Goal: Transaction & Acquisition: Purchase product/service

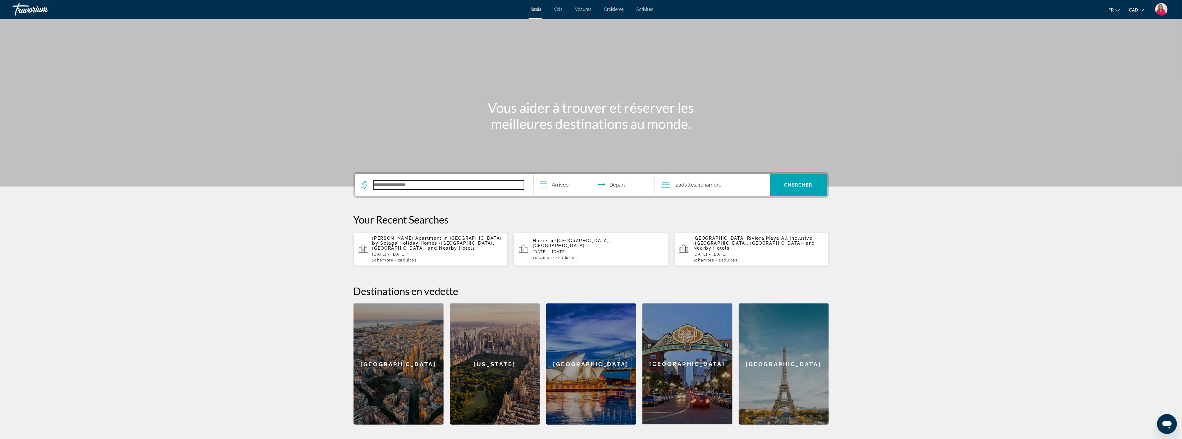
click at [396, 184] on input "Search widget" at bounding box center [448, 184] width 151 height 9
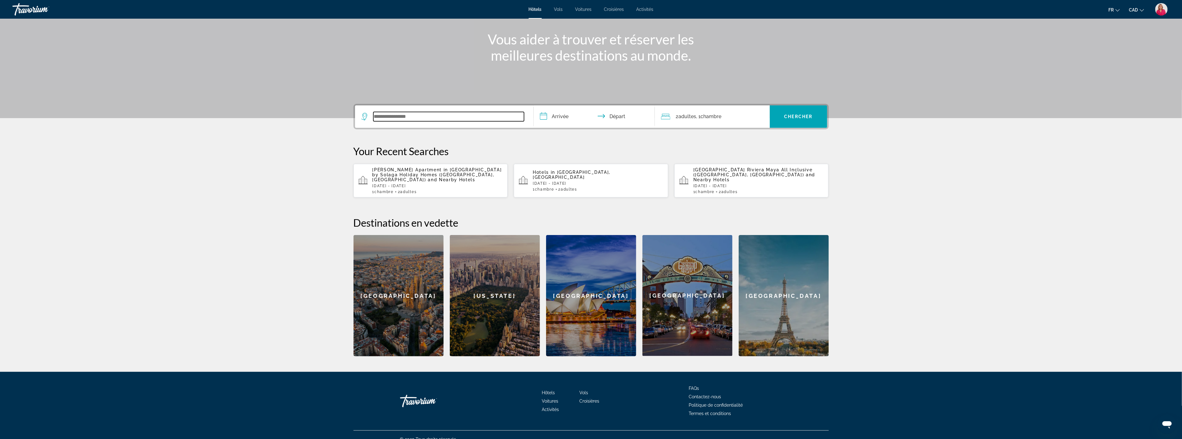
scroll to position [72, 0]
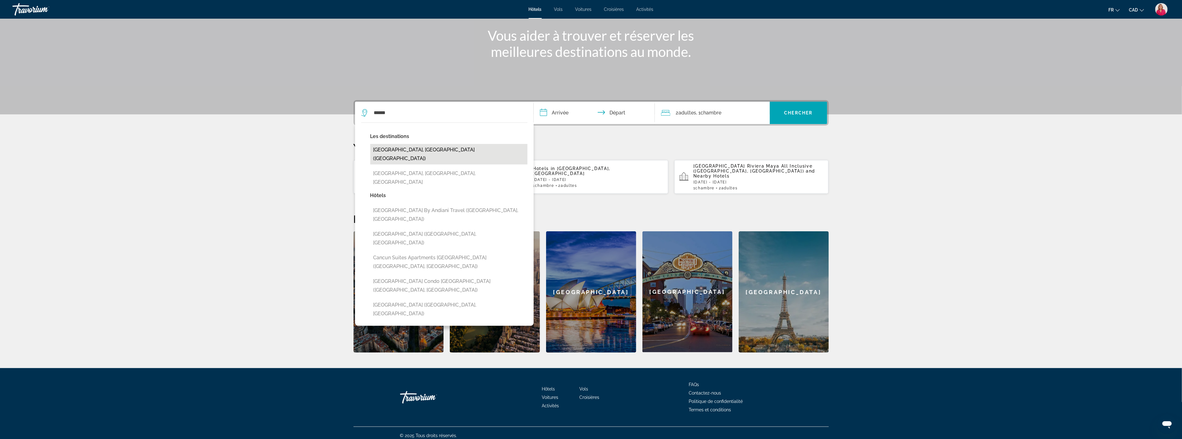
click at [428, 148] on button "[GEOGRAPHIC_DATA], [GEOGRAPHIC_DATA] ([GEOGRAPHIC_DATA])" at bounding box center [448, 154] width 157 height 21
type input "**********"
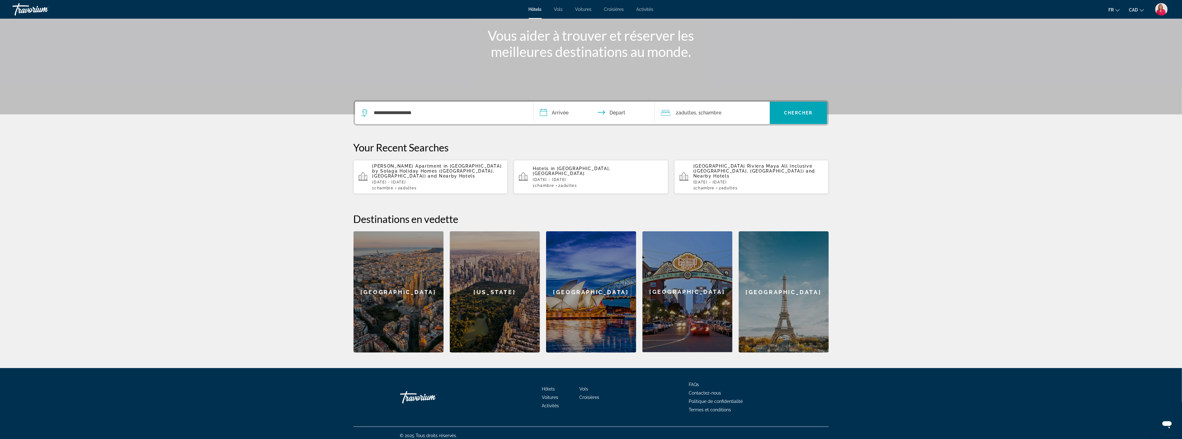
click at [565, 112] on input "**********" at bounding box center [596, 114] width 124 height 24
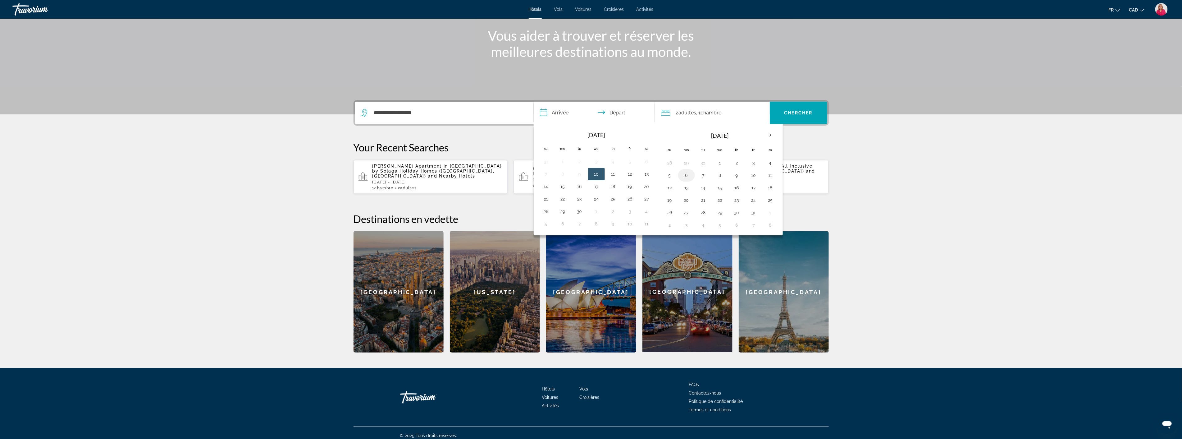
click at [686, 175] on button "6" at bounding box center [687, 175] width 10 height 9
click at [685, 185] on button "13" at bounding box center [687, 187] width 10 height 9
type input "**********"
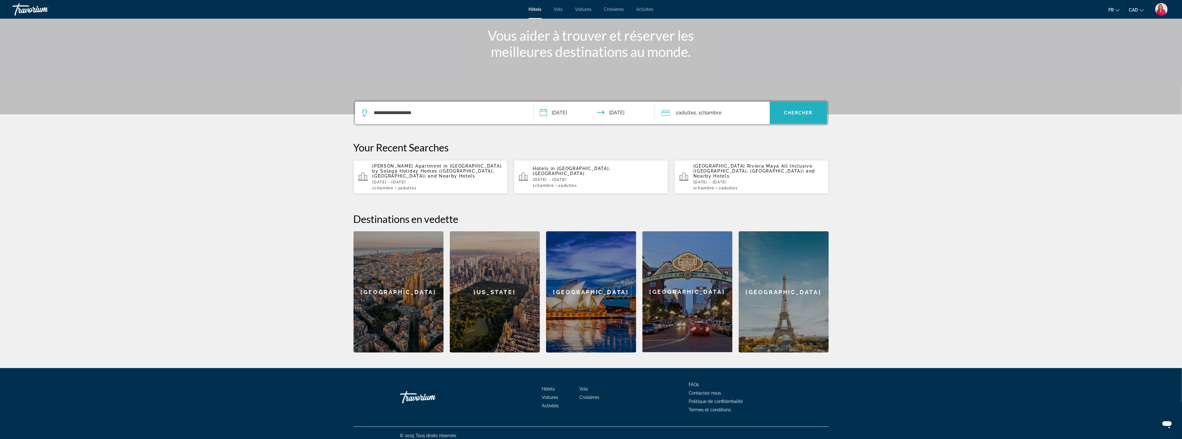
click at [788, 115] on span "Chercher" at bounding box center [799, 112] width 28 height 5
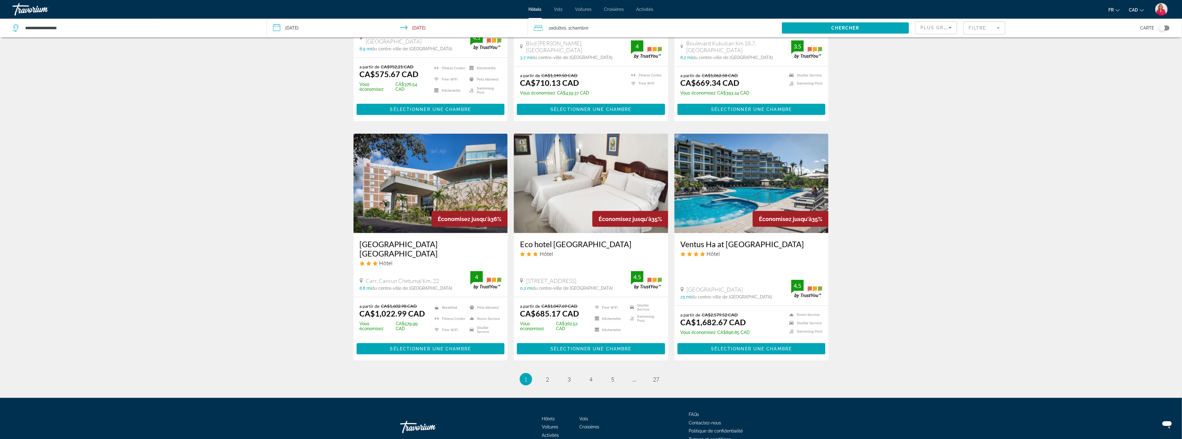
scroll to position [670, 0]
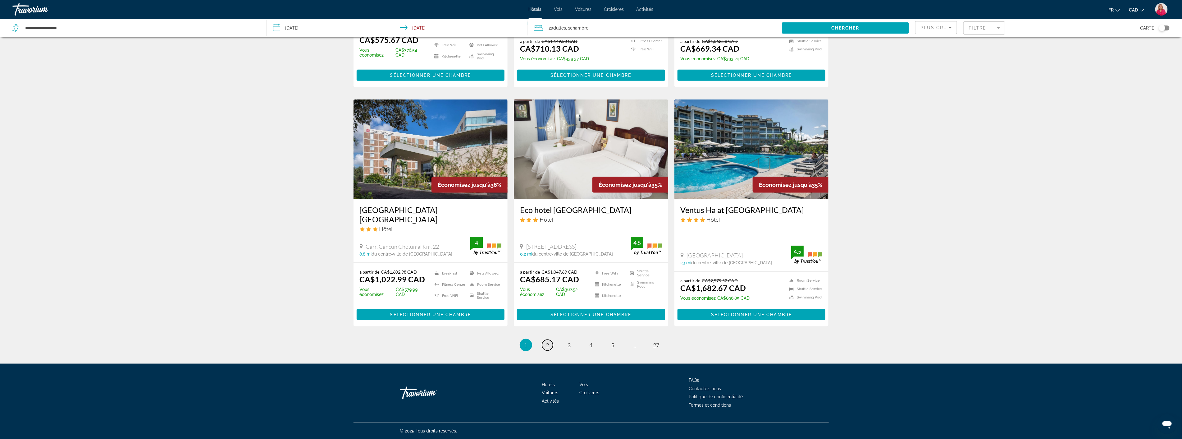
click at [545, 343] on link "page 2" at bounding box center [547, 345] width 11 height 11
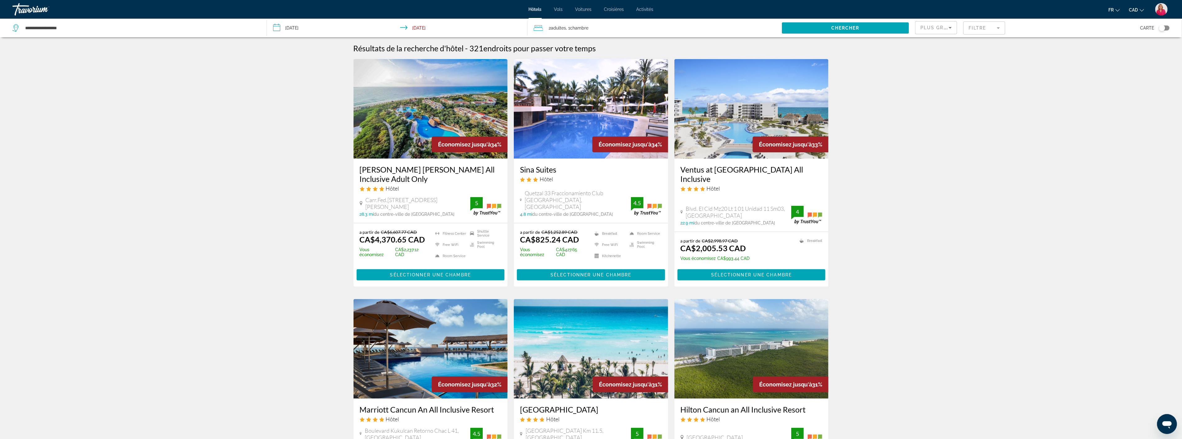
click at [751, 249] on div "a partir de CA$2,998.97 CAD CA$2,005.53 CAD Vous économisez CA$993.44 CAD Break…" at bounding box center [752, 250] width 142 height 25
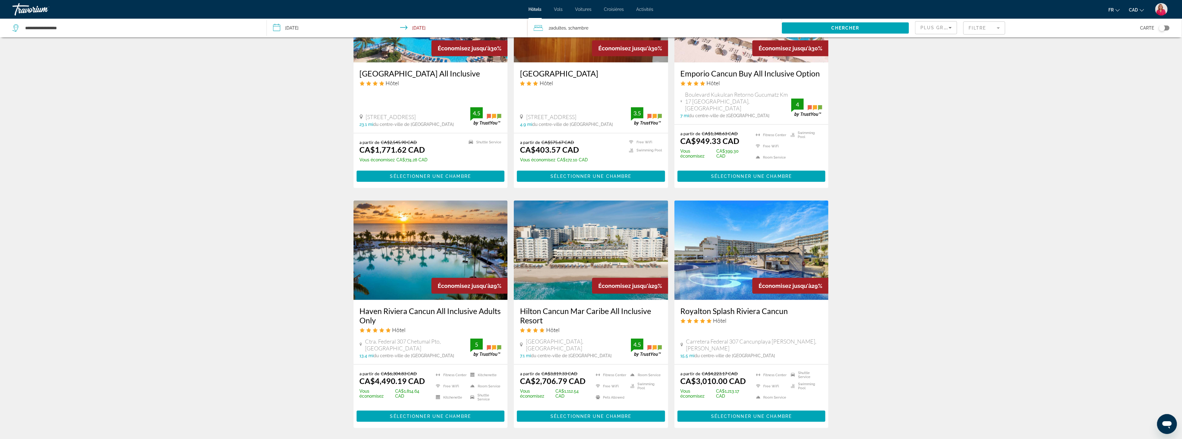
scroll to position [449, 0]
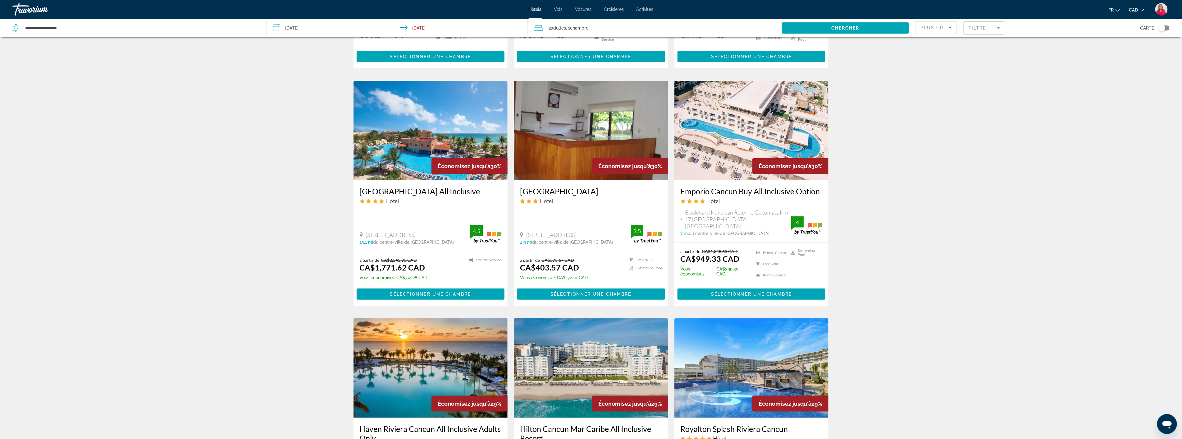
click at [950, 31] on icon "Sort by" at bounding box center [950, 27] width 7 height 7
click at [934, 79] on span "Prix le plus bas" at bounding box center [936, 81] width 30 height 5
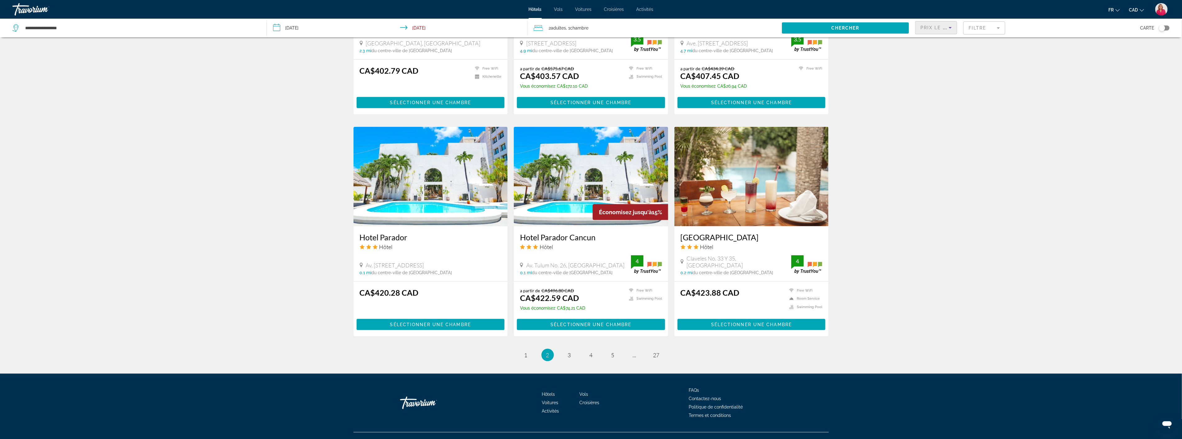
scroll to position [619, 0]
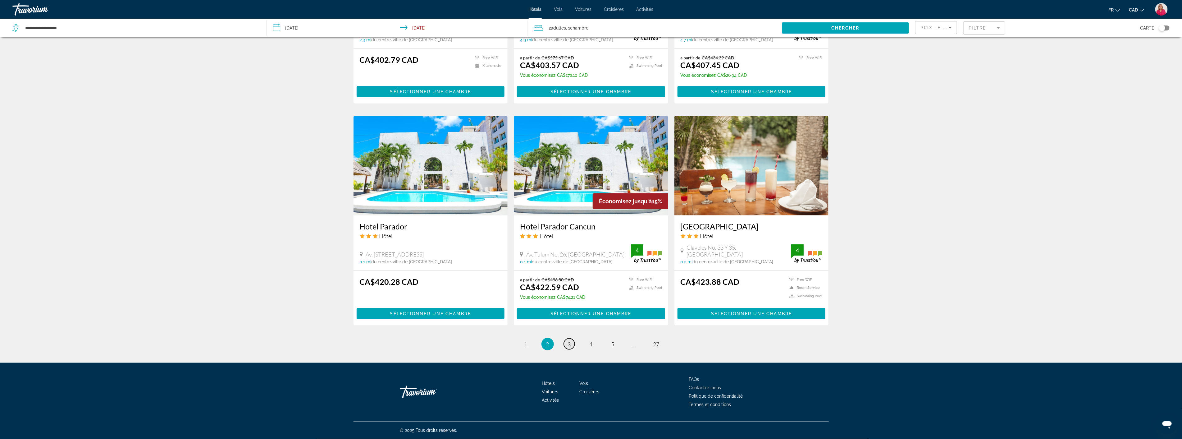
click at [568, 345] on span "3" at bounding box center [569, 344] width 3 height 7
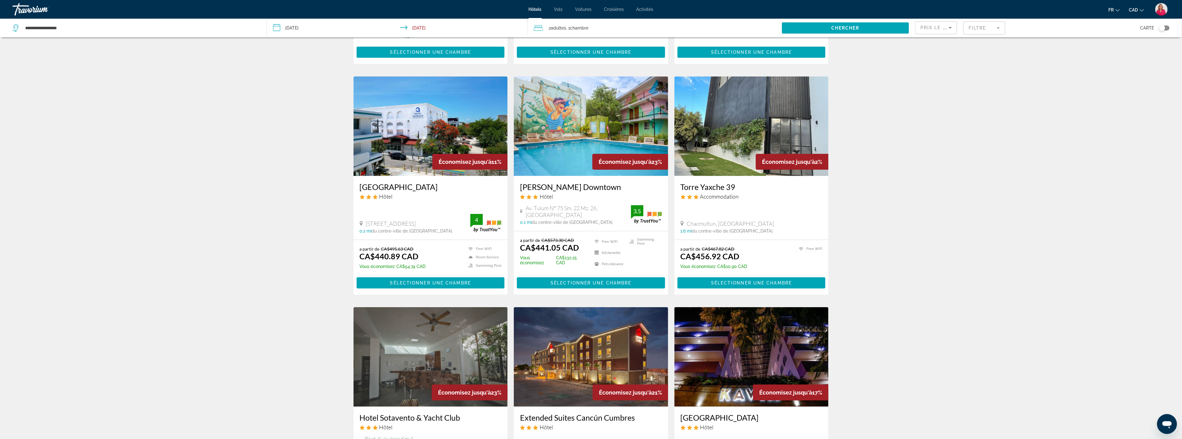
scroll to position [5, 0]
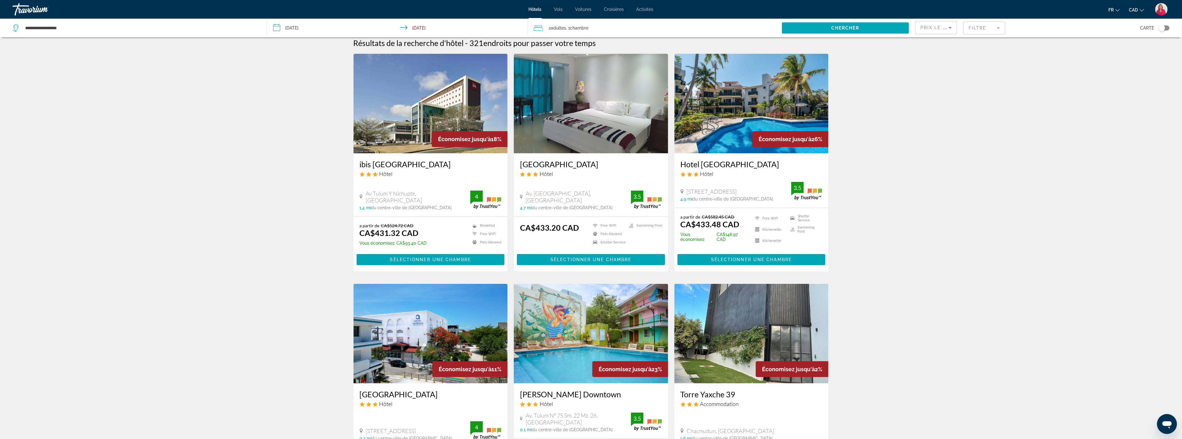
click at [993, 29] on mat-form-field "Filtre" at bounding box center [984, 27] width 42 height 13
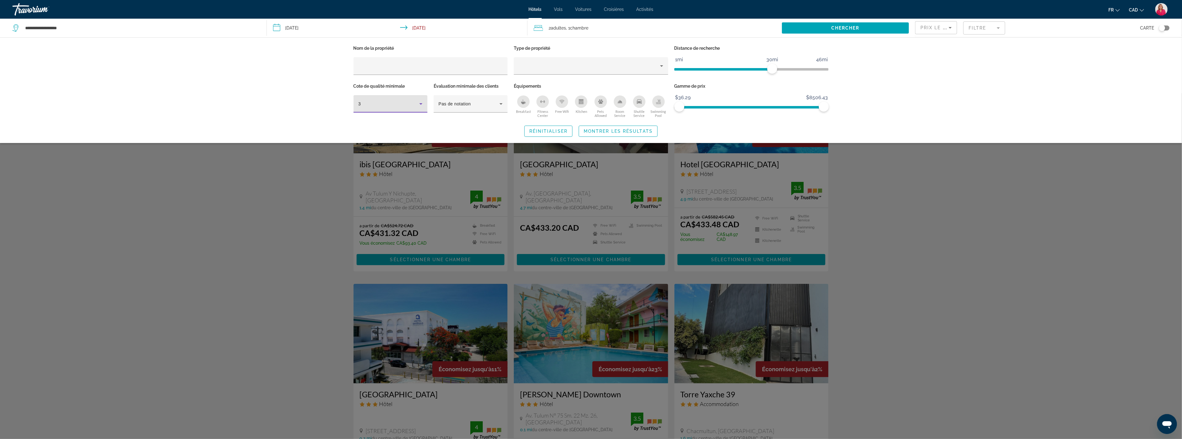
click at [421, 105] on icon "Hotel Filters" at bounding box center [420, 103] width 7 height 7
click at [388, 135] on mat-option "4" at bounding box center [391, 137] width 74 height 15
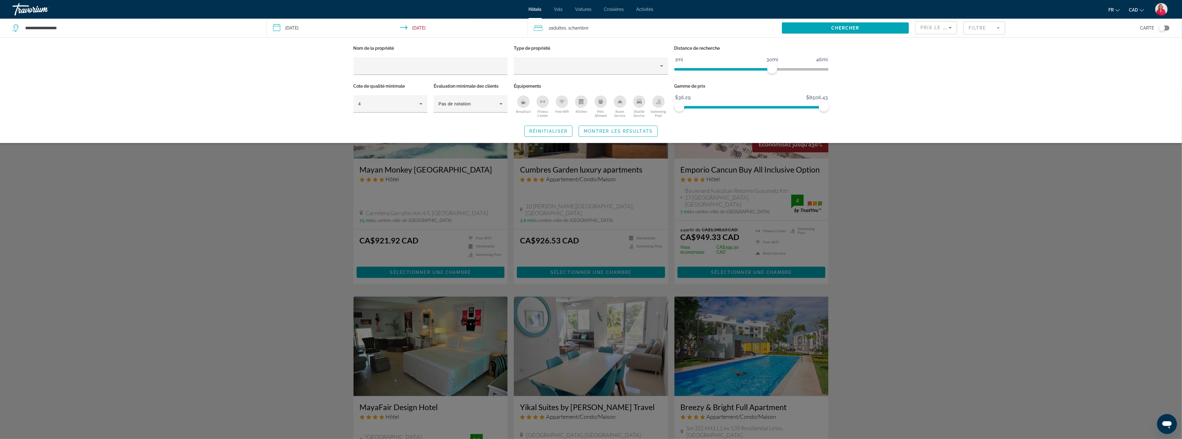
click at [948, 181] on div "Search widget" at bounding box center [591, 266] width 1182 height 346
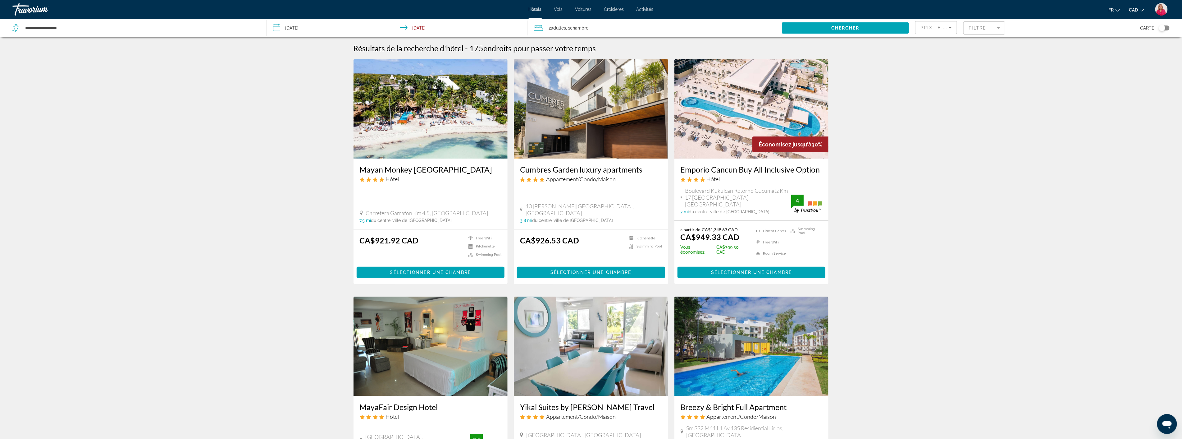
click at [747, 126] on img "Main content" at bounding box center [752, 108] width 154 height 99
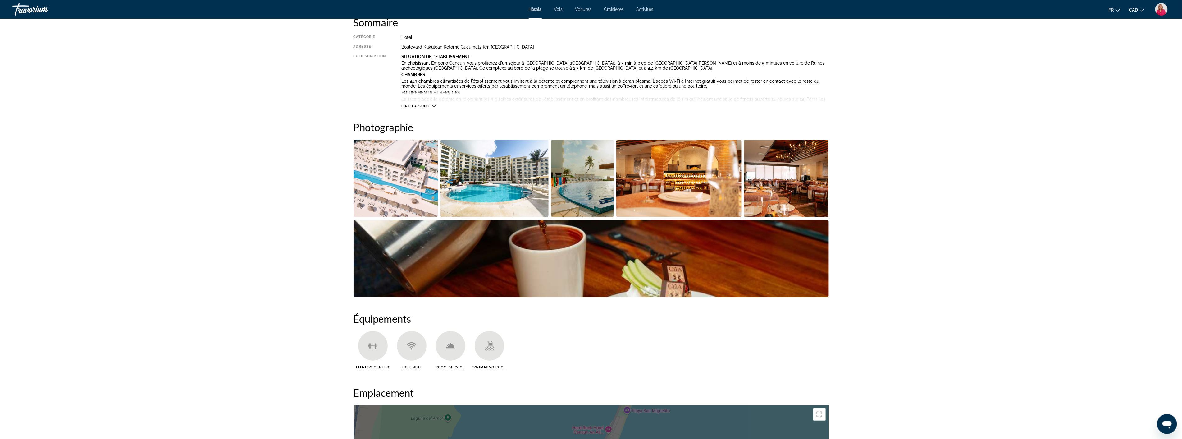
scroll to position [103, 0]
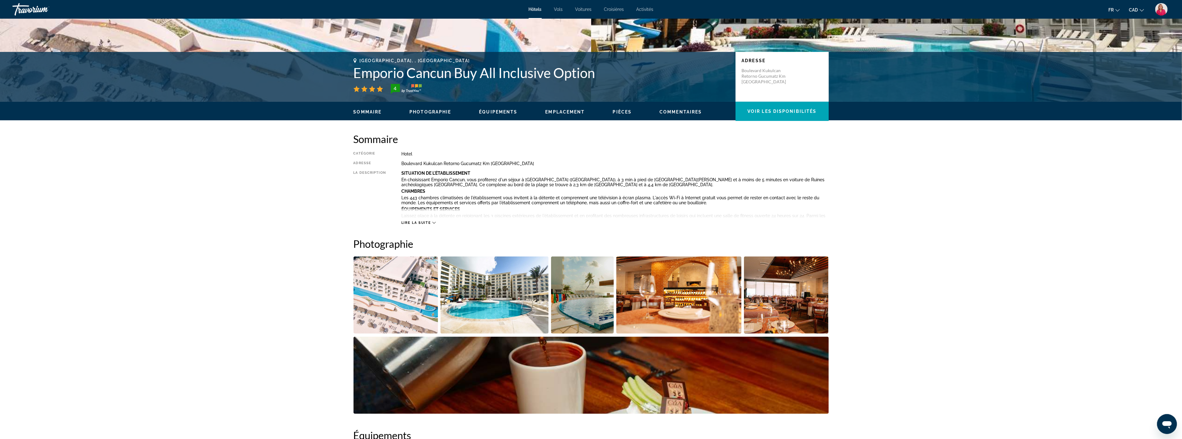
click at [679, 302] on img "Open full-screen image slider" at bounding box center [678, 294] width 125 height 77
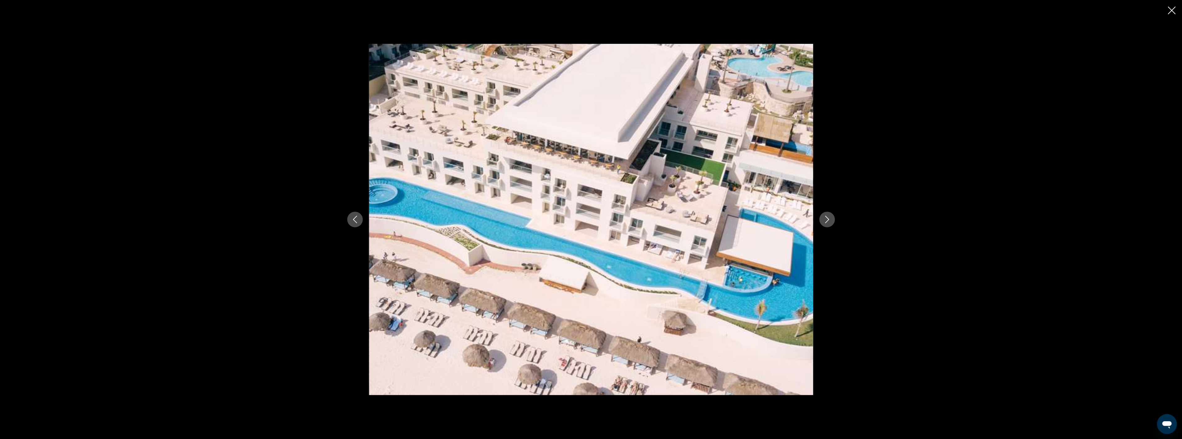
click at [826, 216] on icon "Next image" at bounding box center [827, 219] width 4 height 7
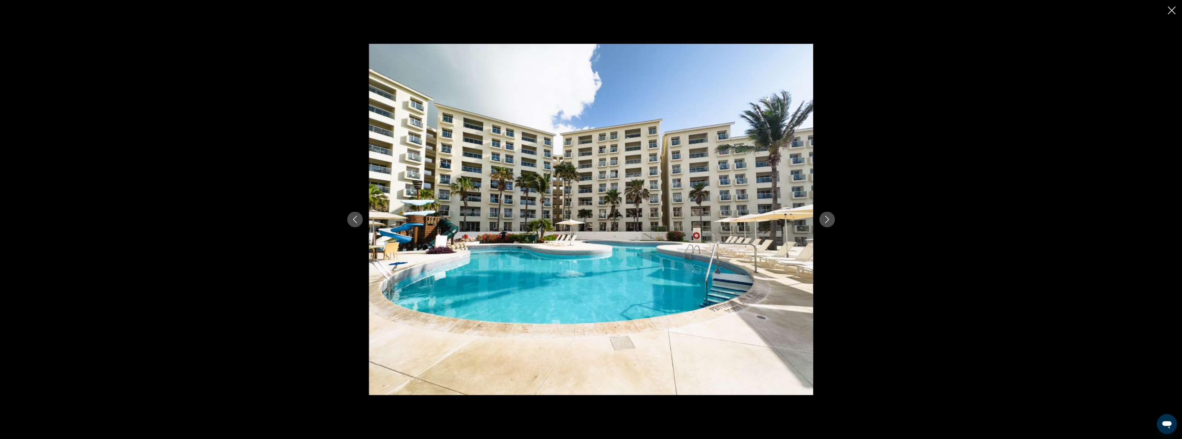
click at [826, 216] on icon "Next image" at bounding box center [827, 219] width 4 height 7
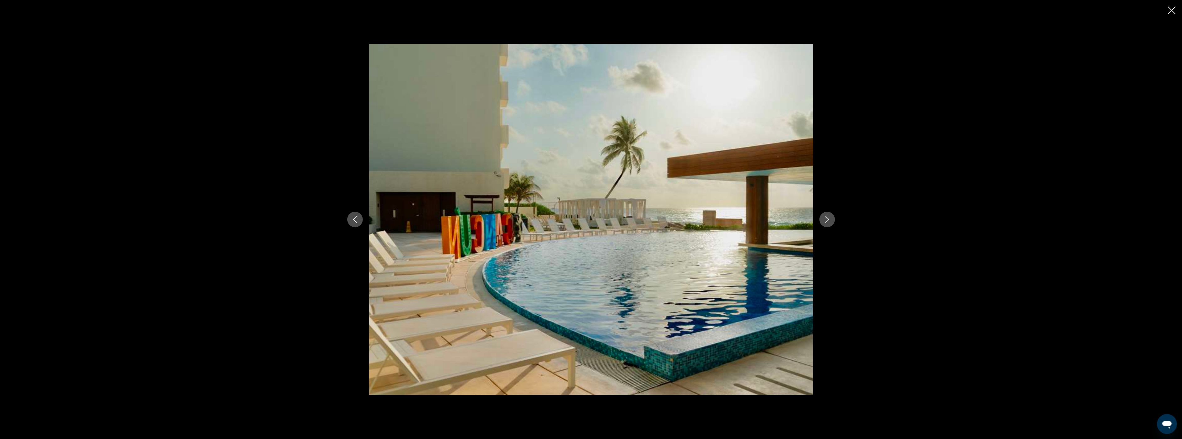
click at [826, 216] on icon "Next image" at bounding box center [827, 219] width 4 height 7
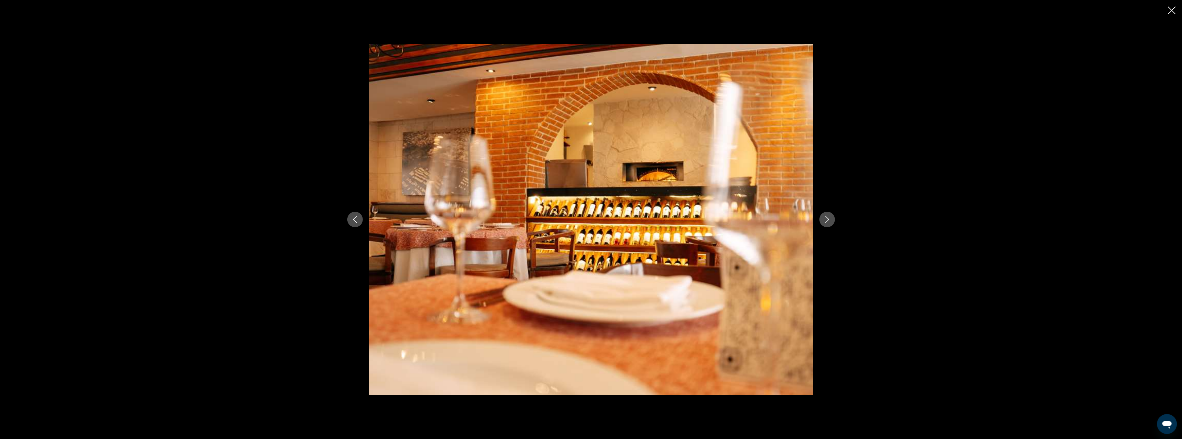
click at [826, 216] on icon "Next image" at bounding box center [827, 219] width 4 height 7
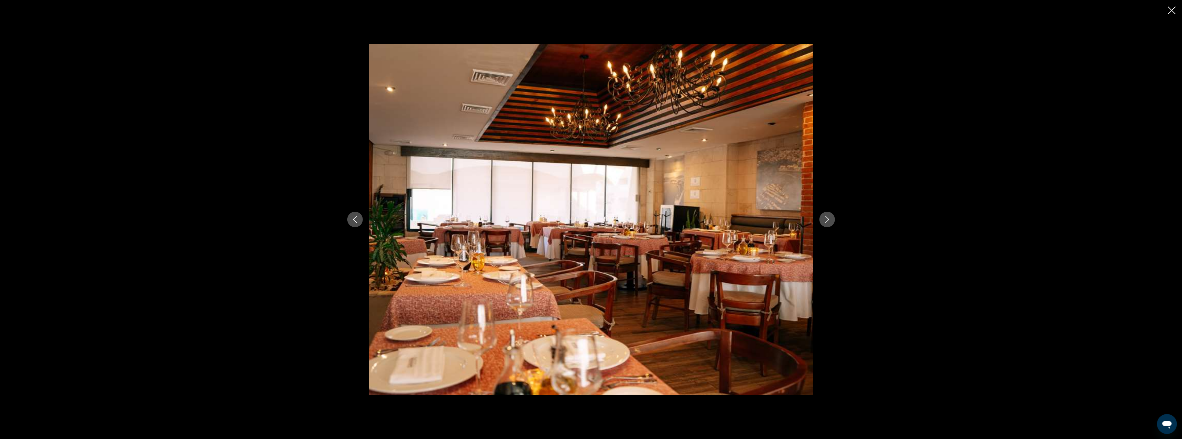
click at [826, 216] on icon "Next image" at bounding box center [827, 219] width 4 height 7
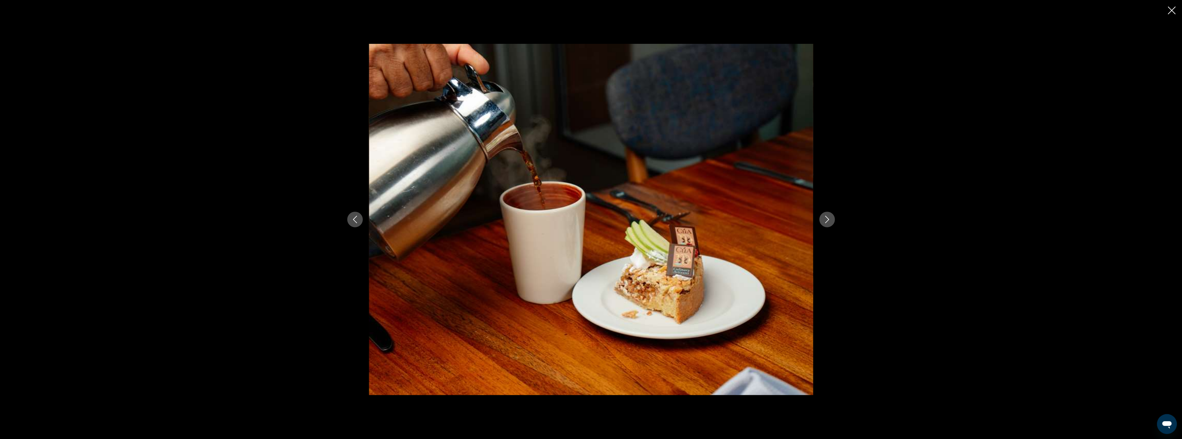
click at [826, 216] on icon "Next image" at bounding box center [827, 219] width 4 height 7
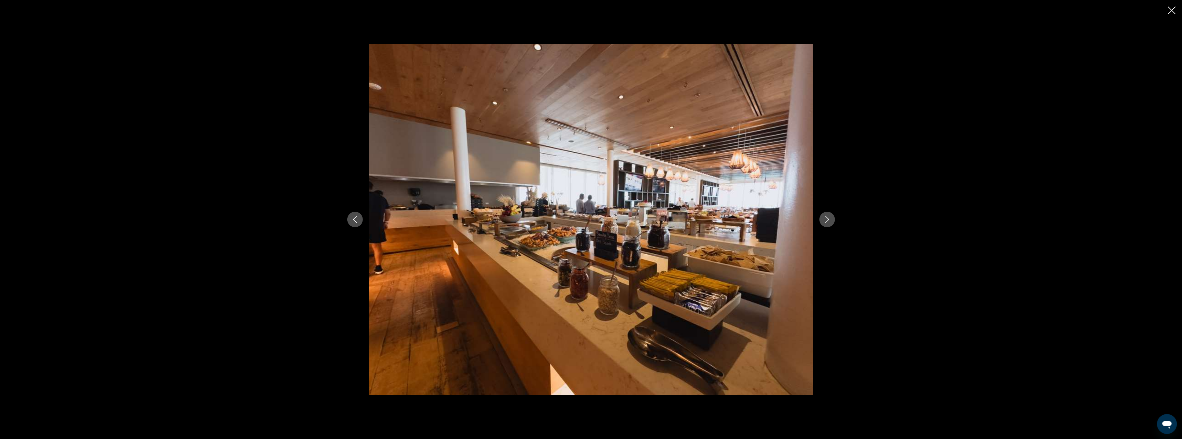
click at [826, 216] on icon "Next image" at bounding box center [827, 219] width 4 height 7
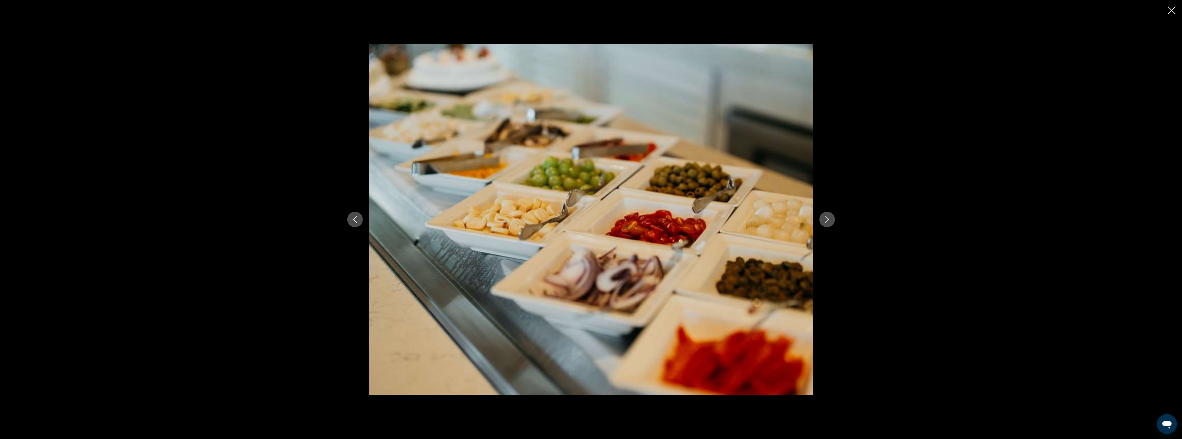
click at [826, 216] on icon "Next image" at bounding box center [827, 219] width 4 height 7
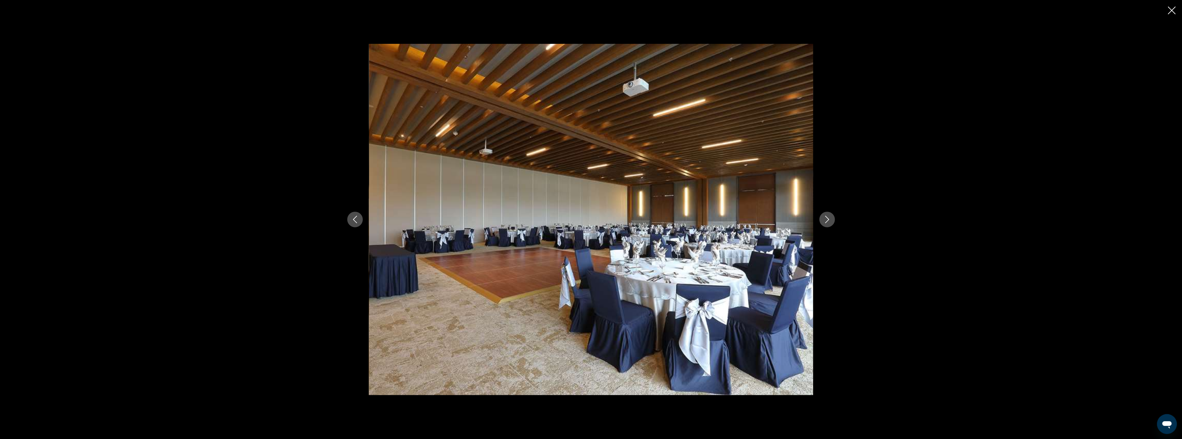
click at [826, 216] on icon "Next image" at bounding box center [827, 219] width 4 height 7
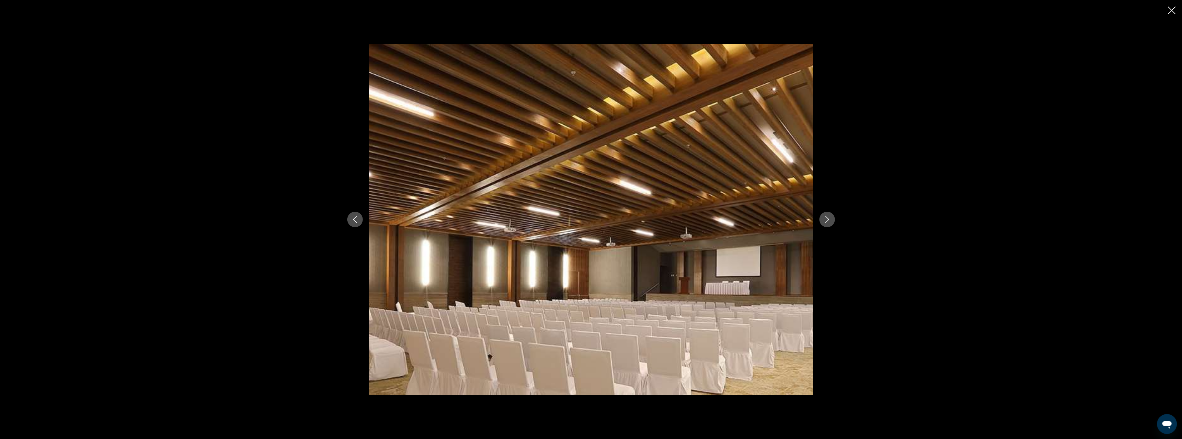
click at [826, 216] on icon "Next image" at bounding box center [827, 219] width 4 height 7
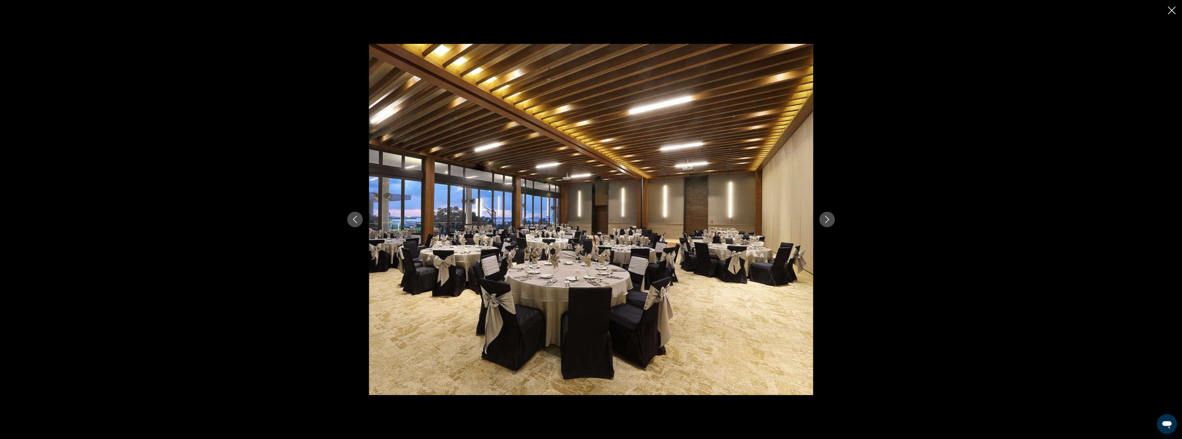
click at [826, 216] on icon "Next image" at bounding box center [827, 219] width 4 height 7
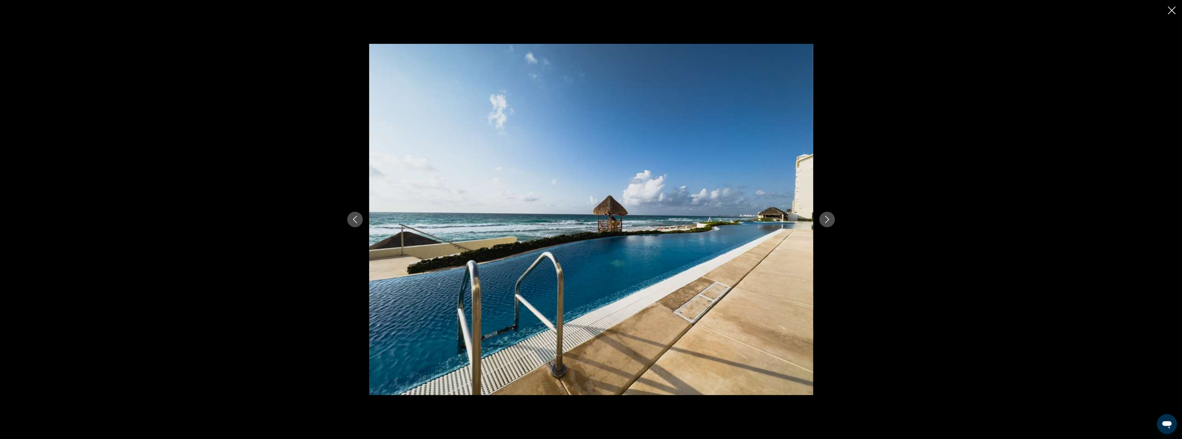
click at [826, 216] on icon "Next image" at bounding box center [827, 219] width 4 height 7
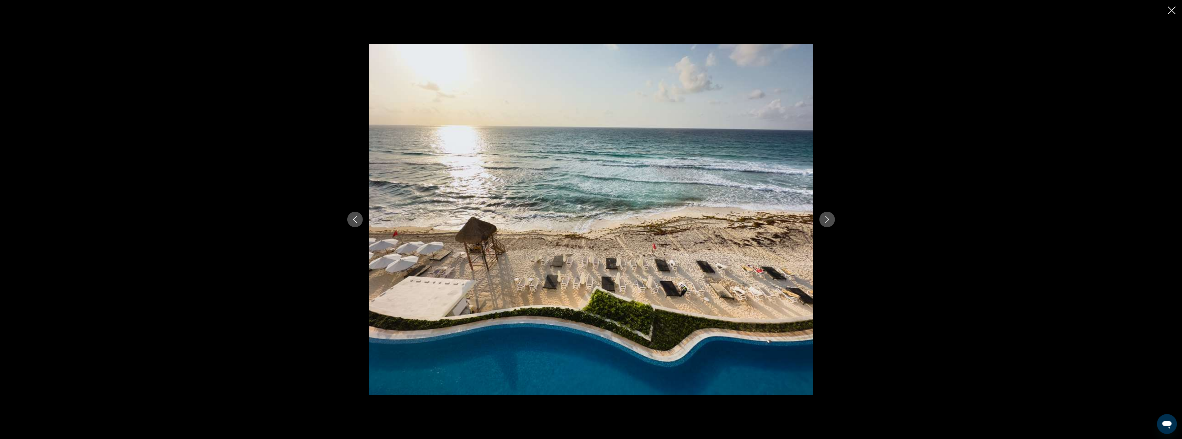
click at [826, 216] on icon "Next image" at bounding box center [827, 219] width 4 height 7
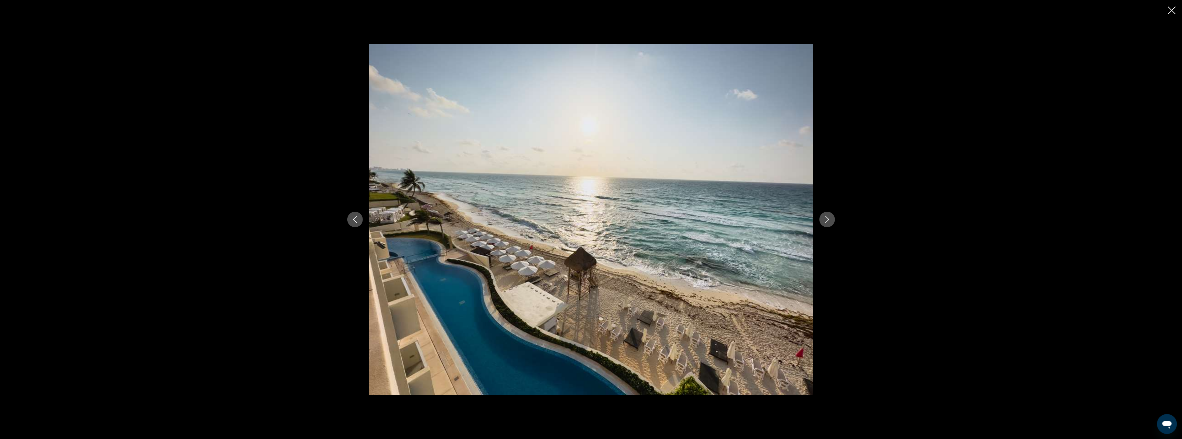
click at [826, 216] on icon "Next image" at bounding box center [827, 219] width 4 height 7
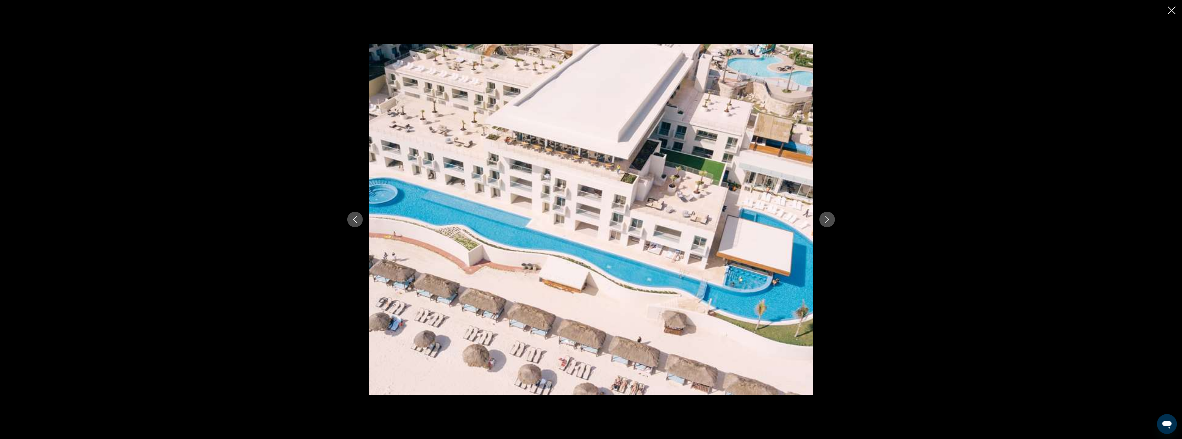
click at [826, 216] on icon "Next image" at bounding box center [827, 219] width 4 height 7
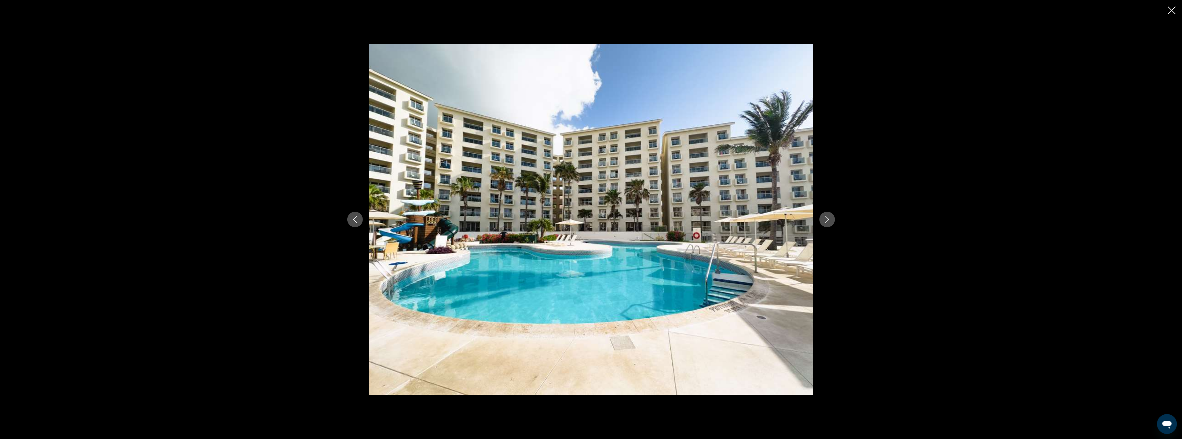
click at [826, 216] on icon "Next image" at bounding box center [827, 219] width 4 height 7
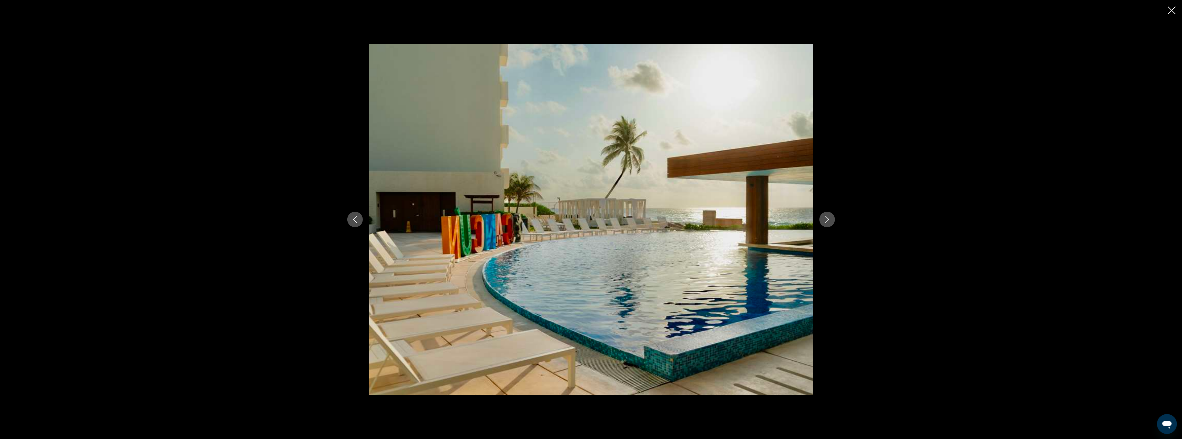
click at [826, 216] on icon "Next image" at bounding box center [827, 219] width 4 height 7
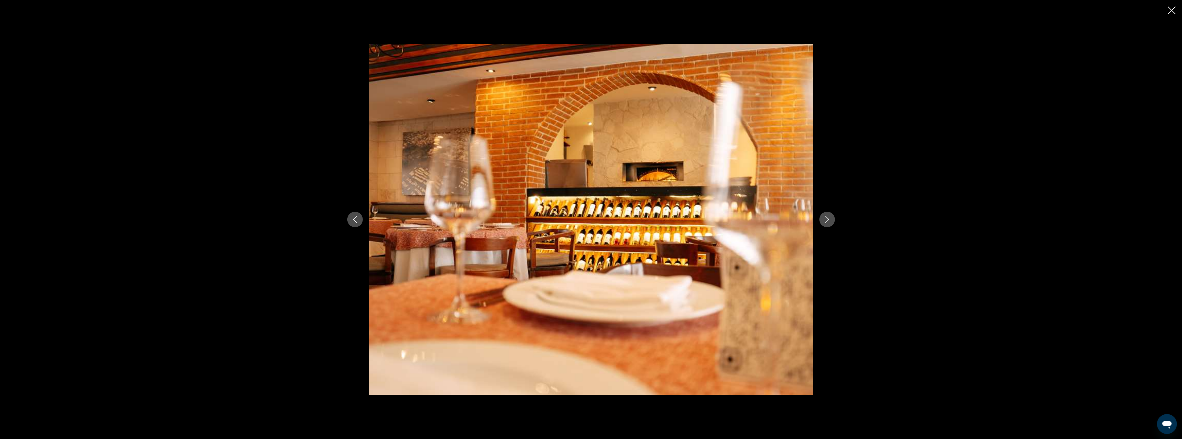
click at [1174, 9] on icon "Close slideshow" at bounding box center [1172, 11] width 8 height 8
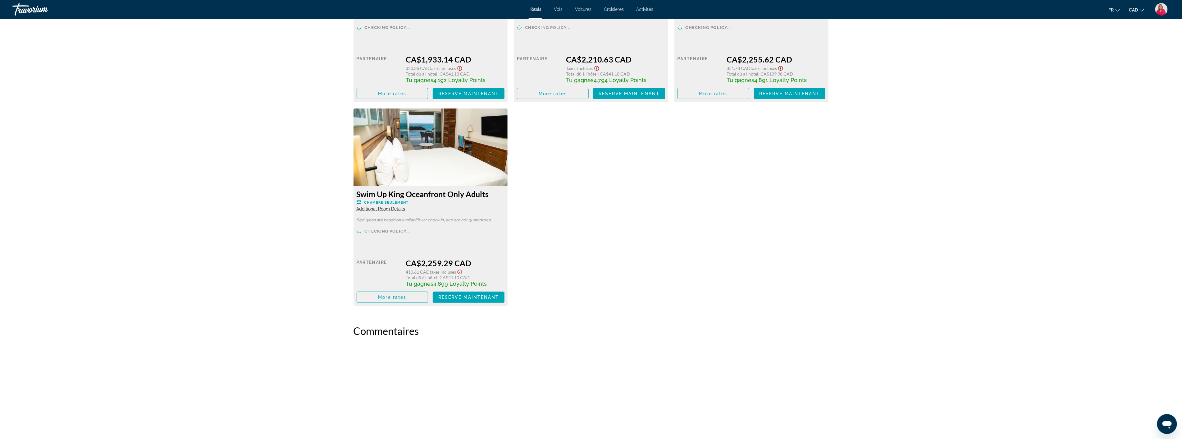
scroll to position [2453, 0]
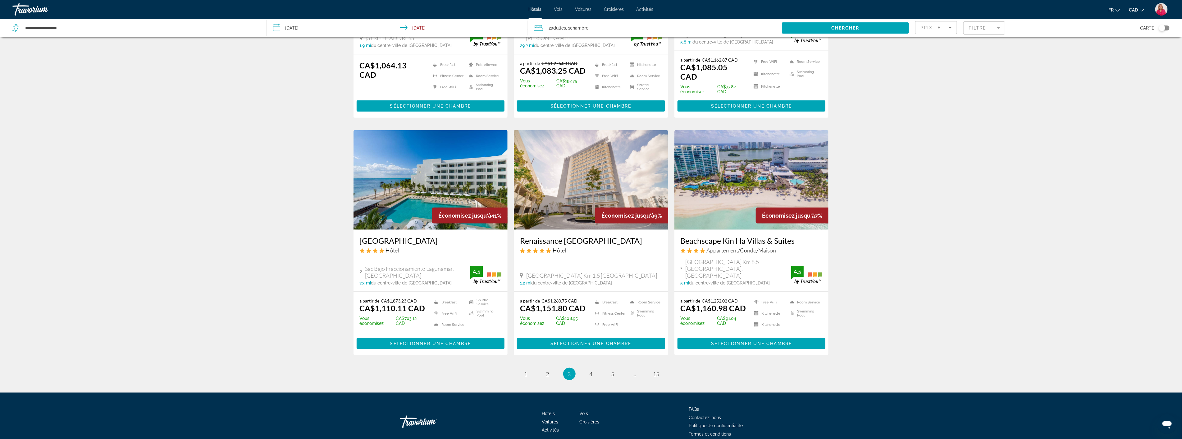
scroll to position [644, 0]
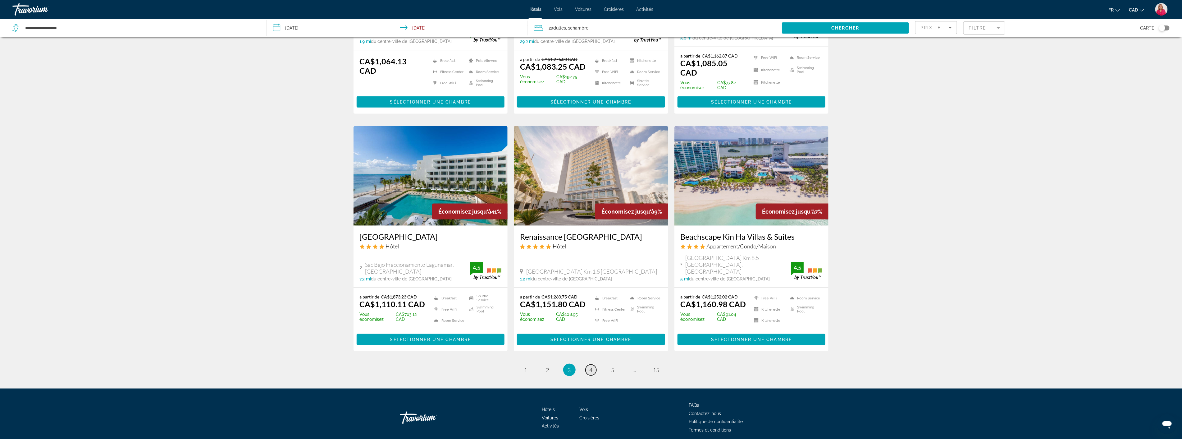
click at [592, 366] on span "4" at bounding box center [591, 369] width 3 height 7
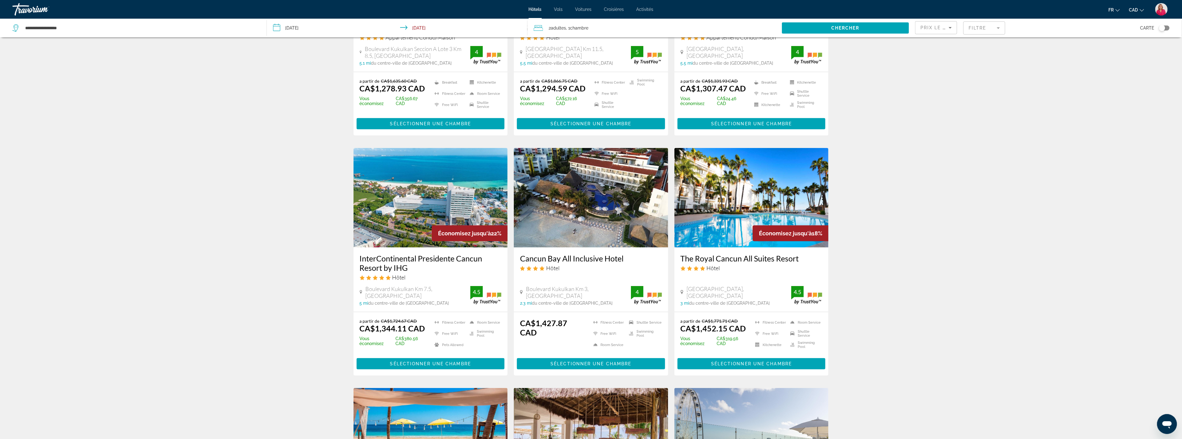
scroll to position [414, 0]
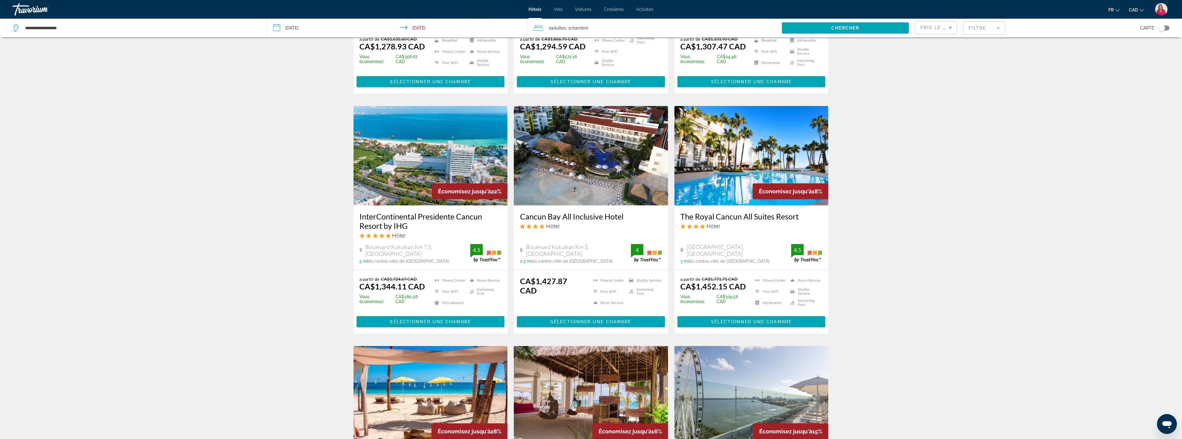
click at [583, 161] on img "Main content" at bounding box center [591, 155] width 154 height 99
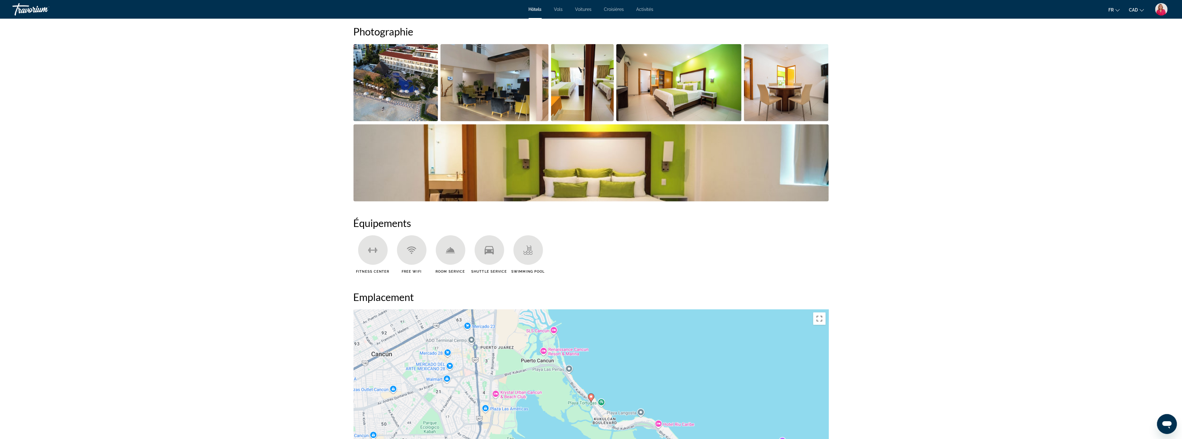
scroll to position [300, 0]
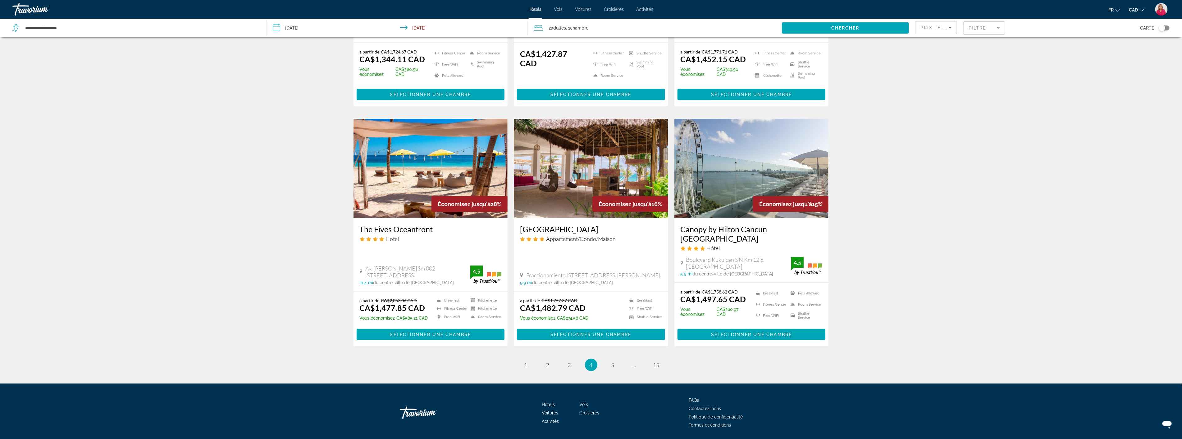
scroll to position [652, 0]
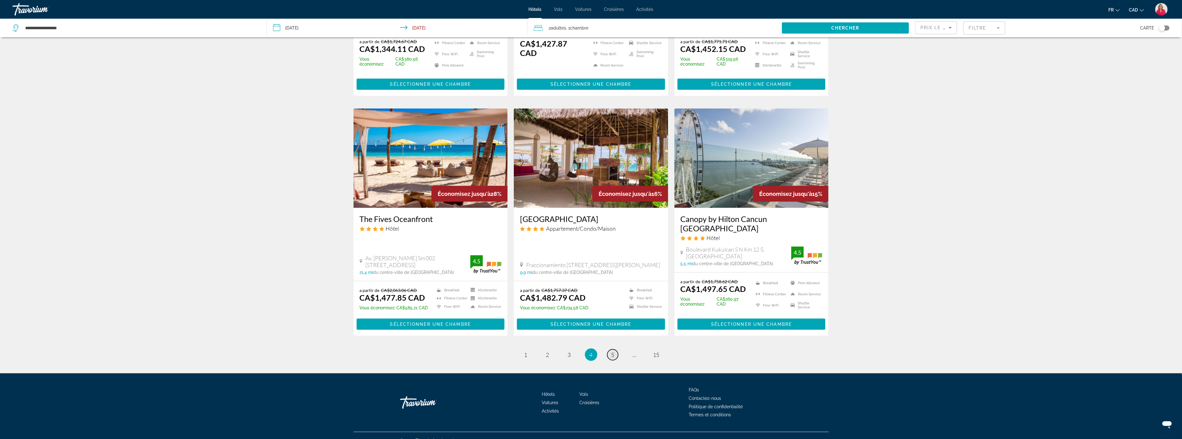
click at [611, 351] on span "5" at bounding box center [612, 354] width 3 height 7
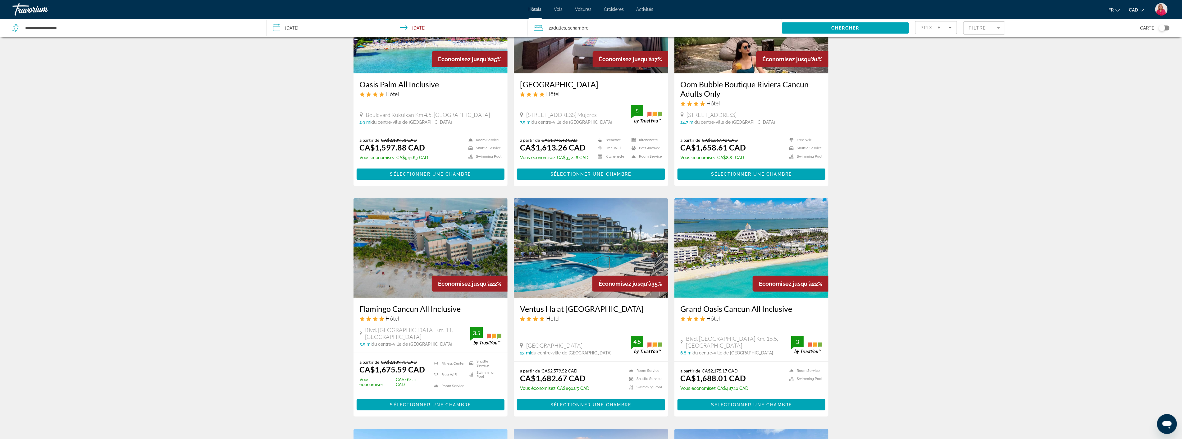
scroll to position [103, 0]
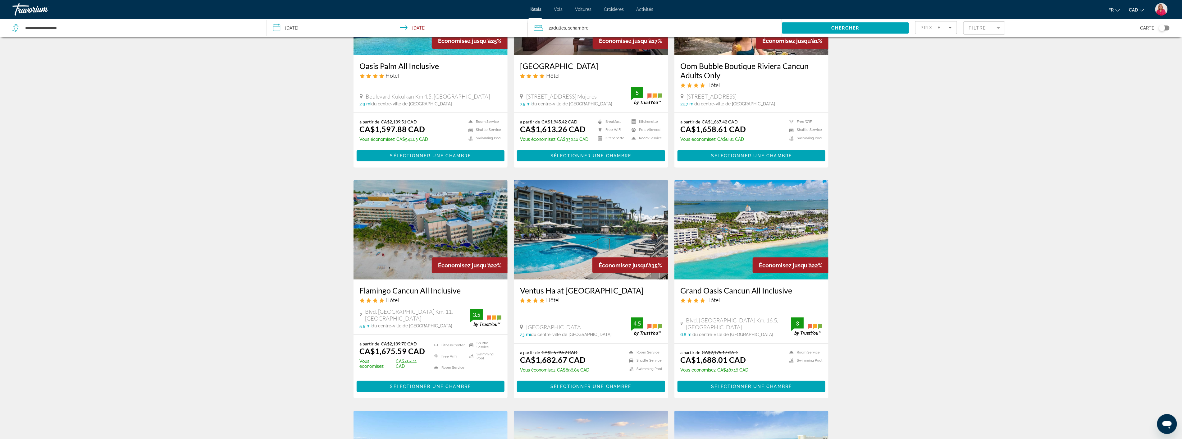
click at [737, 257] on img "Main content" at bounding box center [752, 229] width 154 height 99
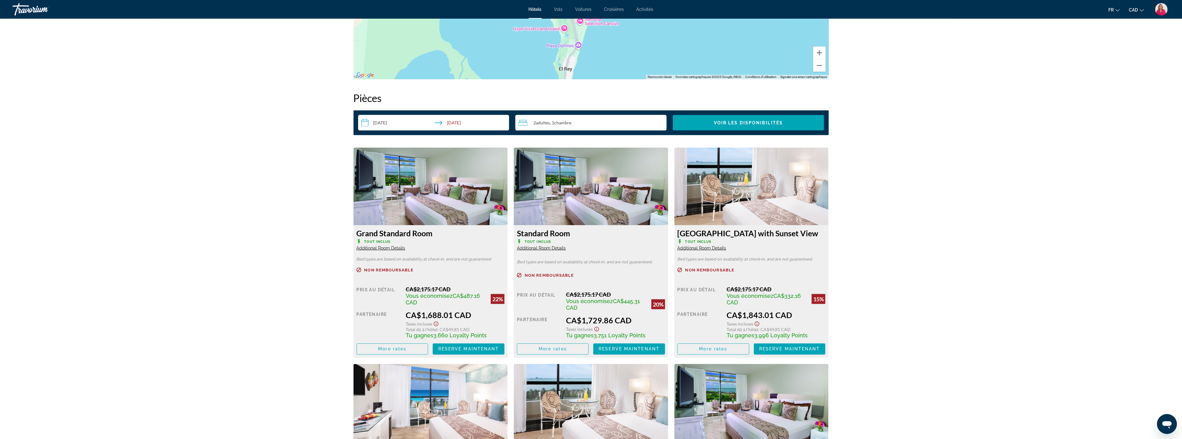
scroll to position [749, 0]
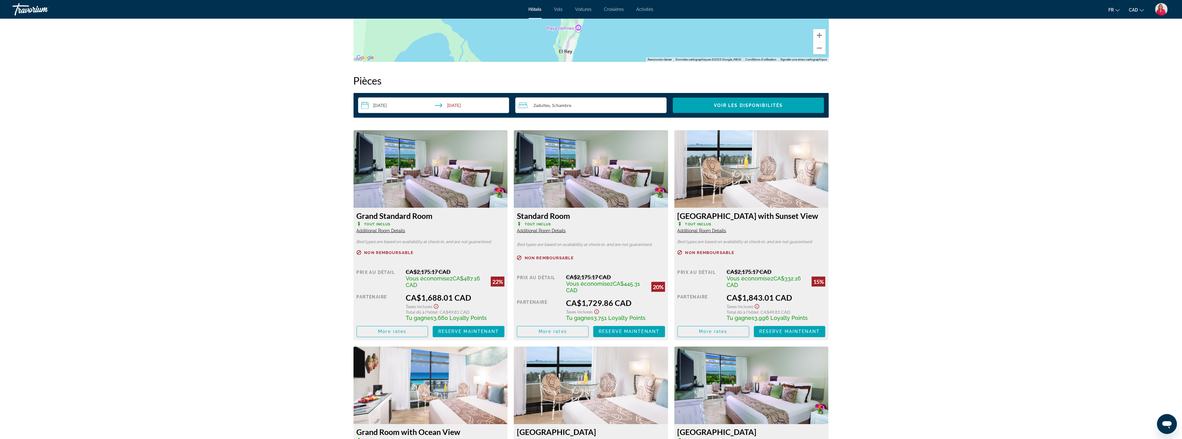
click at [385, 230] on span "Additional Room Details" at bounding box center [381, 230] width 49 height 5
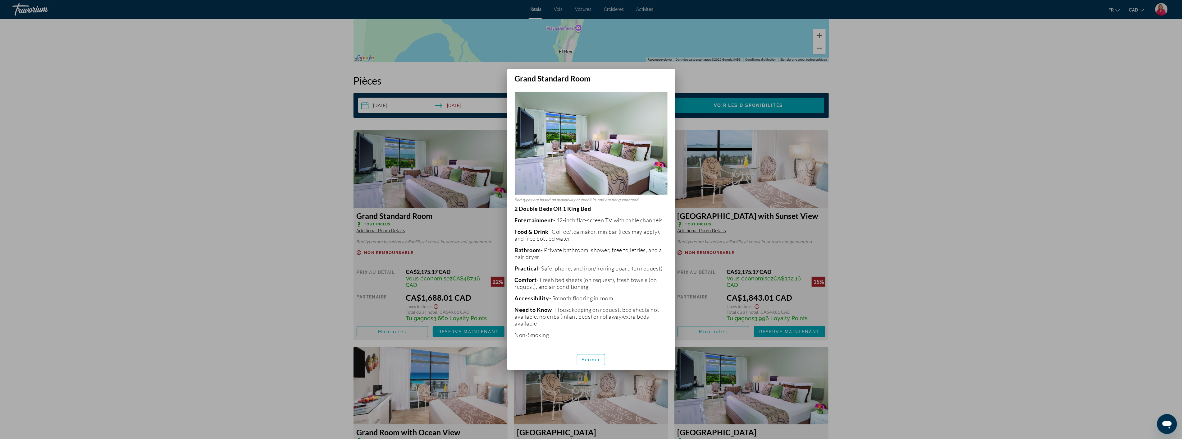
click at [995, 158] on div at bounding box center [591, 219] width 1182 height 439
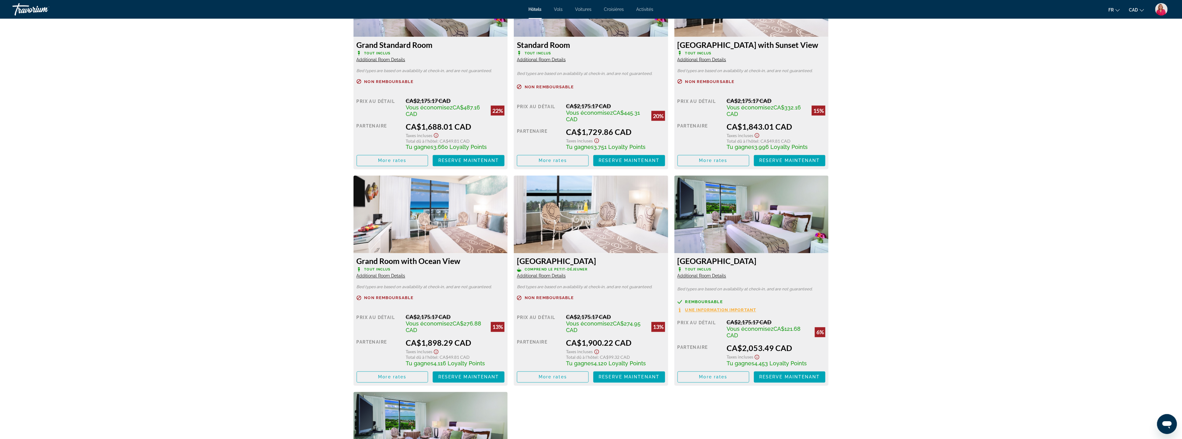
scroll to position [715, 0]
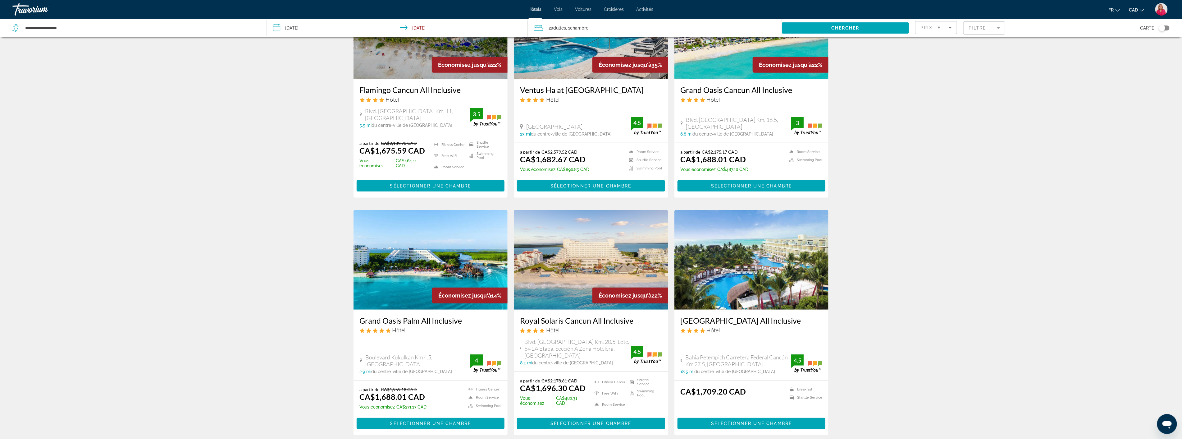
scroll to position [345, 0]
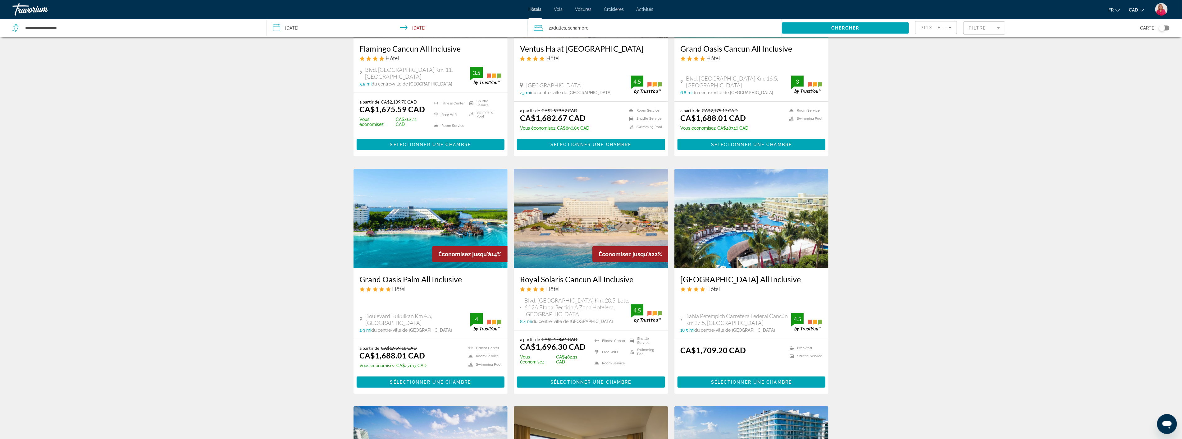
click at [578, 232] on img "Main content" at bounding box center [591, 218] width 154 height 99
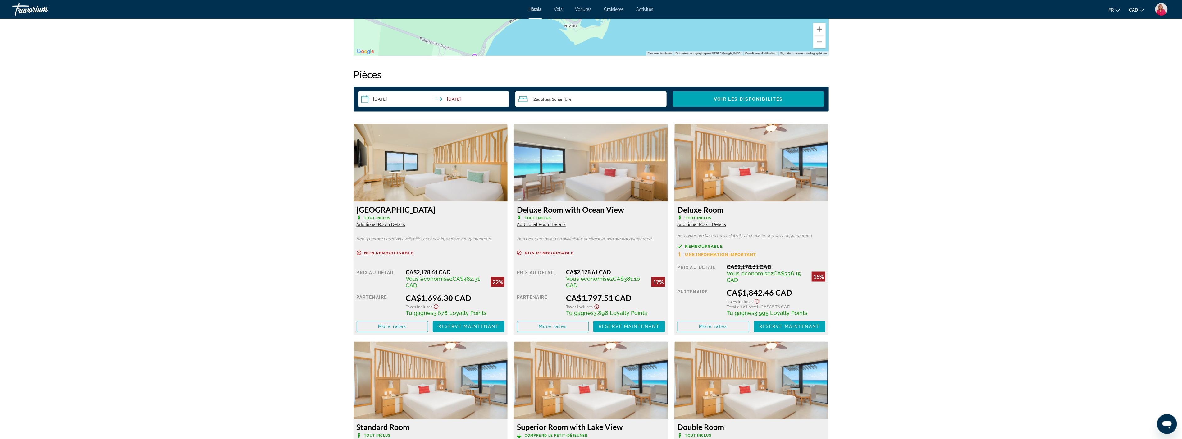
scroll to position [749, 0]
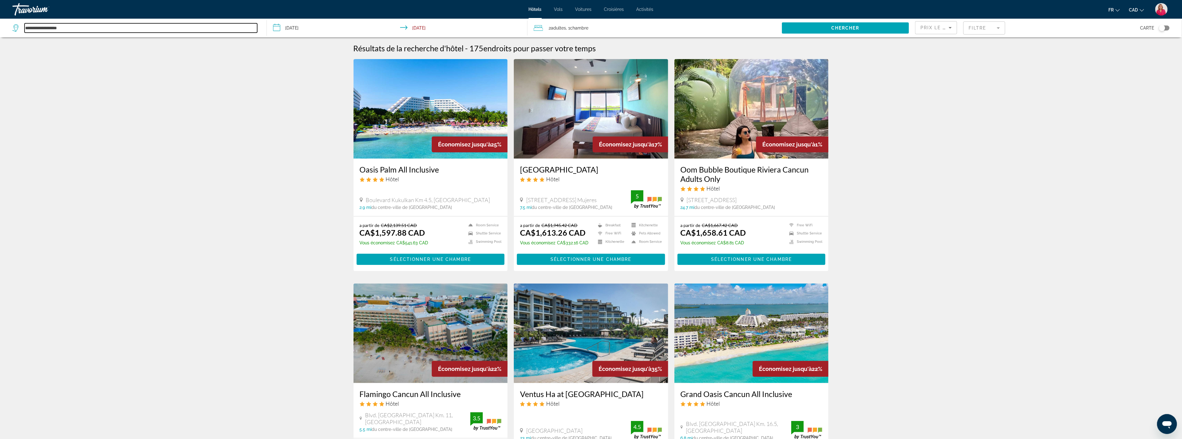
click at [87, 28] on input "**********" at bounding box center [141, 27] width 233 height 9
click at [81, 29] on input "**********" at bounding box center [141, 27] width 233 height 9
type input "*"
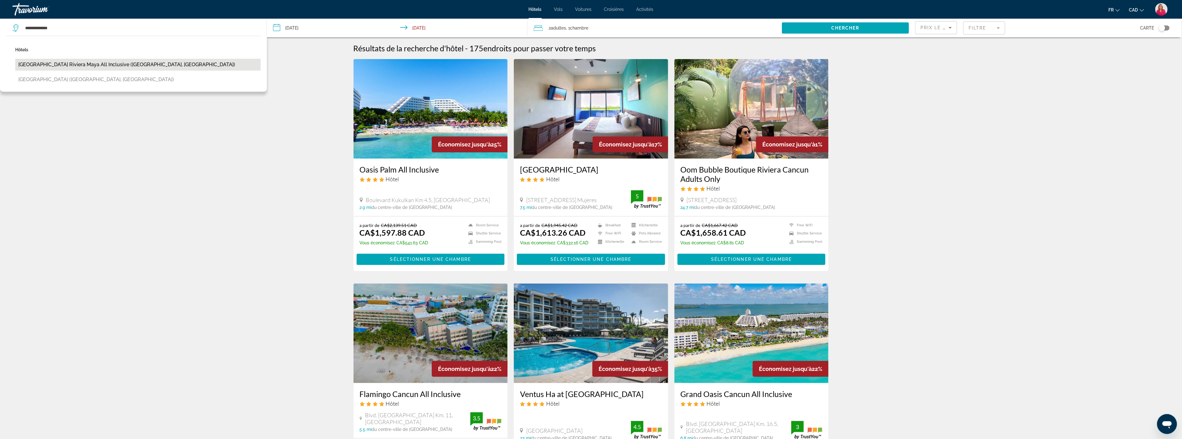
click at [83, 65] on button "[GEOGRAPHIC_DATA] Riviera Maya All Inclusive ([GEOGRAPHIC_DATA], [GEOGRAPHIC_DA…" at bounding box center [137, 65] width 245 height 12
type input "**********"
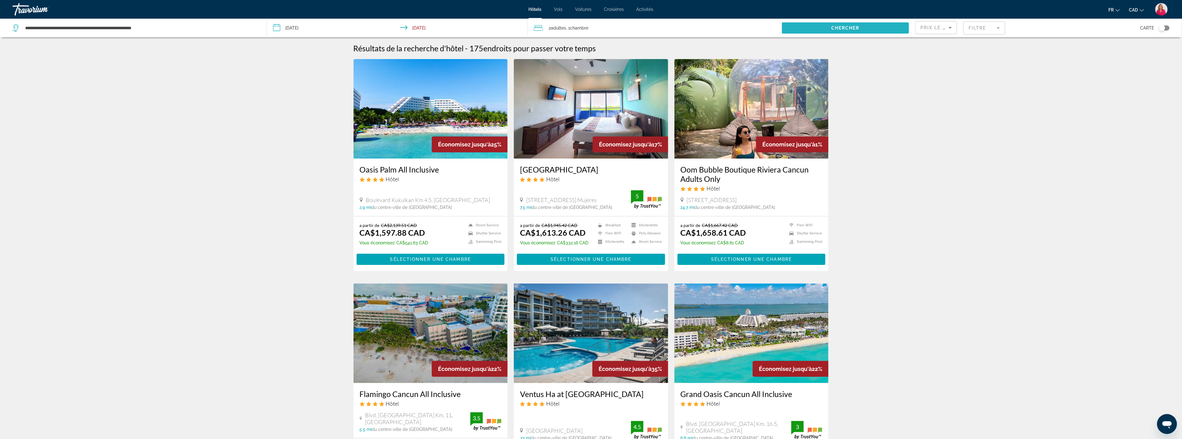
click at [833, 28] on span "Chercher" at bounding box center [845, 27] width 28 height 5
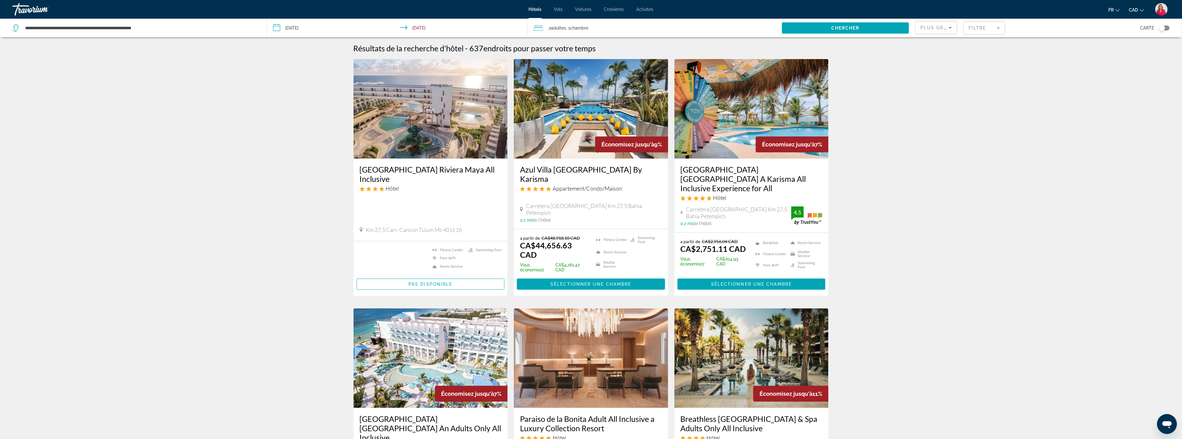
click at [380, 158] on img "Main content" at bounding box center [431, 108] width 154 height 99
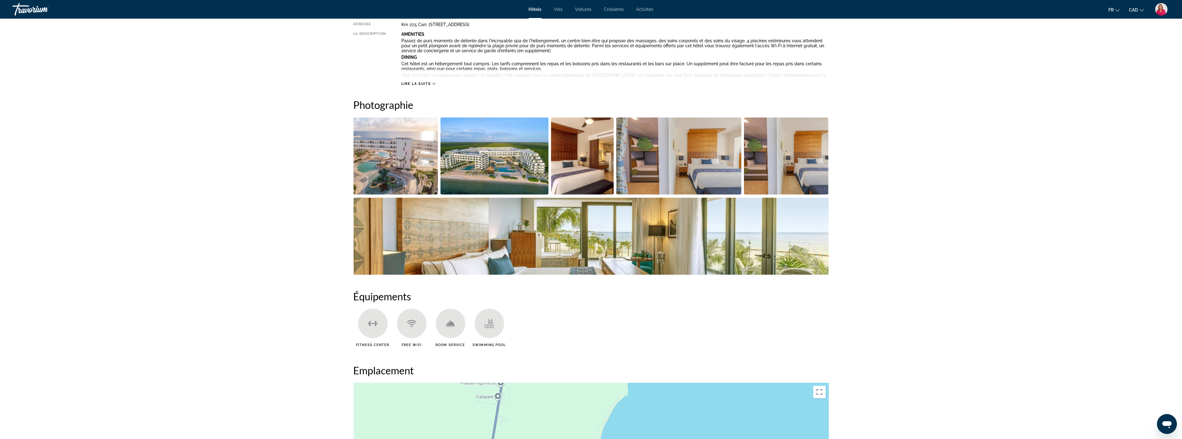
scroll to position [276, 0]
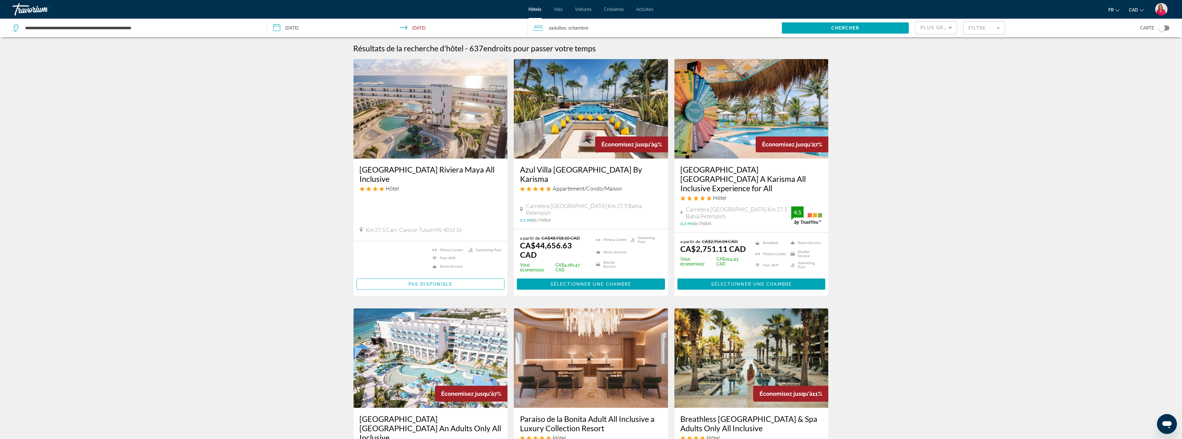
click at [332, 29] on input "**********" at bounding box center [398, 29] width 263 height 21
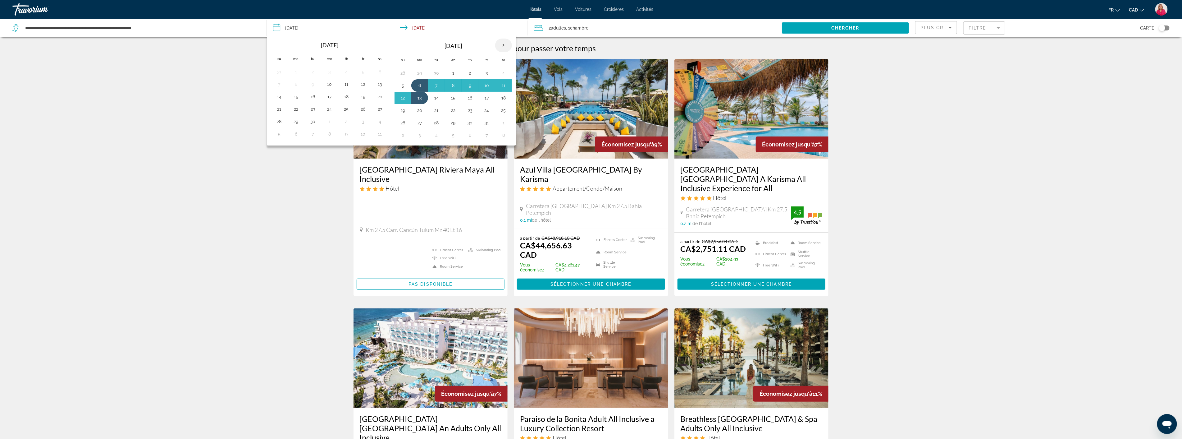
click at [503, 43] on th "Next month" at bounding box center [503, 46] width 17 height 14
click at [421, 88] on button "3" at bounding box center [420, 85] width 10 height 9
click at [421, 100] on button "10" at bounding box center [420, 98] width 10 height 9
type input "**********"
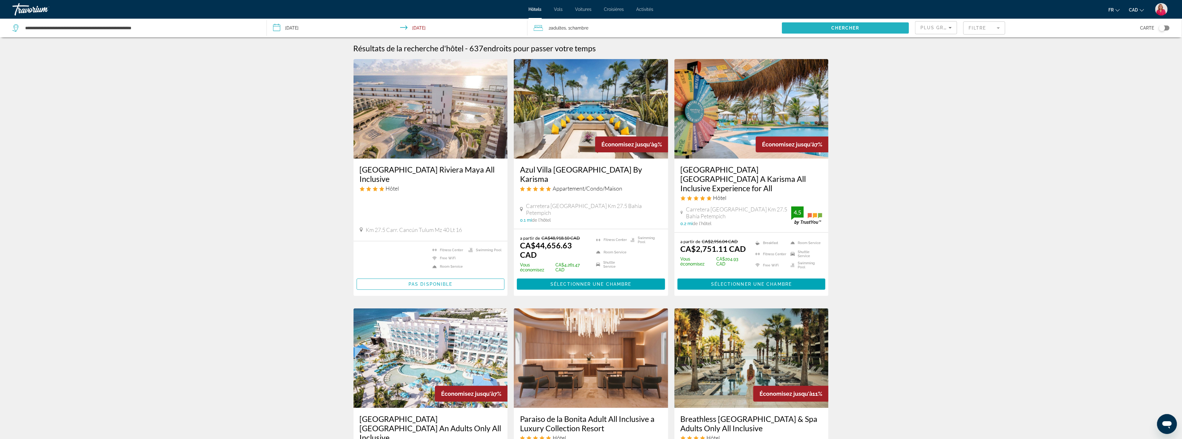
click at [824, 26] on span "Search widget" at bounding box center [845, 28] width 127 height 15
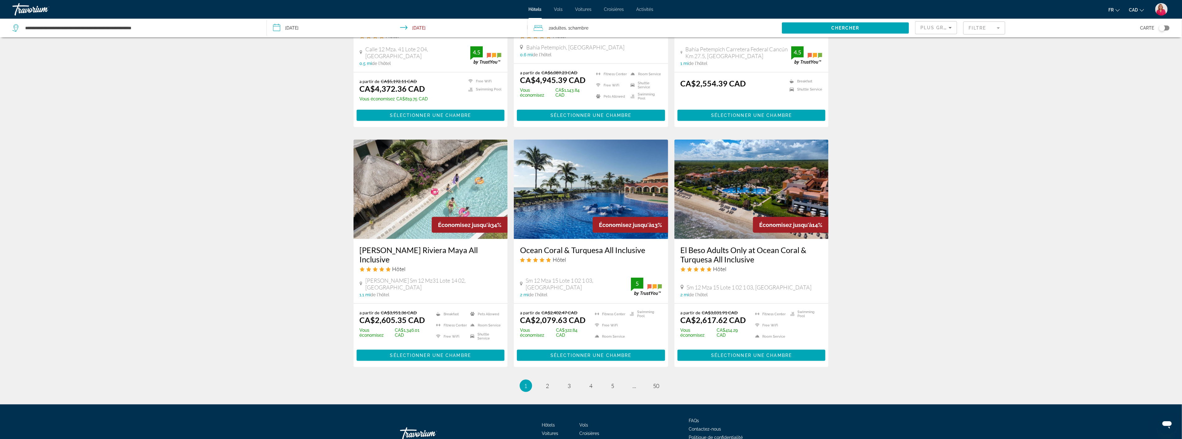
scroll to position [656, 0]
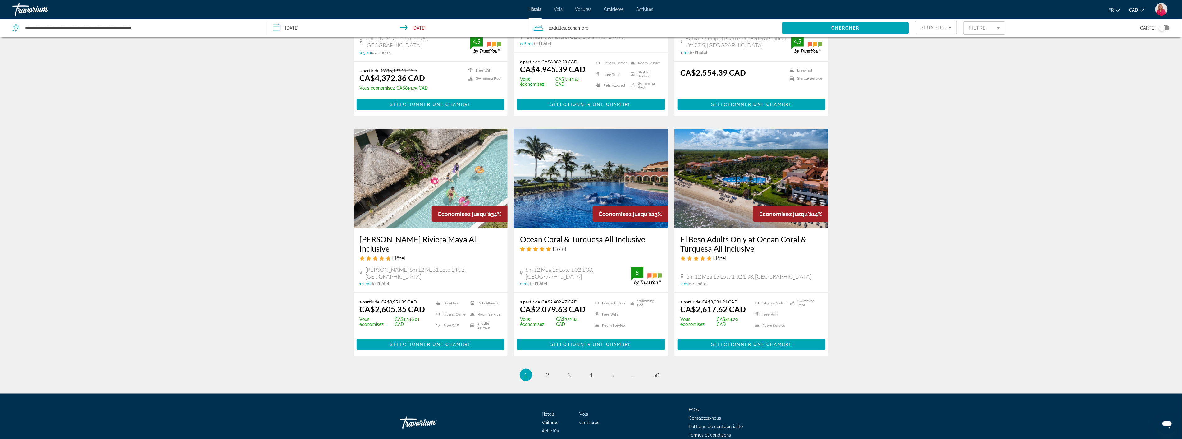
click at [446, 173] on img "Main content" at bounding box center [431, 178] width 154 height 99
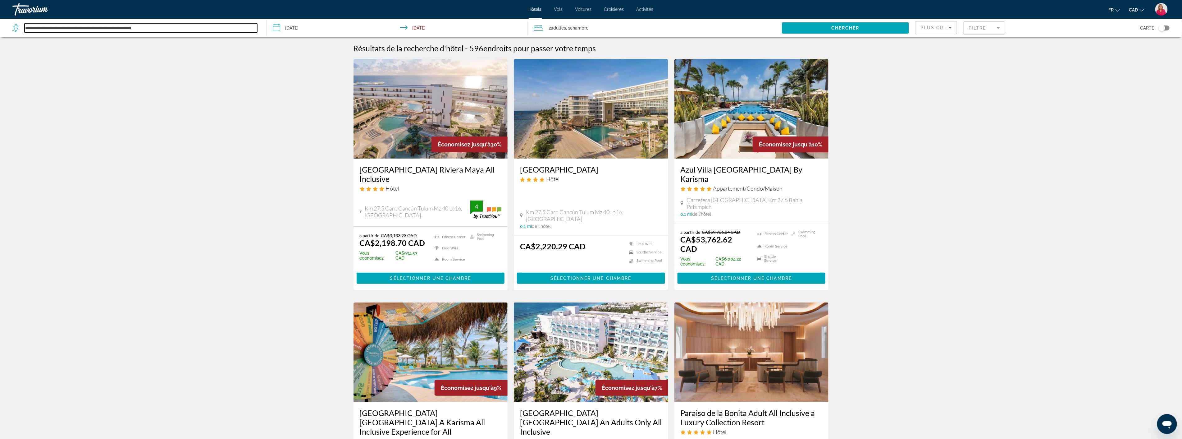
click at [93, 28] on input "**********" at bounding box center [141, 27] width 233 height 9
click at [180, 28] on input "**********" at bounding box center [141, 27] width 233 height 9
type input "*"
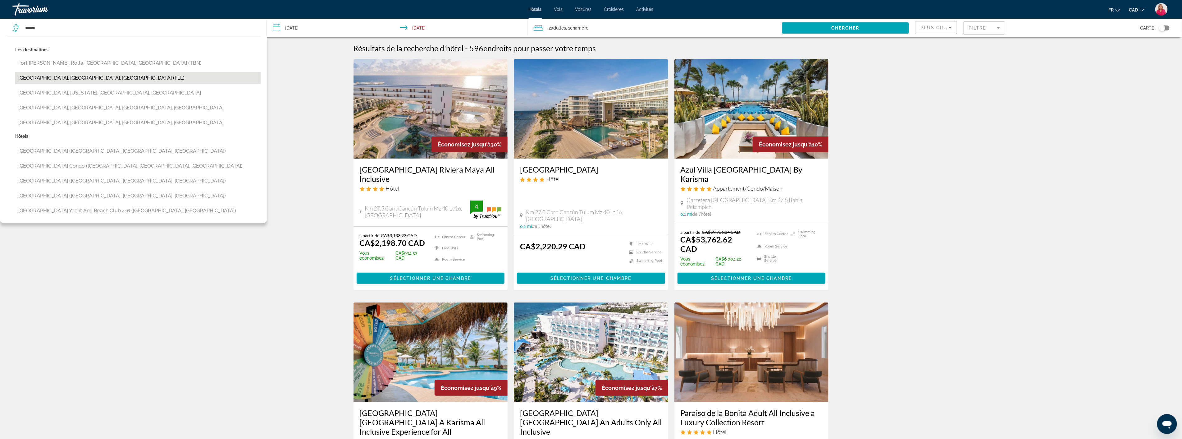
click at [65, 77] on button "[GEOGRAPHIC_DATA], [GEOGRAPHIC_DATA], [GEOGRAPHIC_DATA] (FLL)" at bounding box center [137, 78] width 245 height 12
type input "**********"
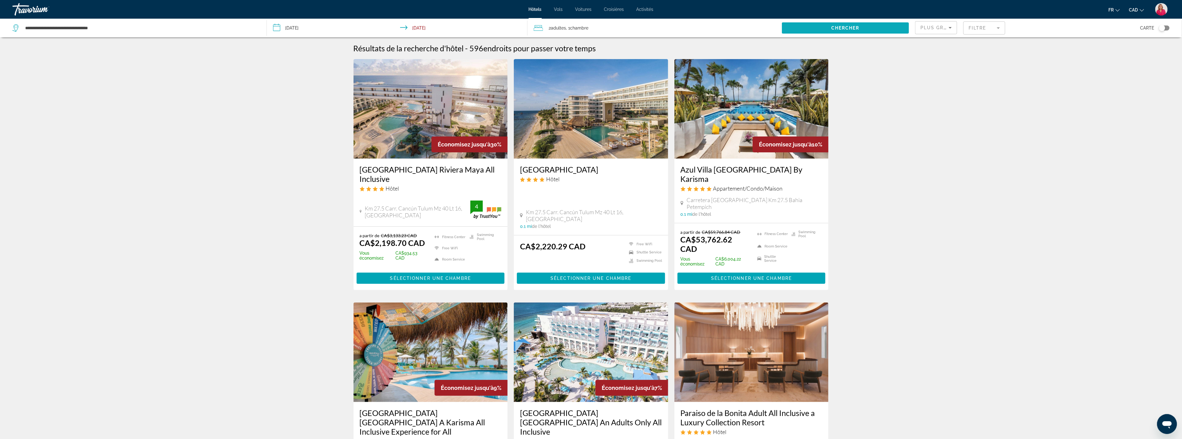
click at [831, 25] on span "Search widget" at bounding box center [845, 28] width 127 height 15
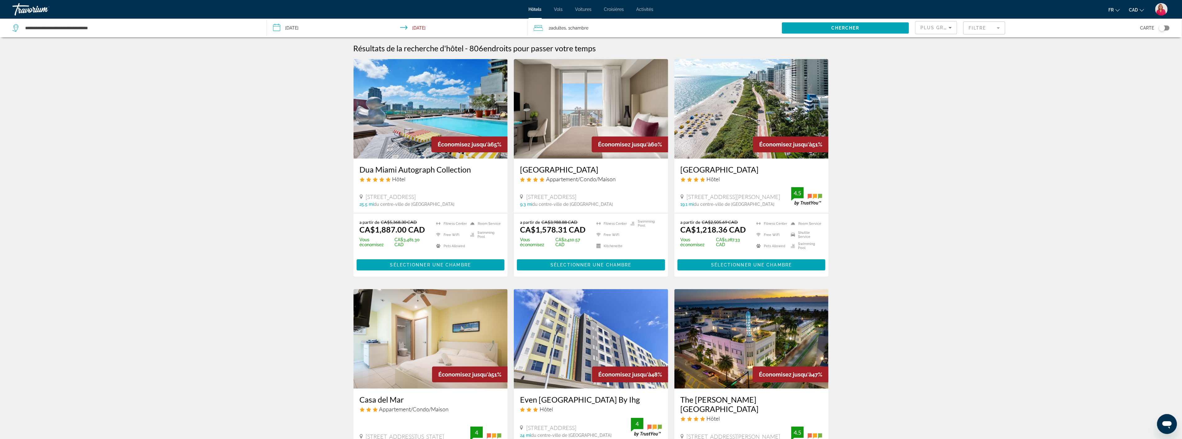
click at [318, 30] on input "**********" at bounding box center [398, 29] width 263 height 21
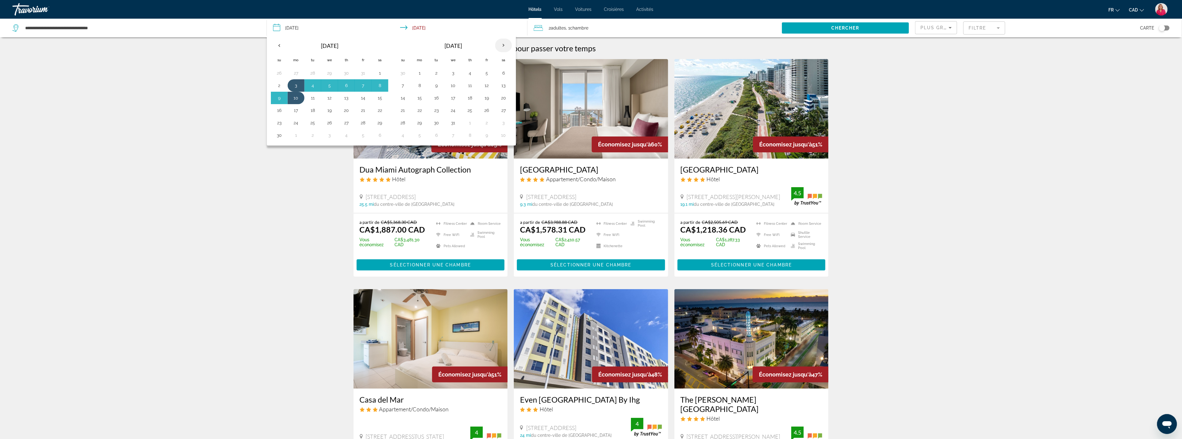
click at [504, 45] on th "Next month" at bounding box center [503, 46] width 17 height 14
click at [489, 73] on button "2" at bounding box center [487, 73] width 10 height 9
click at [503, 72] on button "3" at bounding box center [504, 73] width 10 height 9
type input "**********"
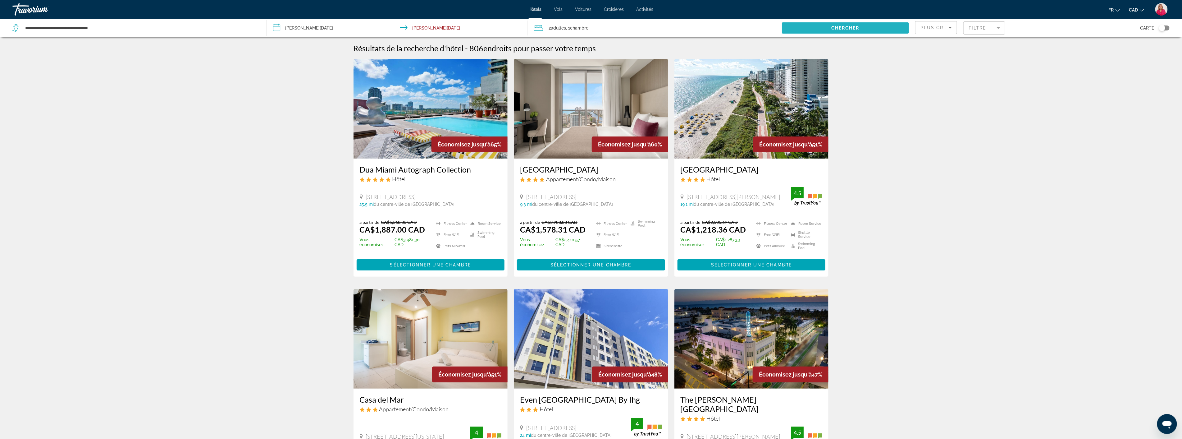
click at [831, 27] on span "Search widget" at bounding box center [845, 28] width 127 height 15
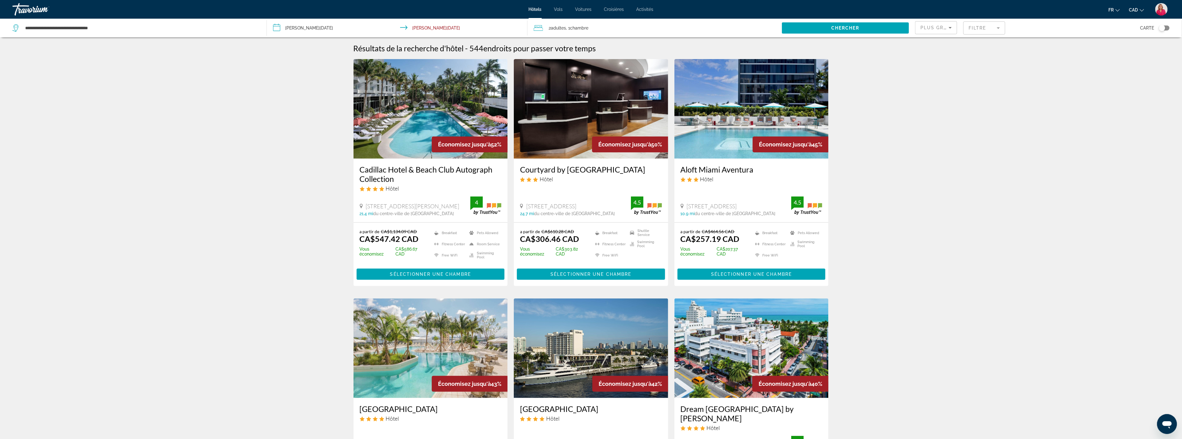
click at [702, 128] on img "Main content" at bounding box center [752, 108] width 154 height 99
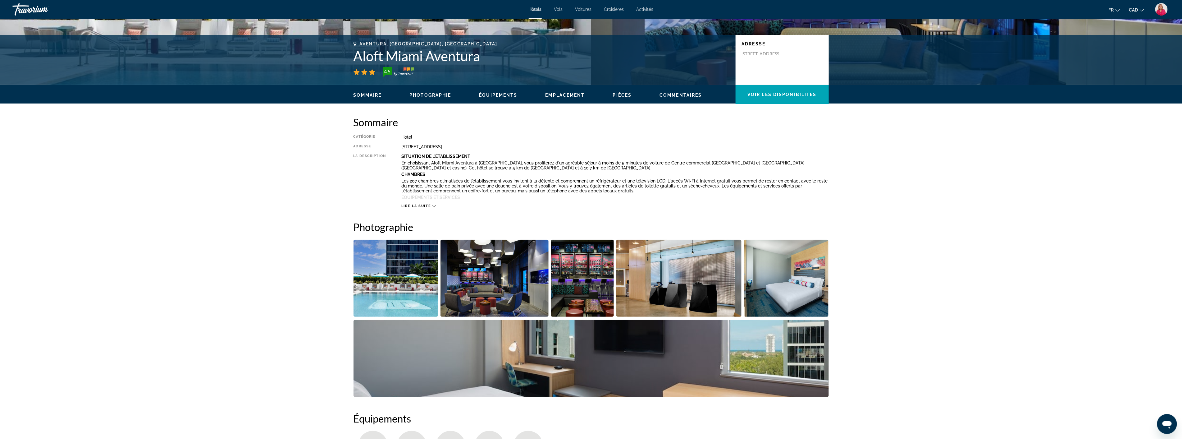
scroll to position [138, 0]
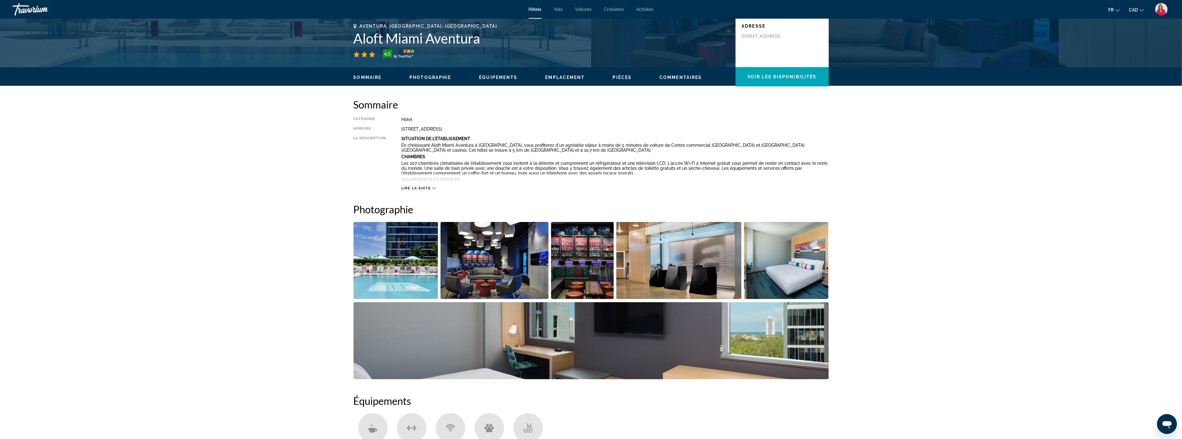
click at [780, 278] on img "Open full-screen image slider" at bounding box center [786, 260] width 85 height 77
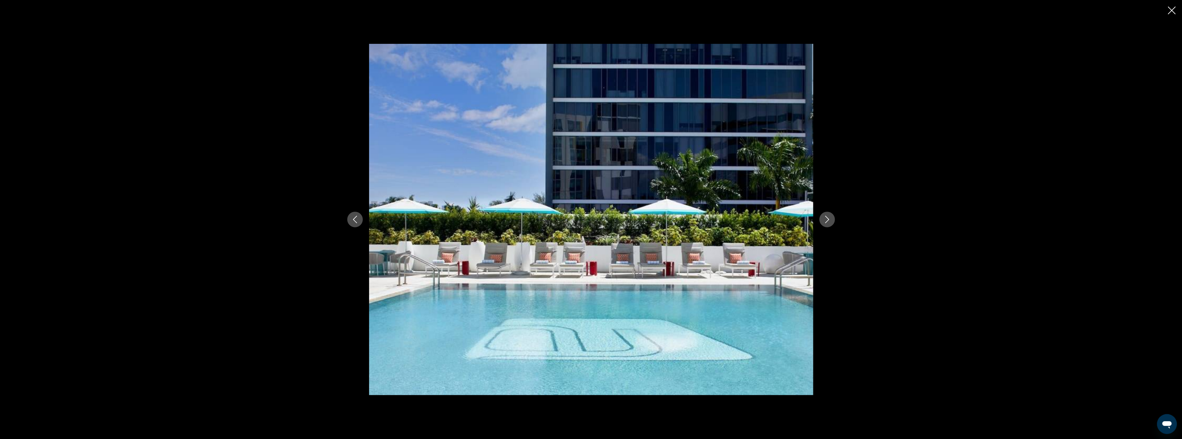
click at [828, 215] on button "Next image" at bounding box center [828, 220] width 16 height 16
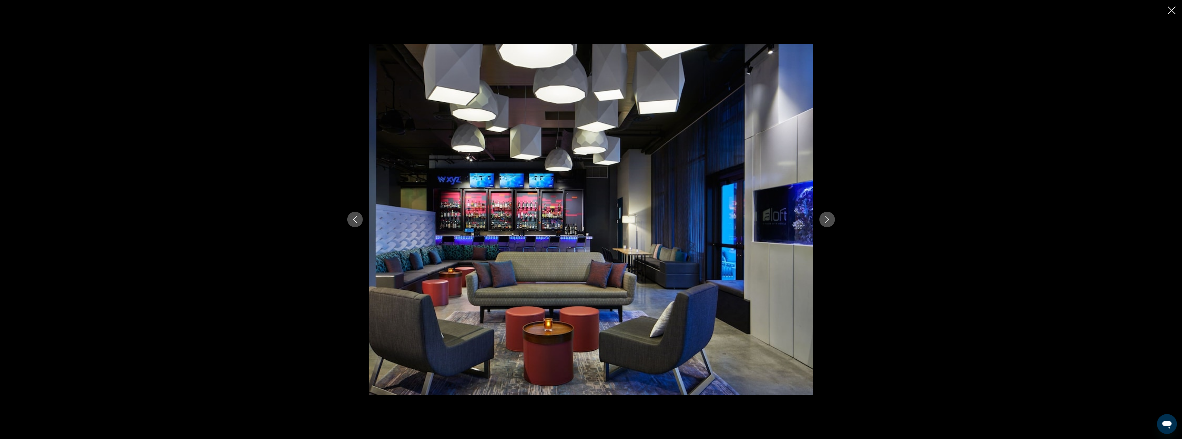
click at [828, 215] on button "Next image" at bounding box center [828, 220] width 16 height 16
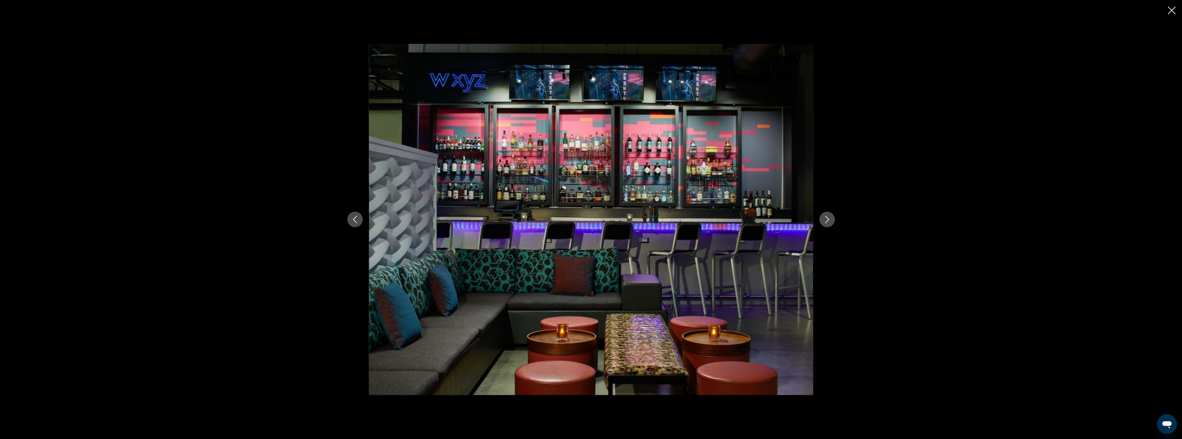
click at [828, 215] on button "Next image" at bounding box center [828, 220] width 16 height 16
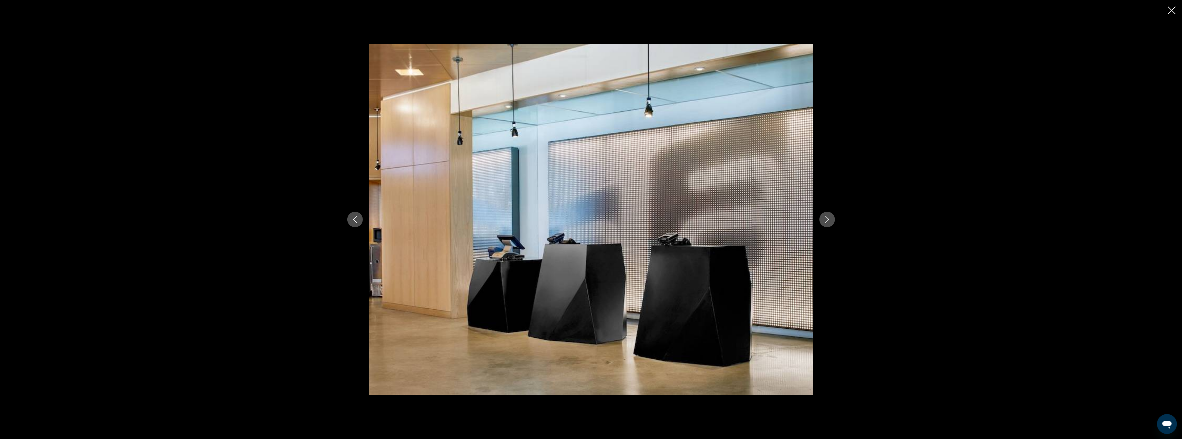
click at [828, 215] on button "Next image" at bounding box center [828, 220] width 16 height 16
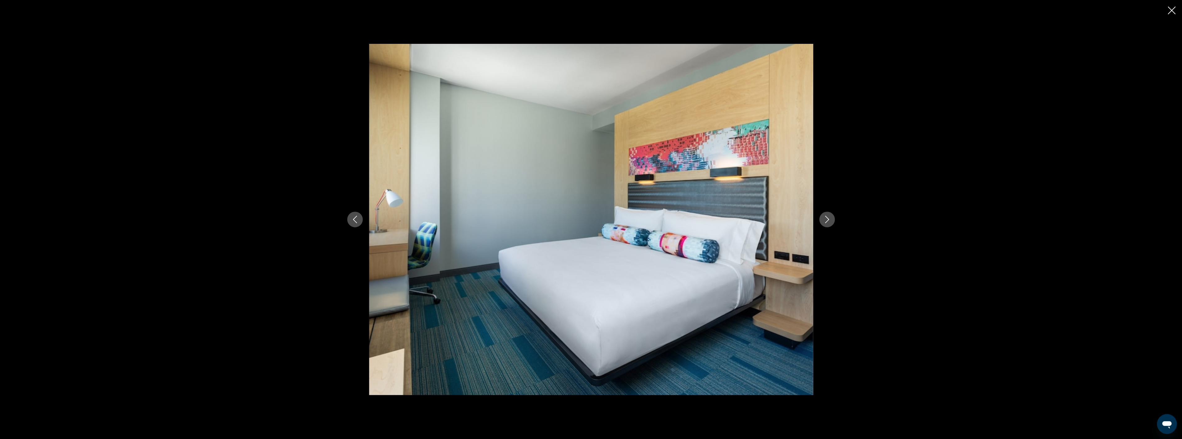
drag, startPoint x: 1170, startPoint y: 10, endPoint x: 1133, endPoint y: 17, distance: 38.1
click at [1170, 10] on icon "Close slideshow" at bounding box center [1172, 11] width 8 height 8
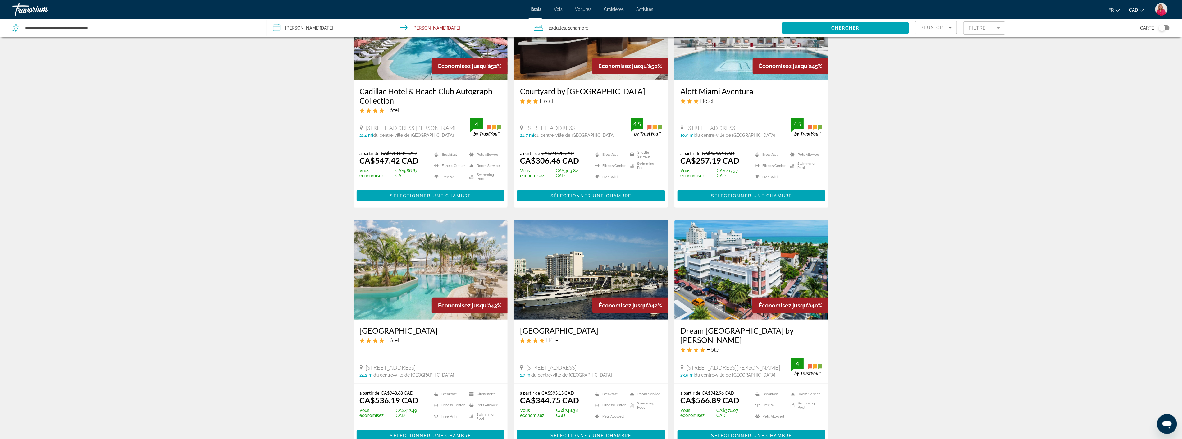
scroll to position [103, 0]
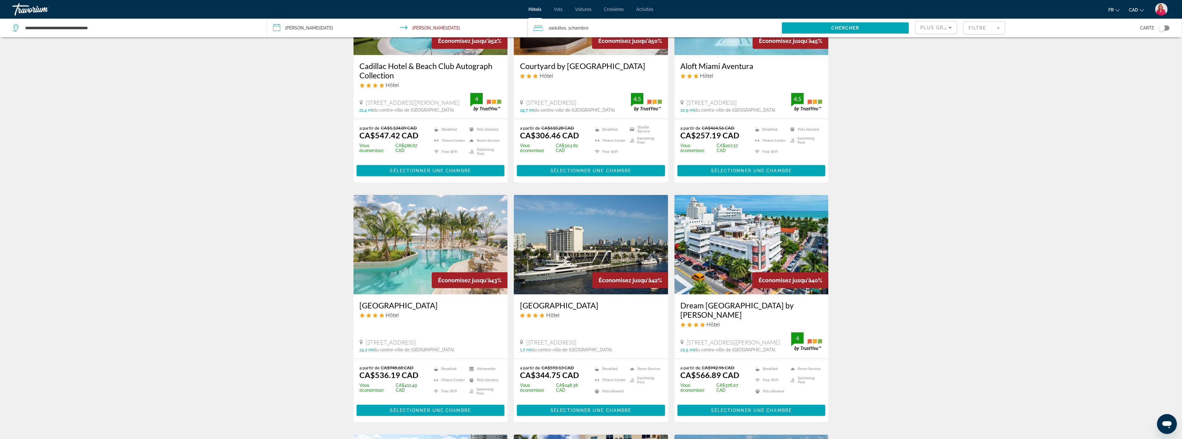
click at [588, 259] on img "Main content" at bounding box center [591, 244] width 154 height 99
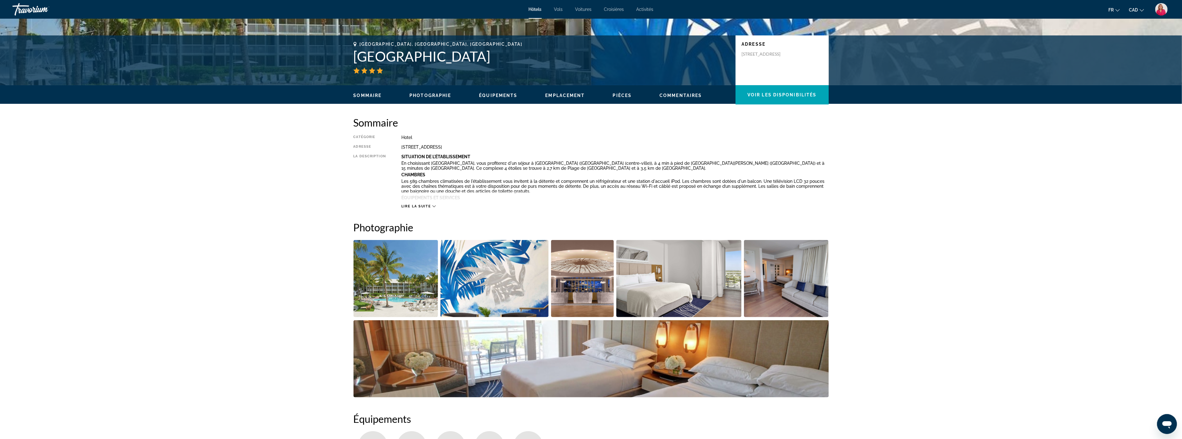
scroll to position [138, 0]
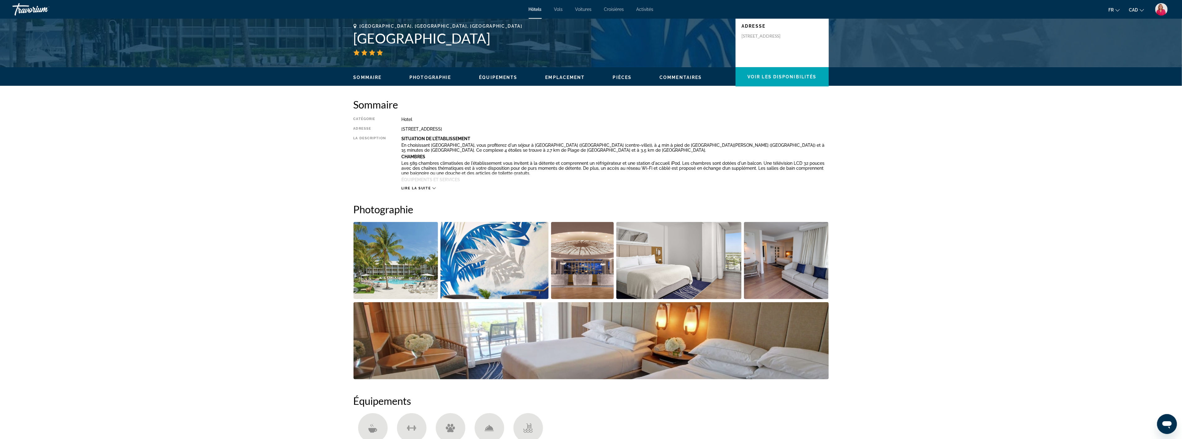
click at [591, 275] on img "Open full-screen image slider" at bounding box center [582, 260] width 63 height 77
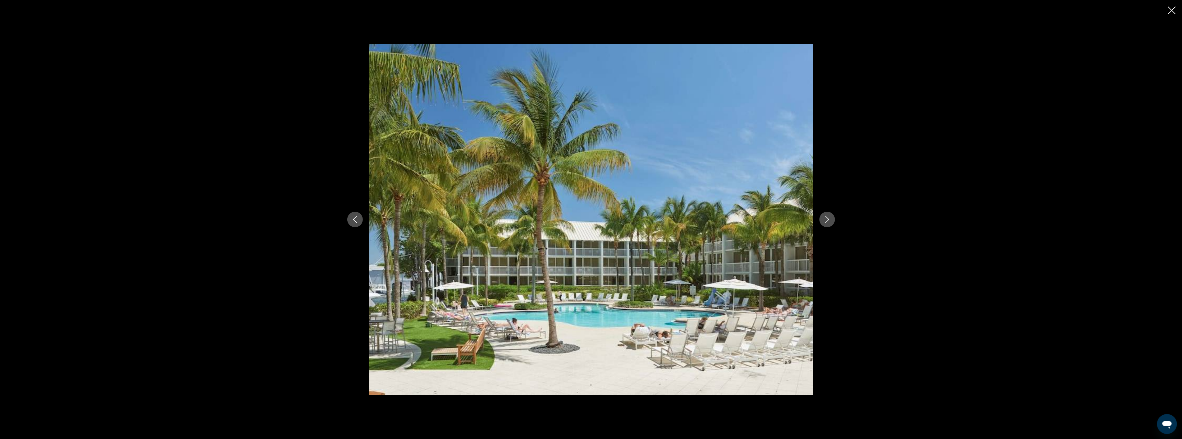
click at [829, 218] on icon "Next image" at bounding box center [827, 219] width 7 height 7
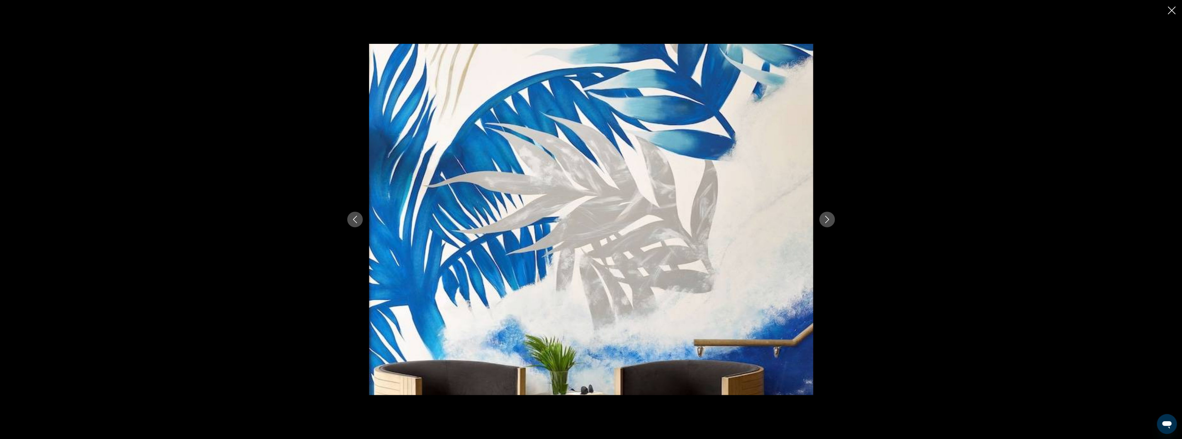
click at [829, 218] on icon "Next image" at bounding box center [827, 219] width 7 height 7
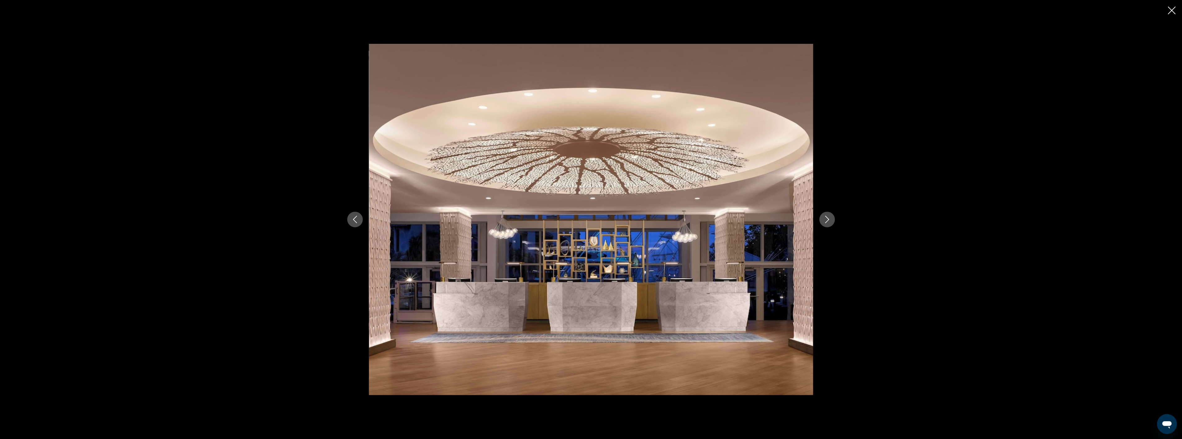
click at [829, 218] on icon "Next image" at bounding box center [827, 219] width 7 height 7
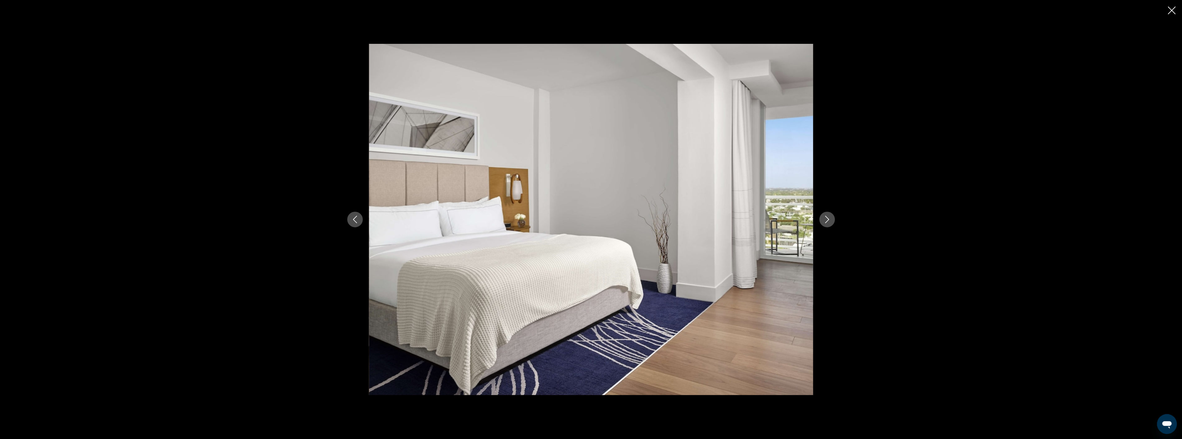
click at [829, 218] on icon "Next image" at bounding box center [827, 219] width 7 height 7
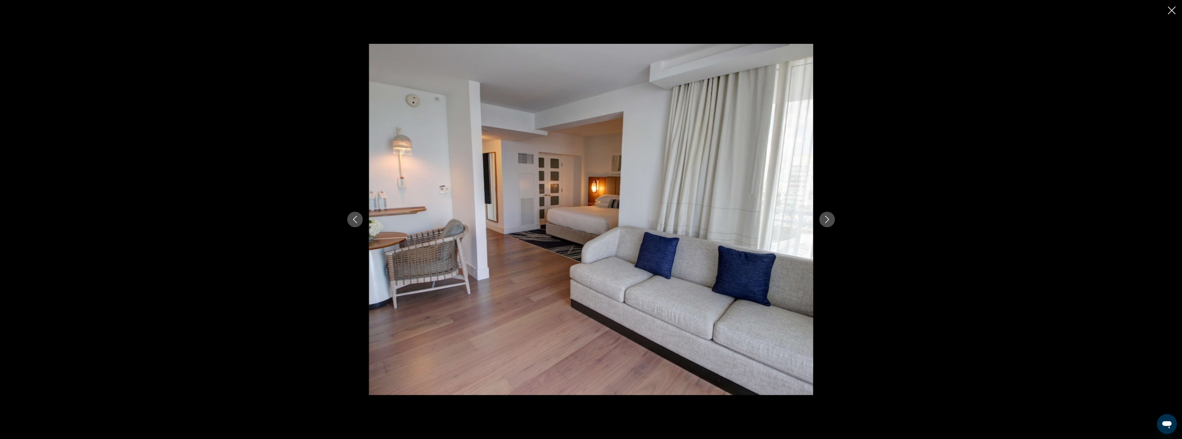
click at [829, 218] on icon "Next image" at bounding box center [827, 219] width 7 height 7
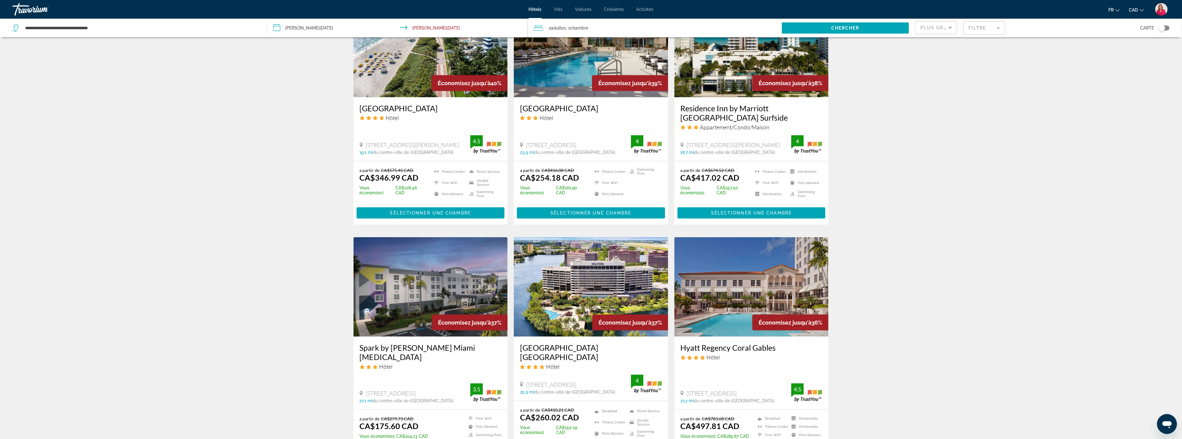
scroll to position [552, 0]
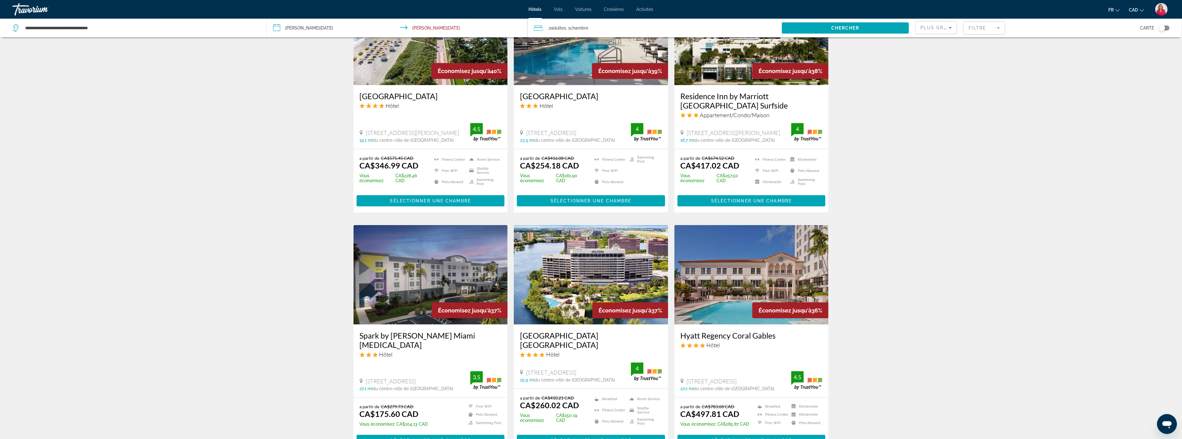
click at [560, 280] on img "Main content" at bounding box center [591, 274] width 154 height 99
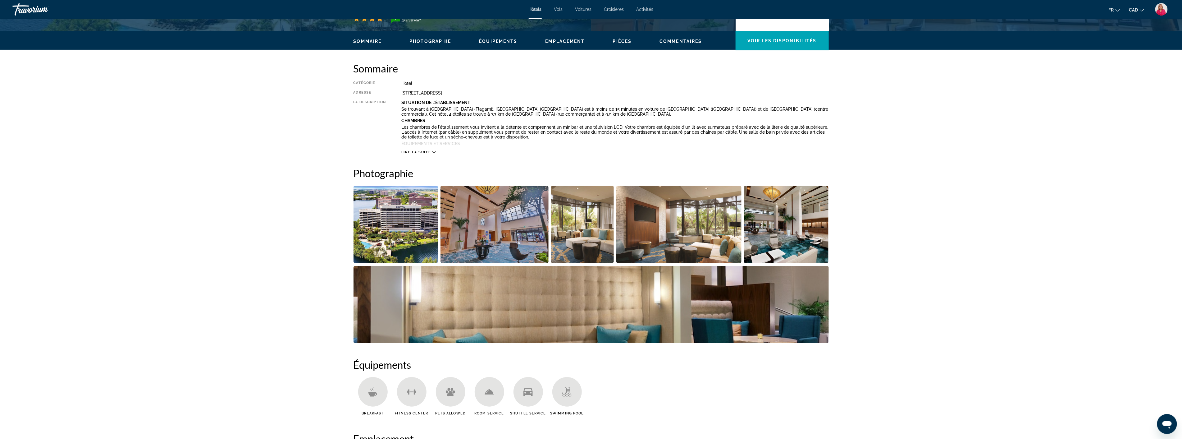
scroll to position [172, 0]
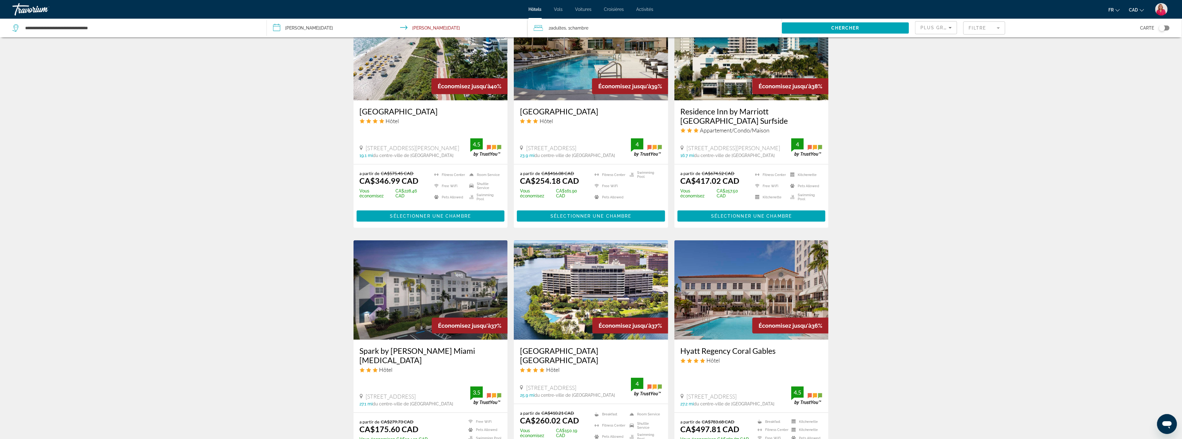
scroll to position [587, 0]
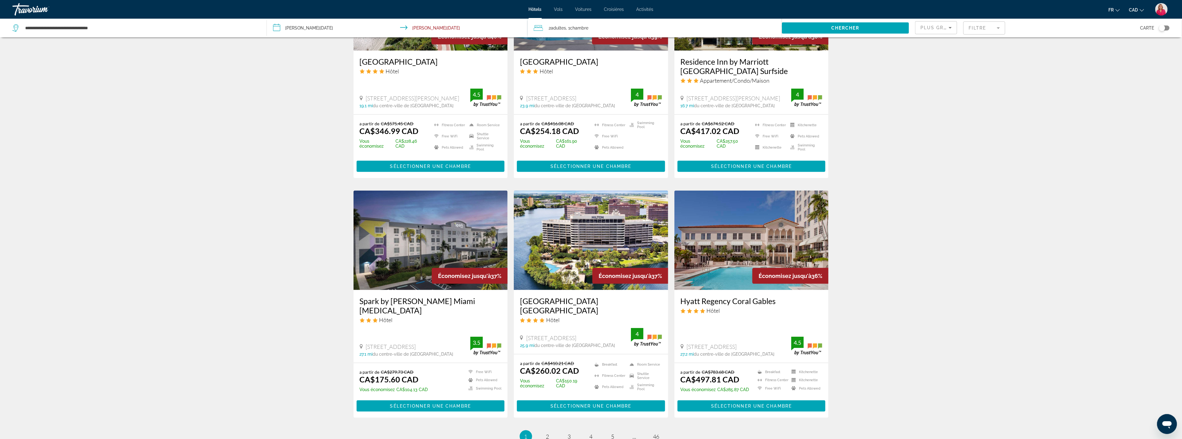
click at [977, 27] on mat-form-field "Filtre" at bounding box center [984, 27] width 42 height 13
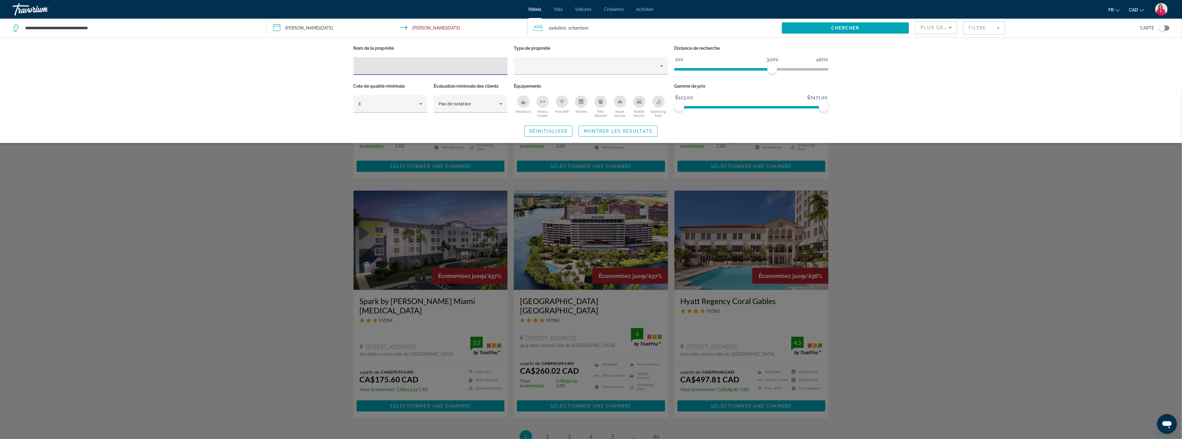
click at [940, 30] on div "Plus grandes économies" at bounding box center [935, 27] width 28 height 7
click at [422, 105] on div at bounding box center [591, 219] width 1182 height 439
click at [420, 106] on icon "Hotel Filters" at bounding box center [420, 103] width 7 height 7
click at [379, 138] on mat-option "4" at bounding box center [391, 137] width 74 height 15
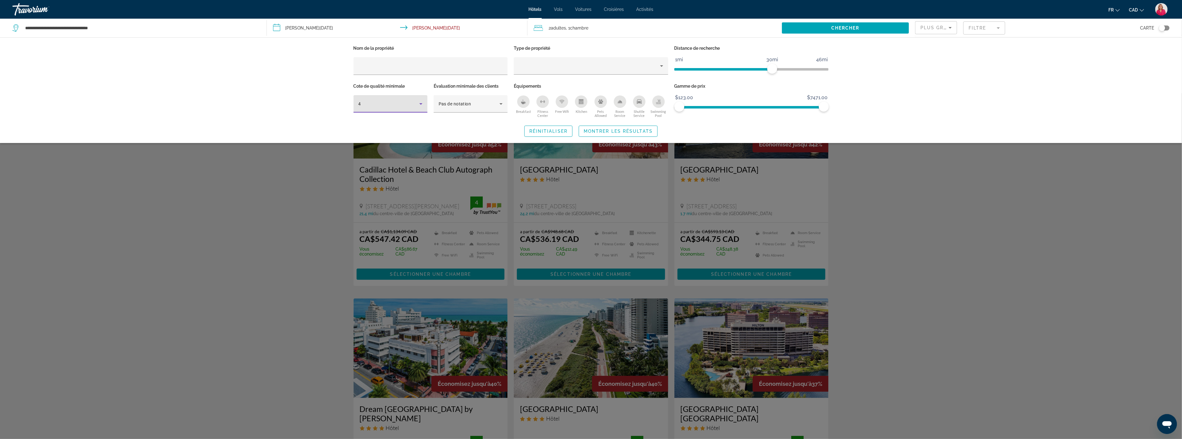
click at [954, 27] on div "Plus grandes économies" at bounding box center [936, 27] width 41 height 12
click at [933, 80] on span "Prix le plus bas" at bounding box center [935, 80] width 29 height 7
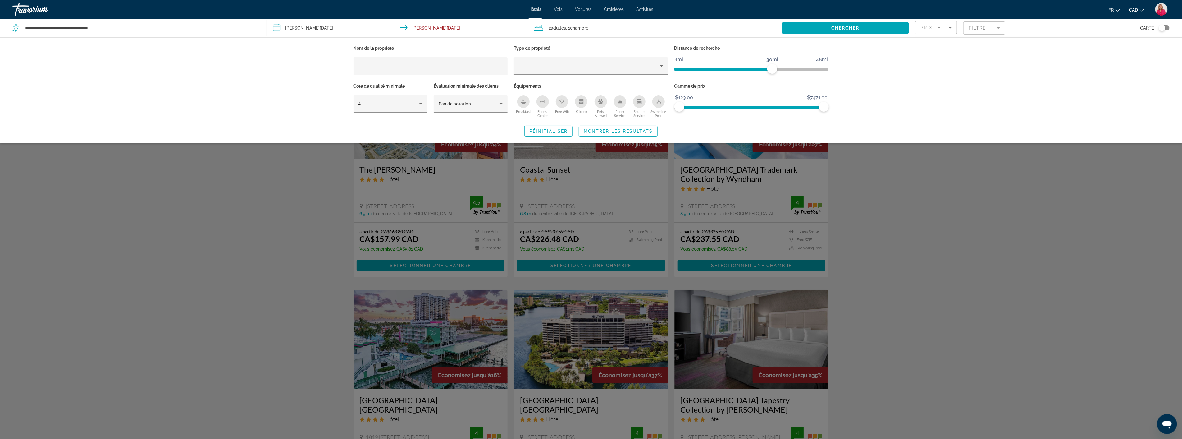
click at [915, 243] on div "Search widget" at bounding box center [591, 266] width 1182 height 346
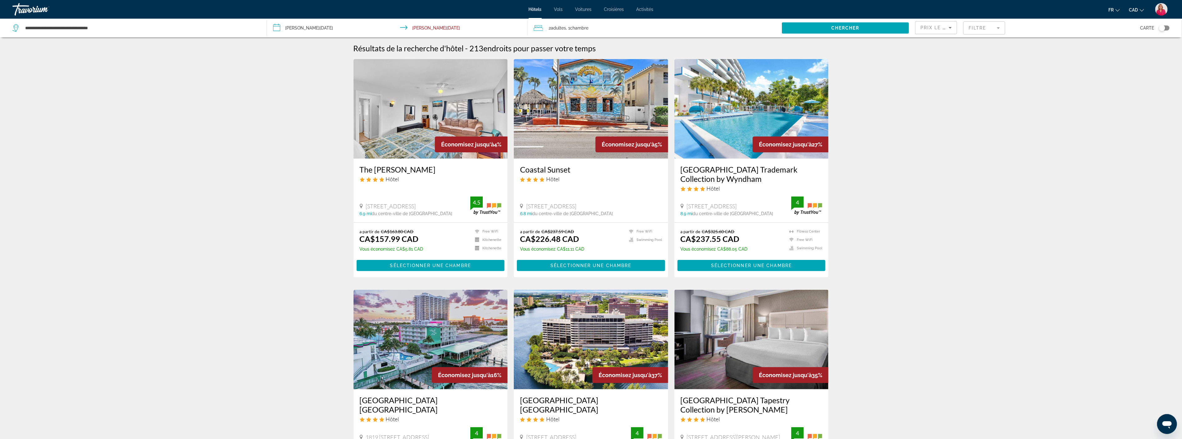
click at [697, 128] on img "Main content" at bounding box center [752, 108] width 154 height 99
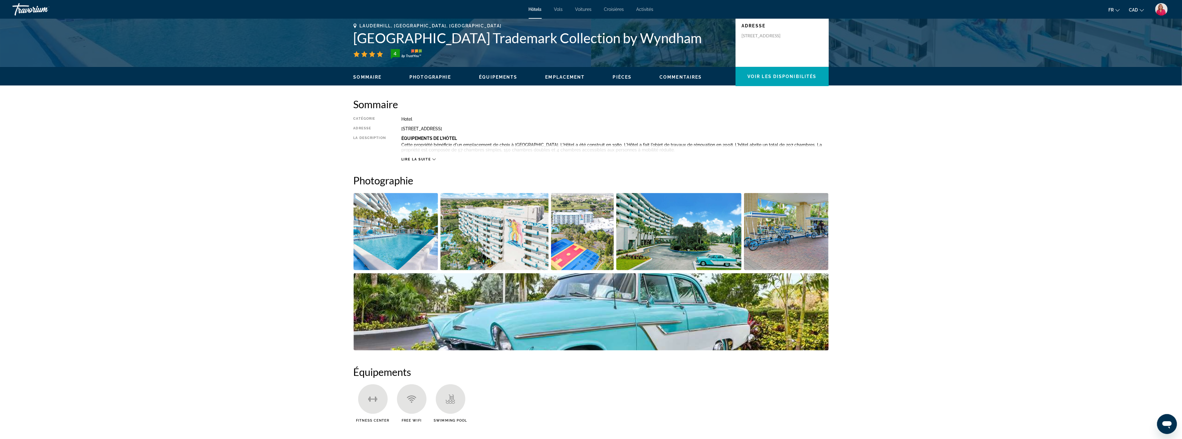
scroll to position [134, 0]
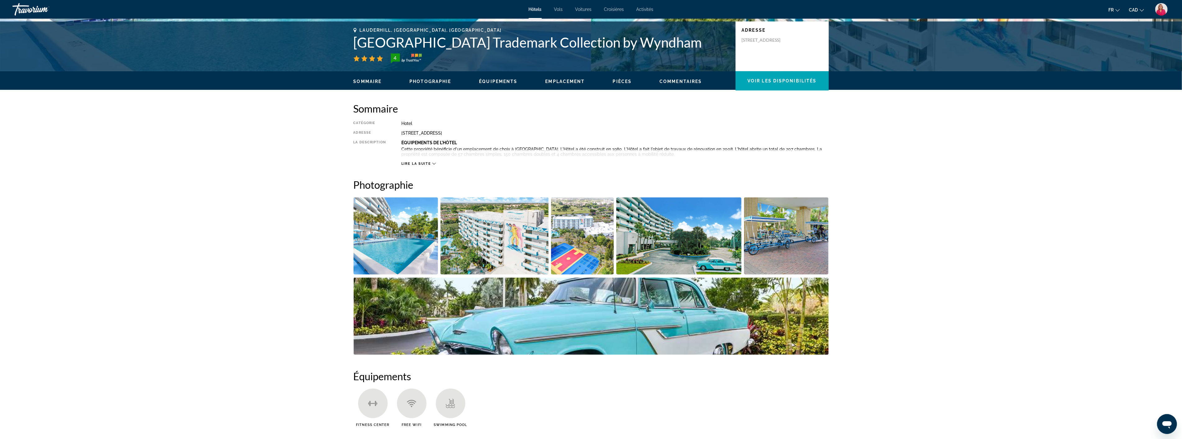
click at [517, 244] on img "Open full-screen image slider" at bounding box center [495, 235] width 108 height 77
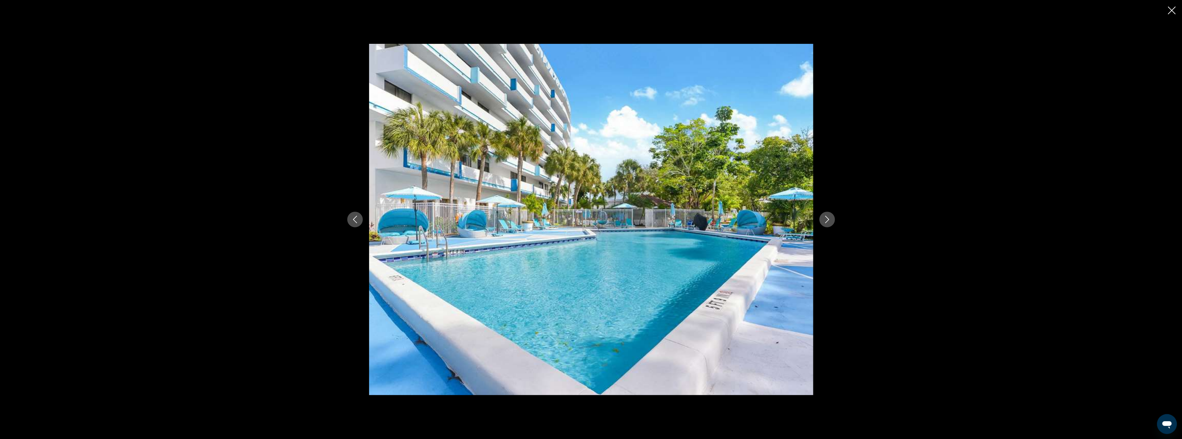
click at [827, 220] on icon "Next image" at bounding box center [827, 219] width 7 height 7
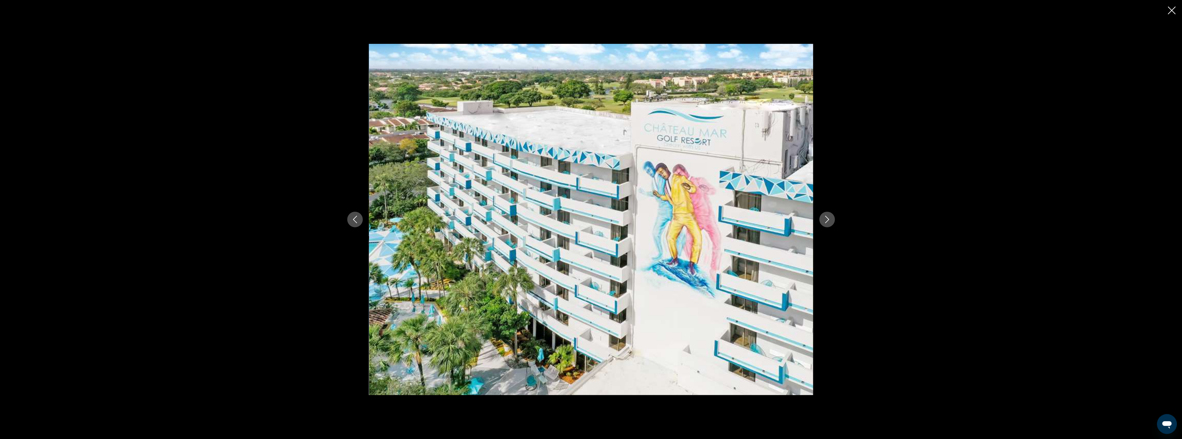
click at [827, 220] on icon "Next image" at bounding box center [827, 219] width 7 height 7
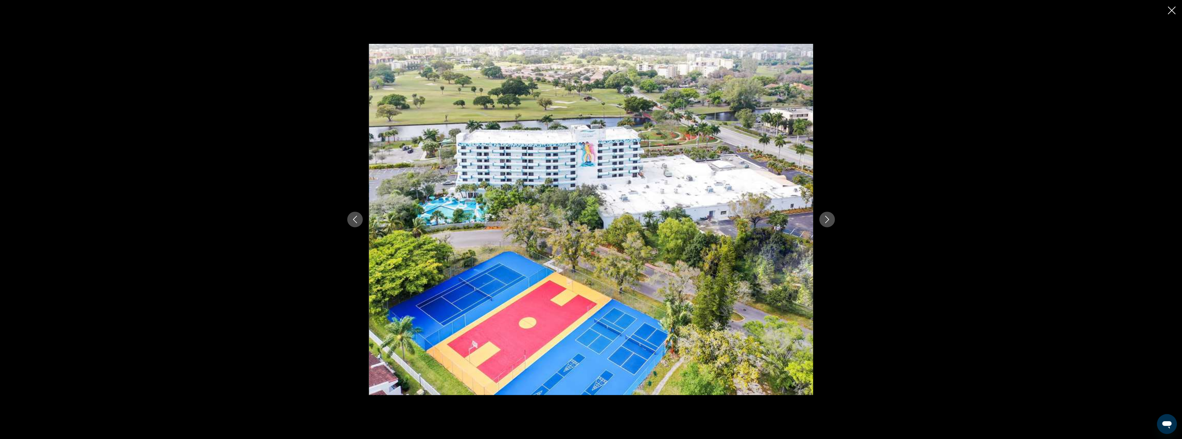
click at [827, 220] on icon "Next image" at bounding box center [827, 219] width 7 height 7
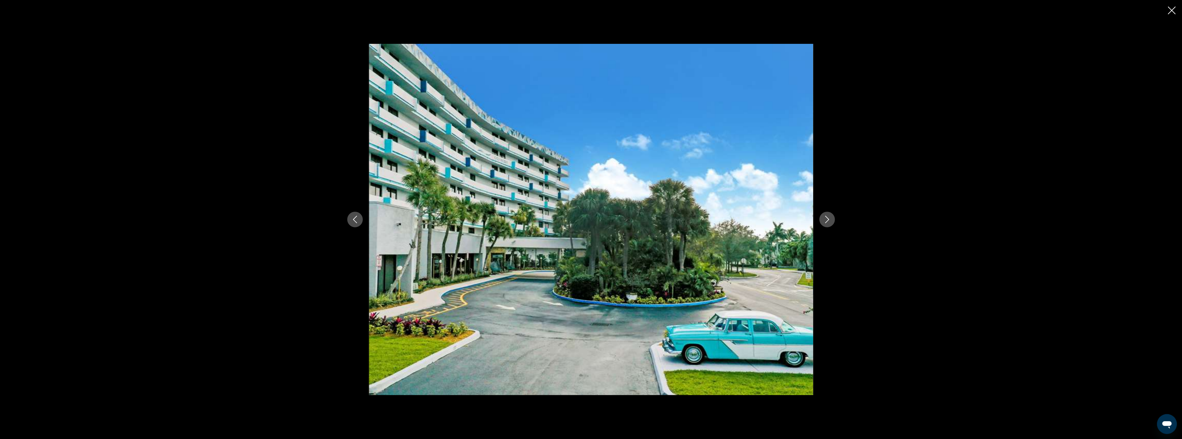
click at [827, 220] on icon "Next image" at bounding box center [827, 219] width 7 height 7
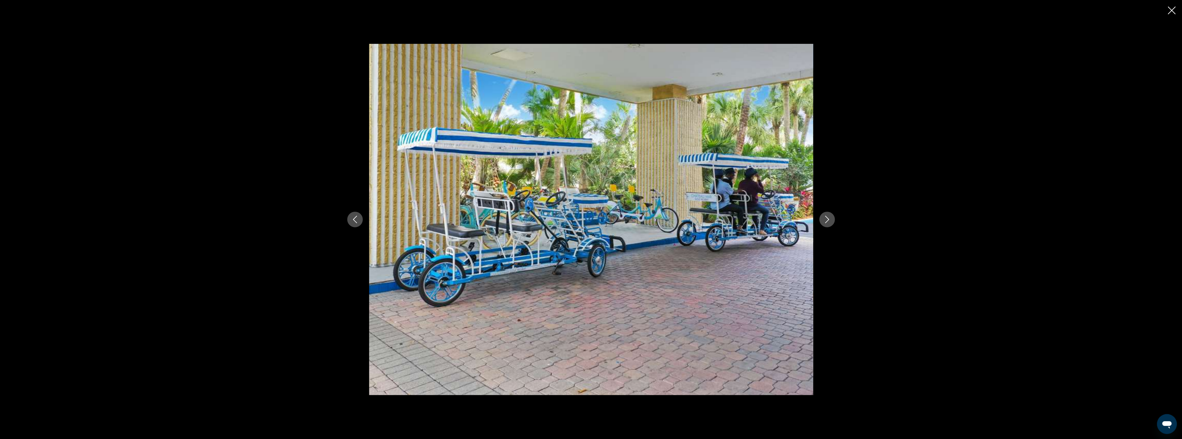
click at [827, 220] on icon "Next image" at bounding box center [827, 219] width 7 height 7
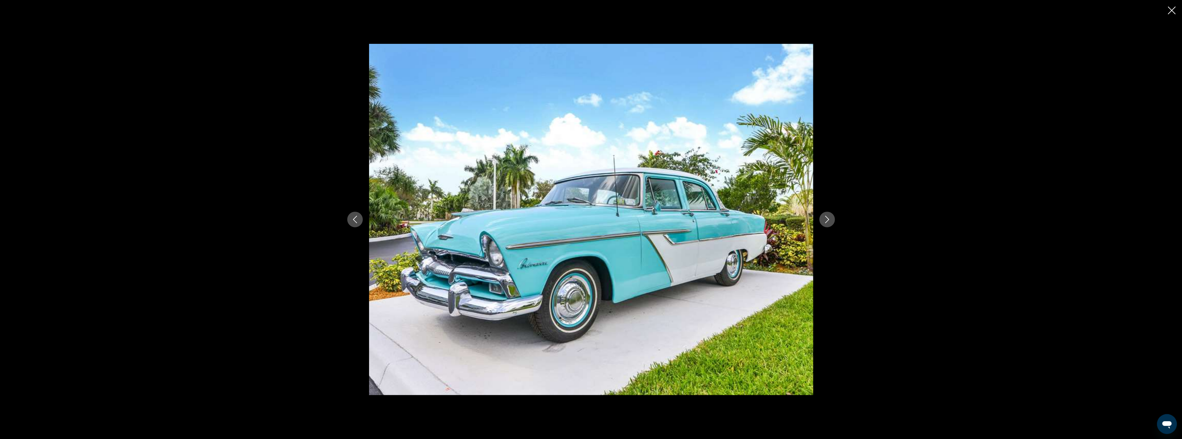
click at [827, 220] on icon "Next image" at bounding box center [827, 219] width 7 height 7
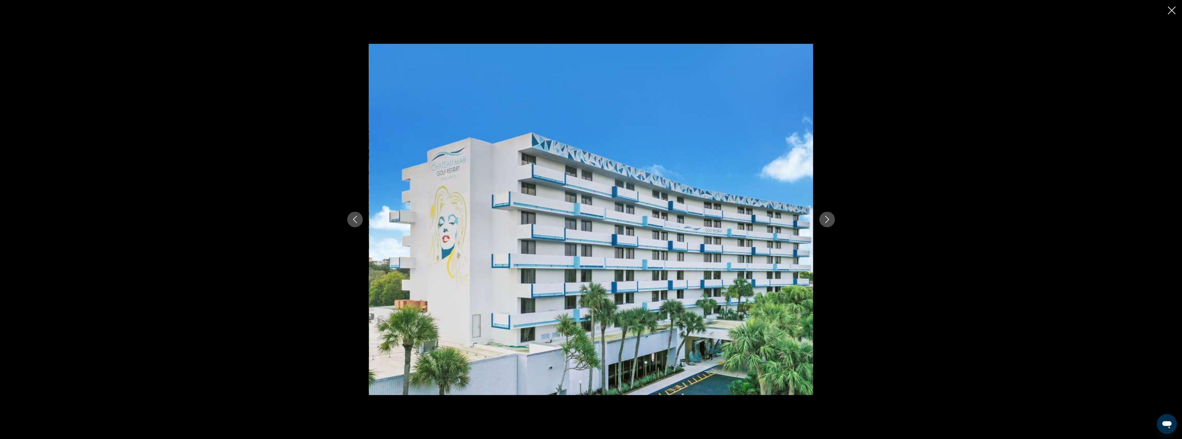
click at [827, 220] on icon "Next image" at bounding box center [827, 219] width 7 height 7
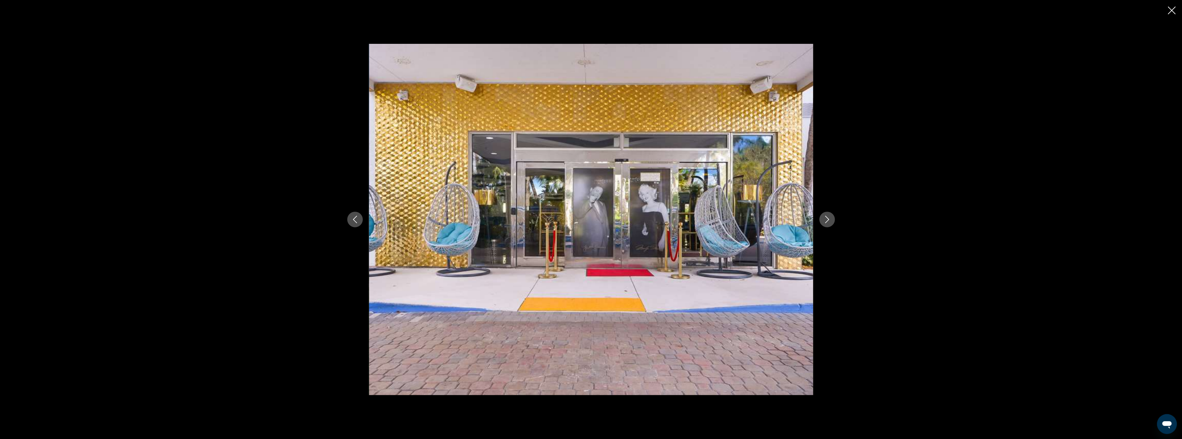
click at [827, 220] on icon "Next image" at bounding box center [827, 219] width 7 height 7
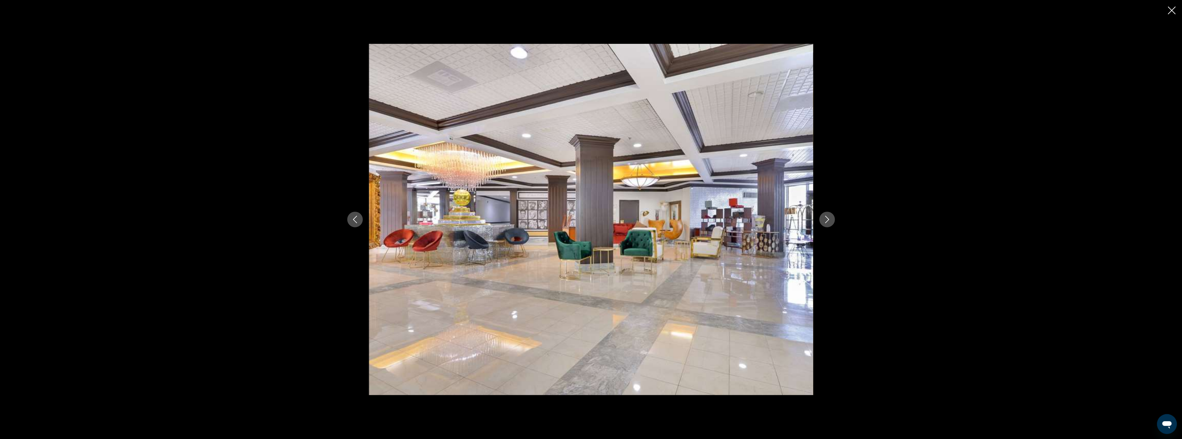
click at [827, 220] on icon "Next image" at bounding box center [827, 219] width 7 height 7
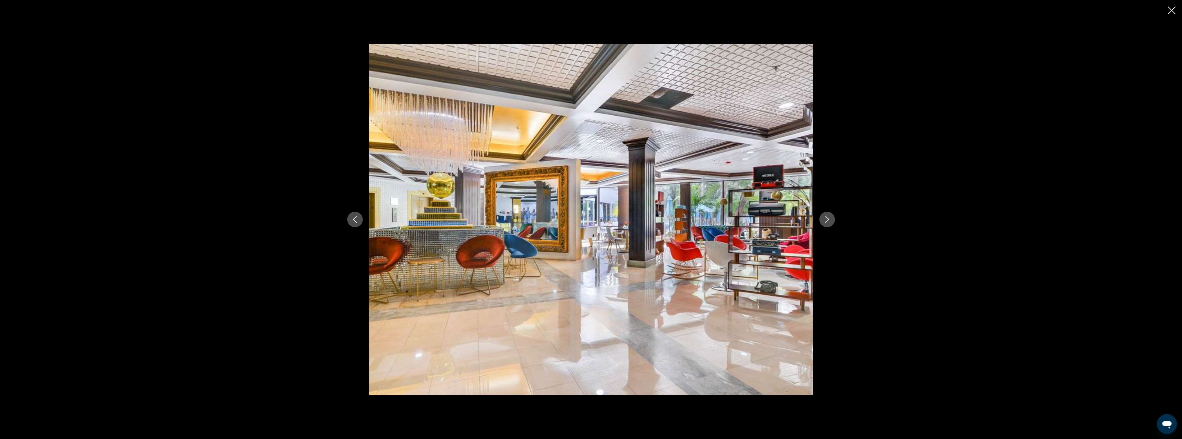
click at [827, 220] on icon "Next image" at bounding box center [827, 219] width 7 height 7
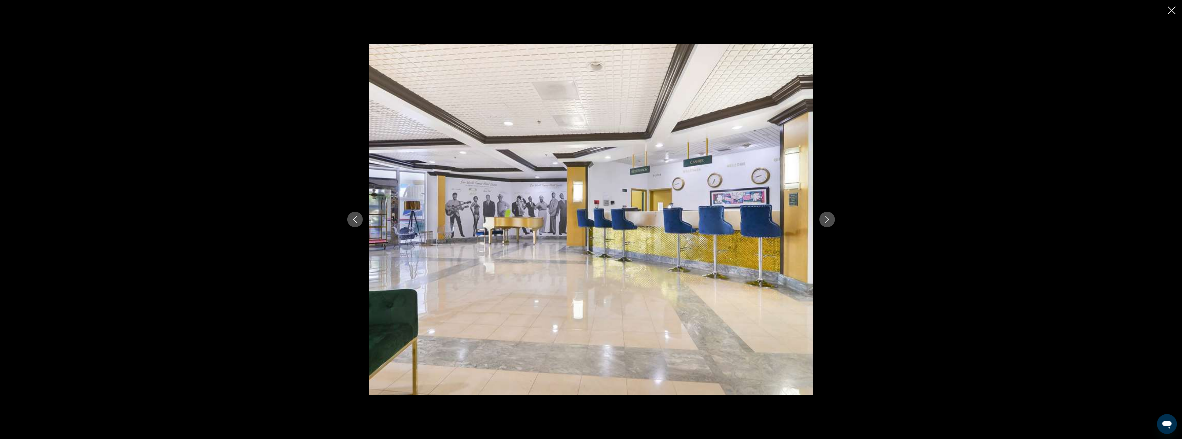
click at [827, 220] on icon "Next image" at bounding box center [827, 219] width 7 height 7
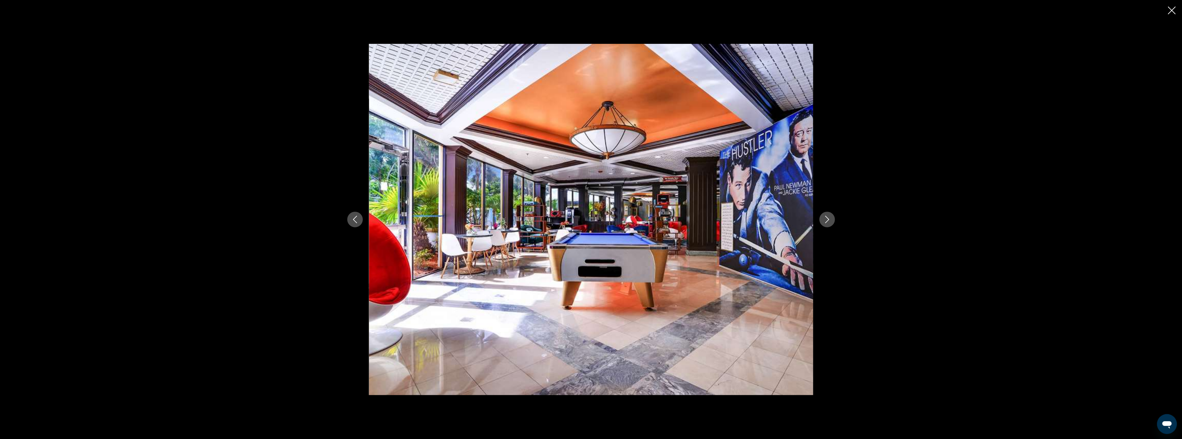
click at [827, 220] on icon "Next image" at bounding box center [827, 219] width 7 height 7
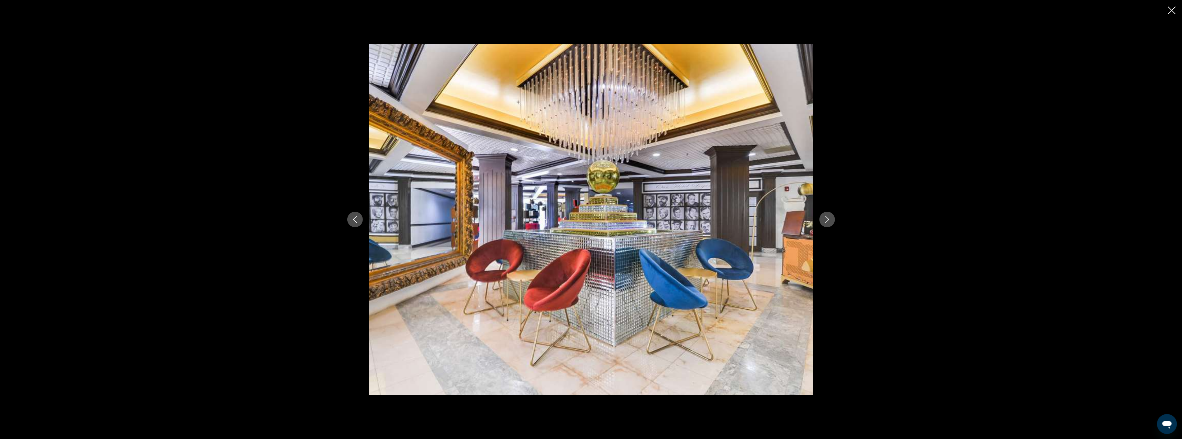
click at [827, 220] on icon "Next image" at bounding box center [827, 219] width 7 height 7
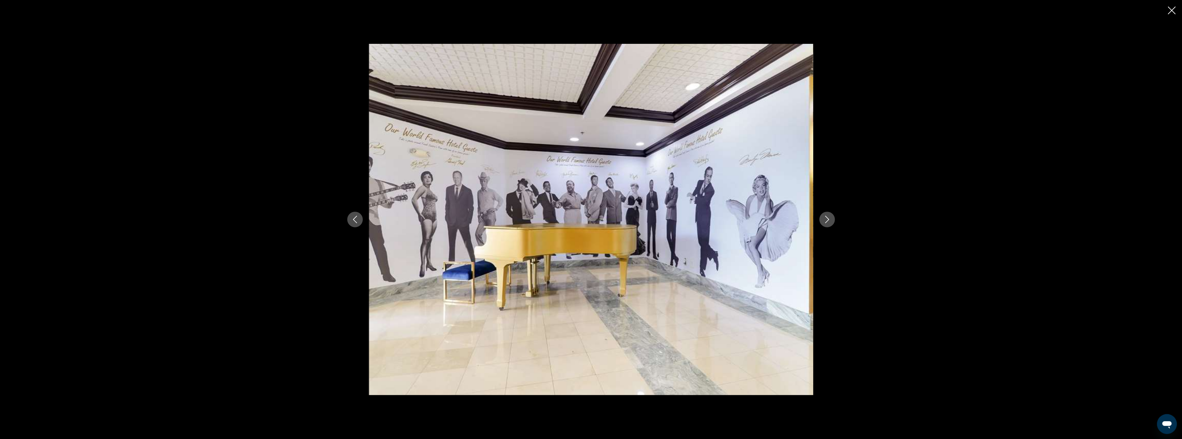
click at [827, 220] on icon "Next image" at bounding box center [827, 219] width 7 height 7
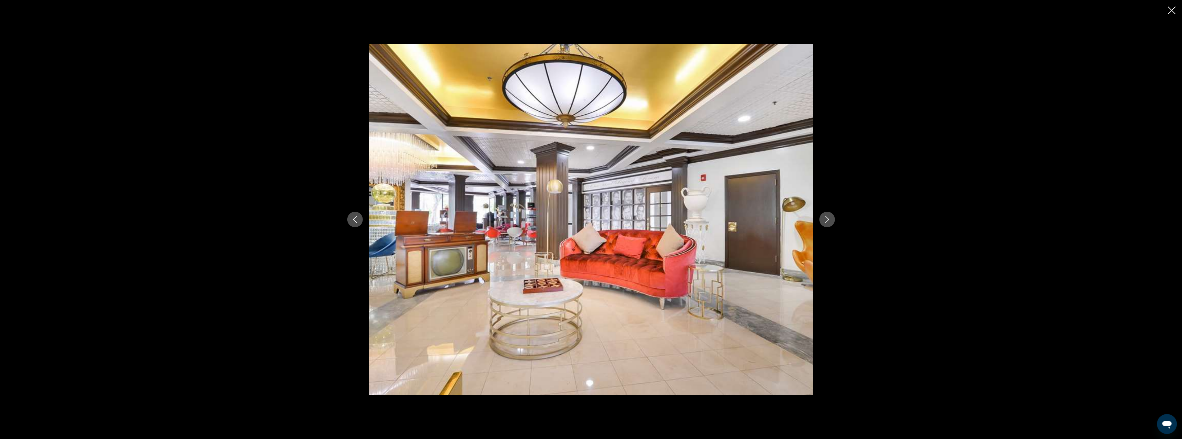
click at [827, 220] on icon "Next image" at bounding box center [827, 219] width 7 height 7
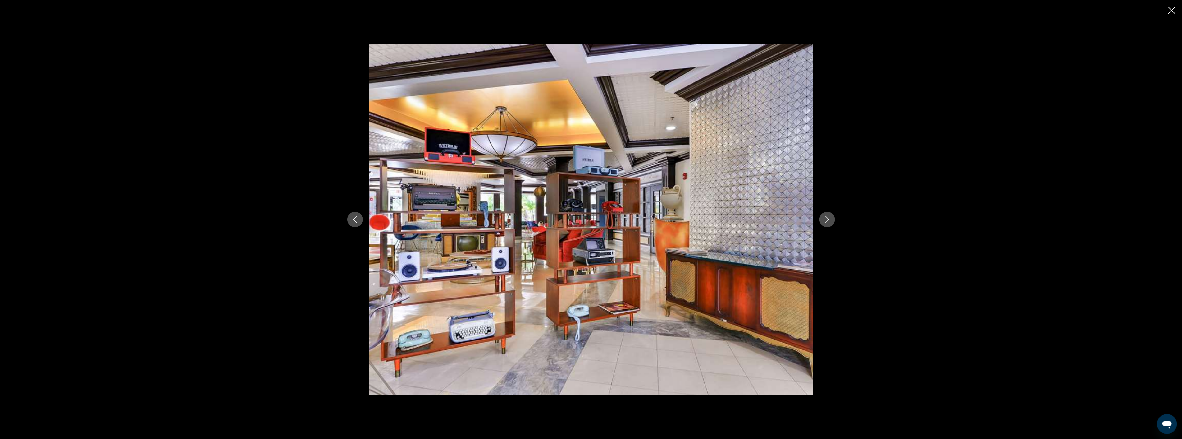
click at [827, 220] on icon "Next image" at bounding box center [827, 219] width 7 height 7
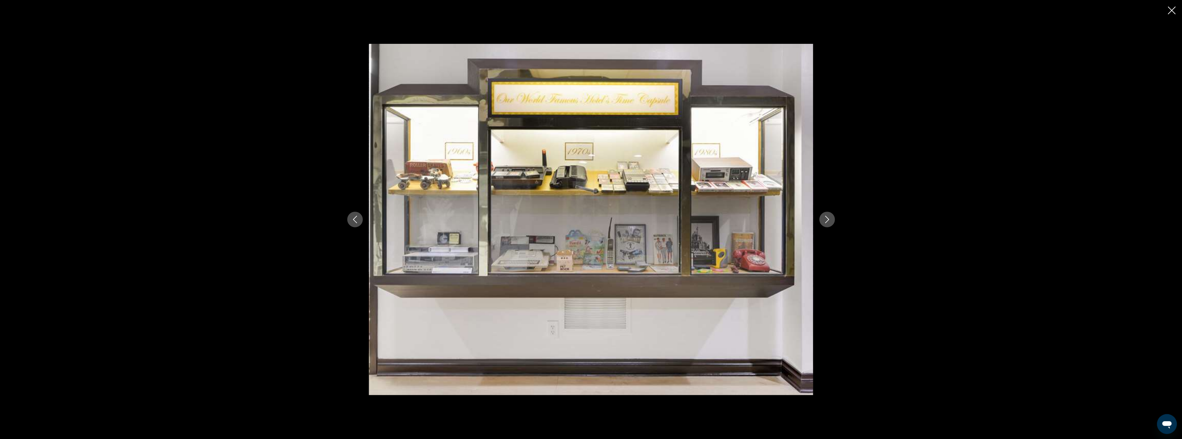
click at [827, 220] on icon "Next image" at bounding box center [827, 219] width 7 height 7
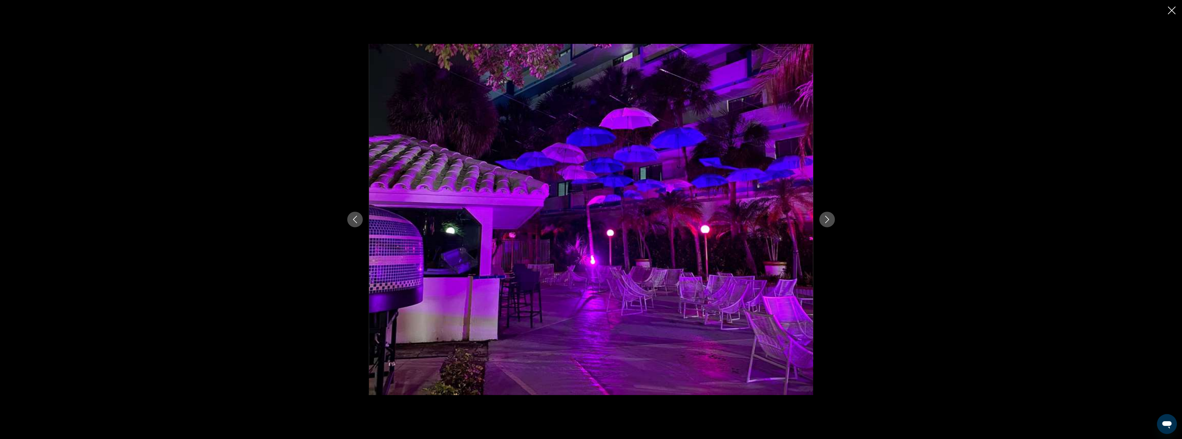
click at [827, 220] on icon "Next image" at bounding box center [827, 219] width 7 height 7
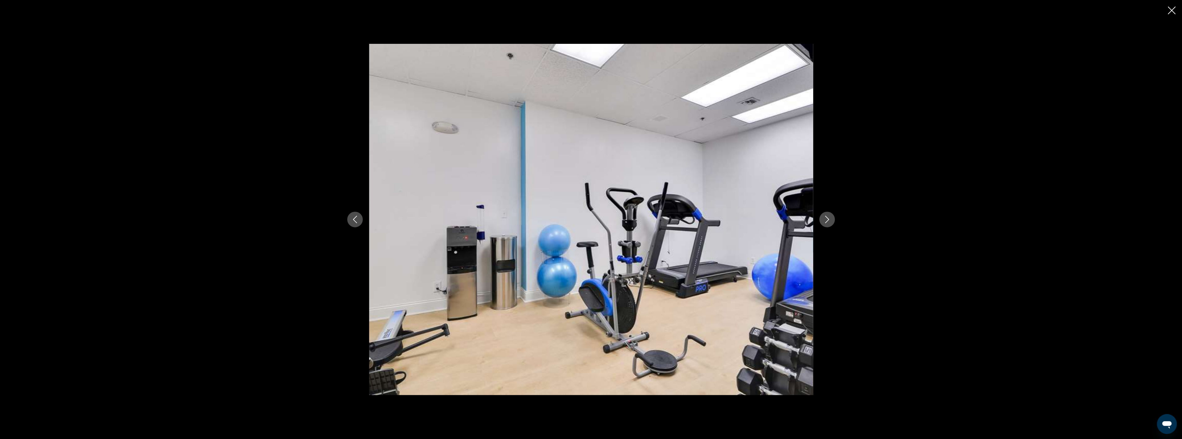
click at [827, 220] on icon "Next image" at bounding box center [827, 219] width 7 height 7
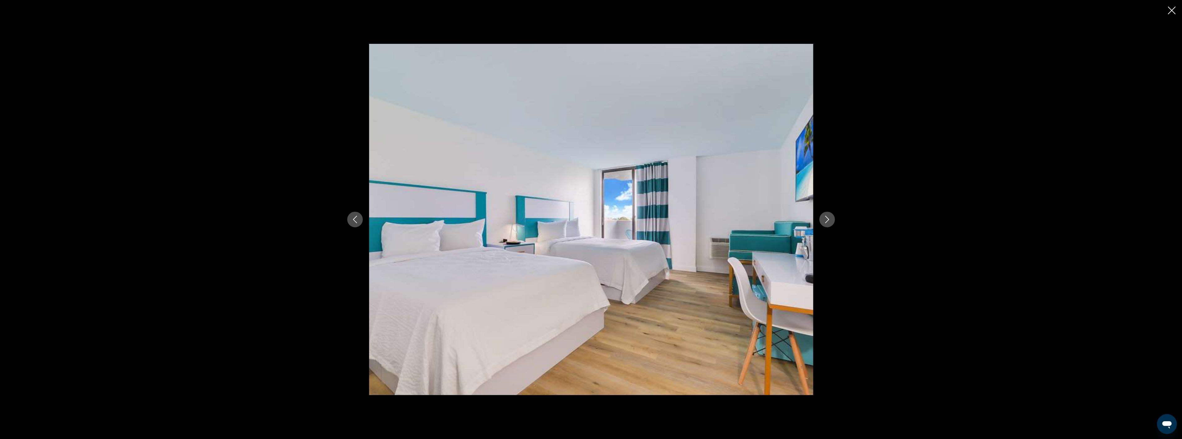
click at [827, 220] on icon "Next image" at bounding box center [827, 219] width 7 height 7
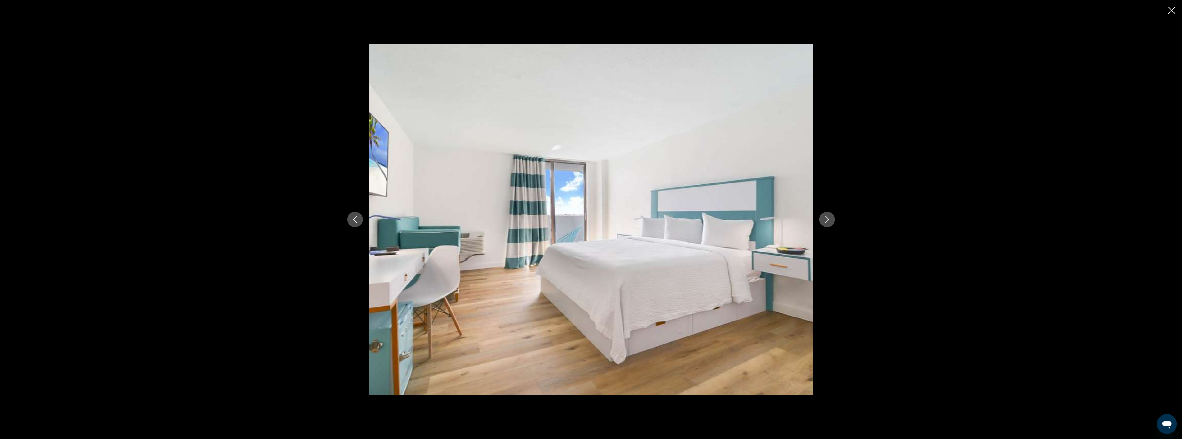
click at [1171, 7] on icon "Close slideshow" at bounding box center [1172, 11] width 8 height 8
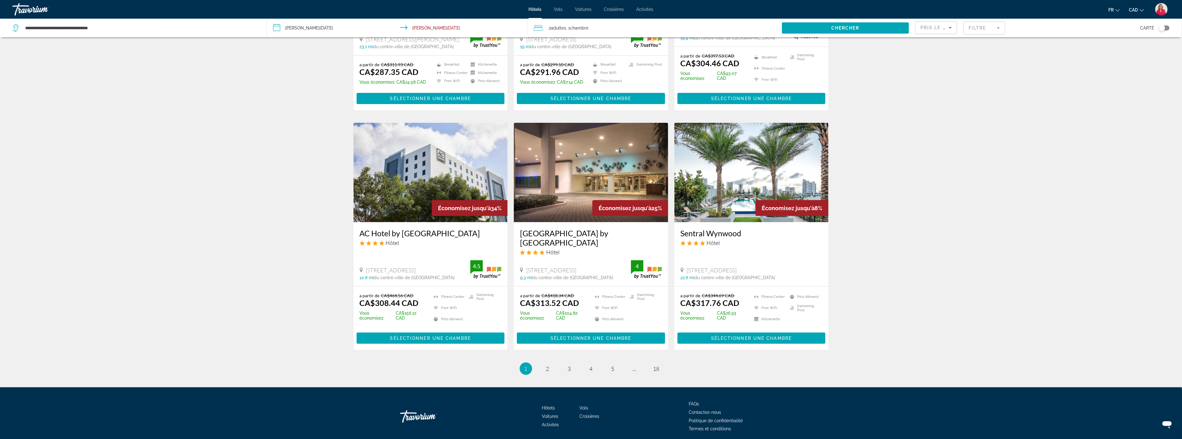
scroll to position [656, 0]
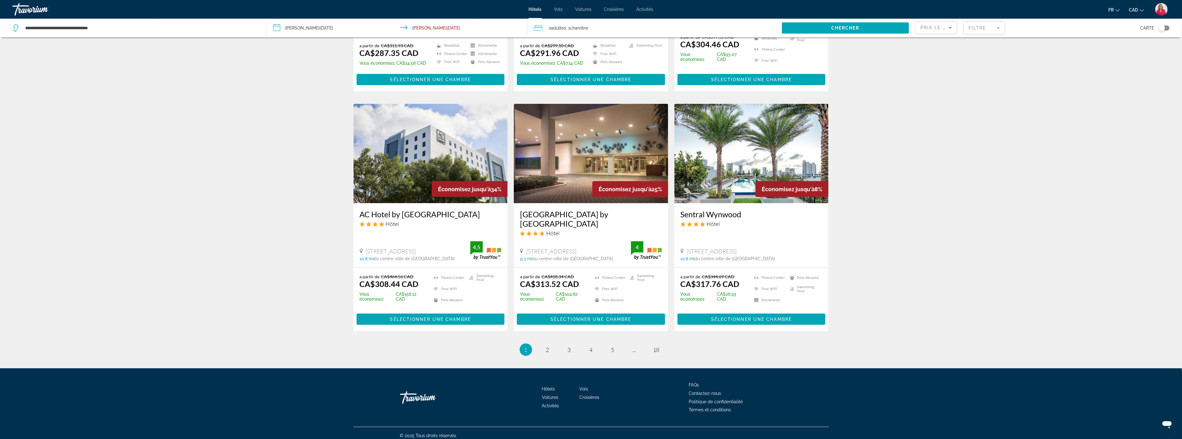
click at [565, 178] on img "Main content" at bounding box center [591, 153] width 154 height 99
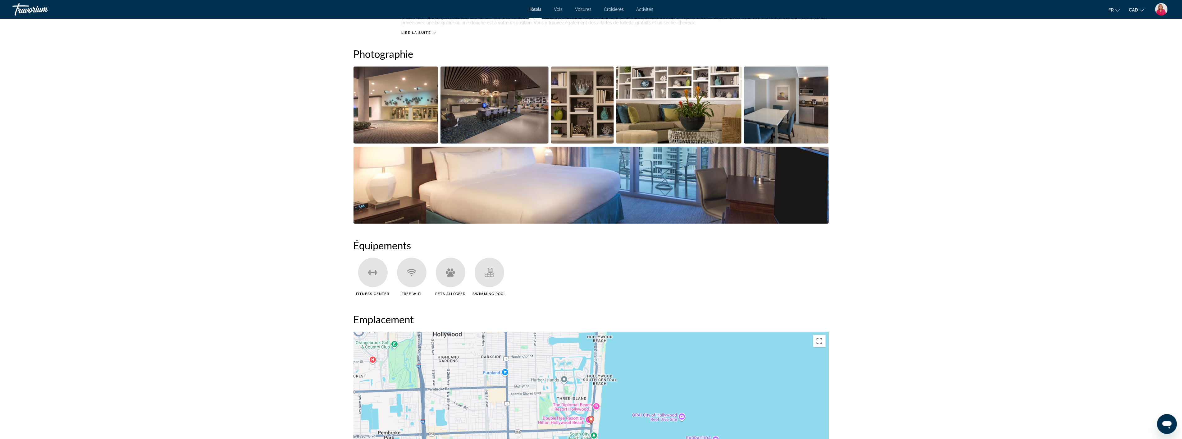
scroll to position [276, 0]
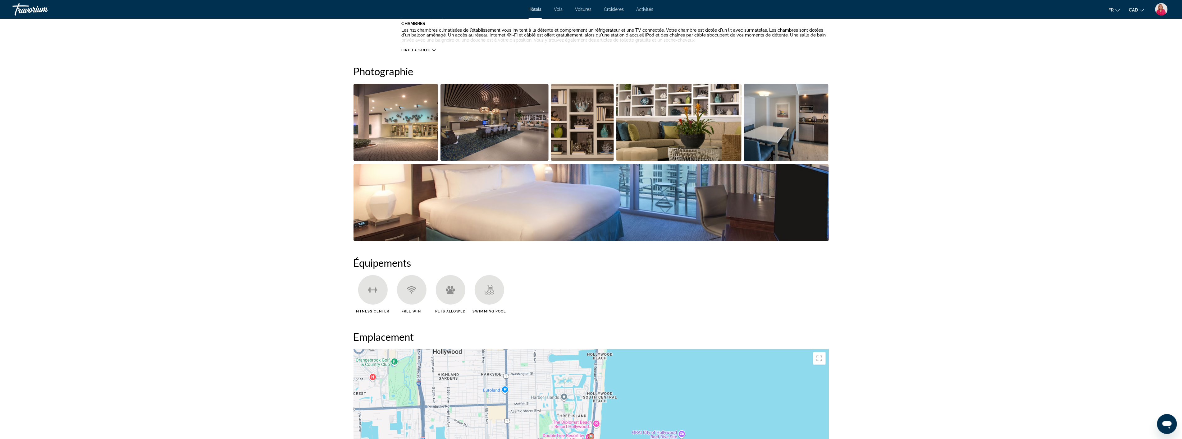
click at [494, 192] on img "Open full-screen image slider" at bounding box center [591, 202] width 475 height 77
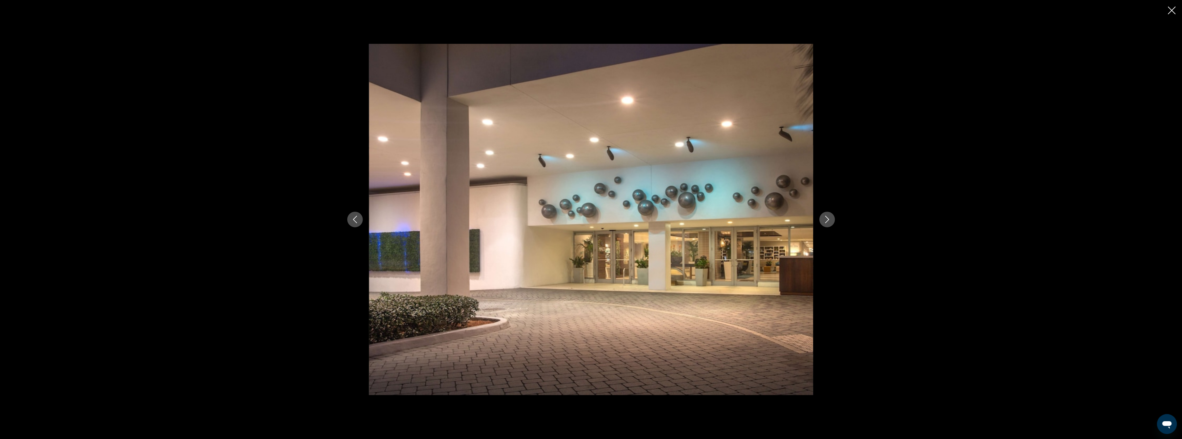
click at [825, 222] on icon "Next image" at bounding box center [827, 219] width 7 height 7
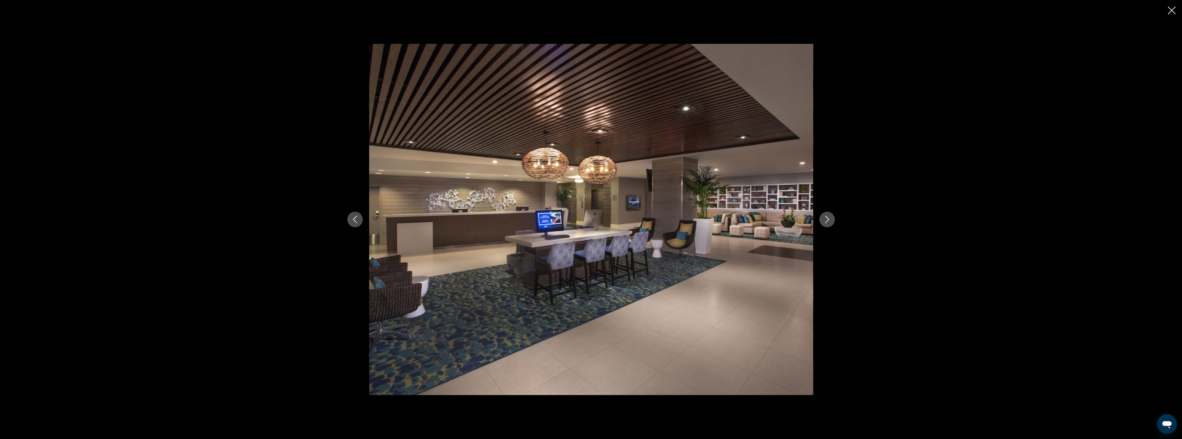
click at [825, 222] on icon "Next image" at bounding box center [827, 219] width 7 height 7
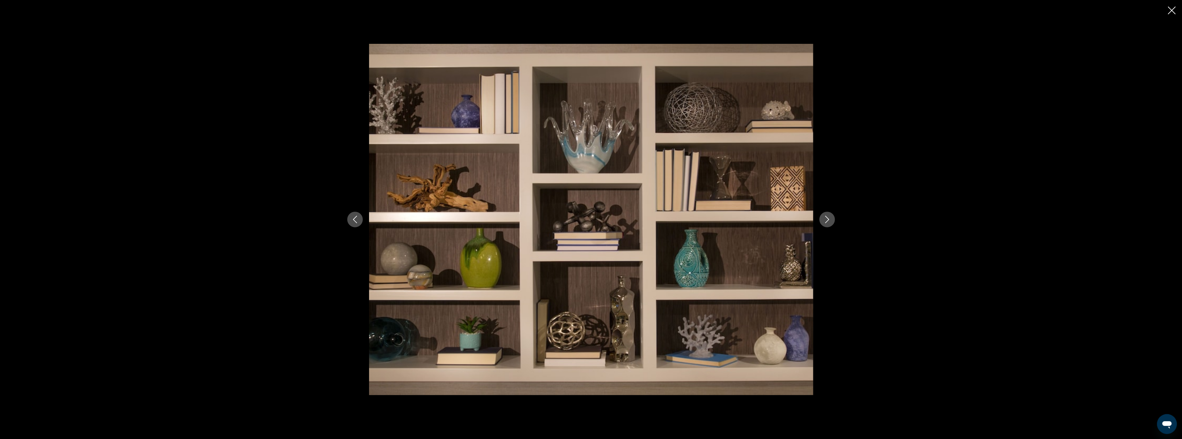
click at [825, 222] on icon "Next image" at bounding box center [827, 219] width 7 height 7
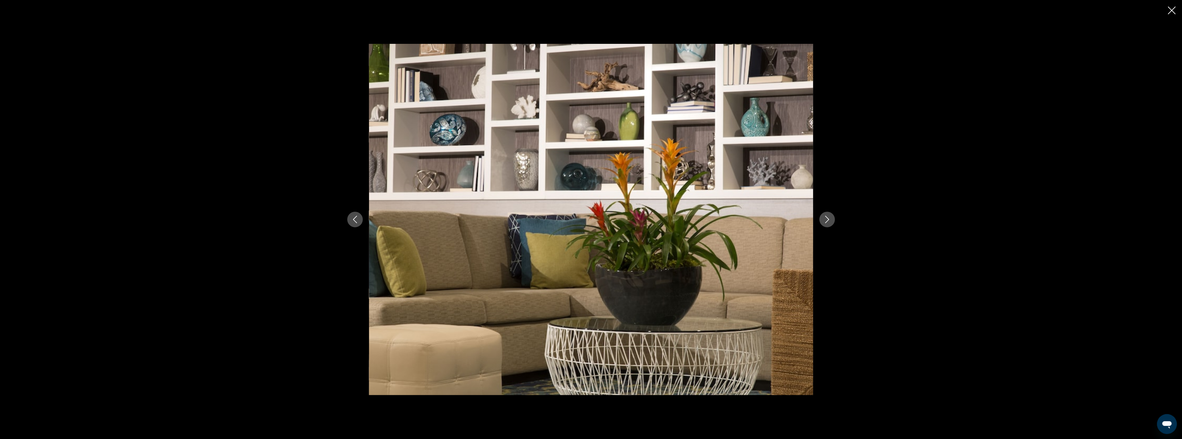
click at [825, 222] on icon "Next image" at bounding box center [827, 219] width 7 height 7
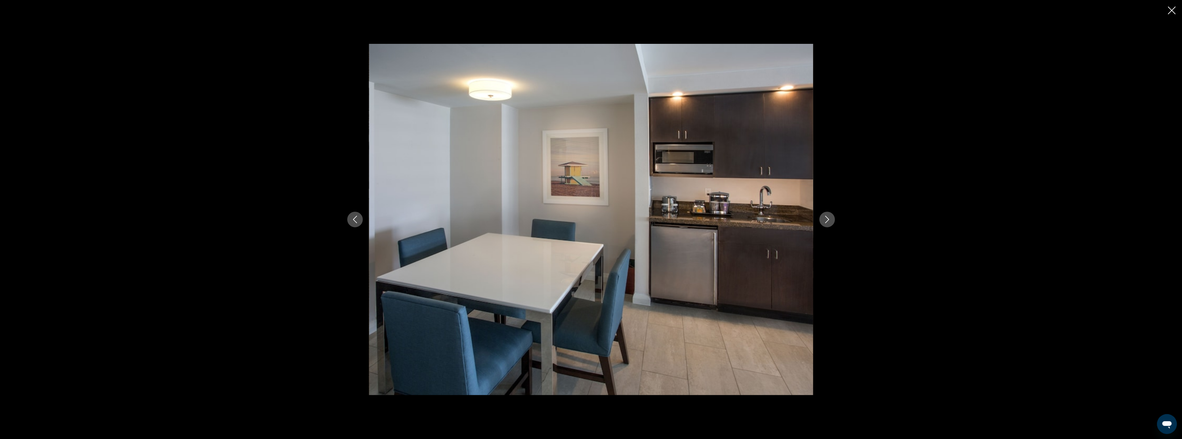
click at [825, 222] on icon "Next image" at bounding box center [827, 219] width 7 height 7
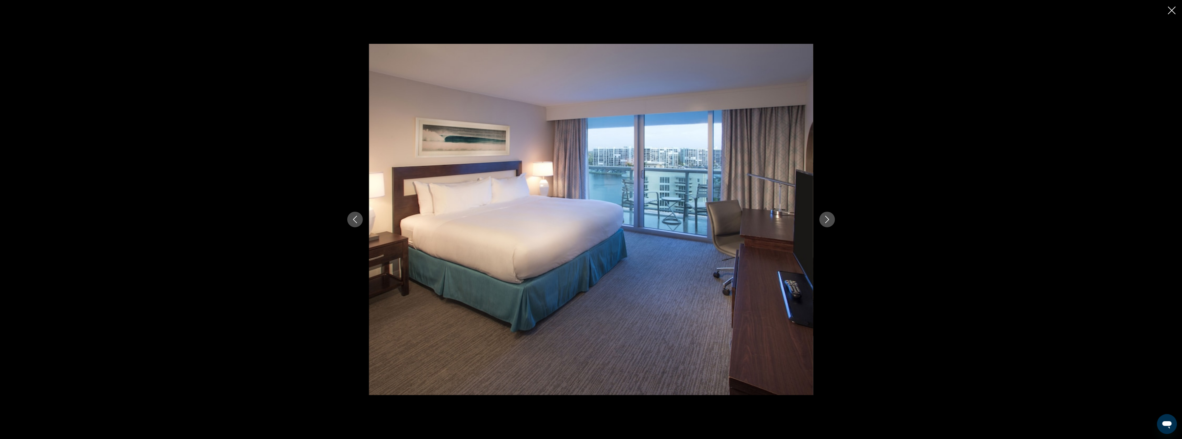
click at [825, 222] on icon "Next image" at bounding box center [827, 219] width 7 height 7
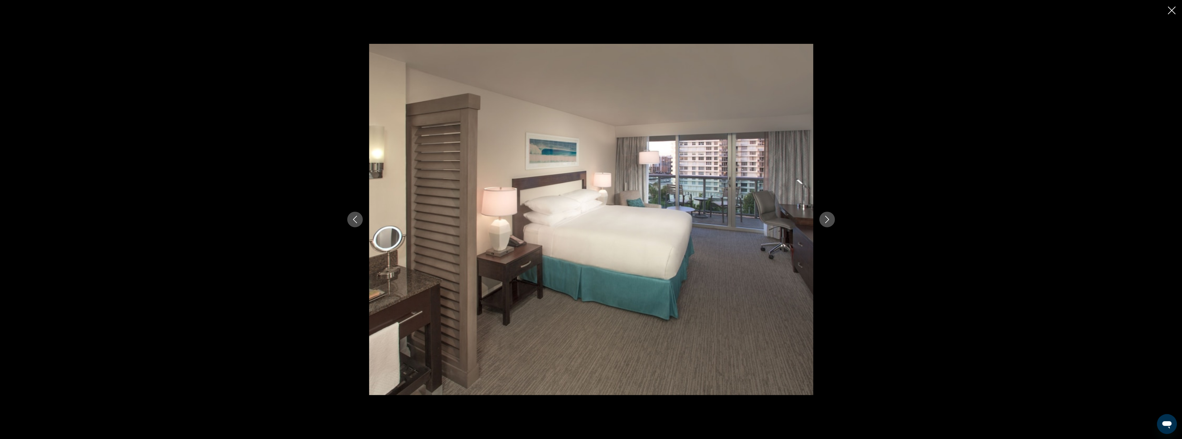
click at [1172, 10] on icon "Close slideshow" at bounding box center [1172, 11] width 8 height 8
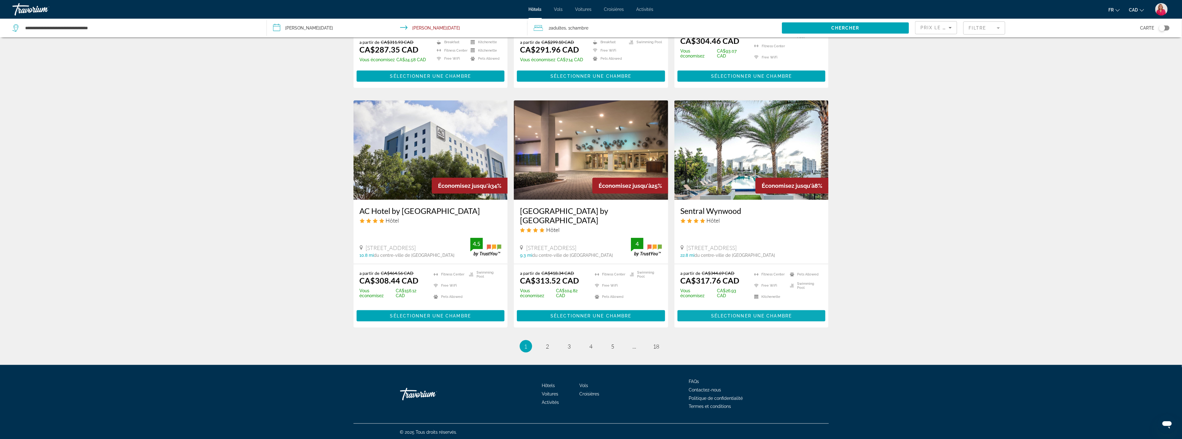
scroll to position [662, 0]
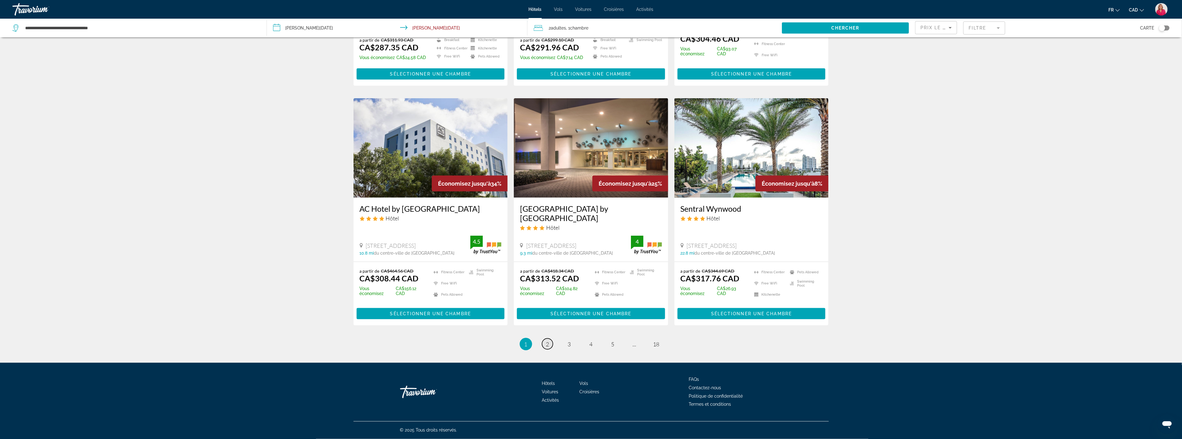
click at [548, 345] on span "2" at bounding box center [547, 344] width 3 height 7
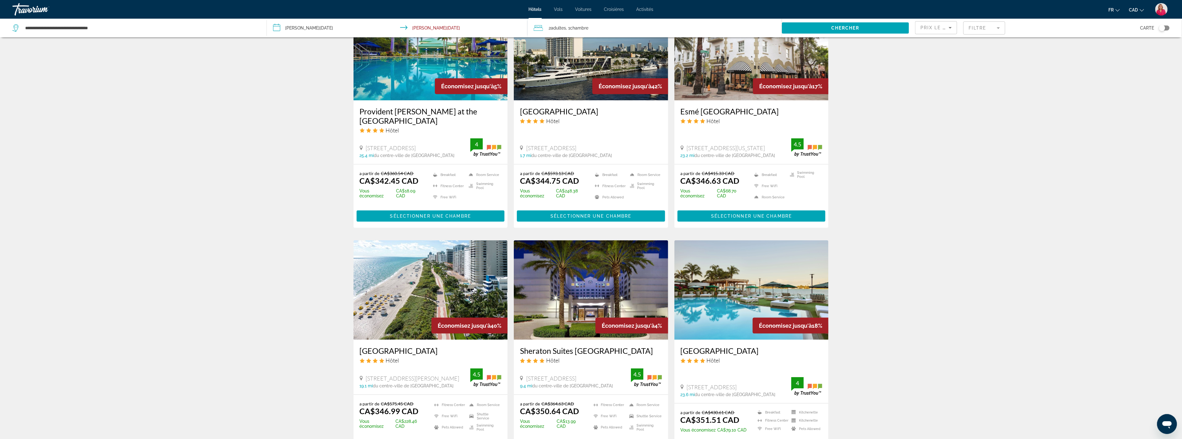
scroll to position [518, 0]
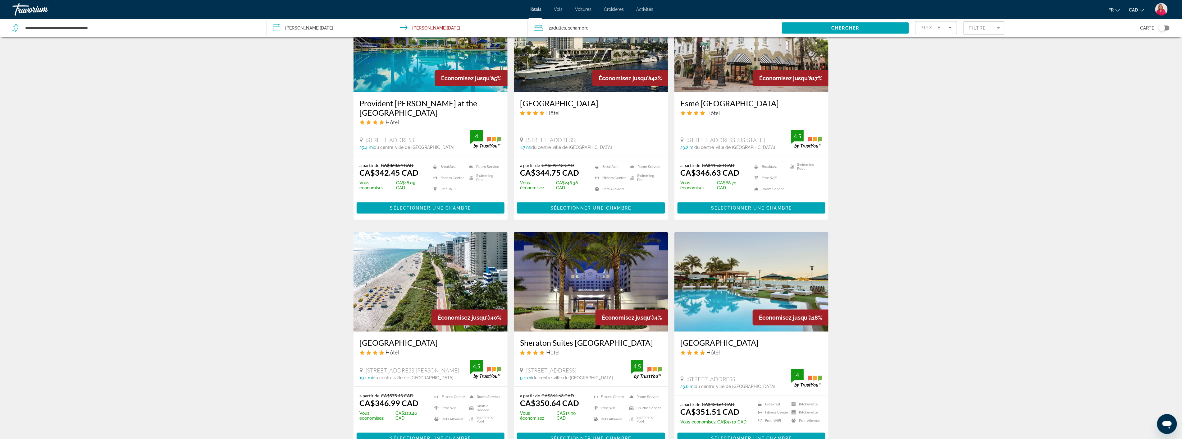
click at [585, 295] on img "Main content" at bounding box center [591, 281] width 154 height 99
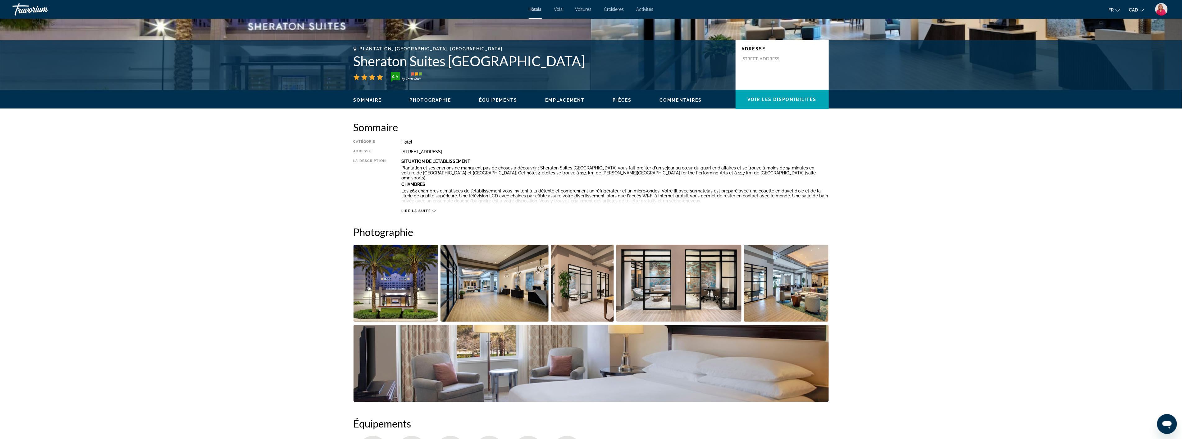
scroll to position [241, 0]
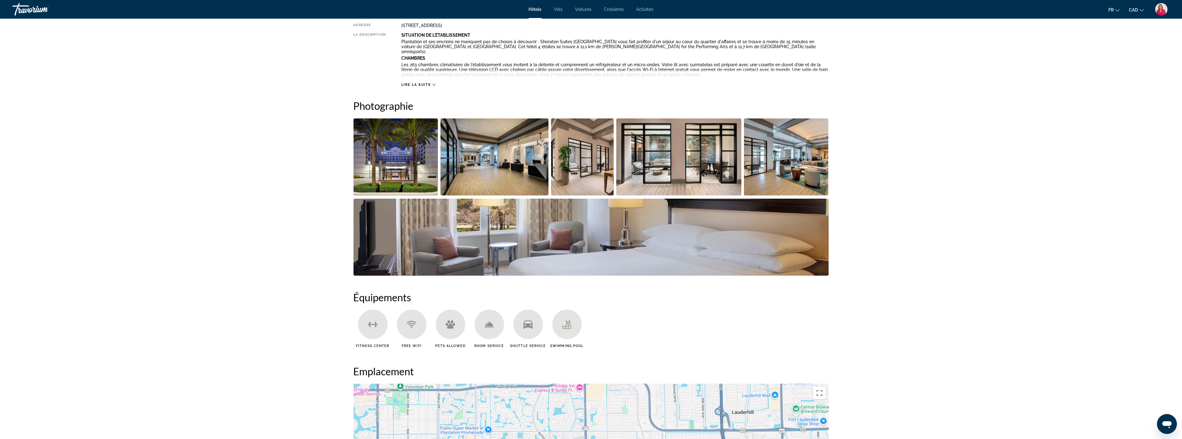
click at [633, 235] on img "Open full-screen image slider" at bounding box center [591, 237] width 475 height 77
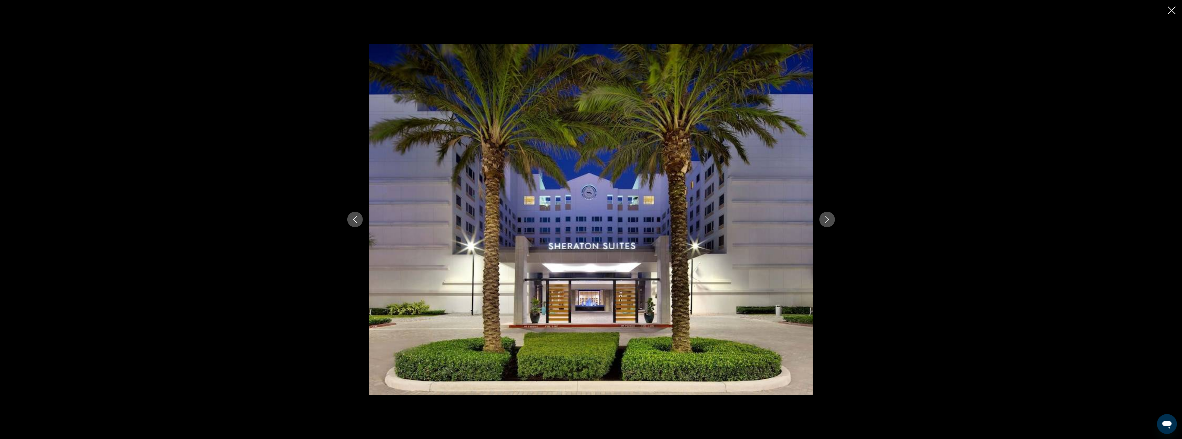
click at [828, 220] on icon "Next image" at bounding box center [827, 219] width 4 height 7
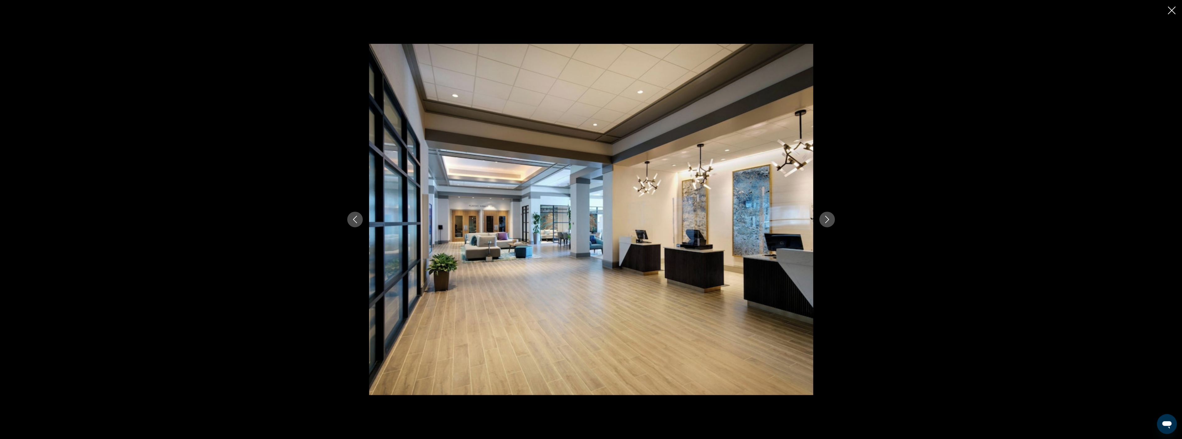
click at [828, 220] on icon "Next image" at bounding box center [827, 219] width 4 height 7
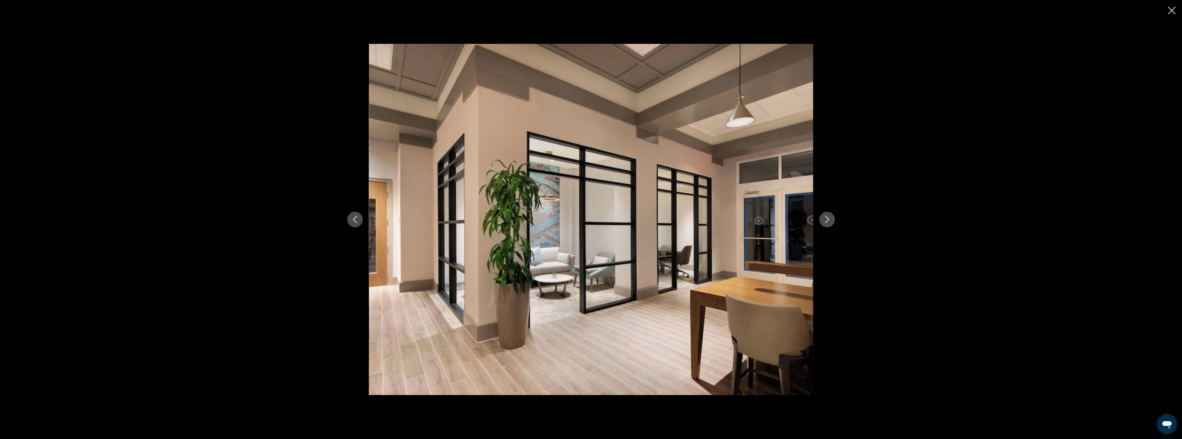
click at [828, 220] on icon "Next image" at bounding box center [827, 219] width 4 height 7
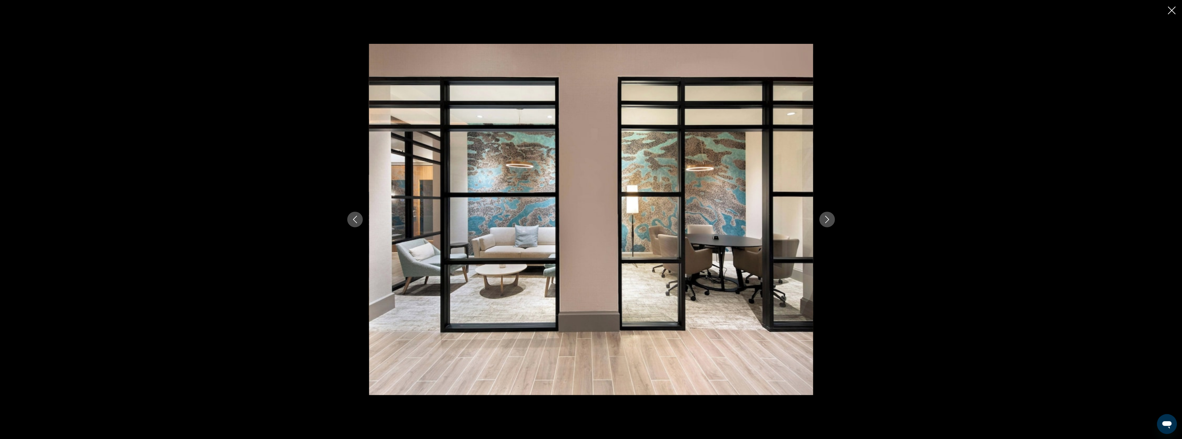
click at [828, 220] on icon "Next image" at bounding box center [827, 219] width 4 height 7
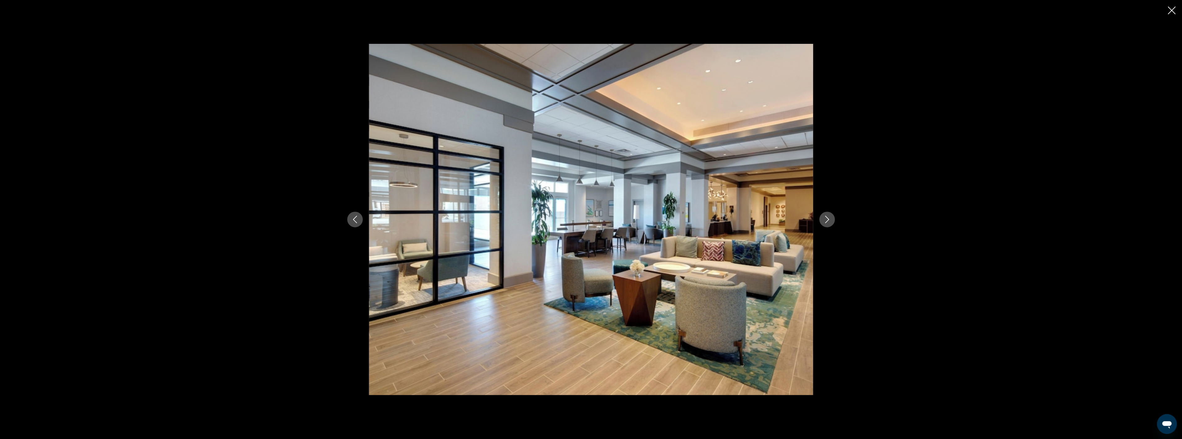
click at [828, 220] on icon "Next image" at bounding box center [827, 219] width 4 height 7
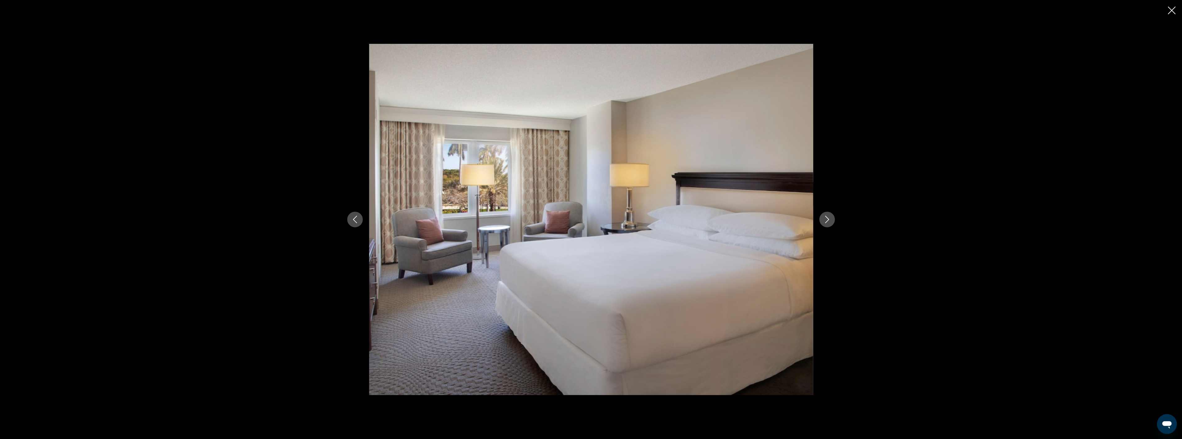
click at [828, 220] on icon "Next image" at bounding box center [827, 219] width 4 height 7
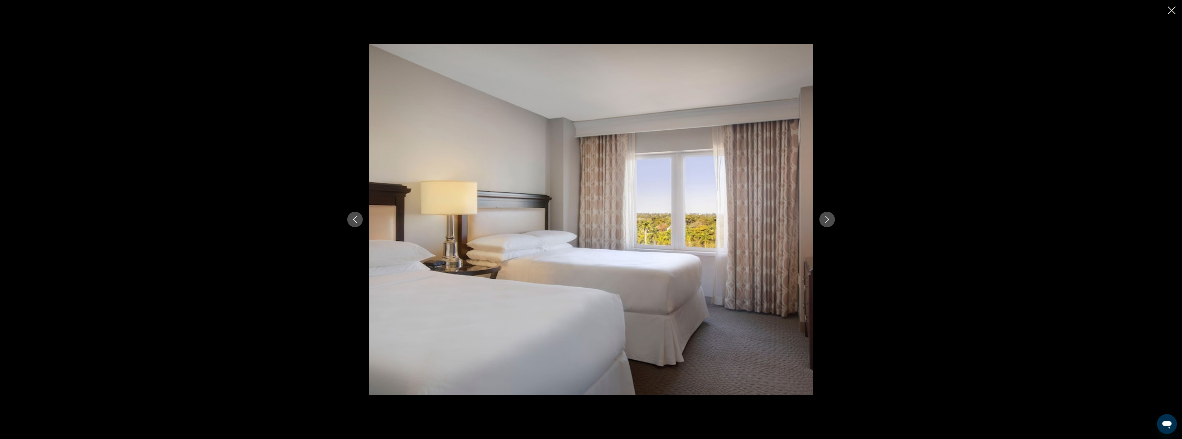
click at [1170, 9] on icon "Close slideshow" at bounding box center [1172, 11] width 8 height 8
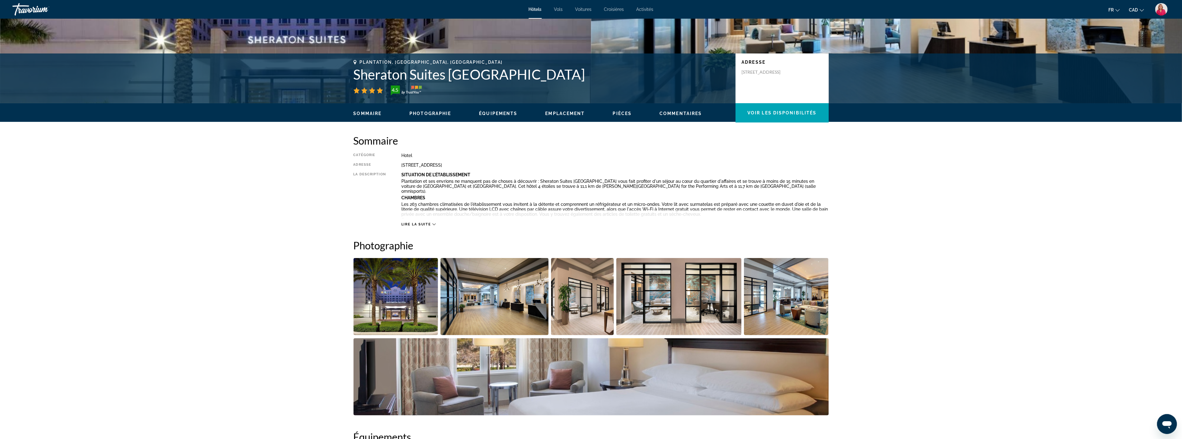
scroll to position [0, 0]
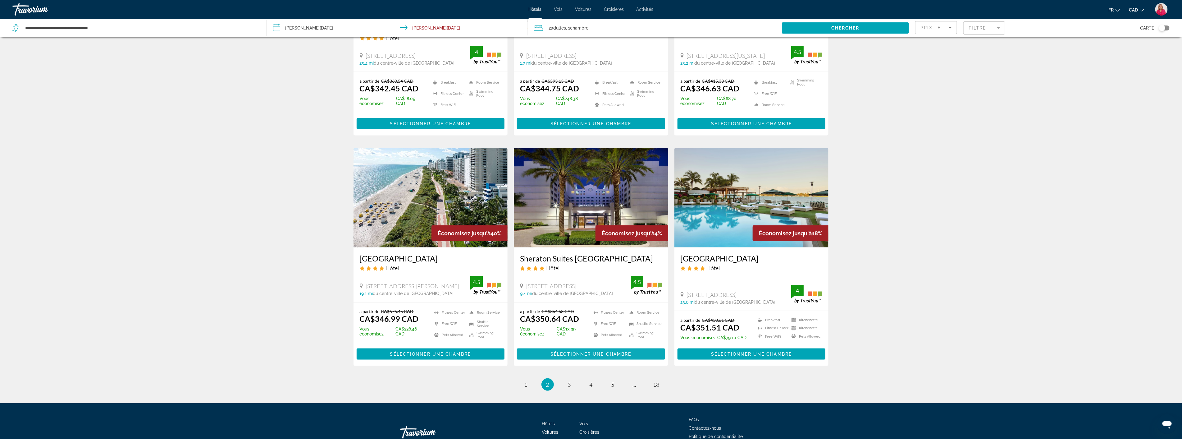
scroll to position [621, 0]
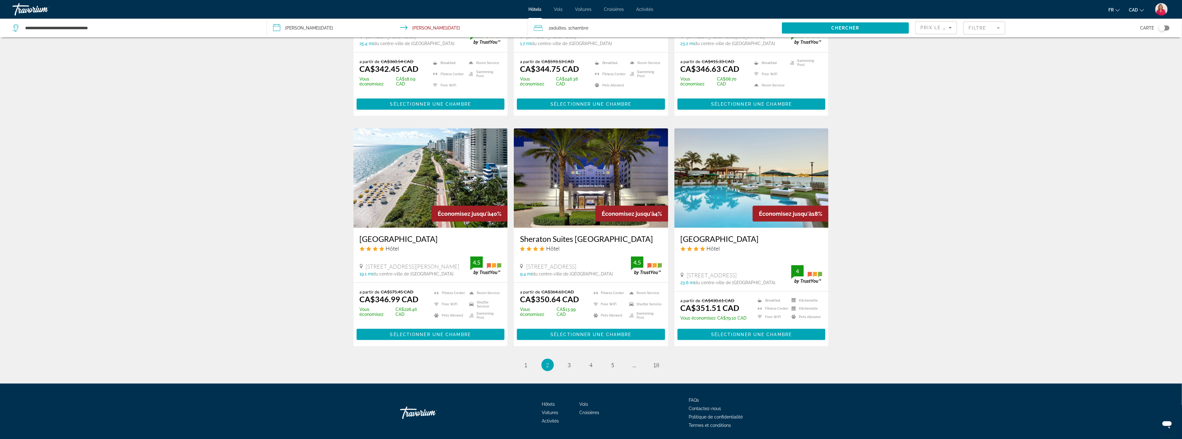
click at [994, 26] on mat-form-field "Filtre" at bounding box center [984, 27] width 42 height 13
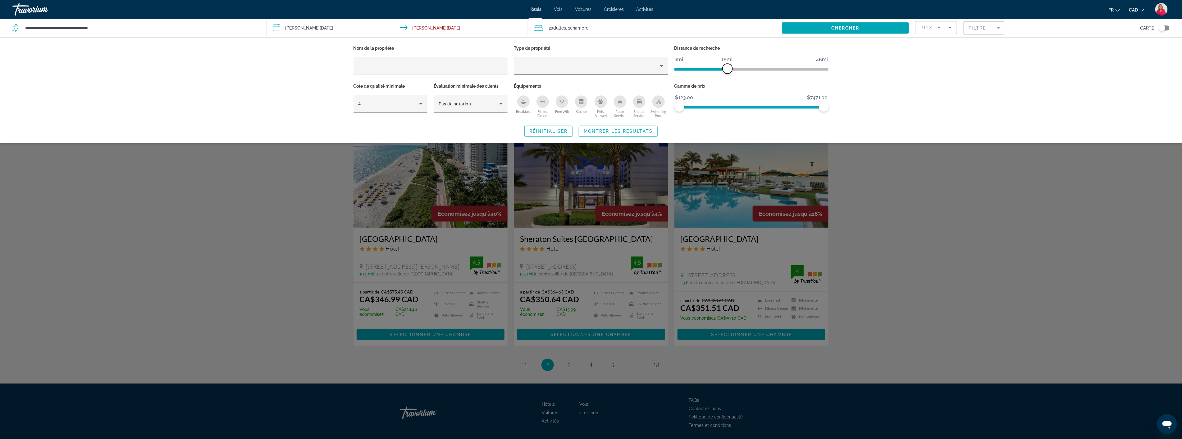
drag, startPoint x: 772, startPoint y: 69, endPoint x: 727, endPoint y: 68, distance: 45.1
click at [727, 68] on span "ngx-slider" at bounding box center [728, 69] width 10 height 10
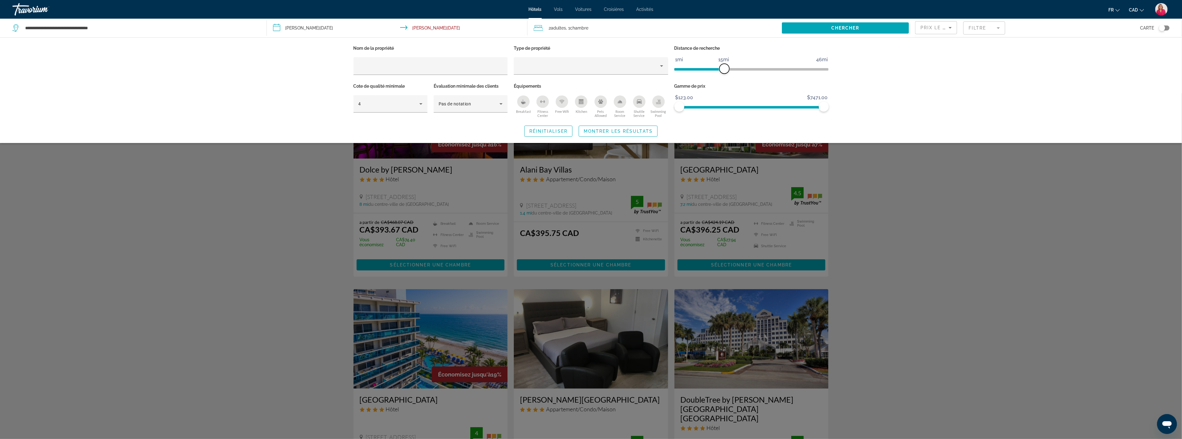
click at [726, 68] on span "ngx-slider" at bounding box center [725, 69] width 10 height 10
click at [525, 104] on icon "Breakfast" at bounding box center [523, 101] width 5 height 5
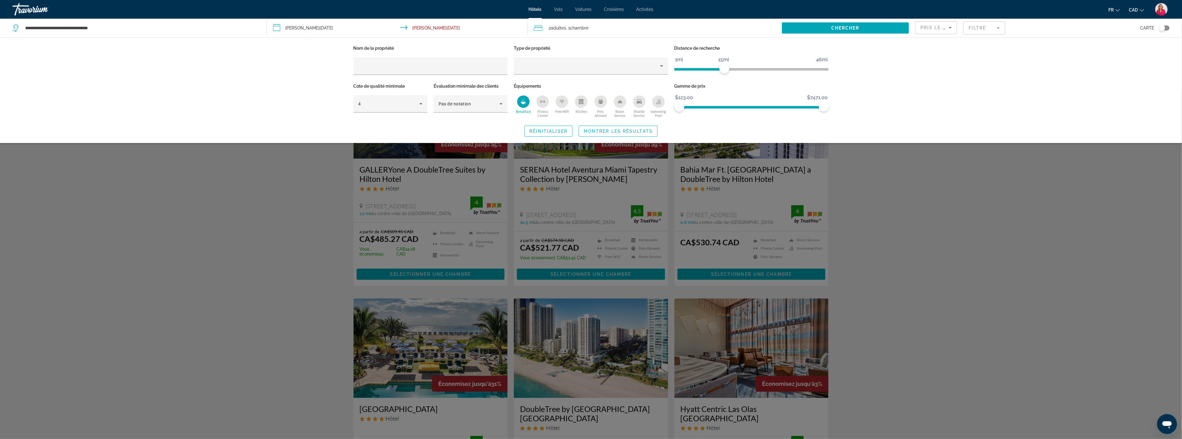
click at [911, 212] on div "Search widget" at bounding box center [591, 266] width 1182 height 346
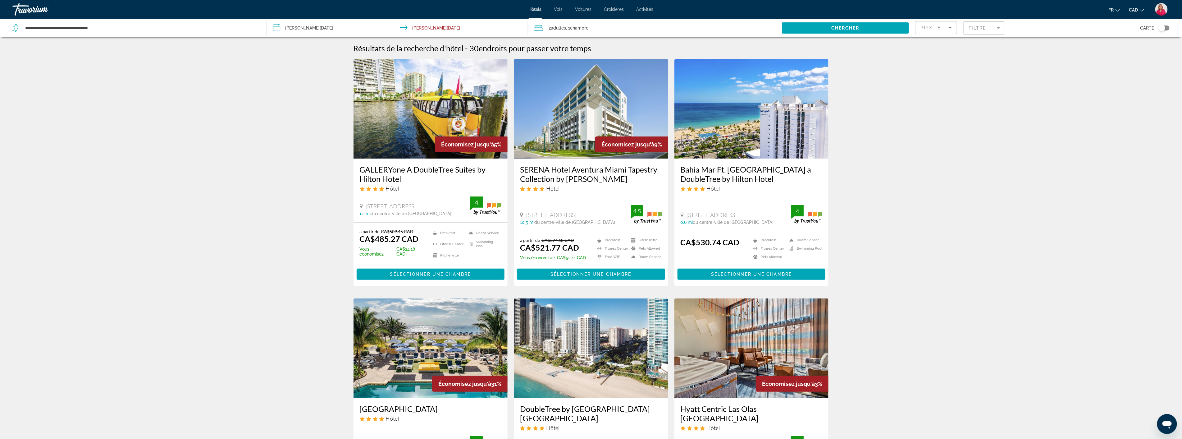
click at [952, 30] on icon "Sort by" at bounding box center [950, 27] width 7 height 7
click at [925, 76] on span "Prix le plus bas" at bounding box center [931, 73] width 21 height 12
click at [985, 29] on mat-form-field "Filtre" at bounding box center [984, 27] width 42 height 13
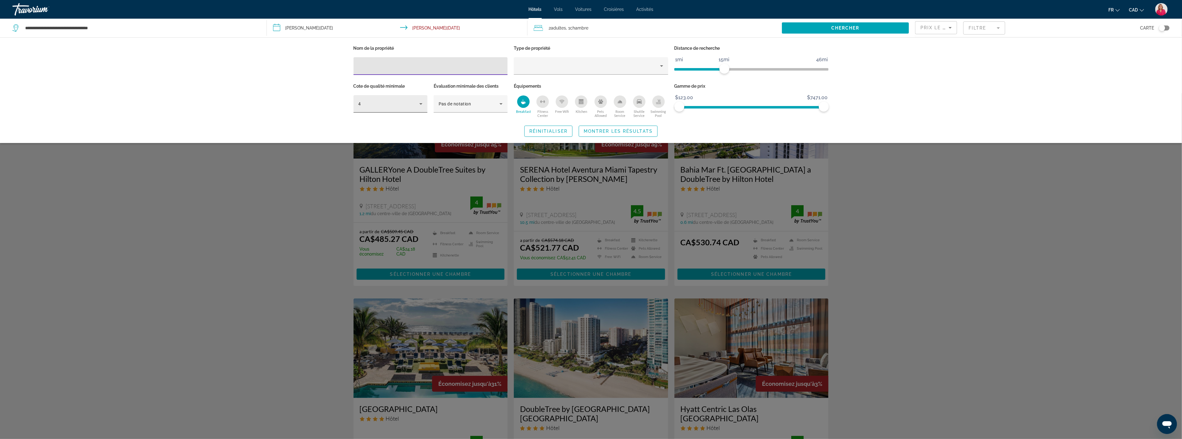
click at [421, 104] on icon "Hotel Filters" at bounding box center [420, 104] width 3 height 2
click at [371, 119] on mat-option "3" at bounding box center [391, 122] width 74 height 15
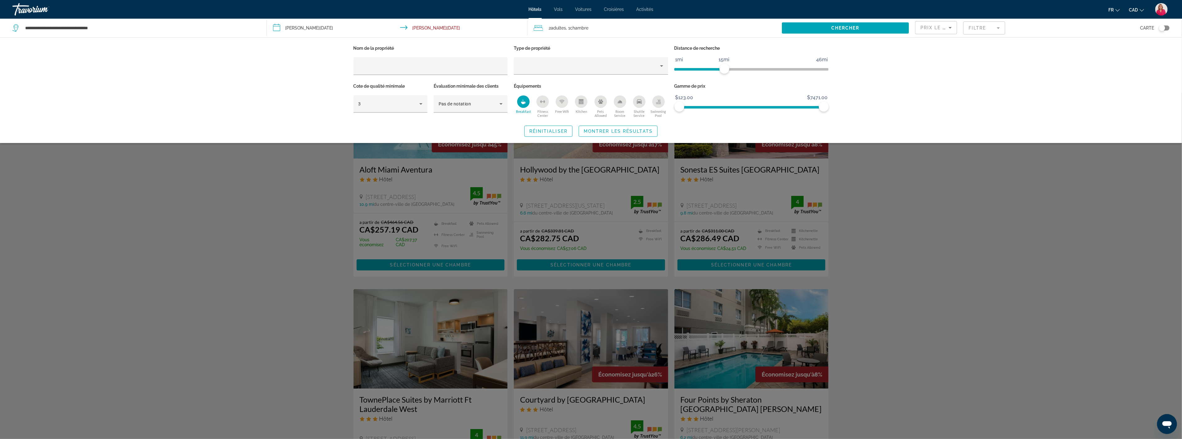
click at [1026, 176] on div "Search widget" at bounding box center [591, 266] width 1182 height 346
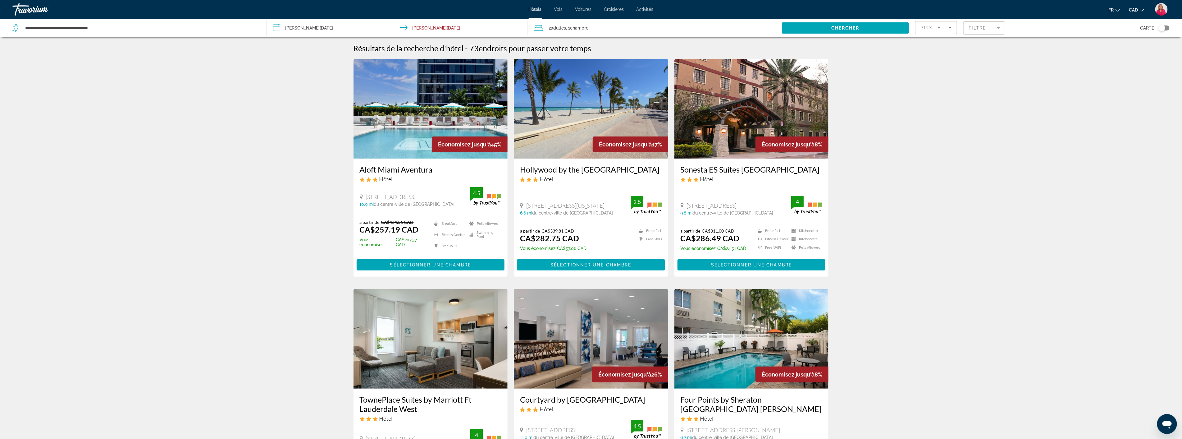
click at [419, 148] on img "Main content" at bounding box center [431, 108] width 154 height 99
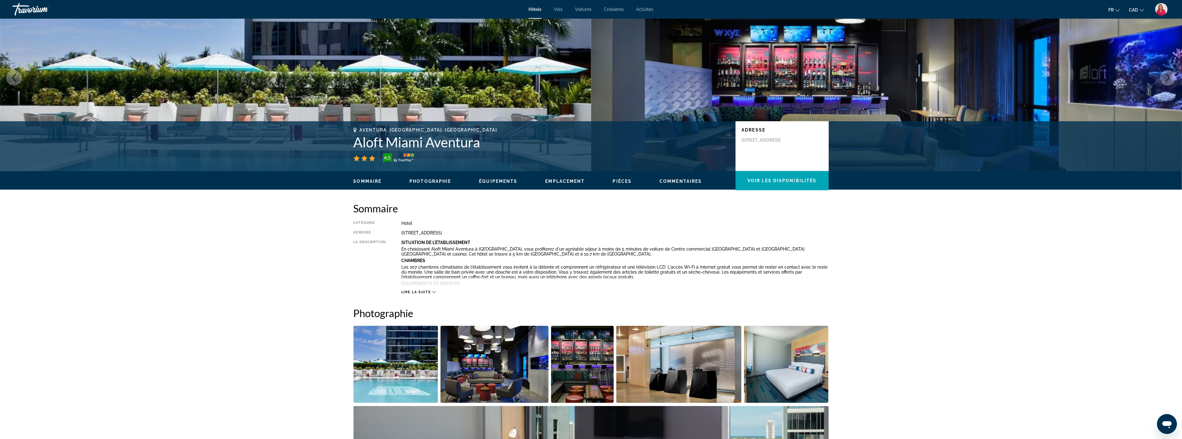
scroll to position [172, 0]
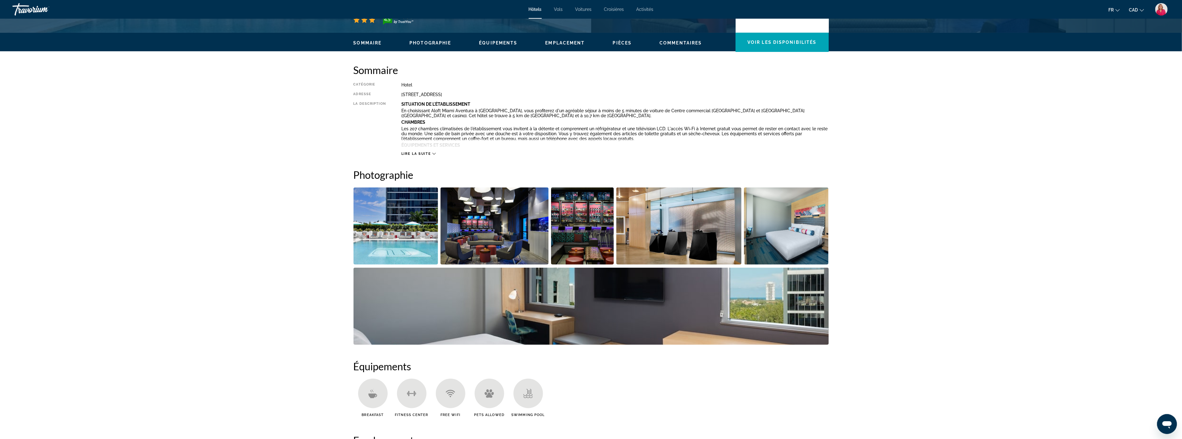
click at [775, 250] on img "Open full-screen image slider" at bounding box center [786, 225] width 85 height 77
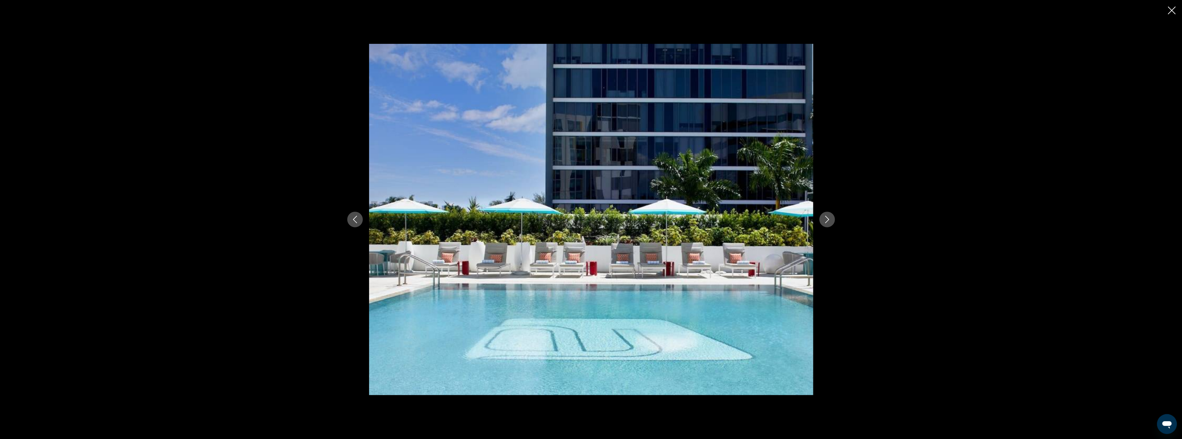
click at [824, 220] on icon "Next image" at bounding box center [827, 219] width 7 height 7
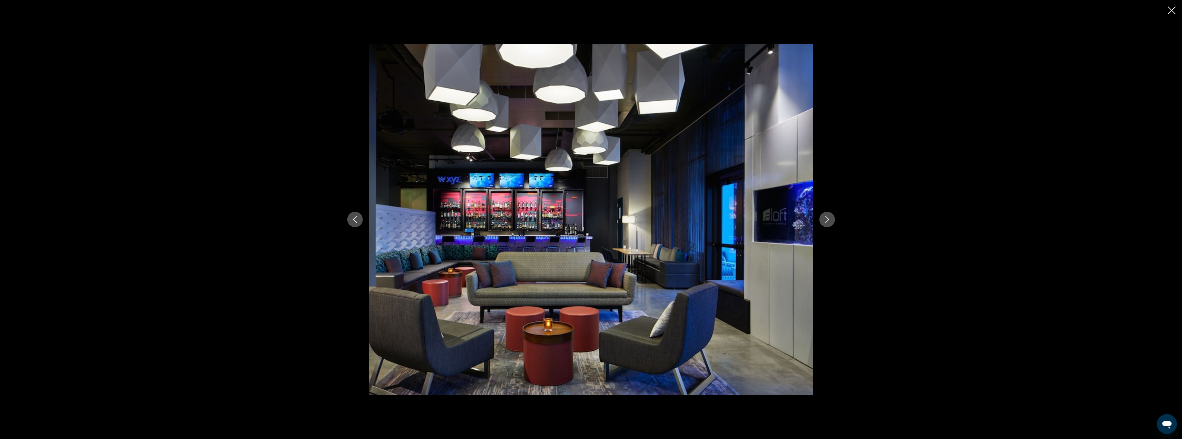
click at [824, 220] on icon "Next image" at bounding box center [827, 219] width 7 height 7
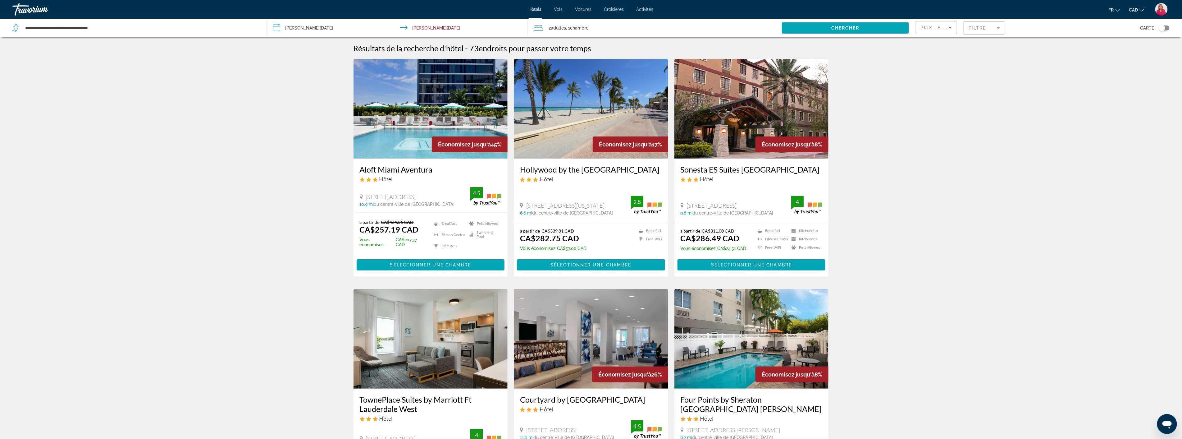
scroll to position [384, 0]
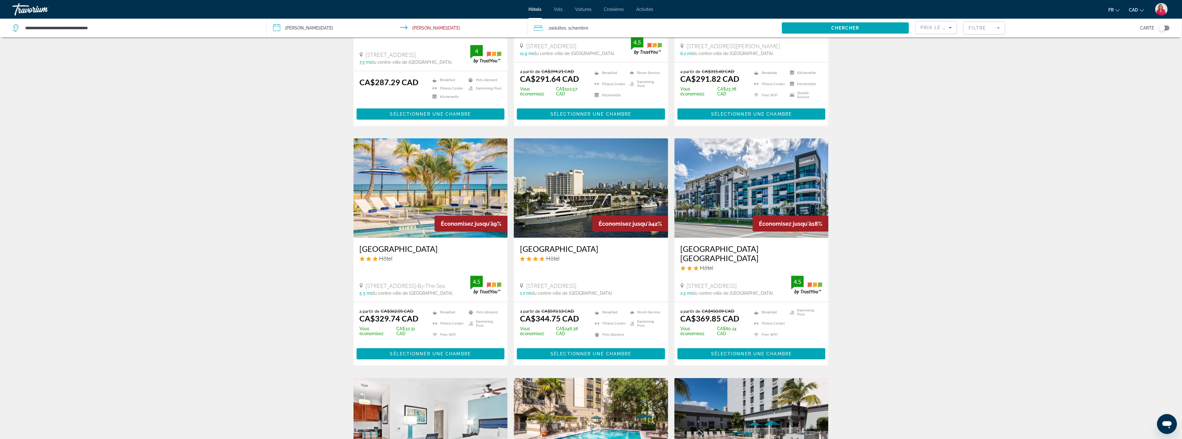
click at [549, 95] on div "a partir de CA$394.21 CAD CA$291.64 CAD Vous économisez CA$102.57 CAD" at bounding box center [553, 86] width 67 height 34
click at [733, 211] on img "Main content" at bounding box center [752, 187] width 154 height 99
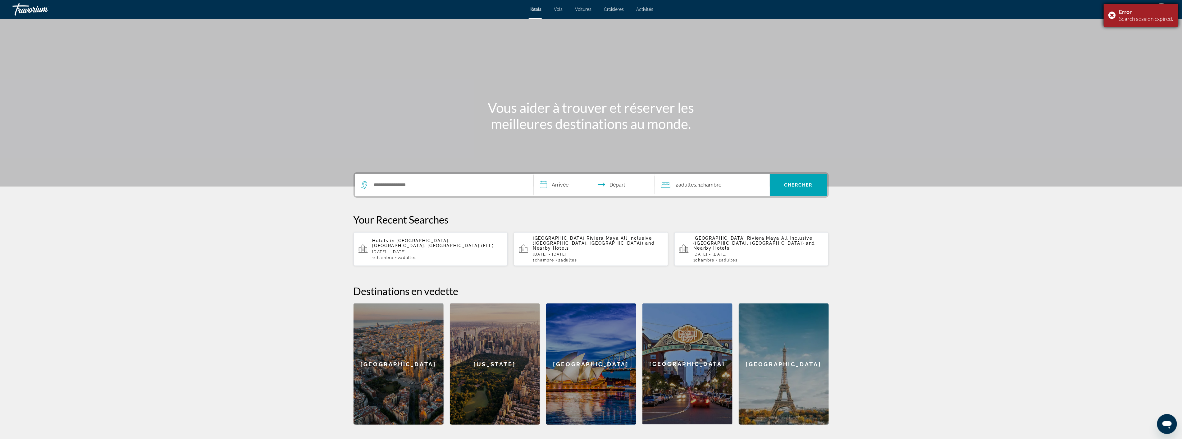
click at [1109, 16] on div "Error Search session expired." at bounding box center [1141, 15] width 75 height 23
click at [394, 186] on input "Search widget" at bounding box center [448, 184] width 151 height 9
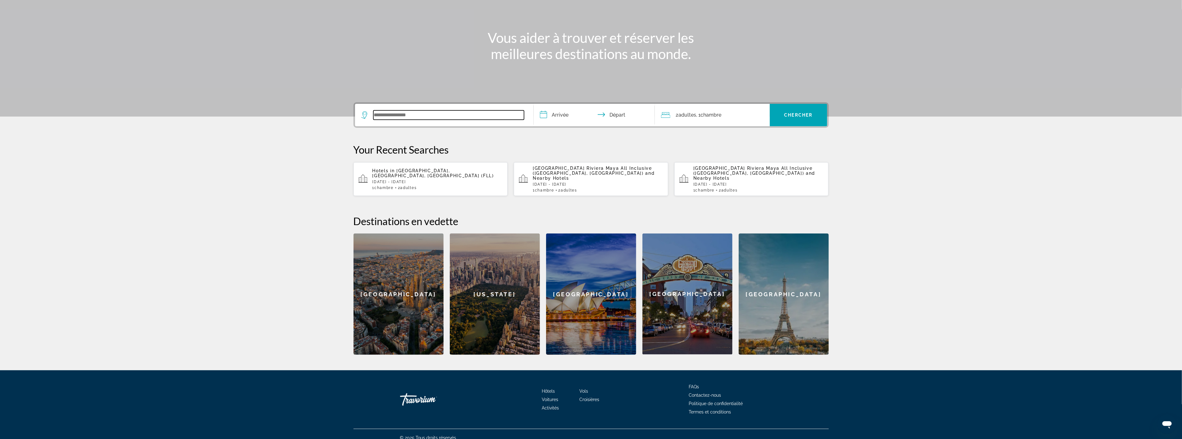
scroll to position [72, 0]
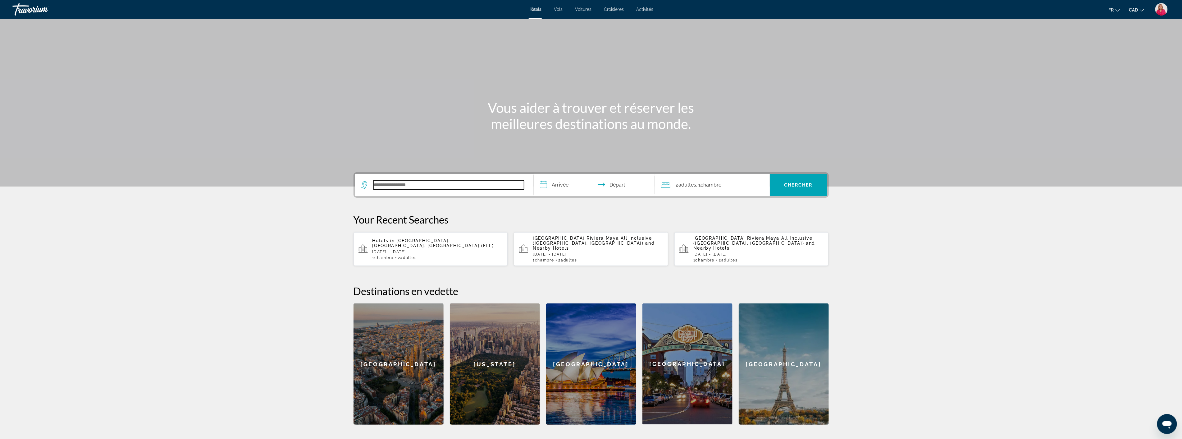
click at [429, 188] on input "Search widget" at bounding box center [448, 184] width 151 height 9
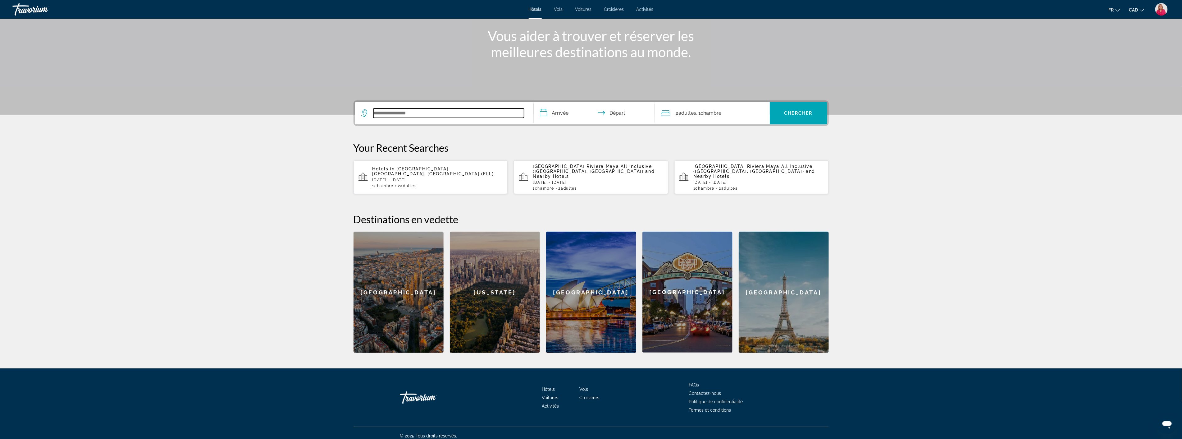
scroll to position [72, 0]
click at [419, 113] on input "Search widget" at bounding box center [448, 112] width 151 height 9
drag, startPoint x: 408, startPoint y: 113, endPoint x: 387, endPoint y: 111, distance: 21.2
click at [387, 111] on input "Search widget" at bounding box center [448, 112] width 151 height 9
paste input "**********"
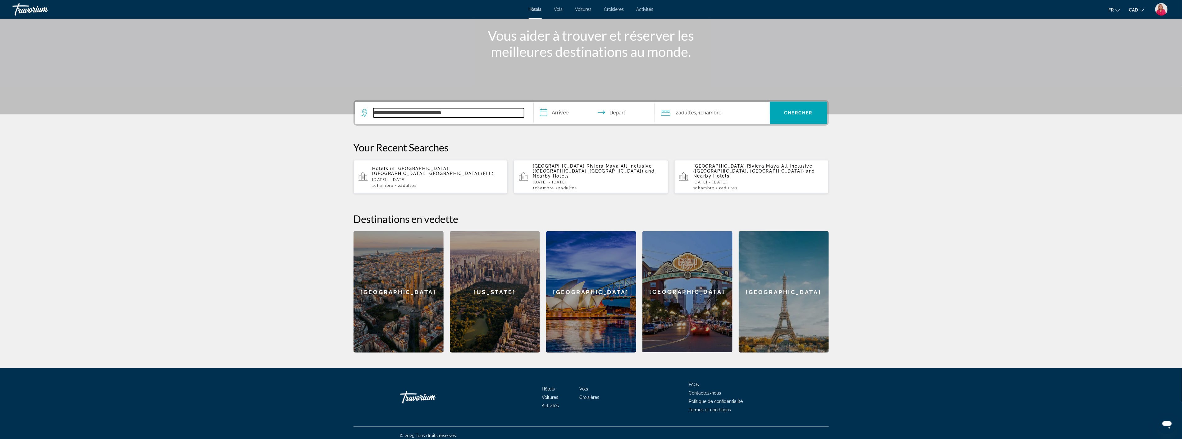
type input "**********"
click at [619, 113] on input "**********" at bounding box center [596, 114] width 124 height 24
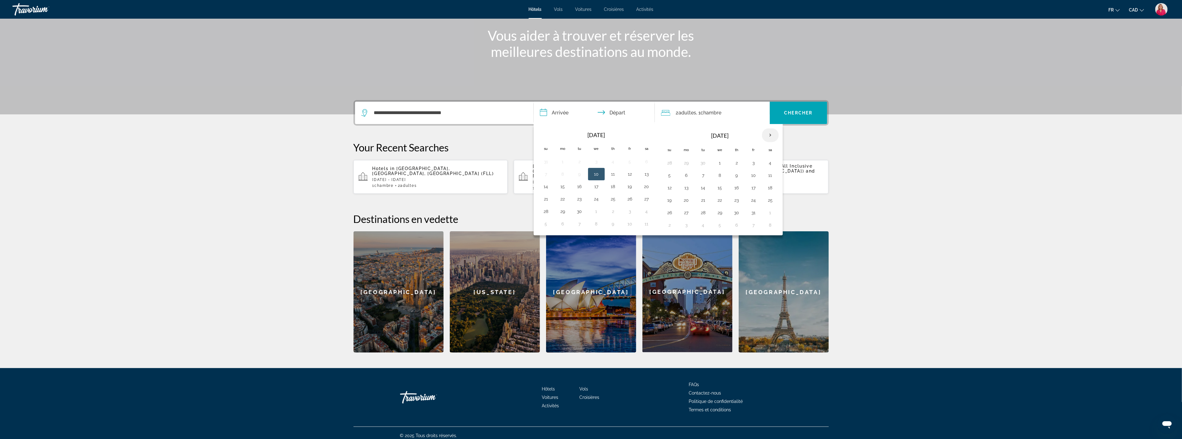
click at [773, 136] on th "Next month" at bounding box center [770, 135] width 17 height 14
click at [756, 163] on button "2" at bounding box center [754, 162] width 10 height 9
click at [771, 163] on button "3" at bounding box center [771, 162] width 10 height 9
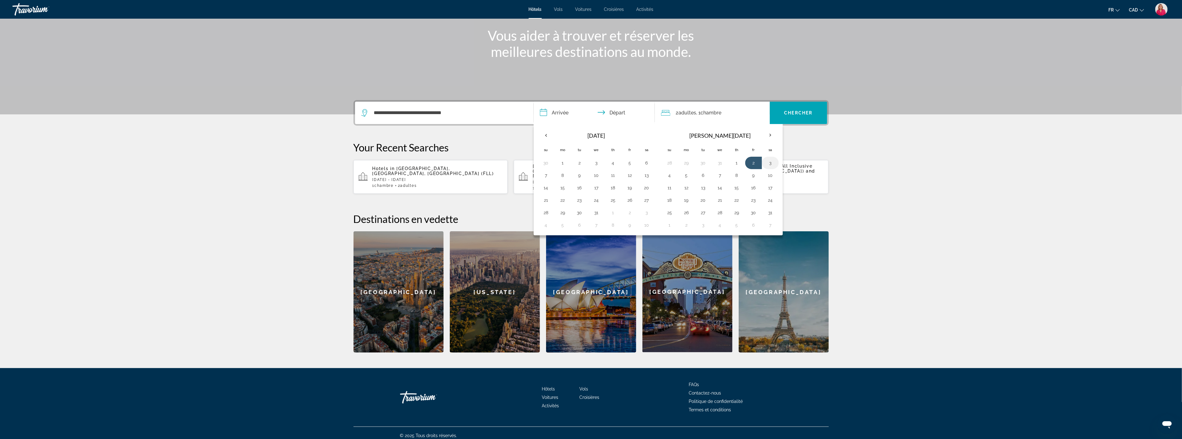
type input "**********"
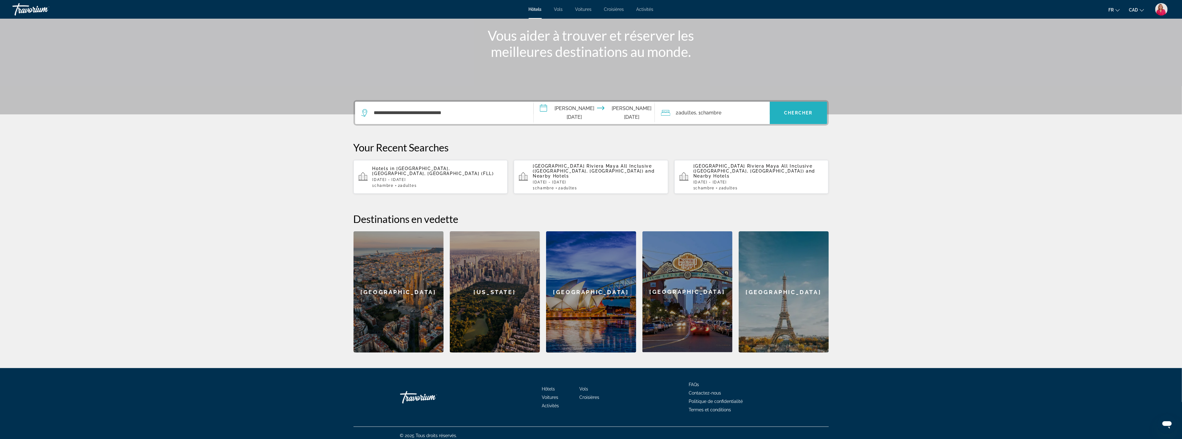
click at [790, 110] on span "Chercher" at bounding box center [799, 112] width 28 height 5
click at [791, 140] on div "Tous les champs sont requis" at bounding box center [790, 136] width 66 height 7
click at [797, 110] on span "Chercher" at bounding box center [799, 112] width 28 height 5
click at [471, 116] on input "**********" at bounding box center [448, 112] width 151 height 9
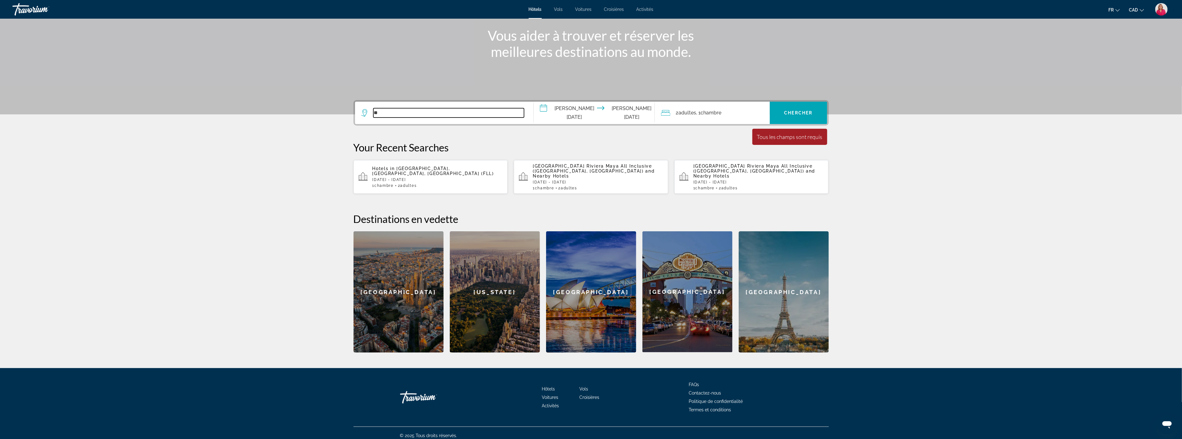
type input "*"
click at [419, 110] on input "Search widget" at bounding box center [448, 112] width 151 height 9
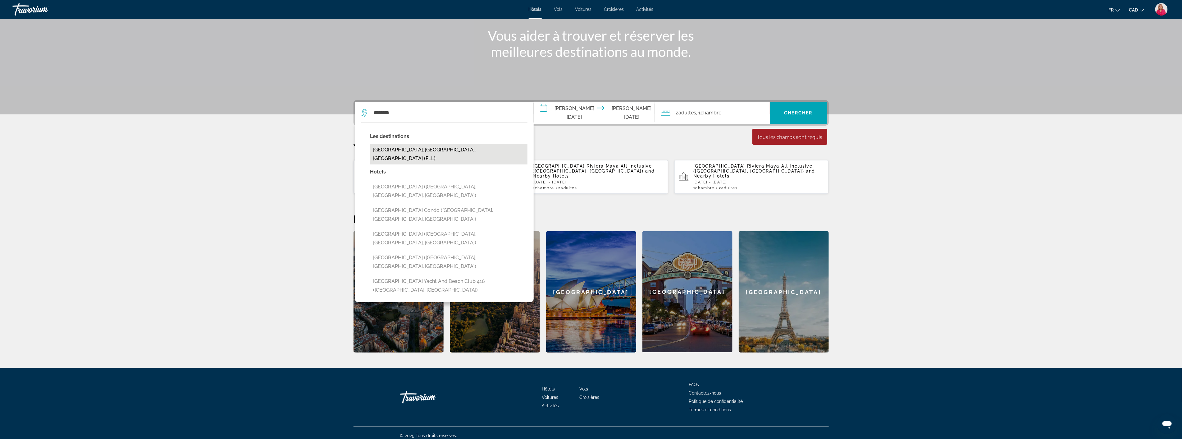
click at [396, 150] on button "[GEOGRAPHIC_DATA], [GEOGRAPHIC_DATA], [GEOGRAPHIC_DATA] (FLL)" at bounding box center [448, 154] width 157 height 21
type input "**********"
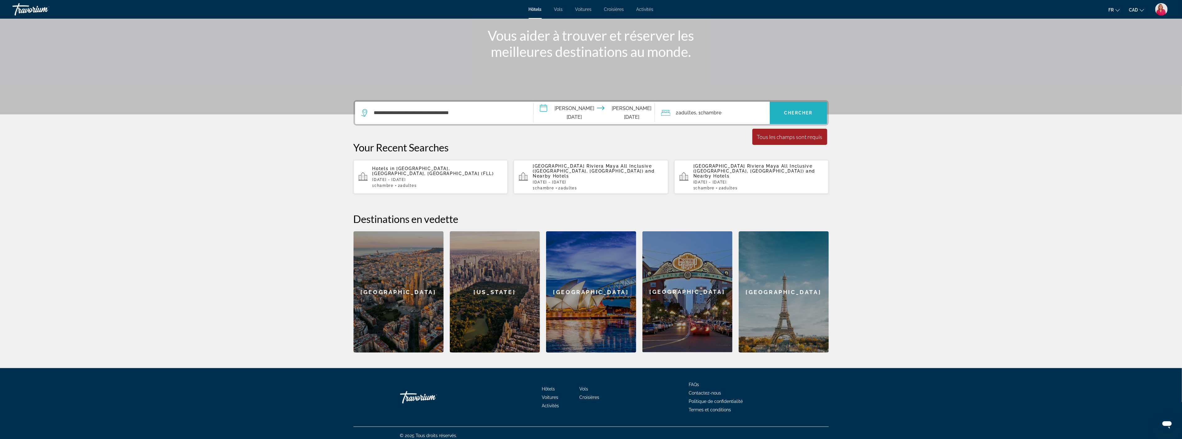
click at [794, 111] on span "Chercher" at bounding box center [799, 112] width 28 height 5
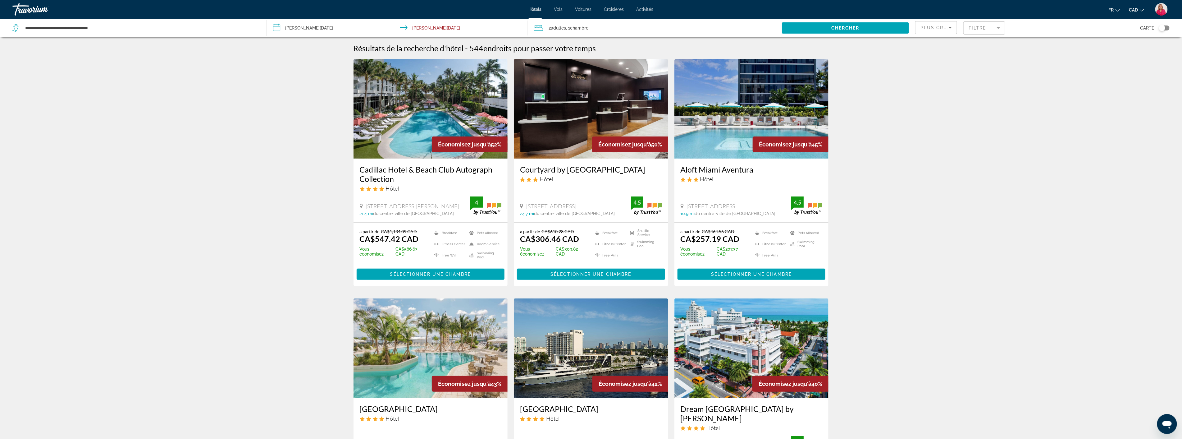
click at [979, 26] on mat-form-field "Filtre" at bounding box center [984, 27] width 42 height 13
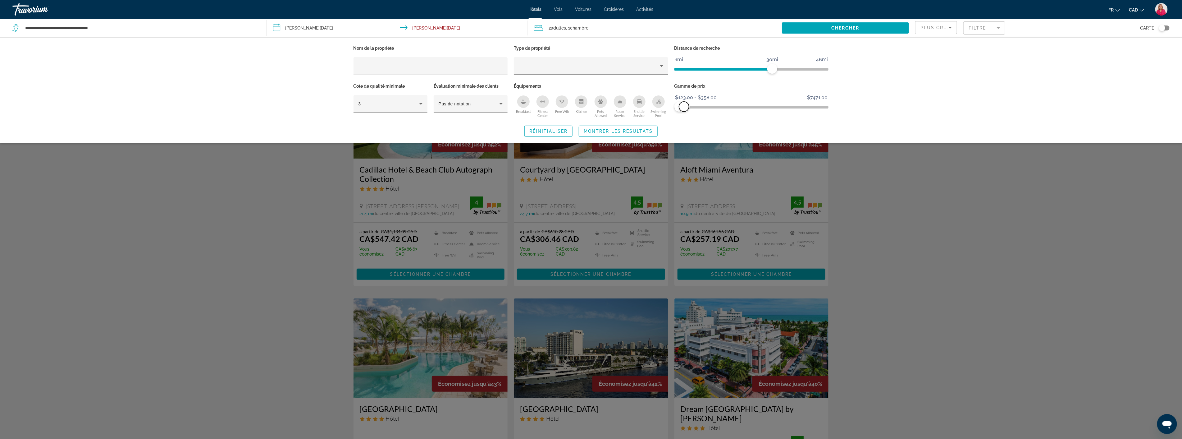
drag, startPoint x: 822, startPoint y: 106, endPoint x: 684, endPoint y: 105, distance: 138.3
click at [684, 105] on span "ngx-slider-max" at bounding box center [684, 107] width 10 height 10
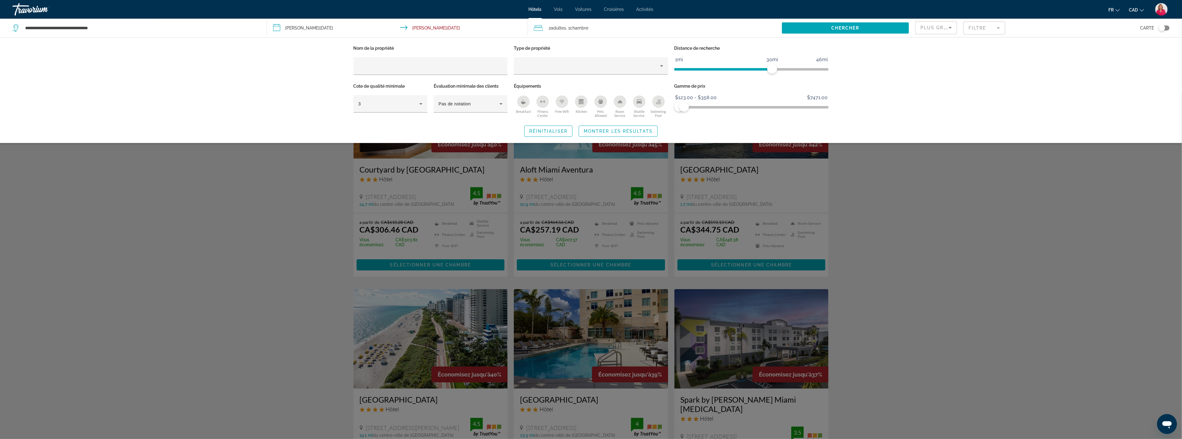
click at [951, 199] on div "Search widget" at bounding box center [591, 266] width 1182 height 346
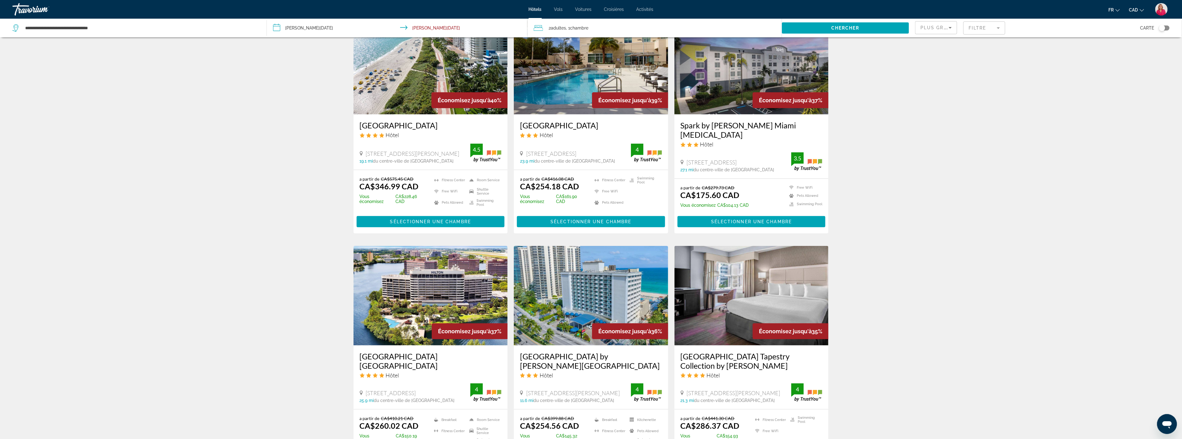
scroll to position [311, 0]
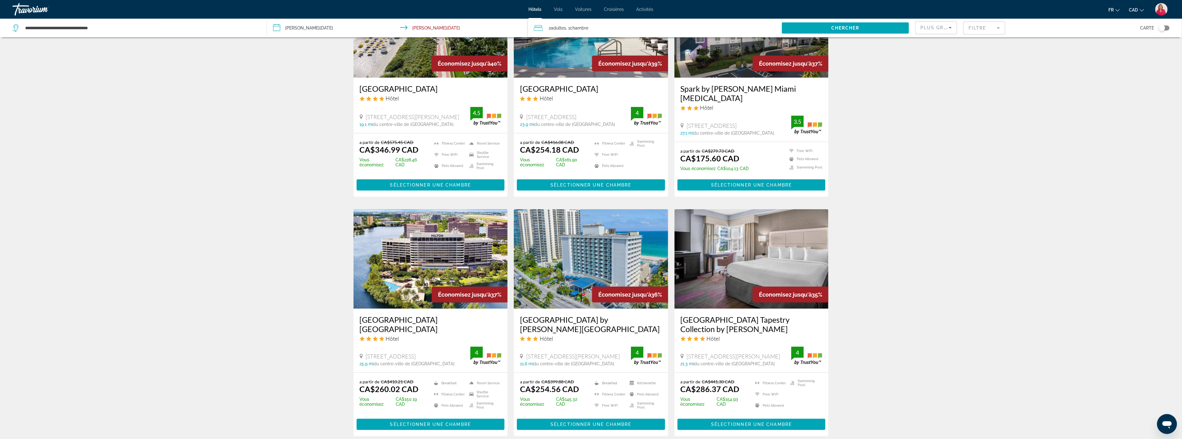
click at [578, 290] on img "Main content" at bounding box center [591, 258] width 154 height 99
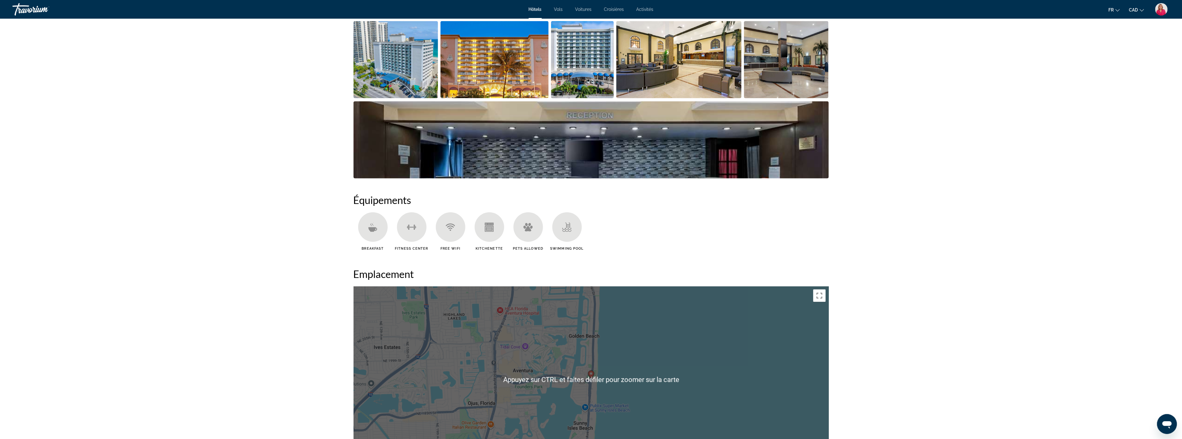
scroll to position [276, 0]
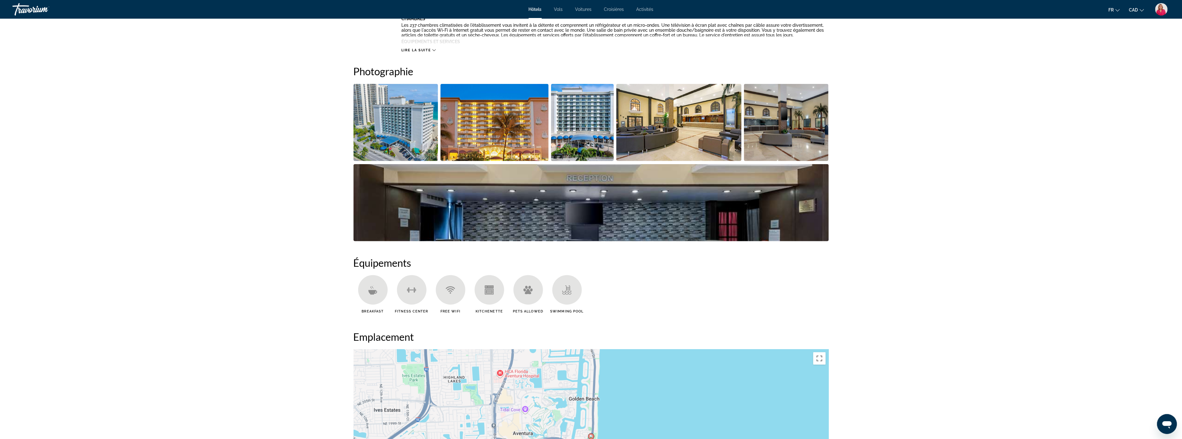
click at [691, 126] on img "Open full-screen image slider" at bounding box center [678, 122] width 125 height 77
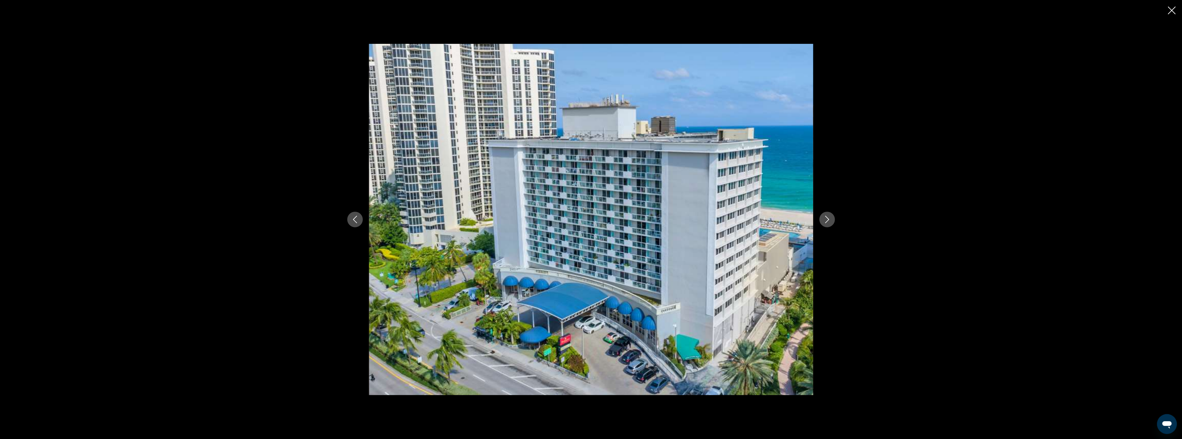
click at [827, 219] on icon "Next image" at bounding box center [827, 219] width 7 height 7
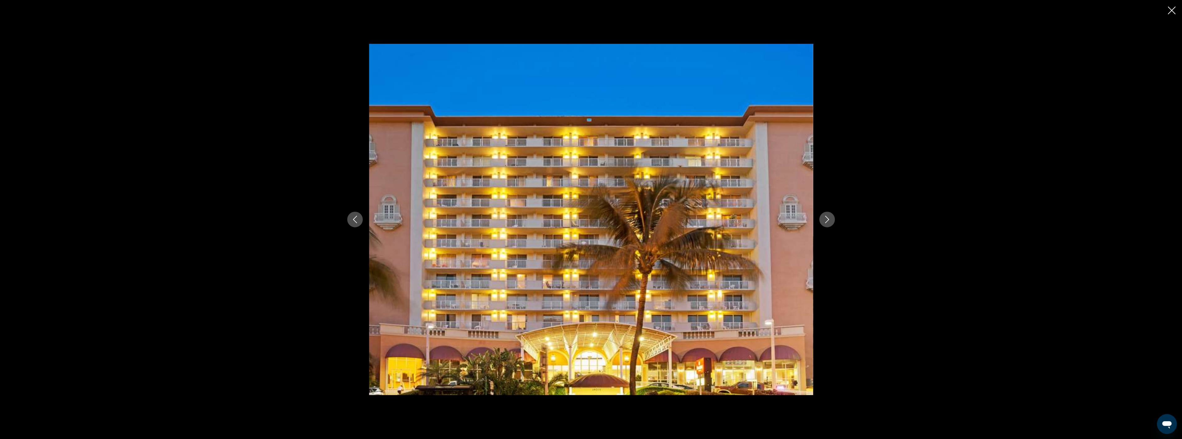
click at [827, 219] on icon "Next image" at bounding box center [827, 219] width 7 height 7
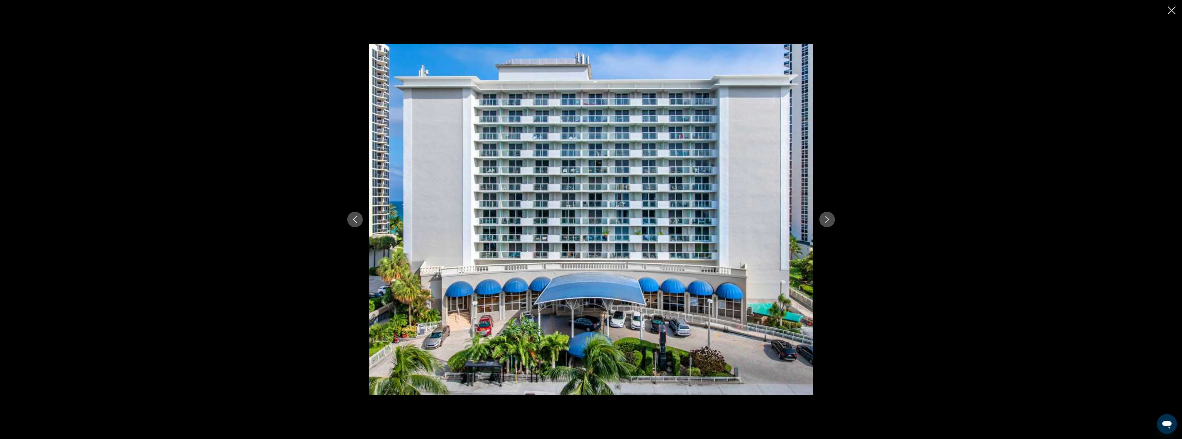
click at [827, 219] on icon "Next image" at bounding box center [827, 219] width 7 height 7
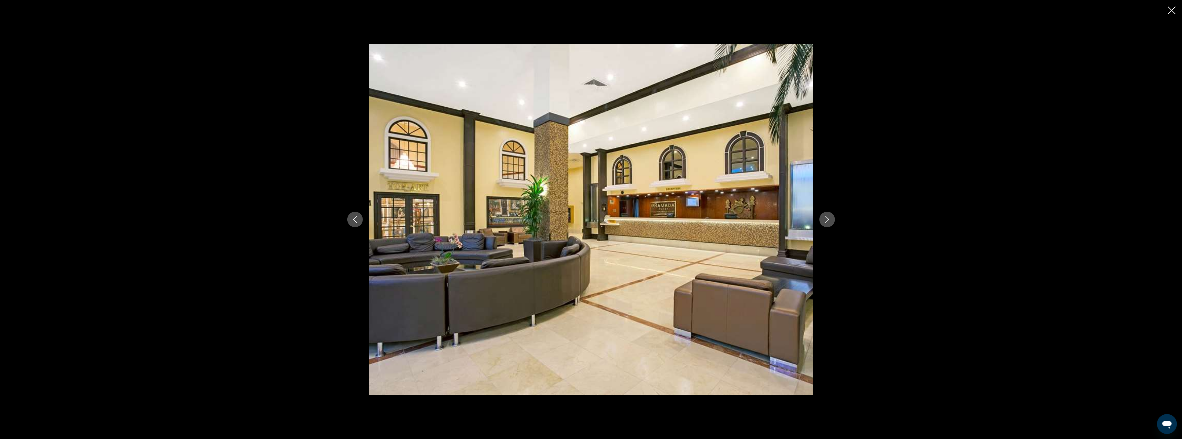
click at [827, 219] on icon "Next image" at bounding box center [827, 219] width 7 height 7
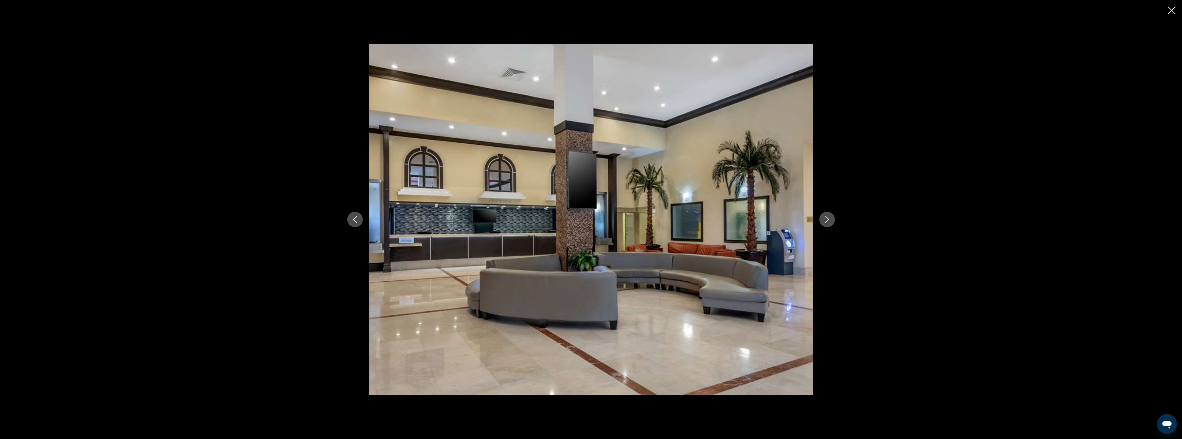
click at [827, 219] on icon "Next image" at bounding box center [827, 219] width 7 height 7
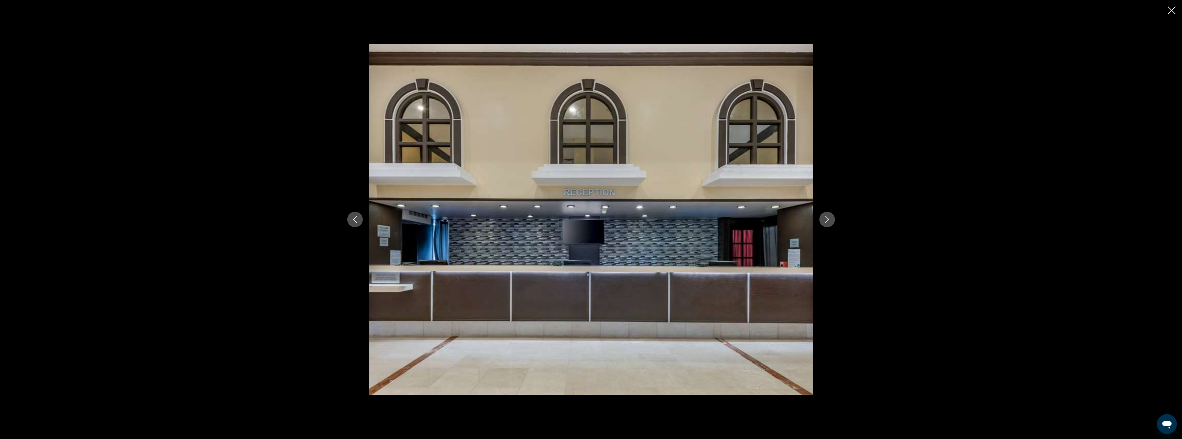
click at [827, 219] on icon "Next image" at bounding box center [827, 219] width 7 height 7
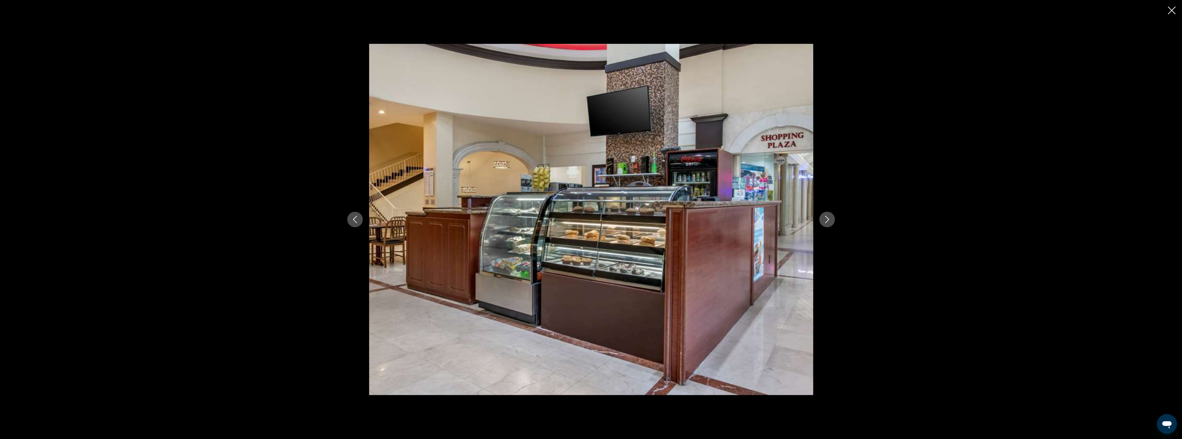
click at [827, 219] on icon "Next image" at bounding box center [827, 219] width 7 height 7
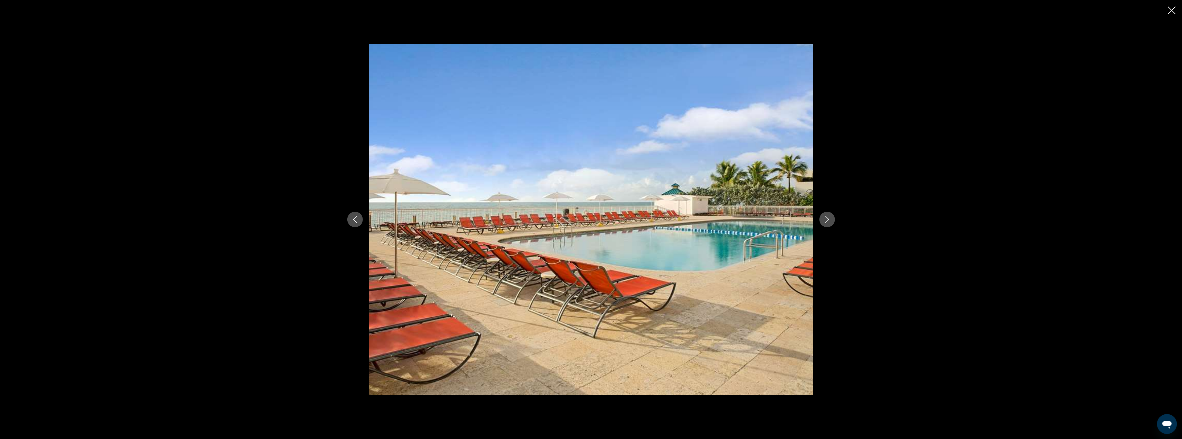
click at [827, 219] on icon "Next image" at bounding box center [827, 219] width 7 height 7
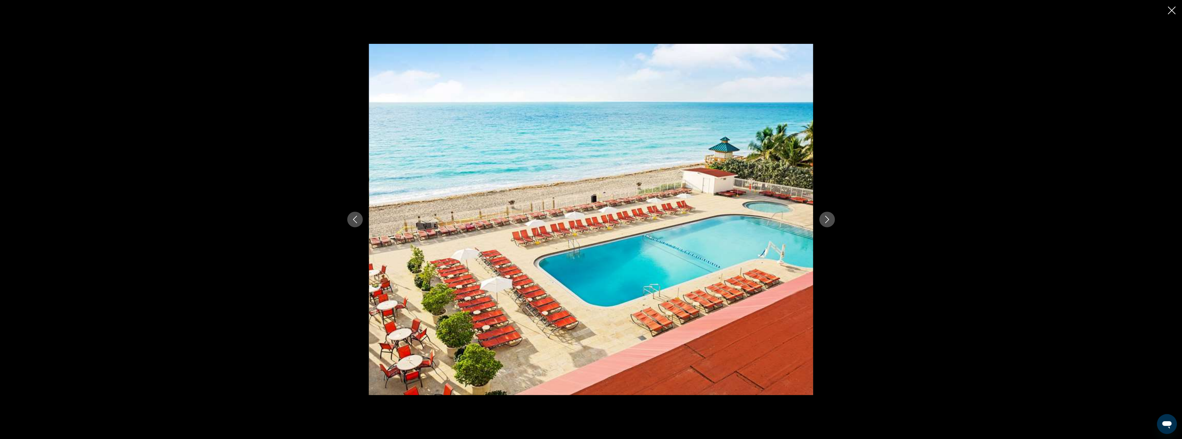
click at [827, 219] on icon "Next image" at bounding box center [827, 219] width 7 height 7
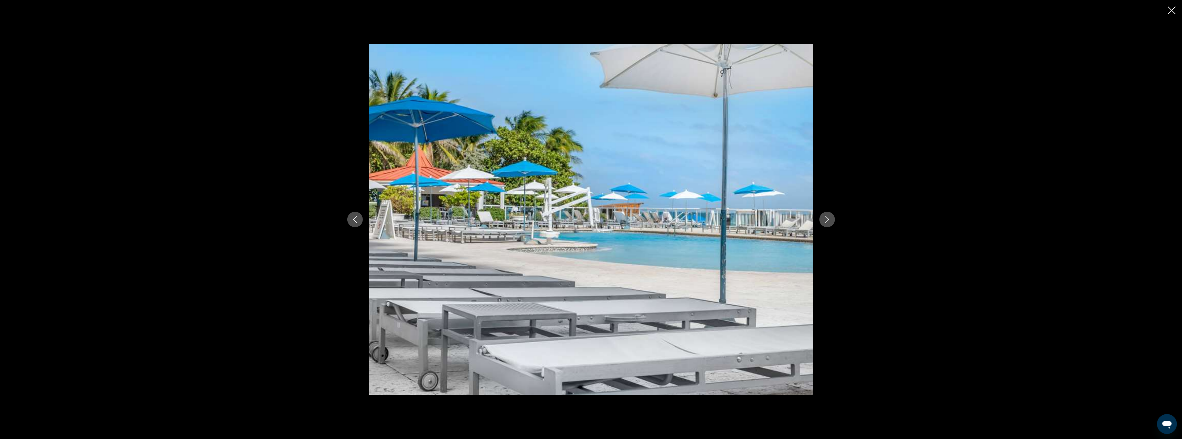
click at [827, 219] on icon "Next image" at bounding box center [827, 219] width 7 height 7
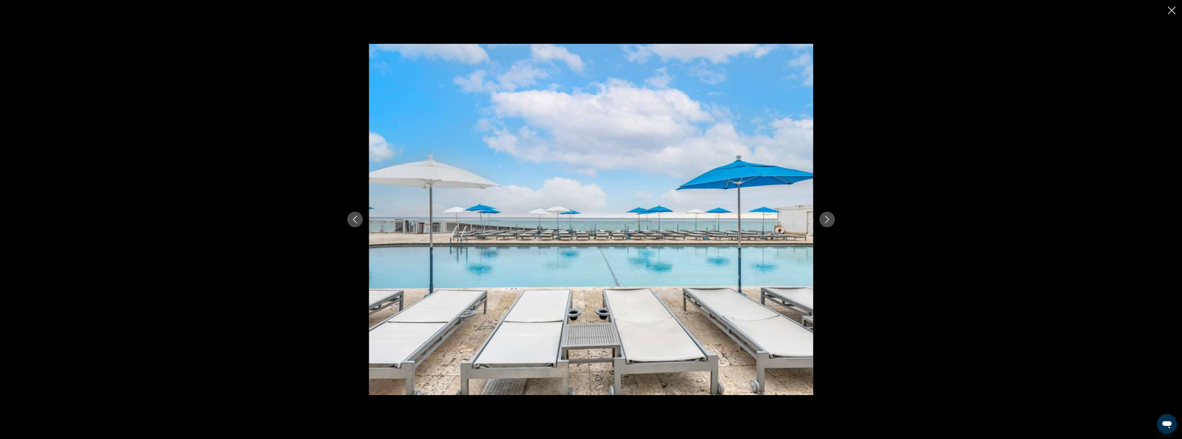
click at [827, 219] on icon "Next image" at bounding box center [827, 219] width 7 height 7
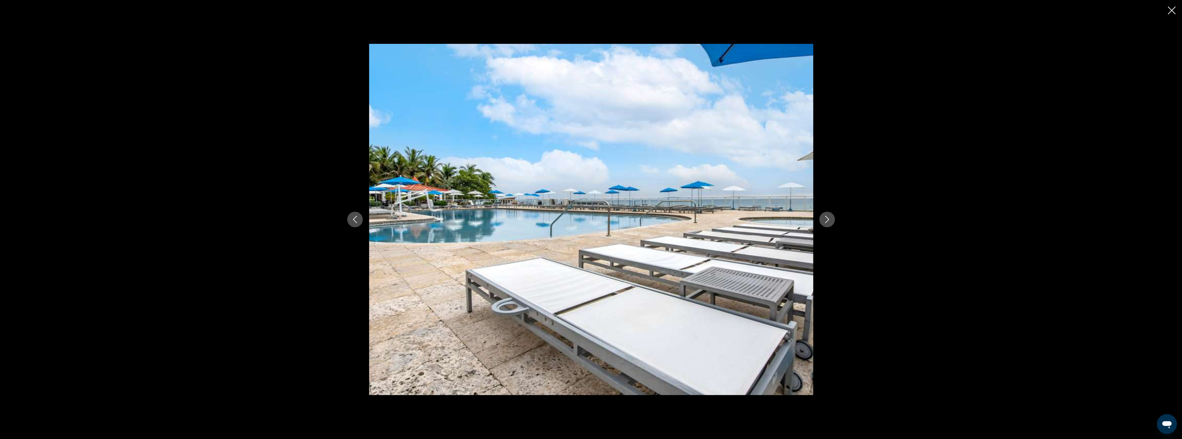
click at [827, 219] on icon "Next image" at bounding box center [827, 219] width 7 height 7
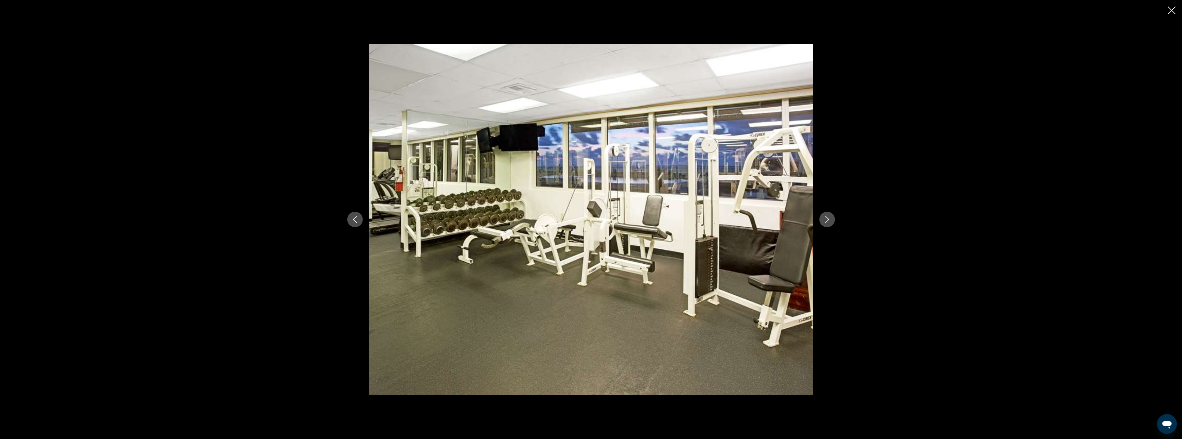
click at [827, 219] on icon "Next image" at bounding box center [827, 219] width 7 height 7
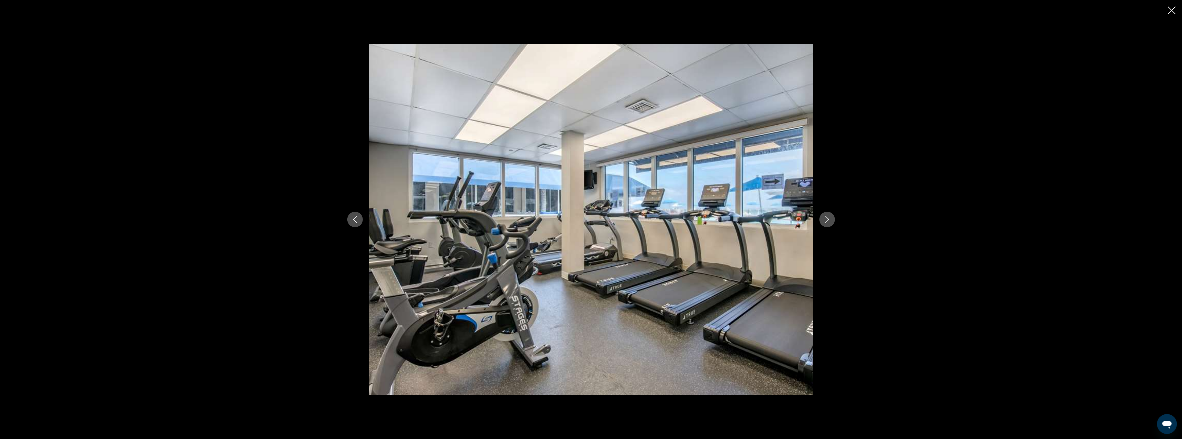
click at [827, 219] on icon "Next image" at bounding box center [827, 219] width 7 height 7
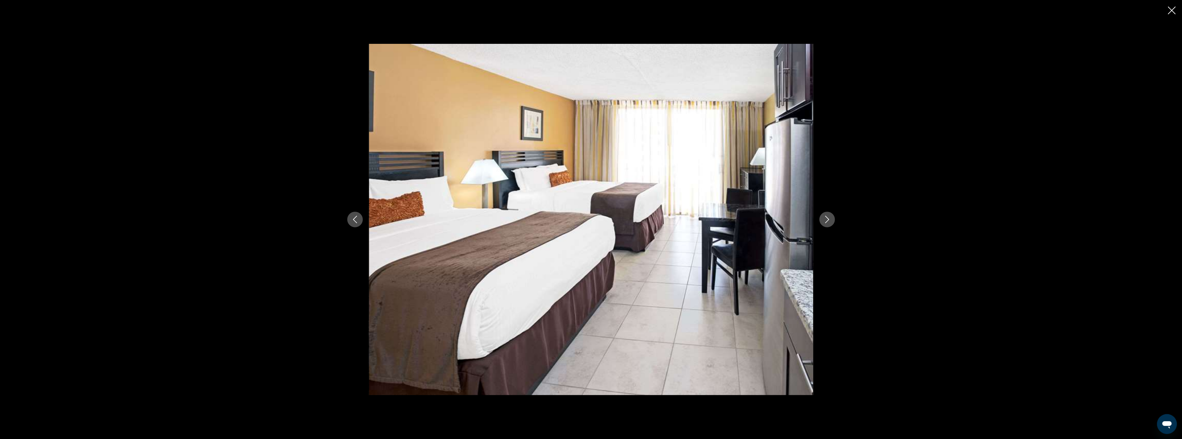
click at [827, 219] on icon "Next image" at bounding box center [827, 219] width 7 height 7
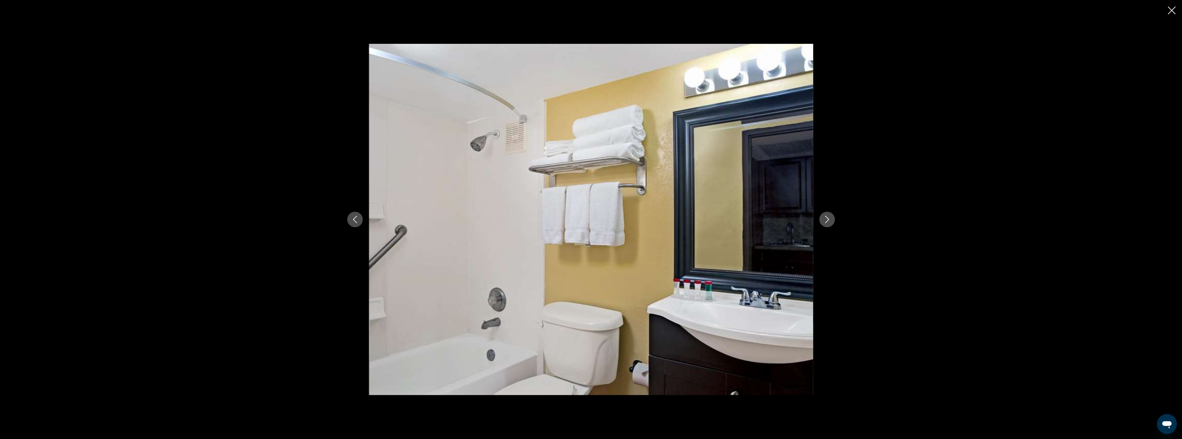
click at [827, 219] on icon "Next image" at bounding box center [827, 219] width 7 height 7
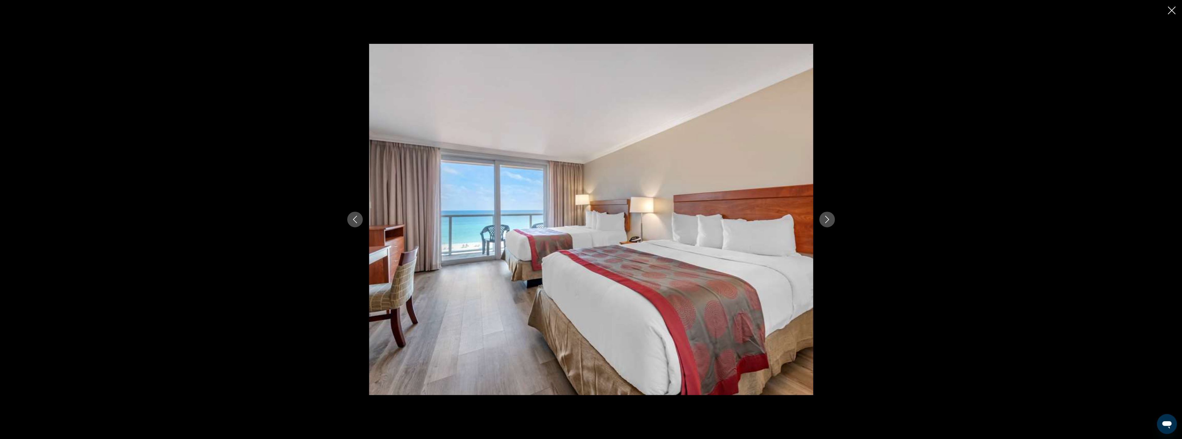
click at [1173, 11] on icon "Close slideshow" at bounding box center [1172, 11] width 8 height 8
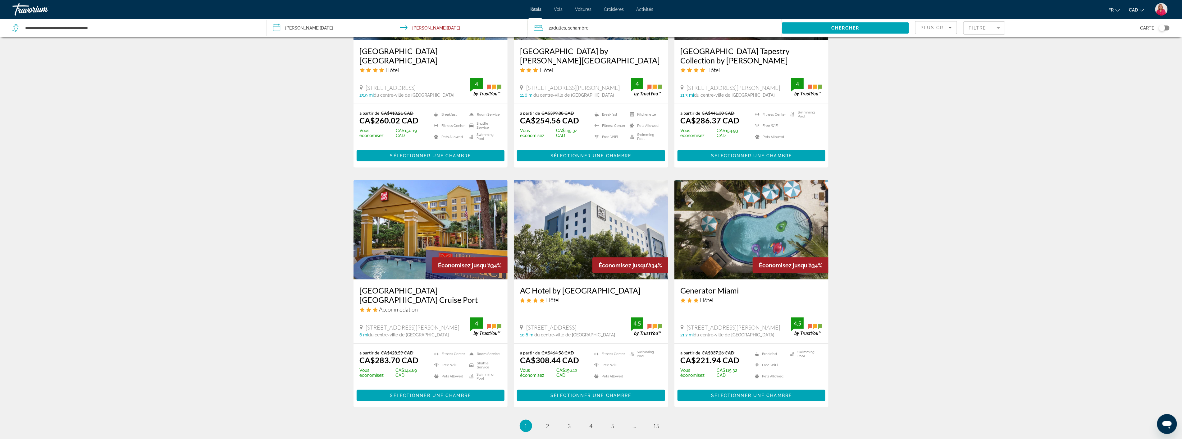
scroll to position [587, 0]
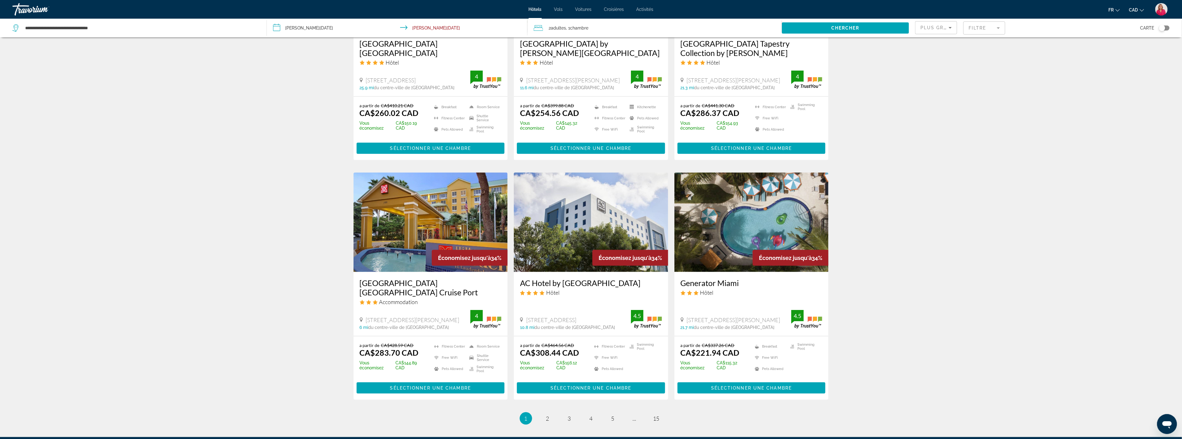
click at [417, 235] on img "Main content" at bounding box center [431, 221] width 154 height 99
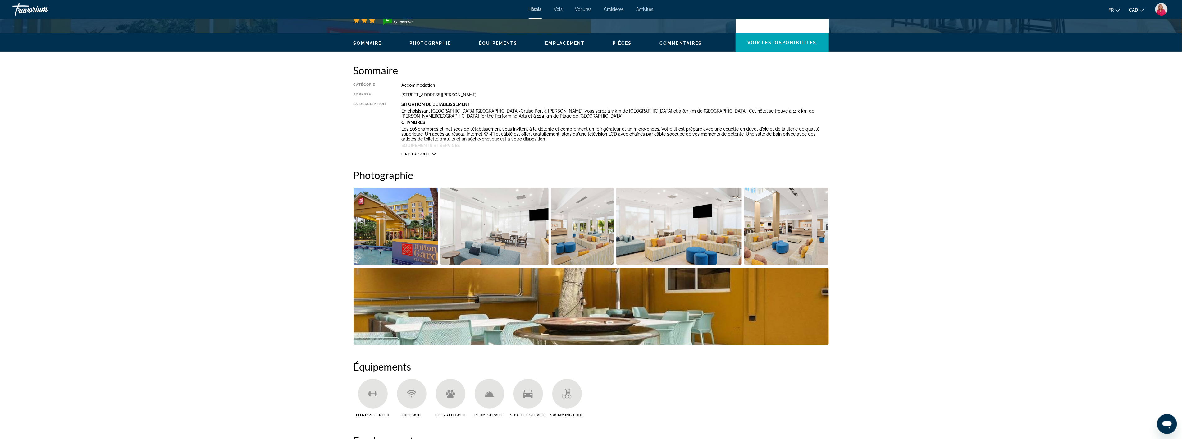
scroll to position [172, 0]
click at [512, 236] on img "Open full-screen image slider" at bounding box center [495, 225] width 108 height 77
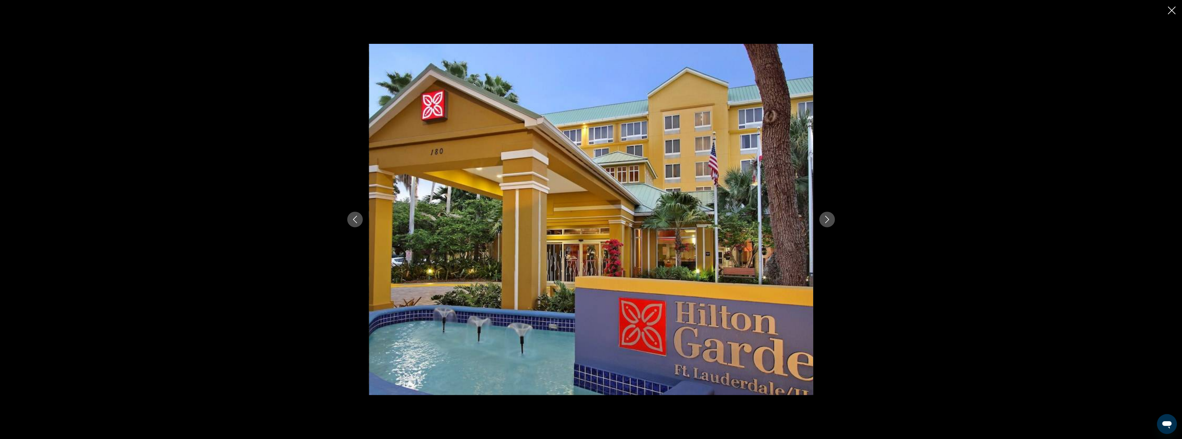
click at [830, 222] on icon "Next image" at bounding box center [827, 219] width 7 height 7
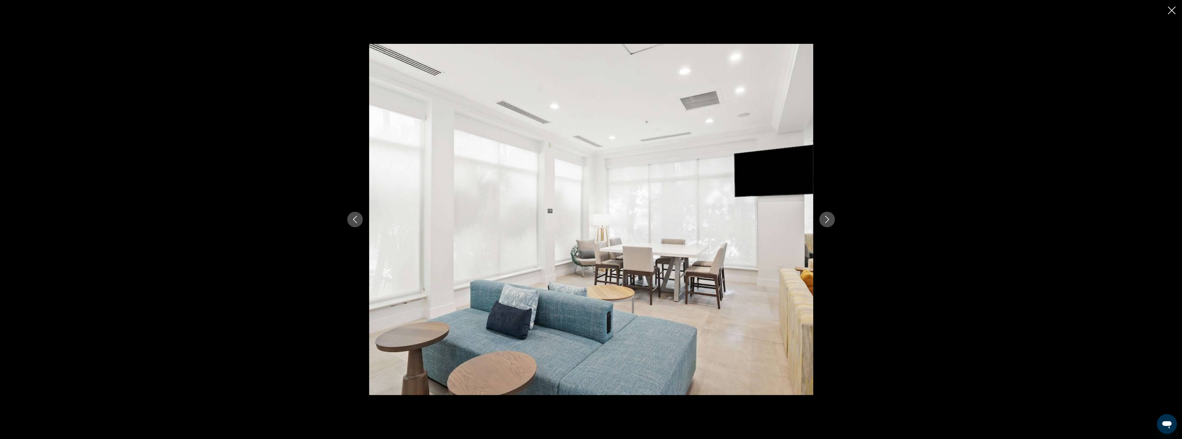
click at [830, 222] on icon "Next image" at bounding box center [827, 219] width 7 height 7
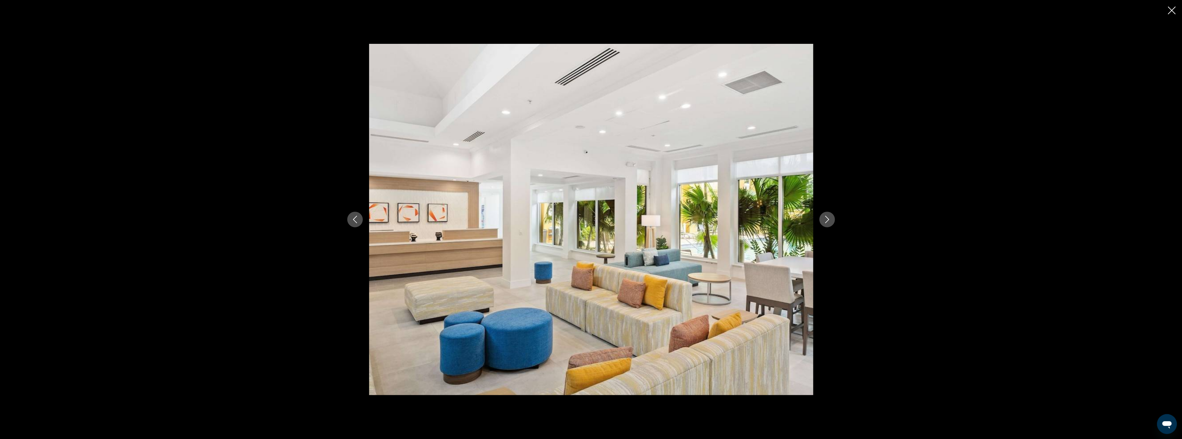
click at [830, 222] on icon "Next image" at bounding box center [827, 219] width 7 height 7
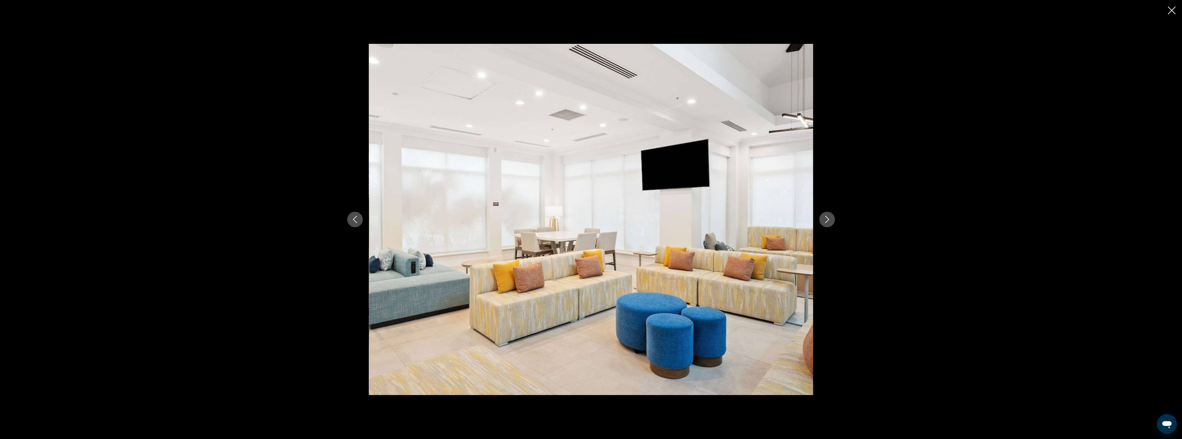
click at [830, 222] on icon "Next image" at bounding box center [827, 219] width 7 height 7
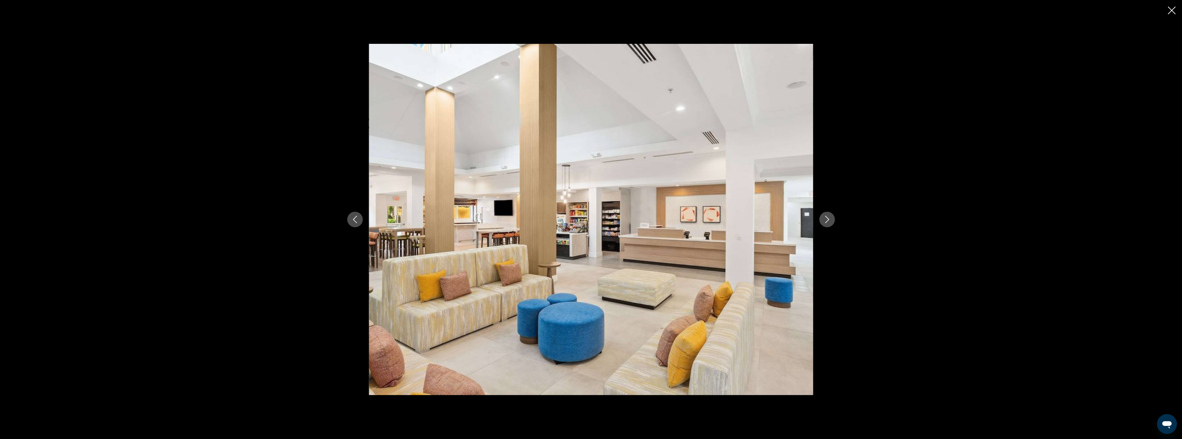
click at [830, 222] on icon "Next image" at bounding box center [827, 219] width 7 height 7
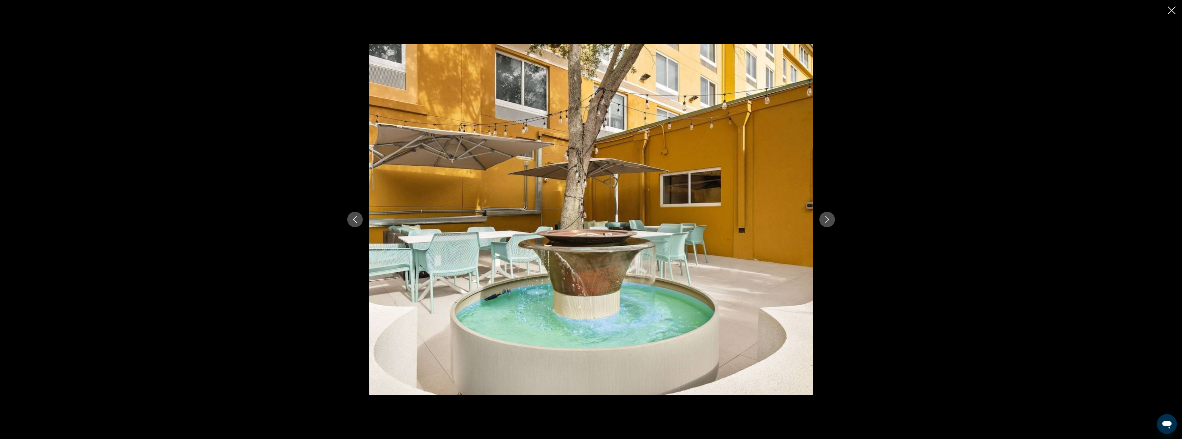
click at [830, 222] on icon "Next image" at bounding box center [827, 219] width 7 height 7
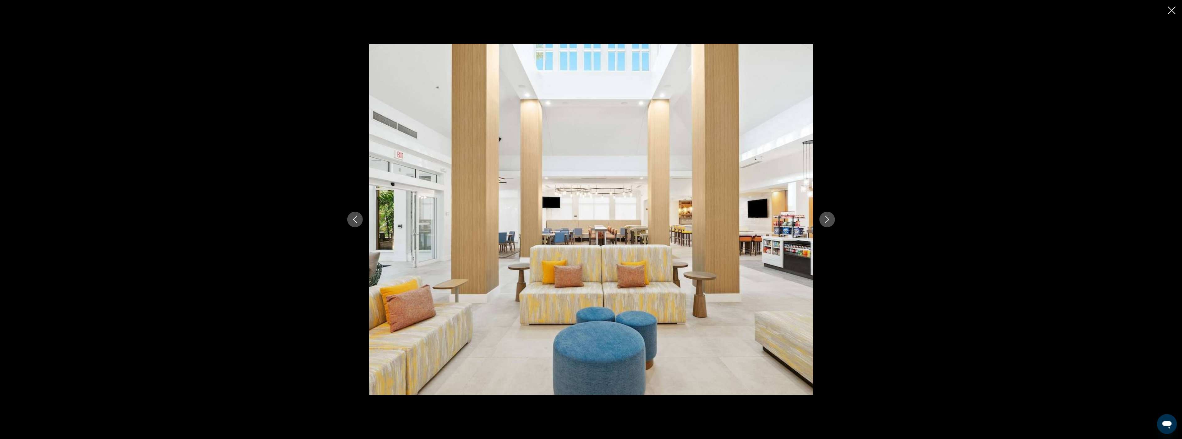
click at [830, 222] on icon "Next image" at bounding box center [827, 219] width 7 height 7
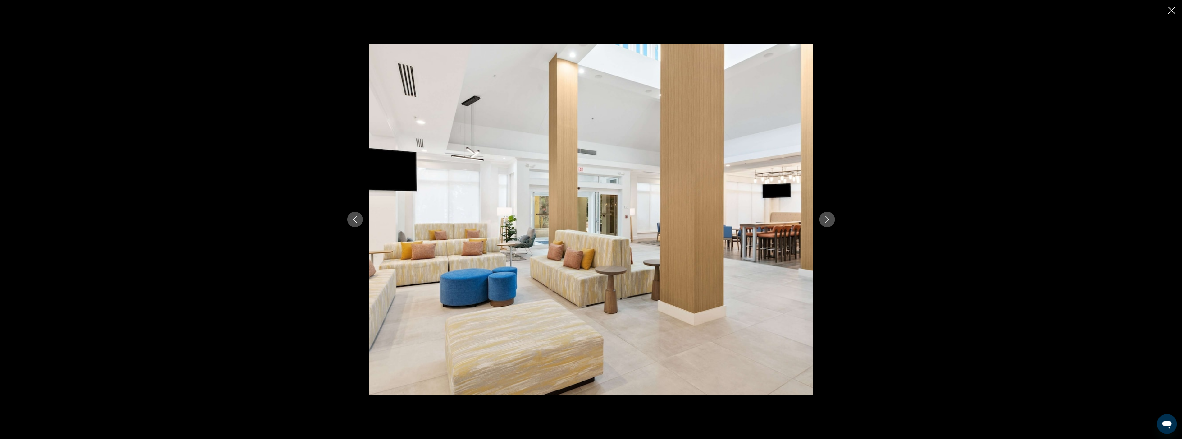
click at [830, 222] on icon "Next image" at bounding box center [827, 219] width 7 height 7
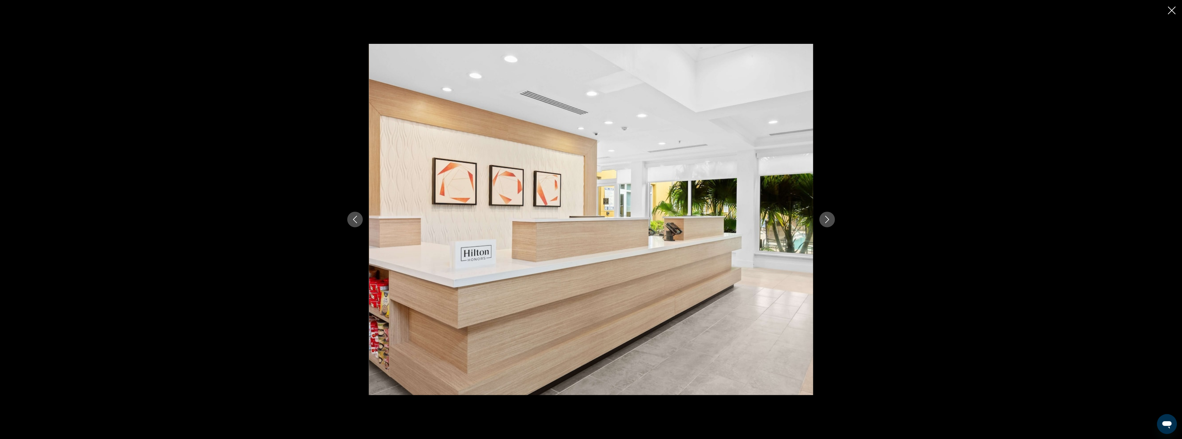
click at [830, 222] on icon "Next image" at bounding box center [827, 219] width 7 height 7
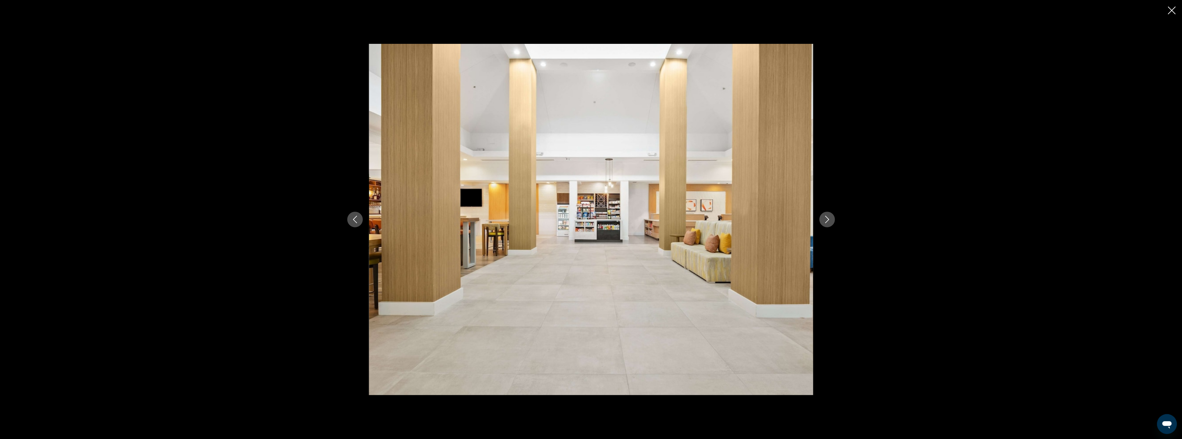
click at [830, 222] on icon "Next image" at bounding box center [827, 219] width 7 height 7
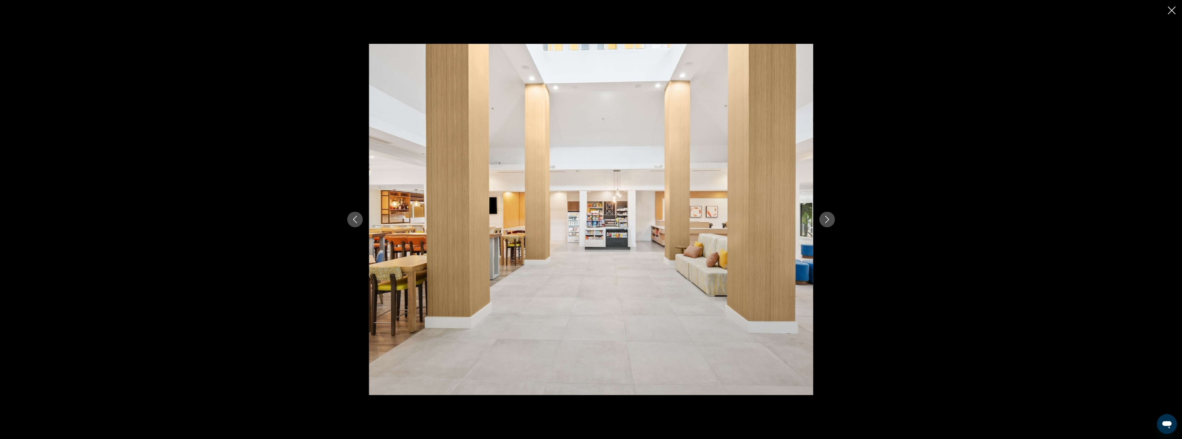
click at [830, 222] on icon "Next image" at bounding box center [827, 219] width 7 height 7
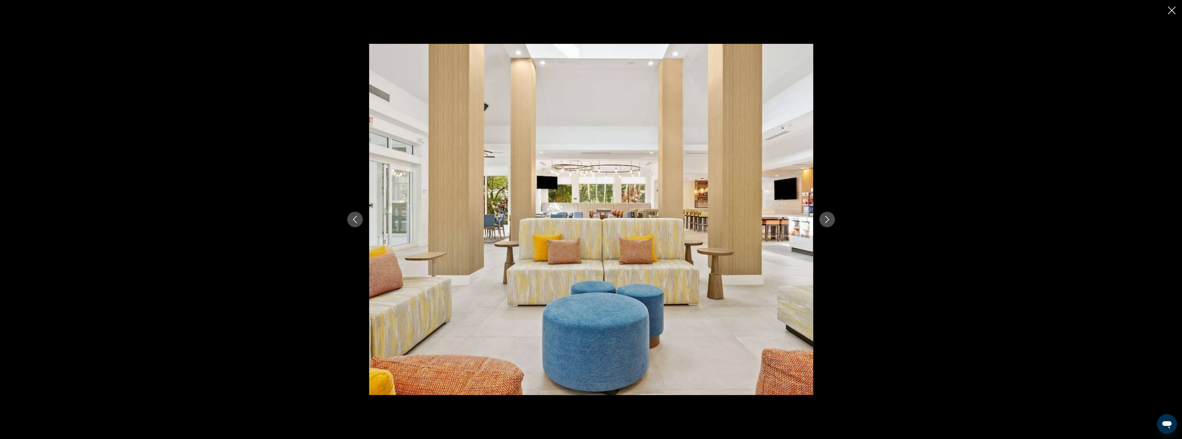
click at [830, 222] on icon "Next image" at bounding box center [827, 219] width 7 height 7
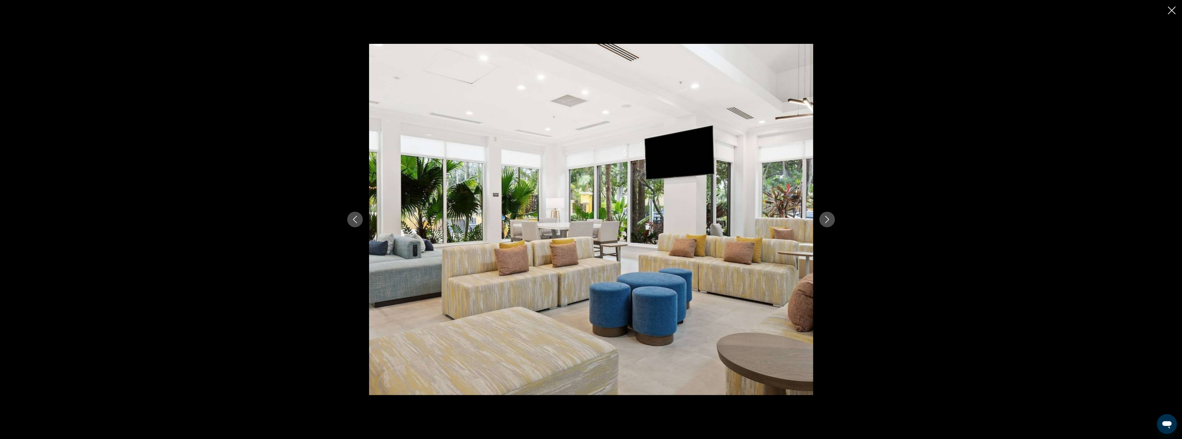
click at [830, 222] on icon "Next image" at bounding box center [827, 219] width 7 height 7
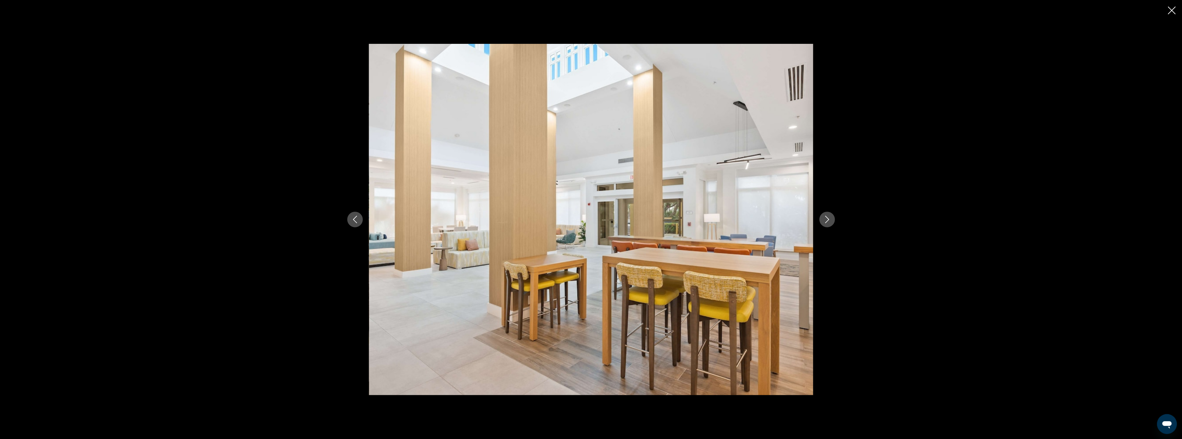
click at [830, 222] on icon "Next image" at bounding box center [827, 219] width 7 height 7
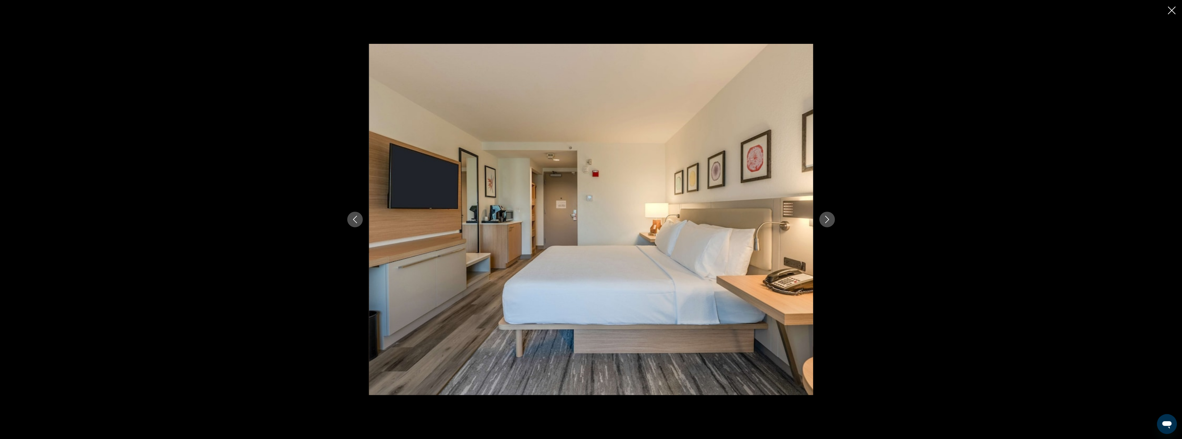
click at [830, 222] on icon "Next image" at bounding box center [827, 219] width 7 height 7
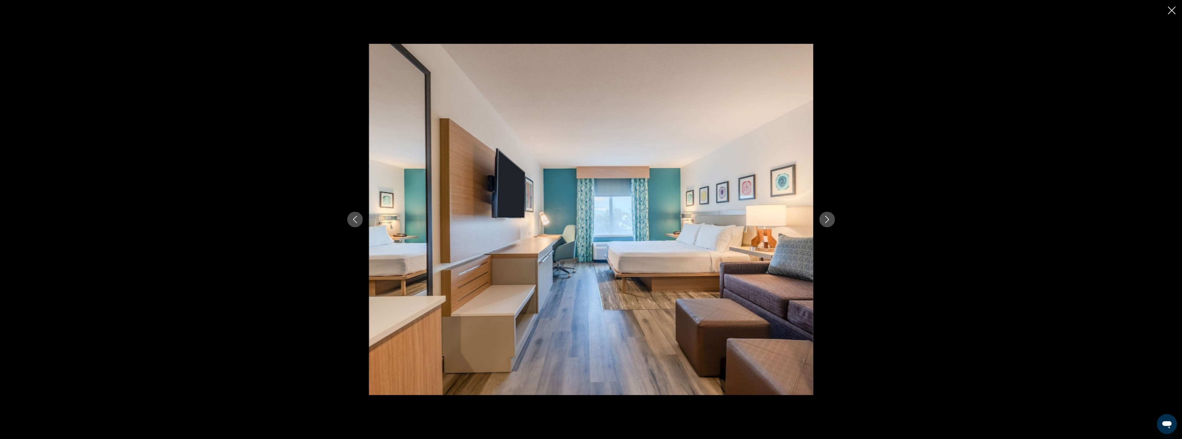
click at [1169, 8] on icon "Close slideshow" at bounding box center [1172, 11] width 8 height 8
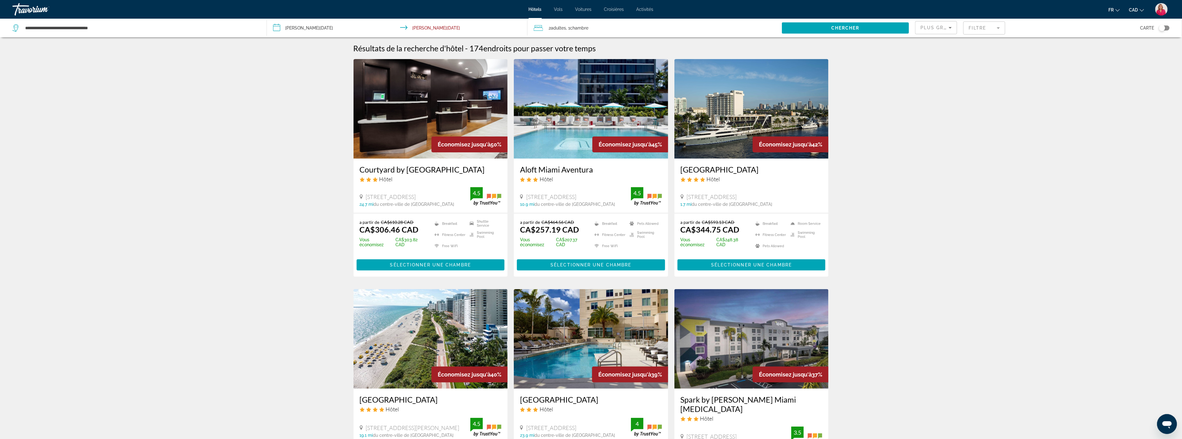
click at [570, 117] on img "Main content" at bounding box center [591, 108] width 154 height 99
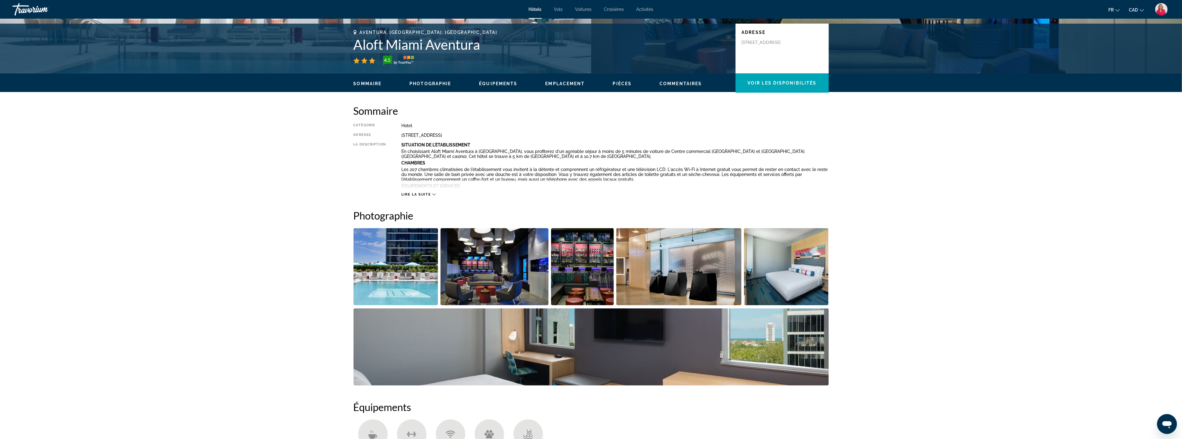
scroll to position [138, 0]
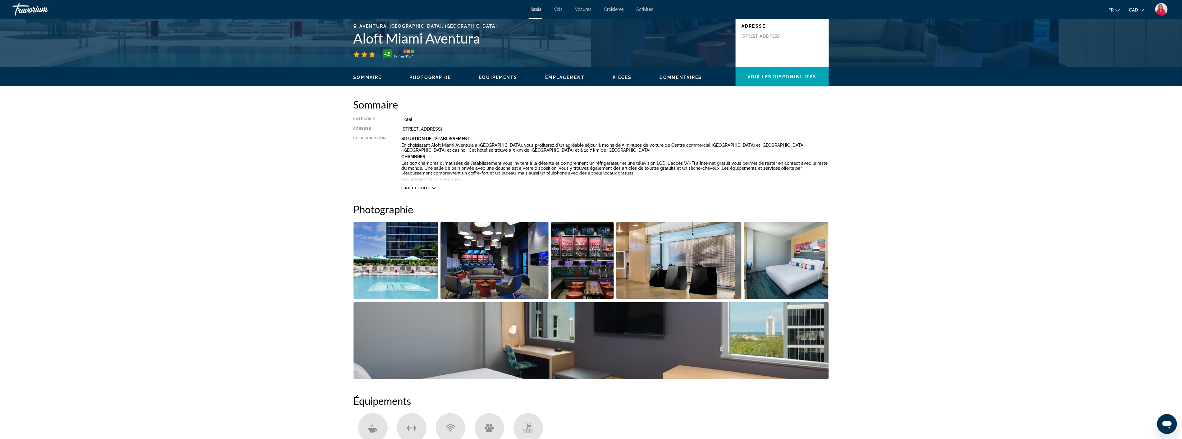
click at [783, 278] on img "Open full-screen image slider" at bounding box center [786, 260] width 85 height 77
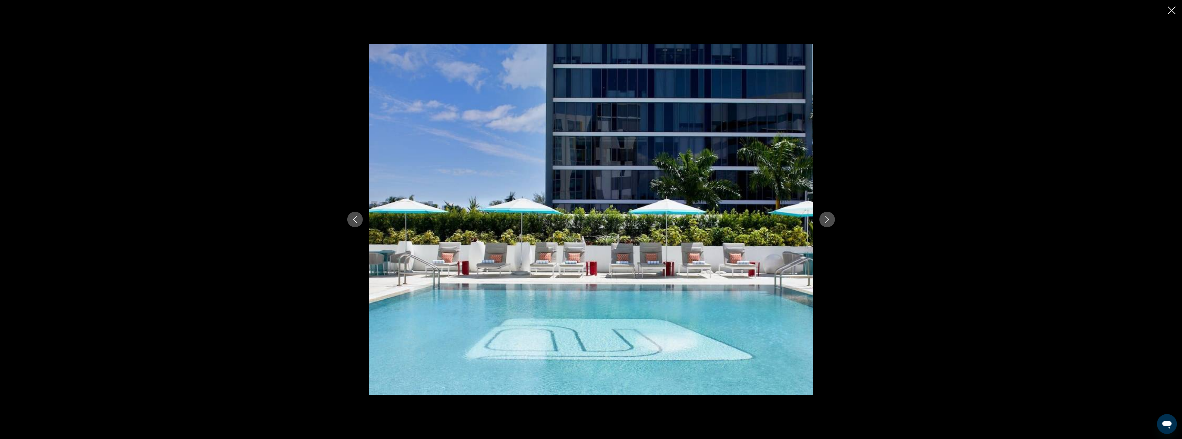
click at [819, 216] on div "prev next" at bounding box center [591, 219] width 500 height 351
click at [824, 221] on icon "Next image" at bounding box center [827, 219] width 7 height 7
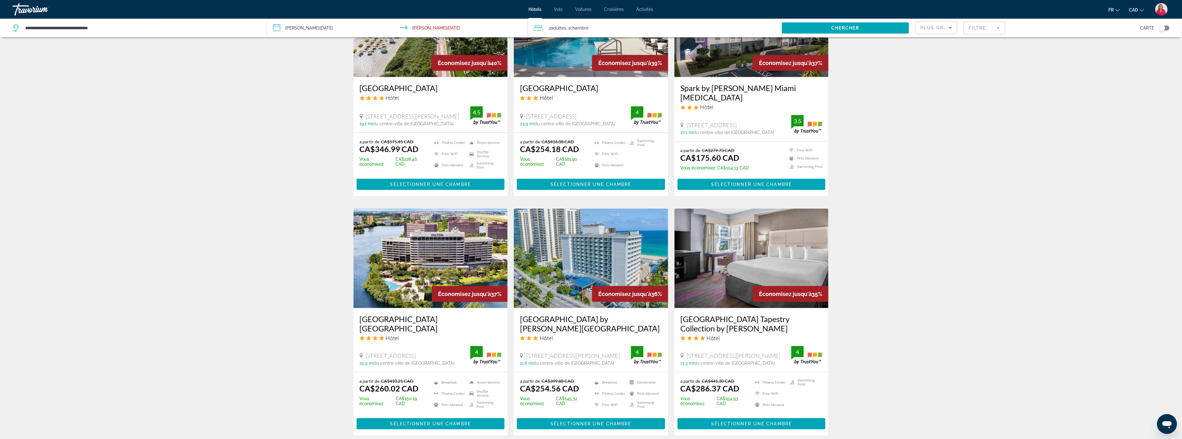
scroll to position [345, 0]
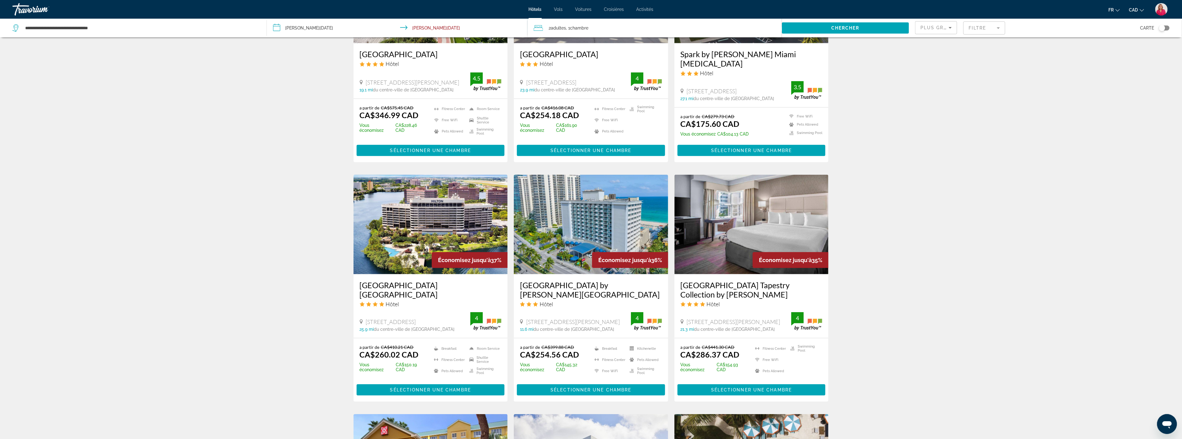
click at [582, 237] on img "Main content" at bounding box center [591, 224] width 154 height 99
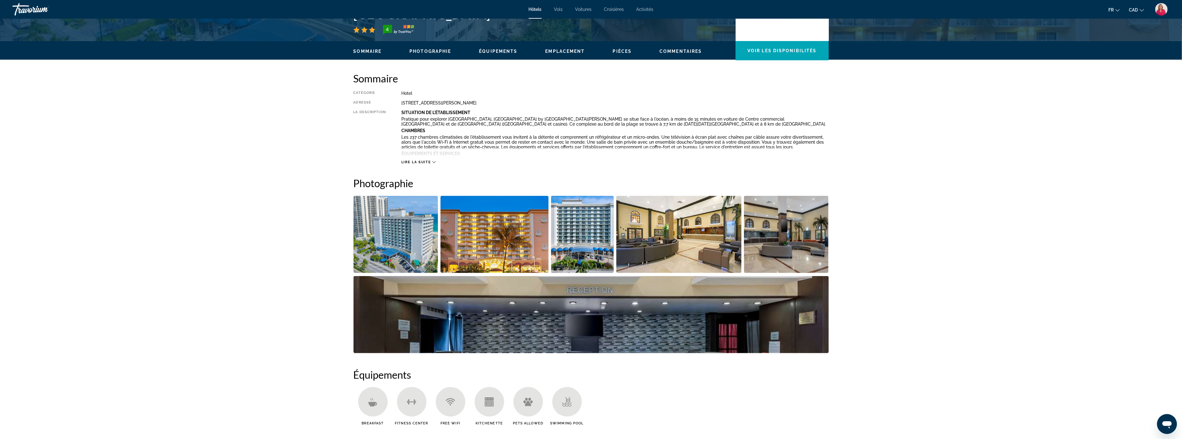
scroll to position [172, 0]
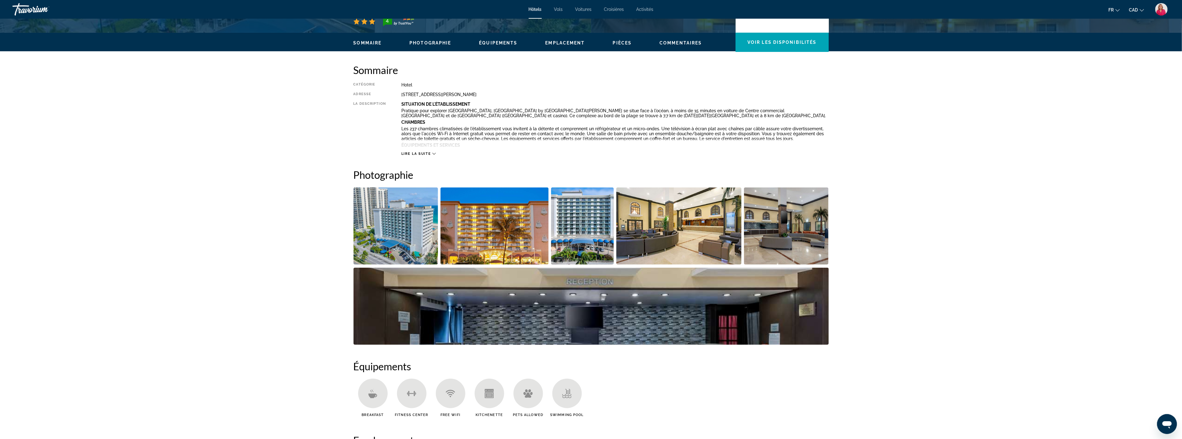
click at [673, 236] on img "Open full-screen image slider" at bounding box center [678, 225] width 125 height 77
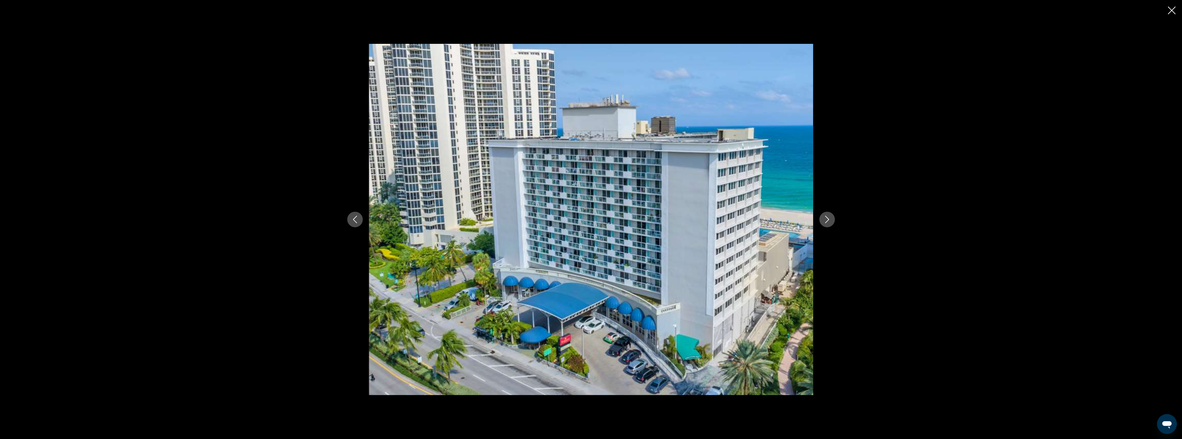
click at [828, 222] on icon "Next image" at bounding box center [827, 219] width 7 height 7
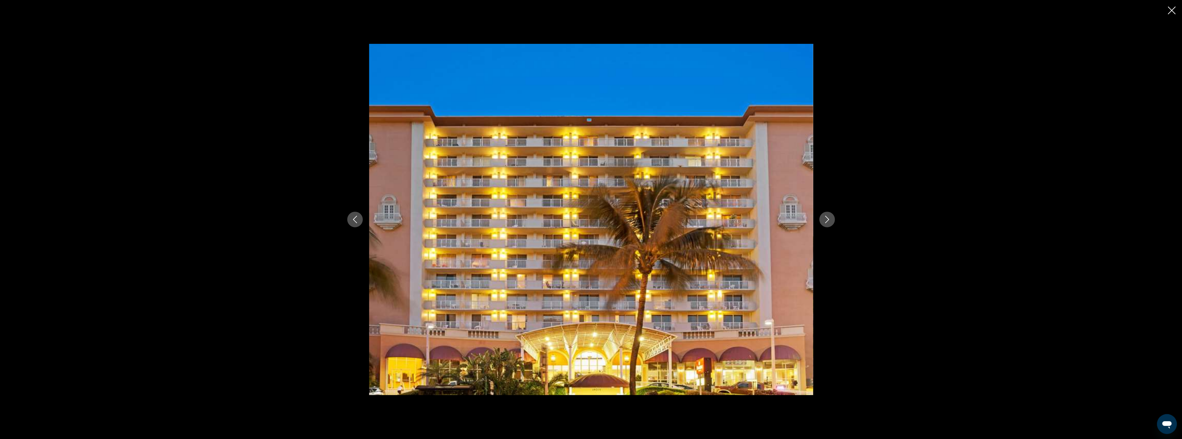
click at [828, 222] on icon "Next image" at bounding box center [827, 219] width 7 height 7
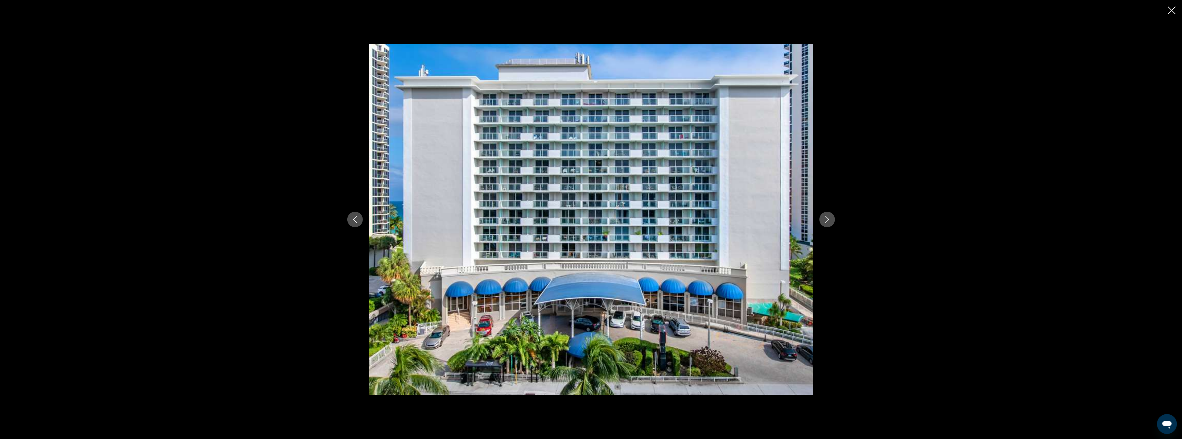
click at [828, 222] on icon "Next image" at bounding box center [827, 219] width 7 height 7
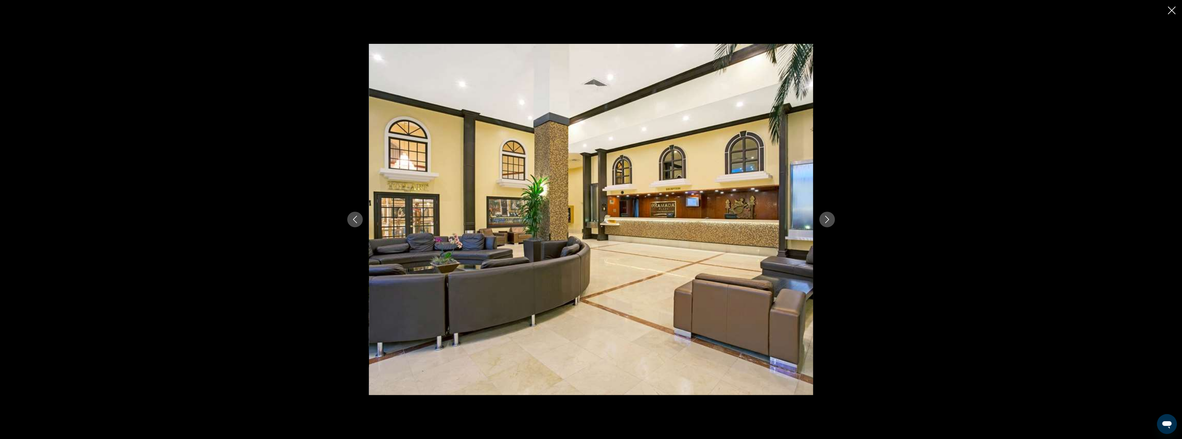
click at [828, 222] on icon "Next image" at bounding box center [827, 219] width 7 height 7
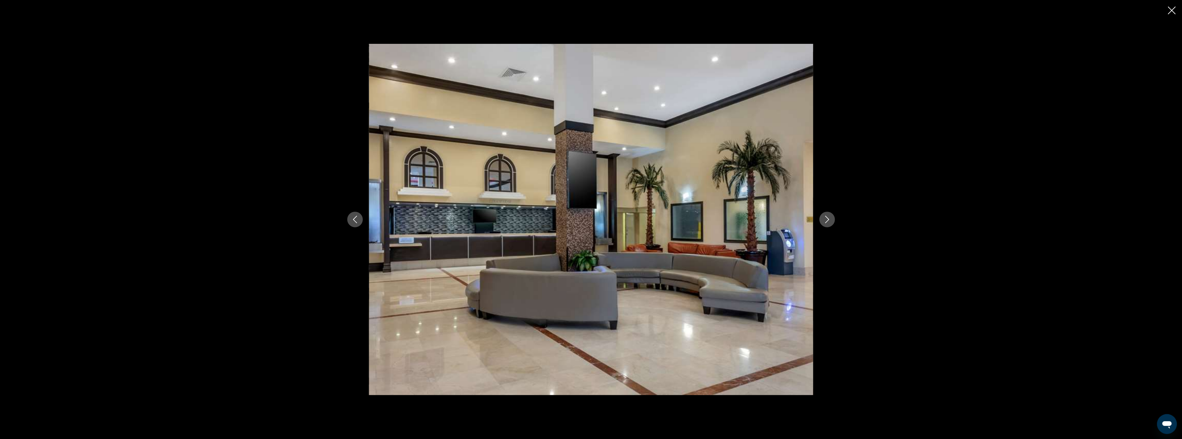
click at [828, 222] on icon "Next image" at bounding box center [827, 219] width 7 height 7
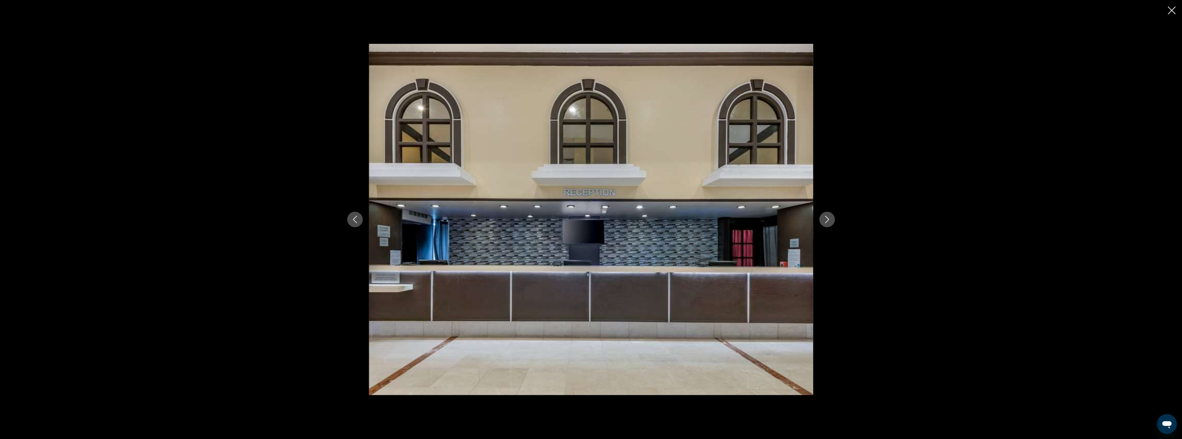
click at [828, 222] on icon "Next image" at bounding box center [827, 219] width 7 height 7
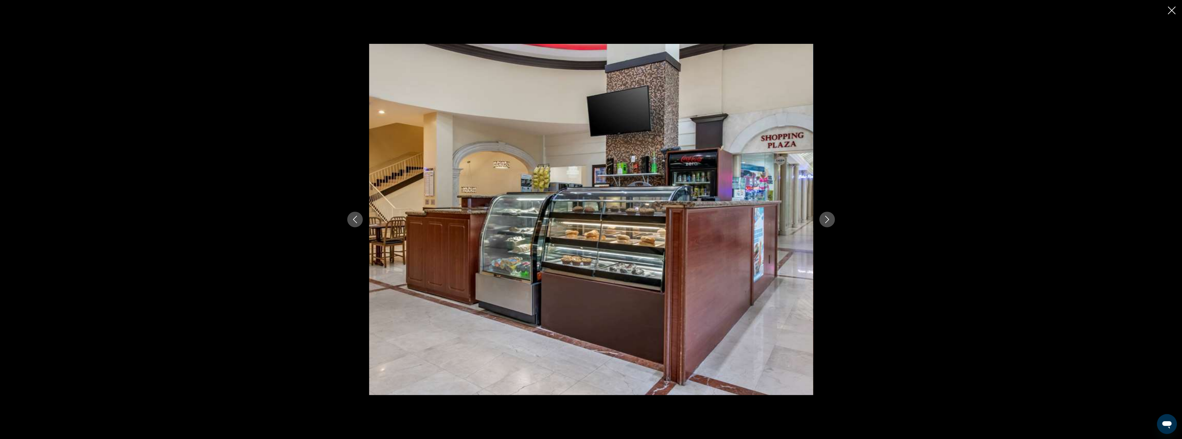
click at [828, 222] on icon "Next image" at bounding box center [827, 219] width 7 height 7
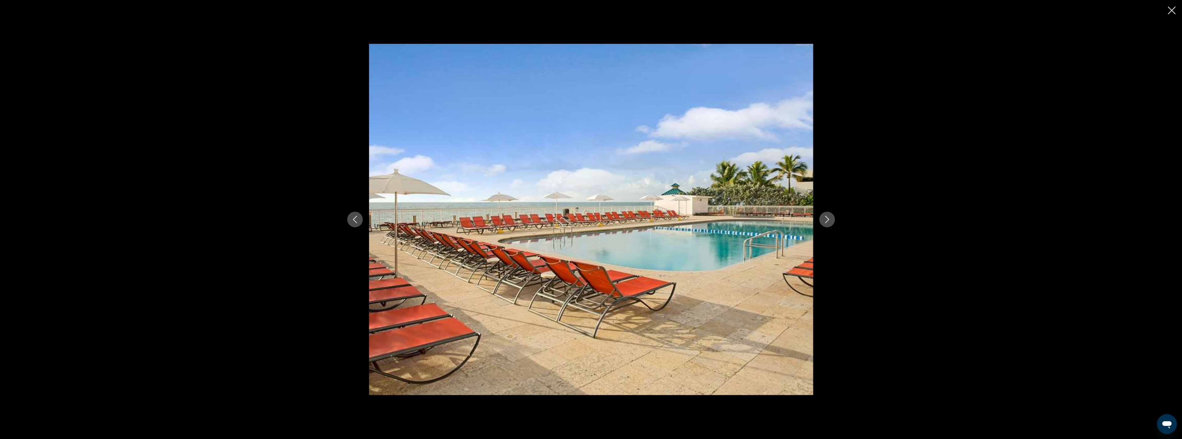
click at [828, 222] on icon "Next image" at bounding box center [827, 219] width 7 height 7
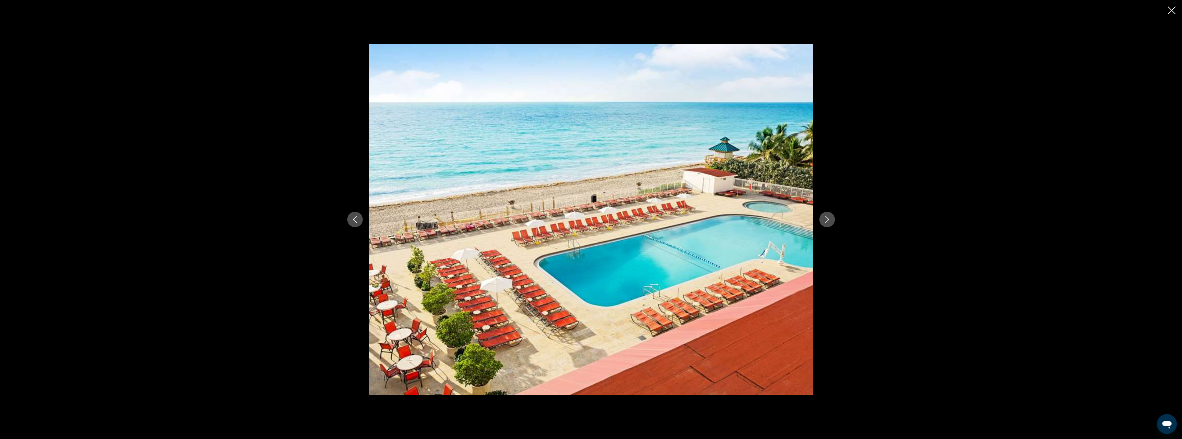
click at [828, 222] on icon "Next image" at bounding box center [827, 219] width 7 height 7
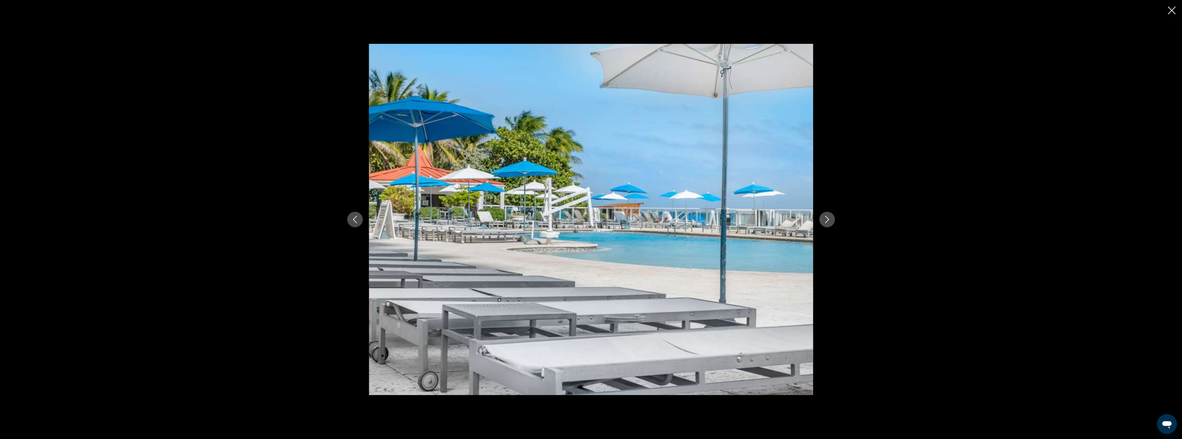
click at [828, 222] on icon "Next image" at bounding box center [827, 219] width 7 height 7
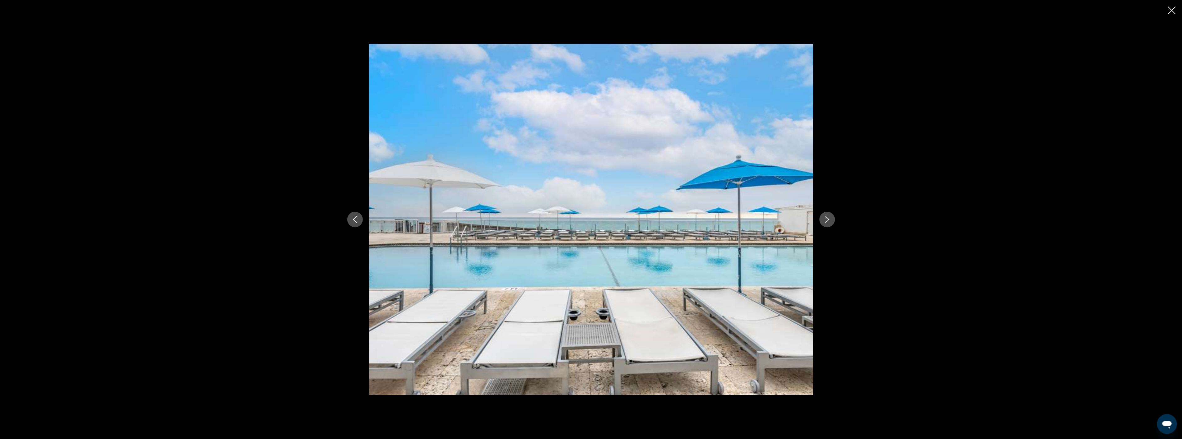
click at [828, 222] on icon "Next image" at bounding box center [827, 219] width 7 height 7
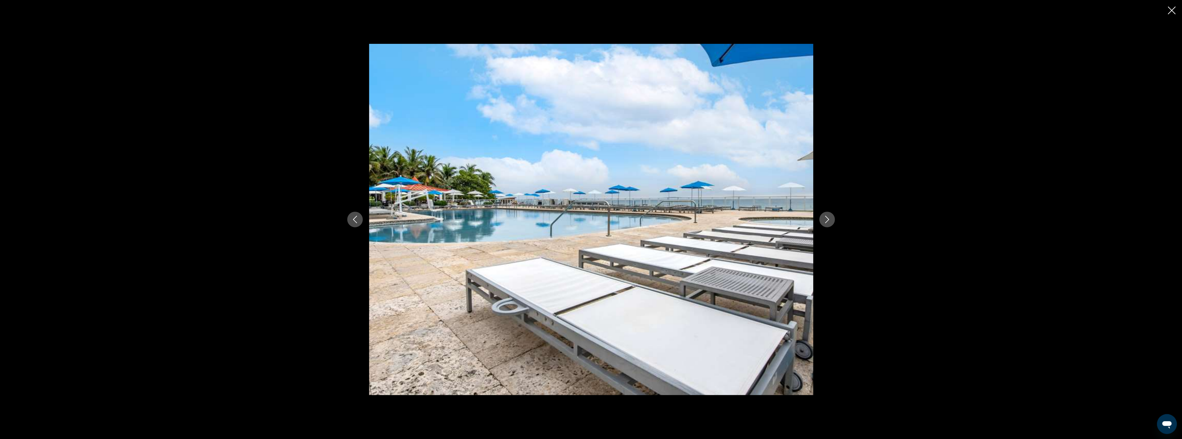
click at [828, 222] on icon "Next image" at bounding box center [827, 219] width 7 height 7
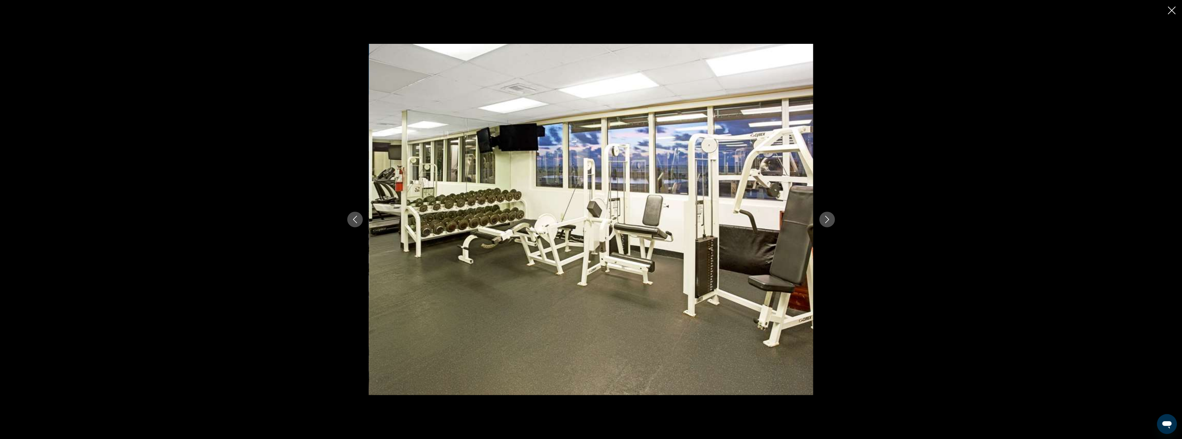
click at [828, 222] on icon "Next image" at bounding box center [827, 219] width 7 height 7
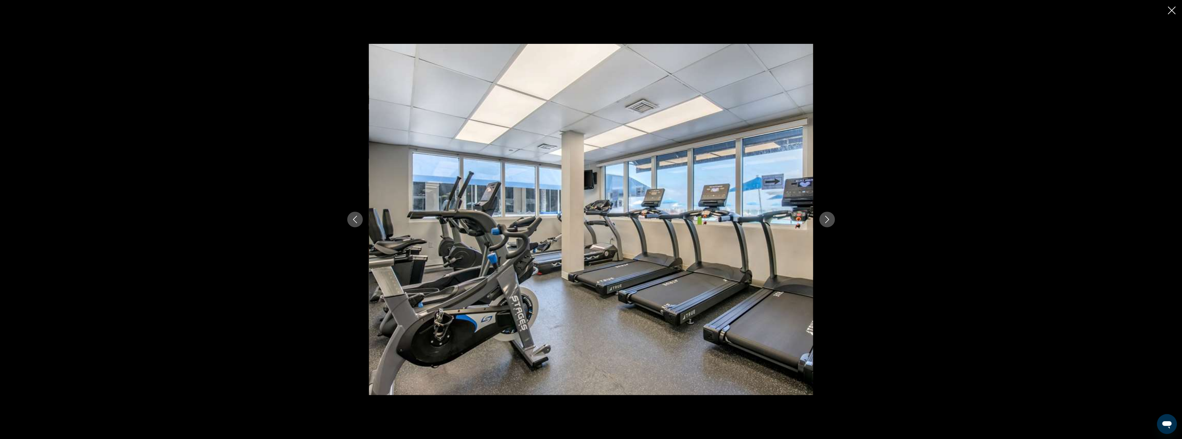
click at [828, 222] on icon "Next image" at bounding box center [827, 219] width 7 height 7
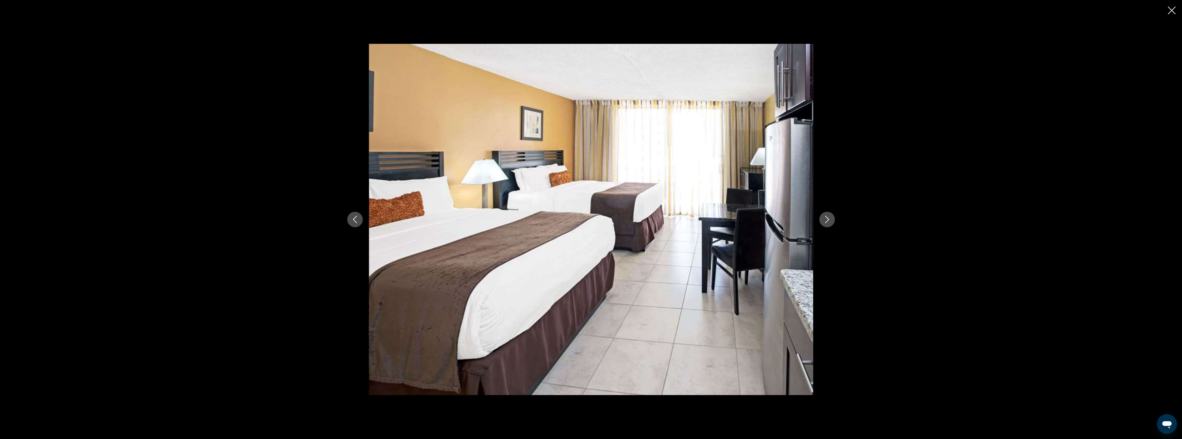
click at [828, 222] on icon "Next image" at bounding box center [827, 219] width 7 height 7
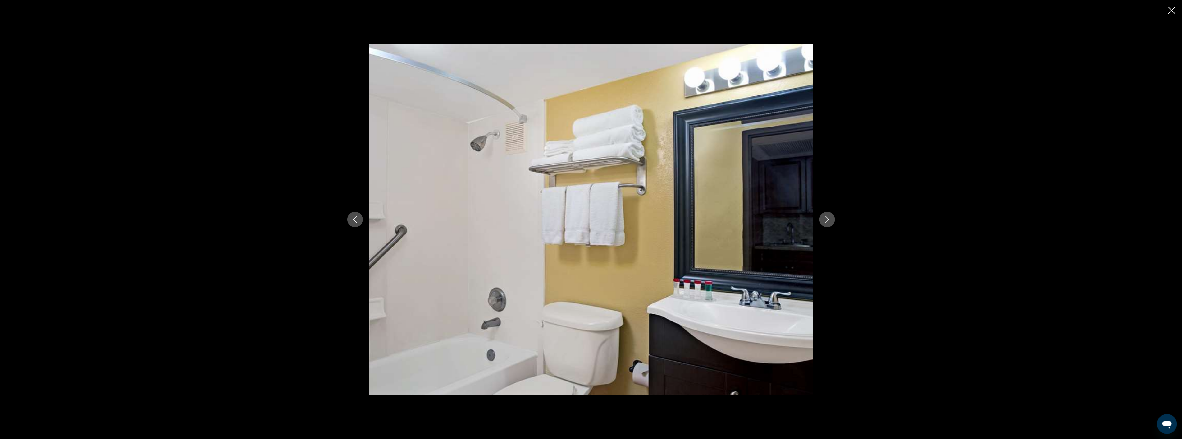
click at [1168, 9] on icon "Close slideshow" at bounding box center [1172, 11] width 8 height 8
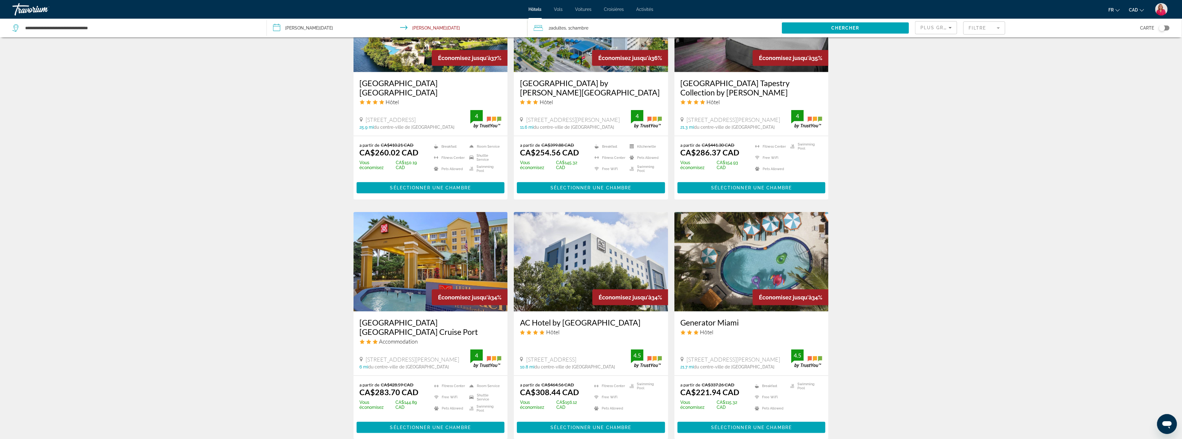
scroll to position [552, 0]
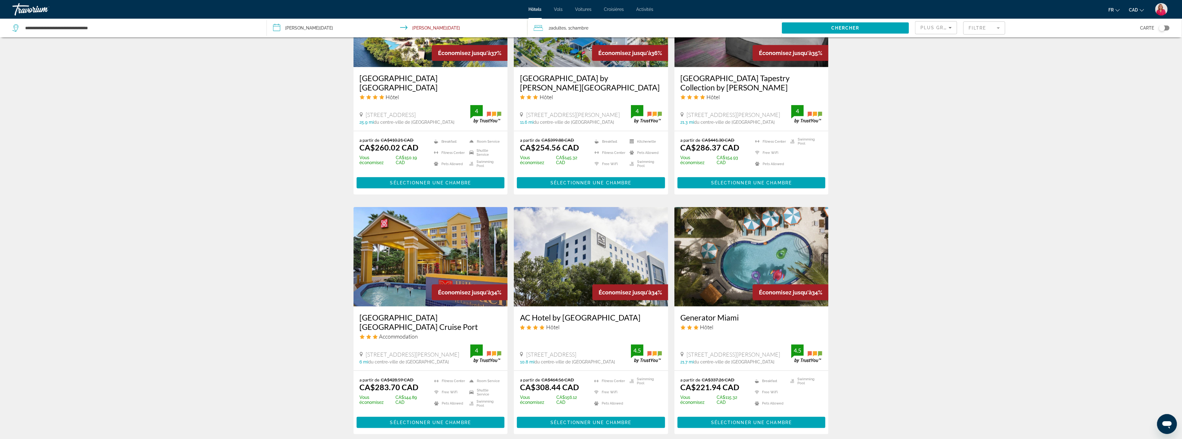
click at [413, 260] on img "Main content" at bounding box center [431, 256] width 154 height 99
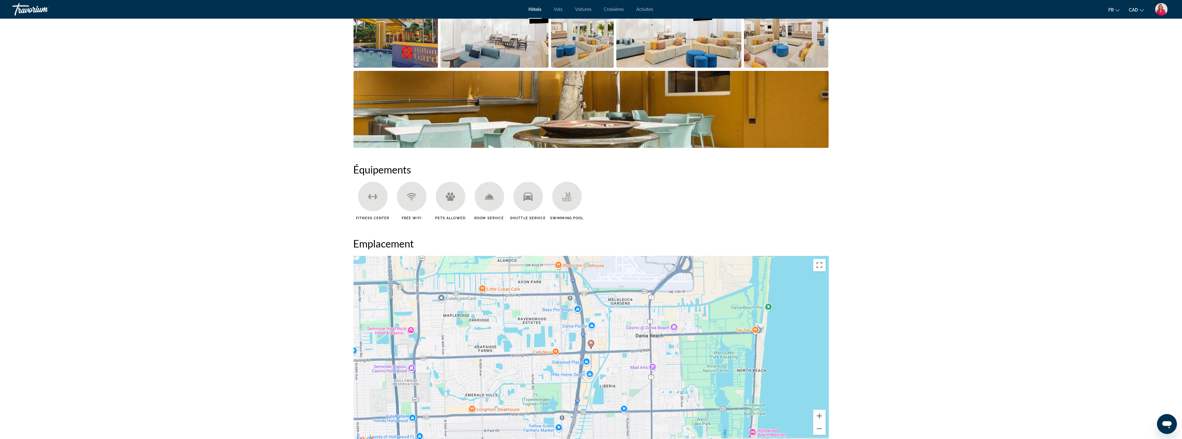
scroll to position [483, 0]
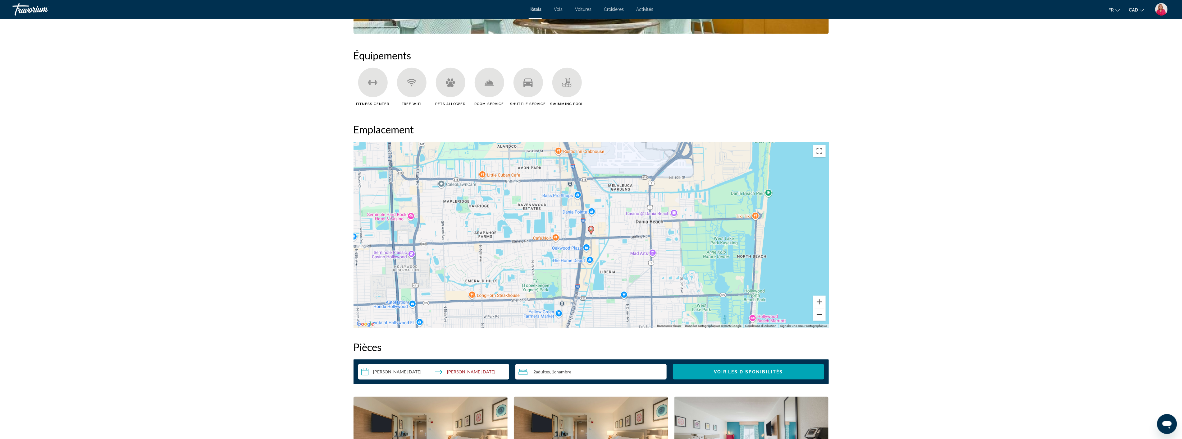
click at [821, 311] on button "Zoom arrière" at bounding box center [819, 314] width 12 height 12
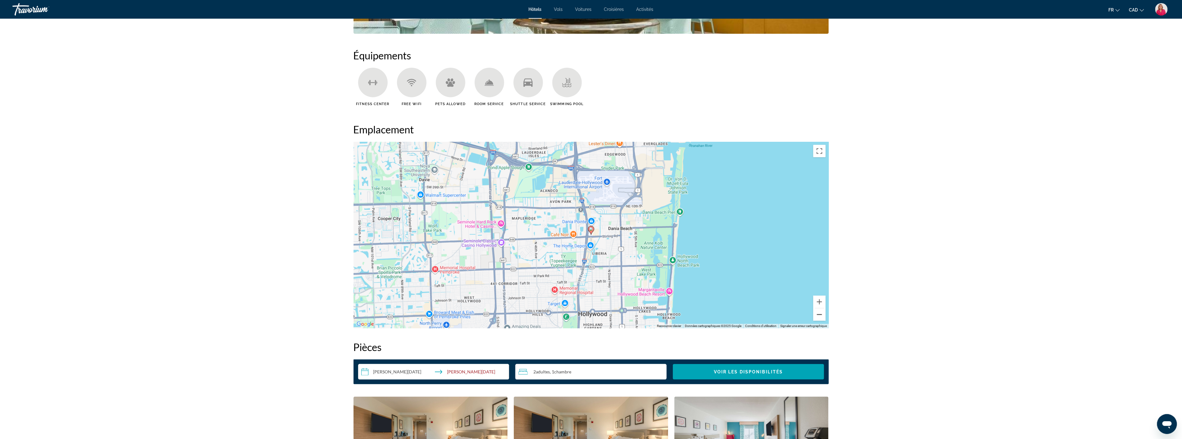
click at [821, 311] on button "Zoom arrière" at bounding box center [819, 314] width 12 height 12
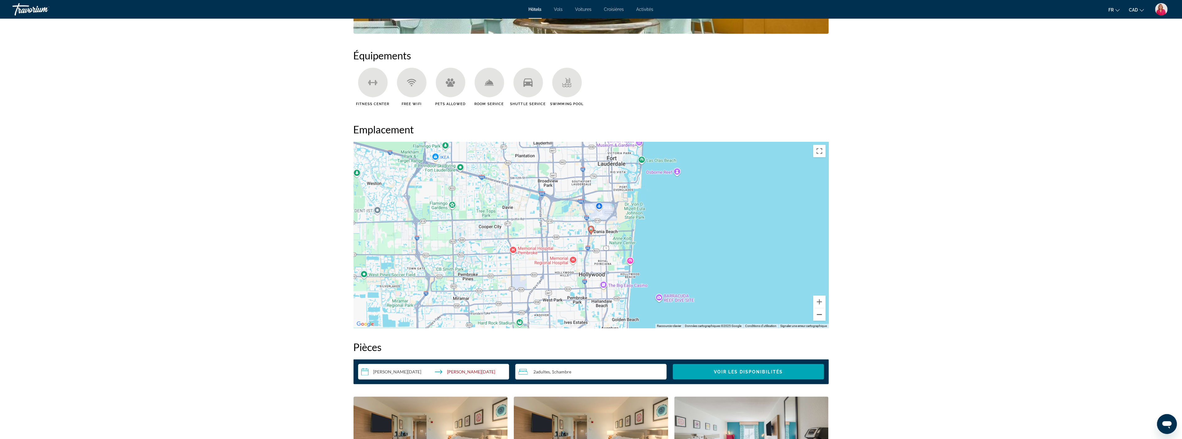
click at [821, 311] on button "Zoom arrière" at bounding box center [819, 314] width 12 height 12
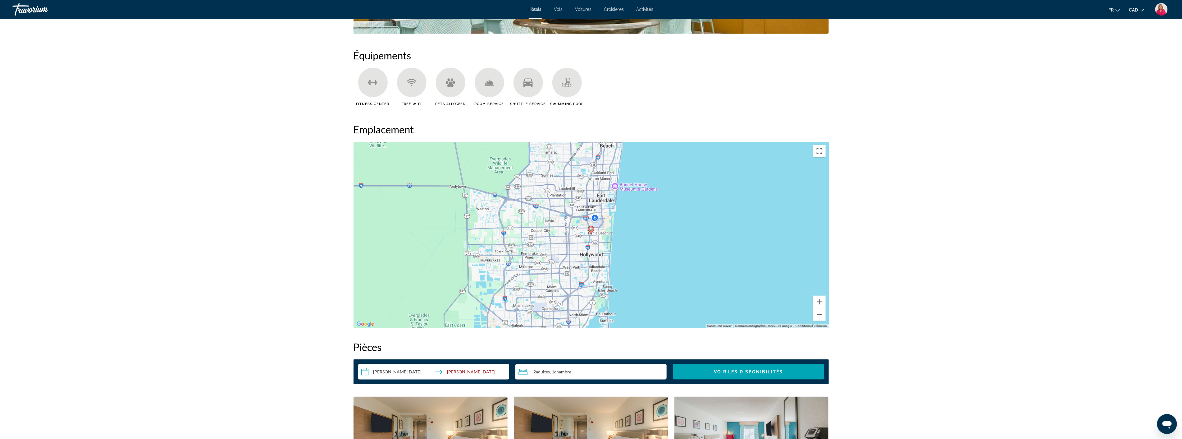
click at [590, 227] on image "Main content" at bounding box center [591, 229] width 4 height 4
click at [821, 315] on button "Zoom arrière" at bounding box center [819, 314] width 12 height 12
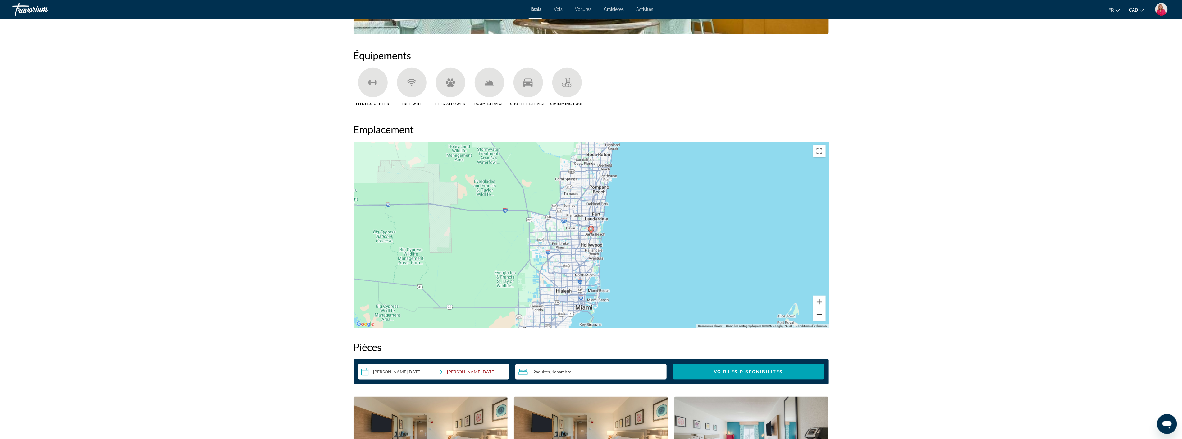
click at [821, 315] on button "Zoom arrière" at bounding box center [819, 314] width 12 height 12
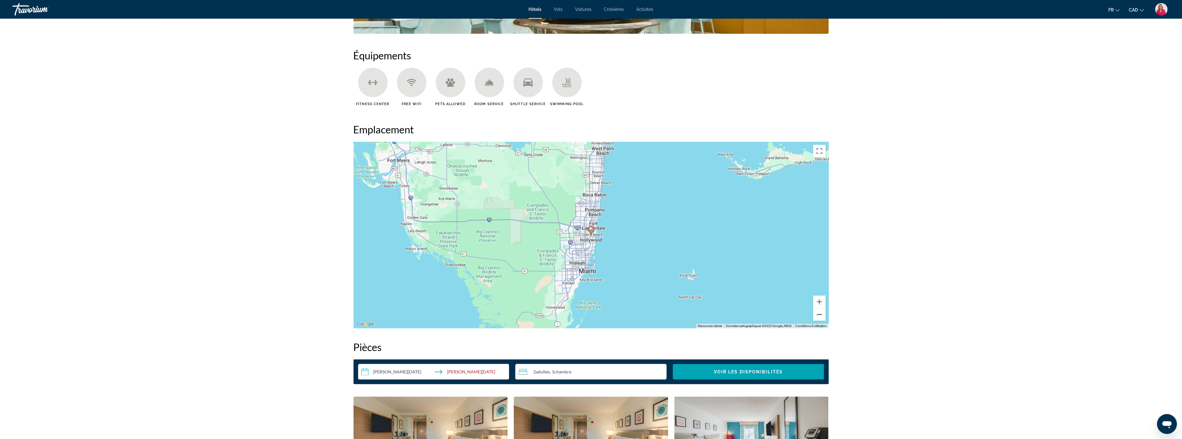
click at [821, 315] on button "Zoom arrière" at bounding box center [819, 314] width 12 height 12
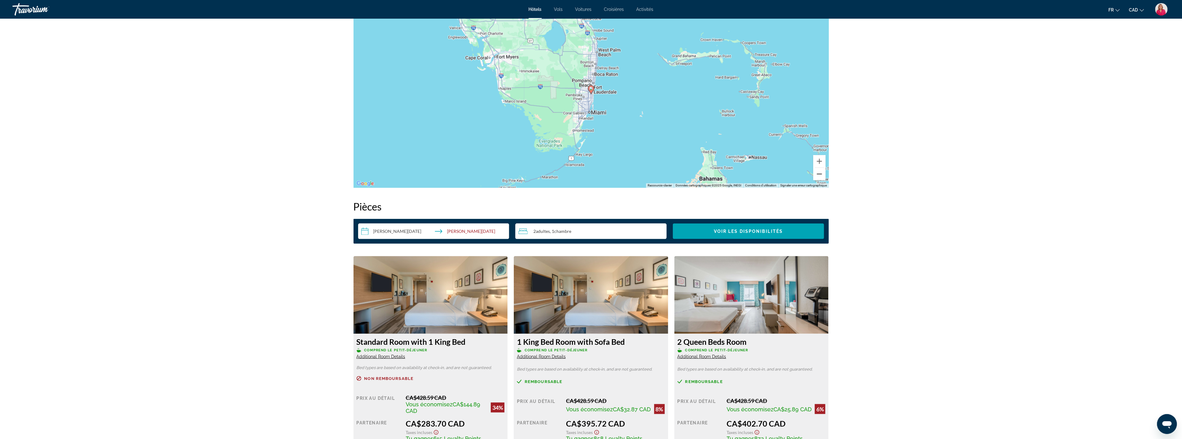
scroll to position [621, 0]
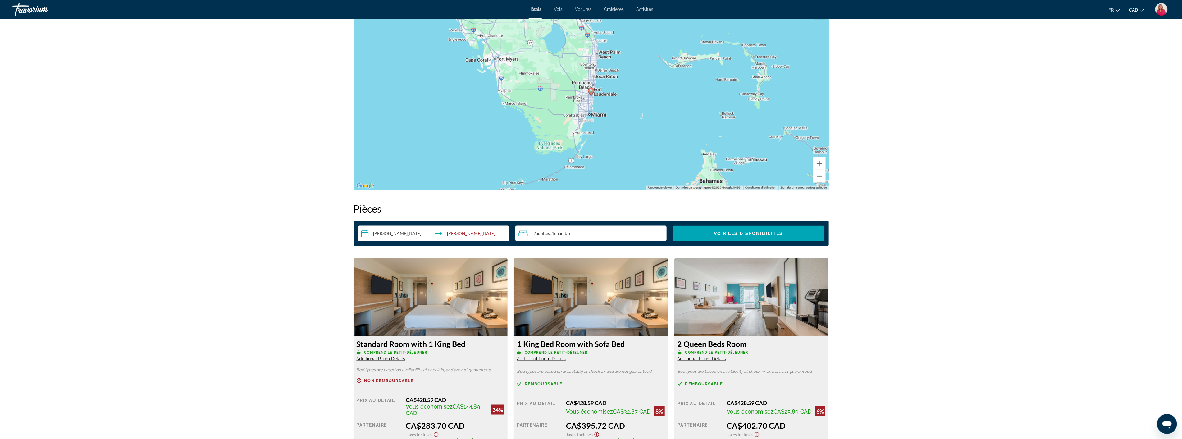
click at [431, 315] on img "Main content" at bounding box center [431, 297] width 154 height 78
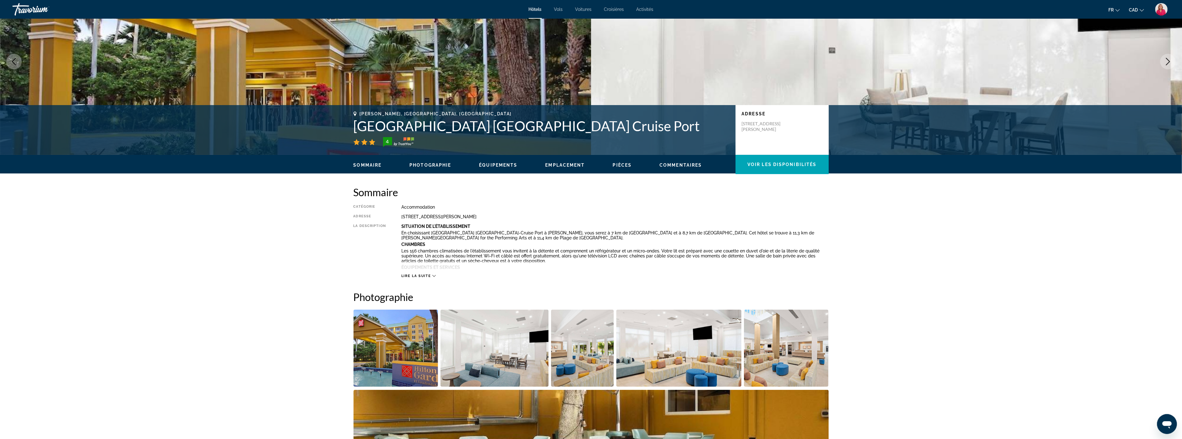
scroll to position [34, 0]
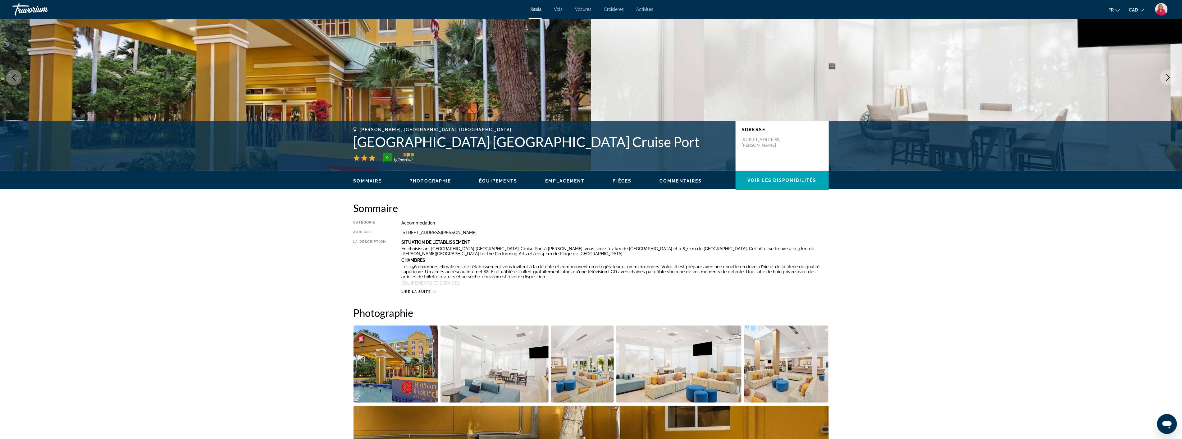
drag, startPoint x: 525, startPoint y: 231, endPoint x: 400, endPoint y: 232, distance: 125.2
click at [400, 232] on div "Catégorie Accommodation Adresse 180 Sw 18Th Avenue, Dania Beach FL 33004, Unite…" at bounding box center [591, 257] width 475 height 74
copy div "180 Sw 18Th Avenue, Dania Beach FL 33004, United States"
click at [434, 290] on icon "Main content" at bounding box center [433, 291] width 3 height 3
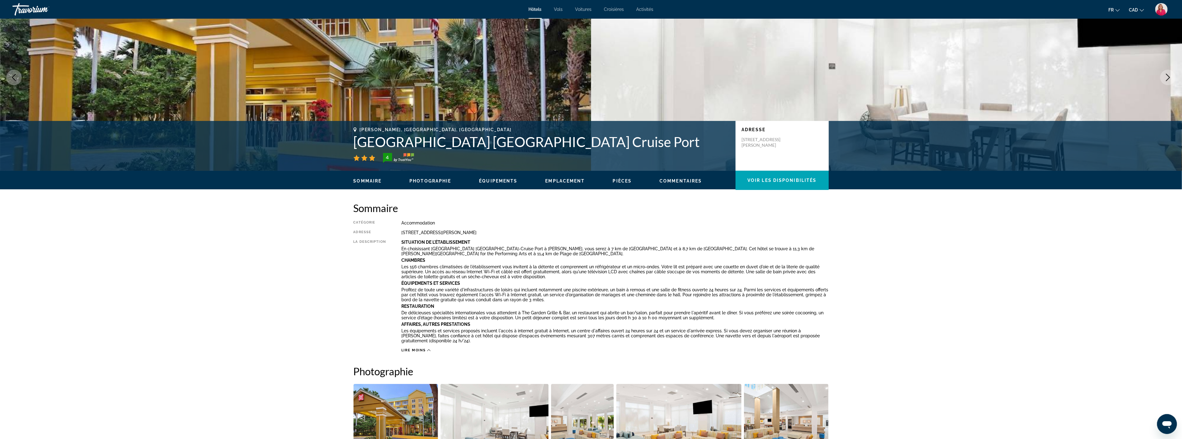
click at [423, 350] on span "Lire moins" at bounding box center [413, 350] width 25 height 4
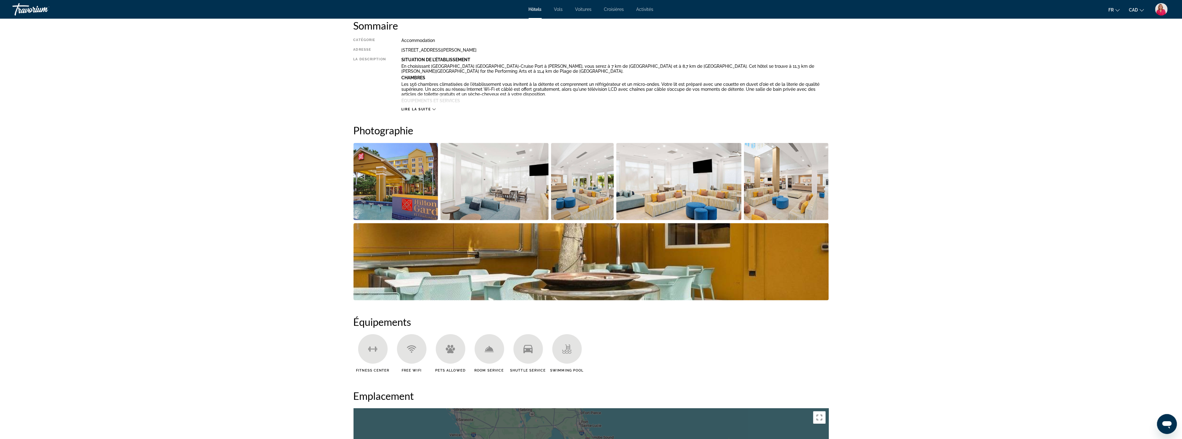
scroll to position [207, 0]
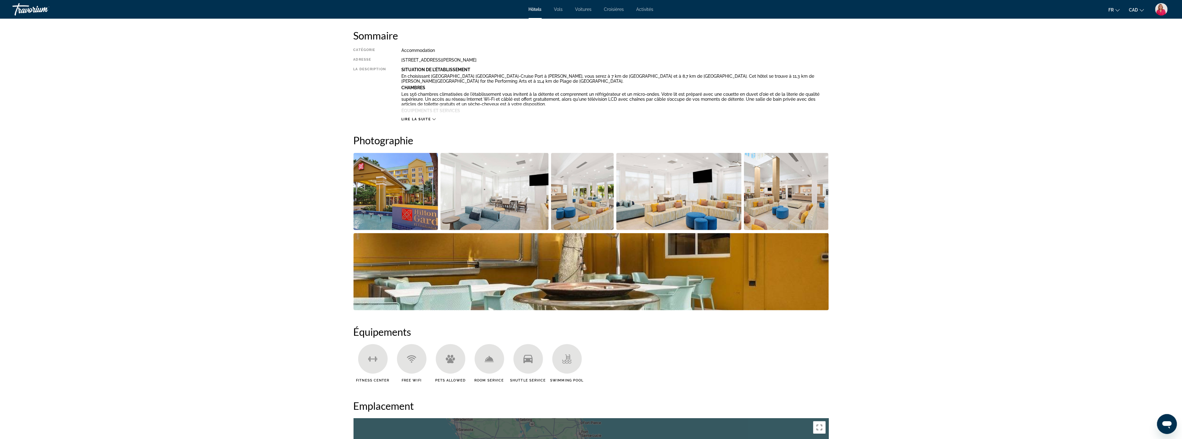
click at [488, 199] on img "Open full-screen image slider" at bounding box center [495, 191] width 108 height 77
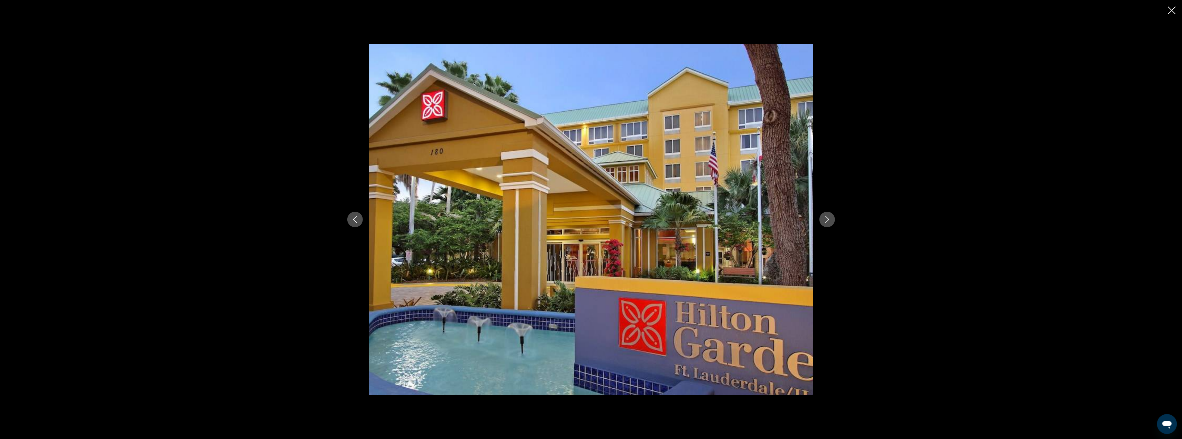
click at [828, 218] on icon "Next image" at bounding box center [827, 219] width 4 height 7
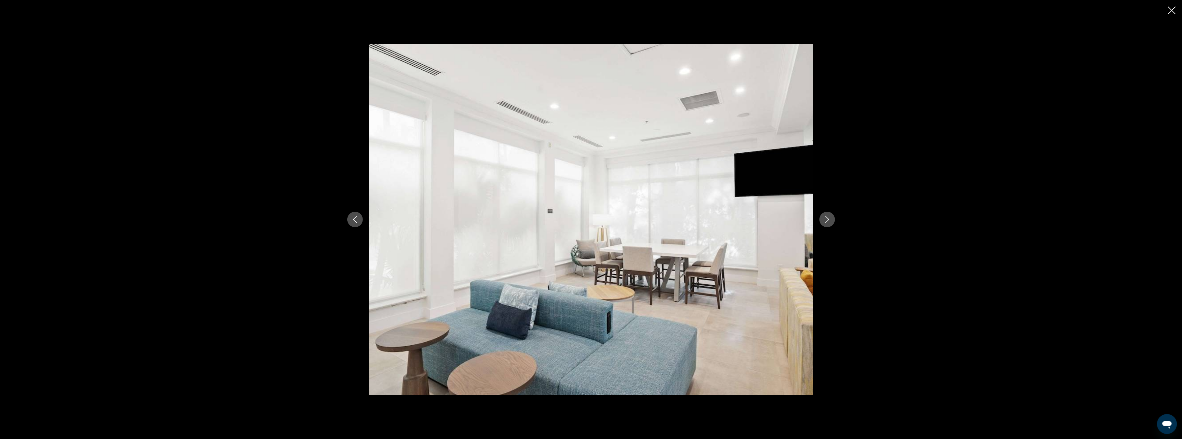
click at [828, 218] on icon "Next image" at bounding box center [827, 219] width 4 height 7
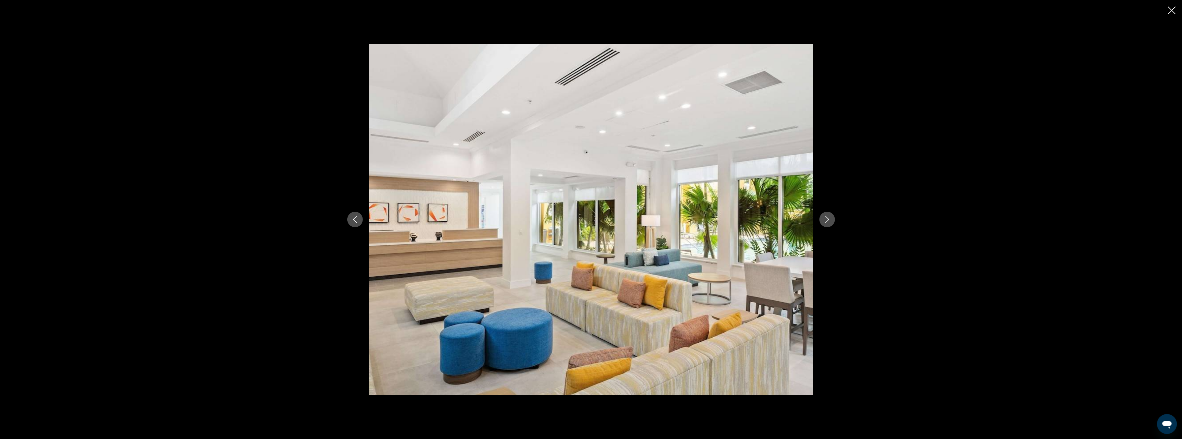
click at [828, 218] on icon "Next image" at bounding box center [827, 219] width 4 height 7
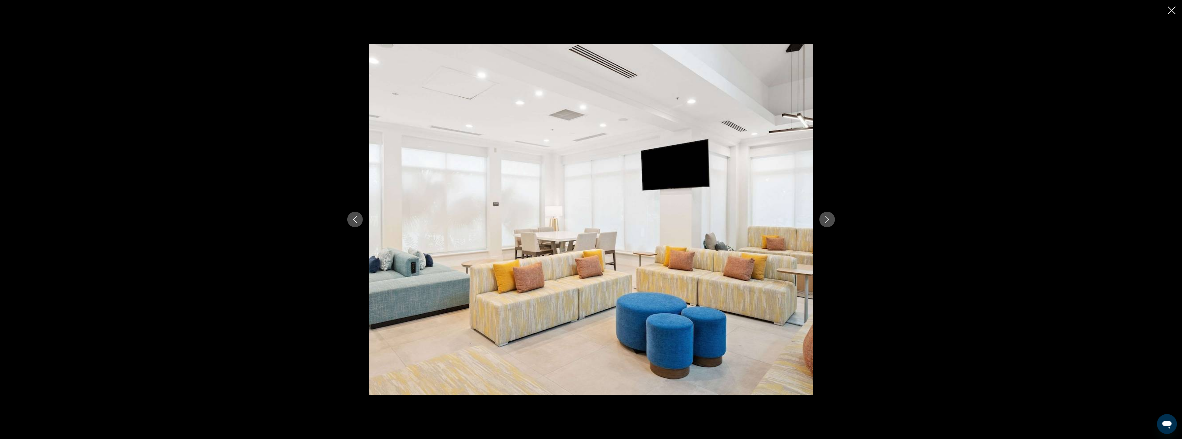
click at [828, 218] on icon "Next image" at bounding box center [827, 219] width 4 height 7
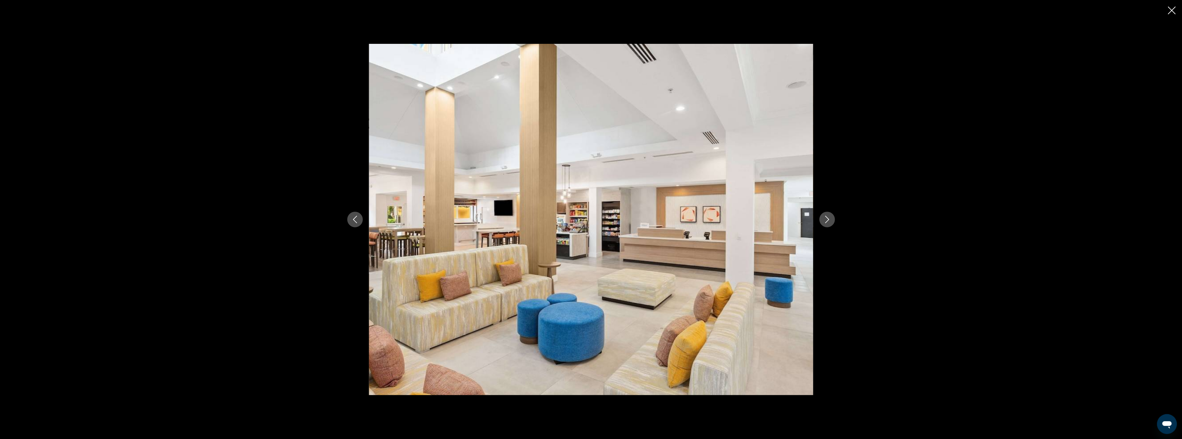
click at [1172, 10] on icon "Close slideshow" at bounding box center [1172, 11] width 8 height 8
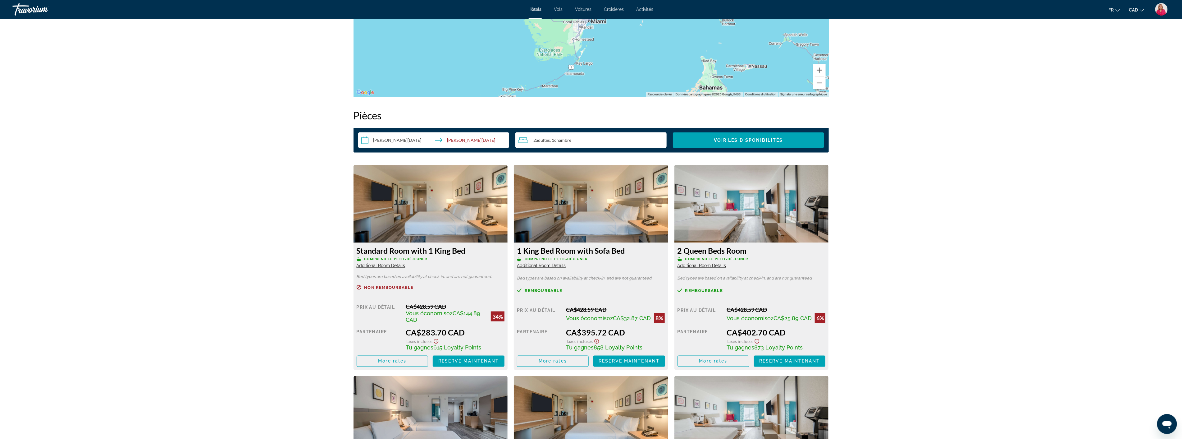
scroll to position [725, 0]
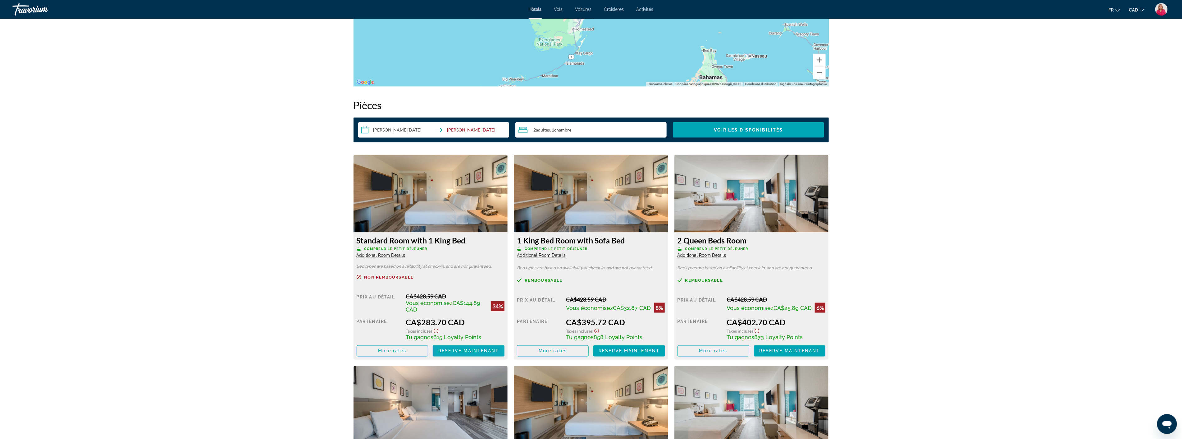
click at [465, 350] on span "Reserve maintenant" at bounding box center [468, 350] width 61 height 5
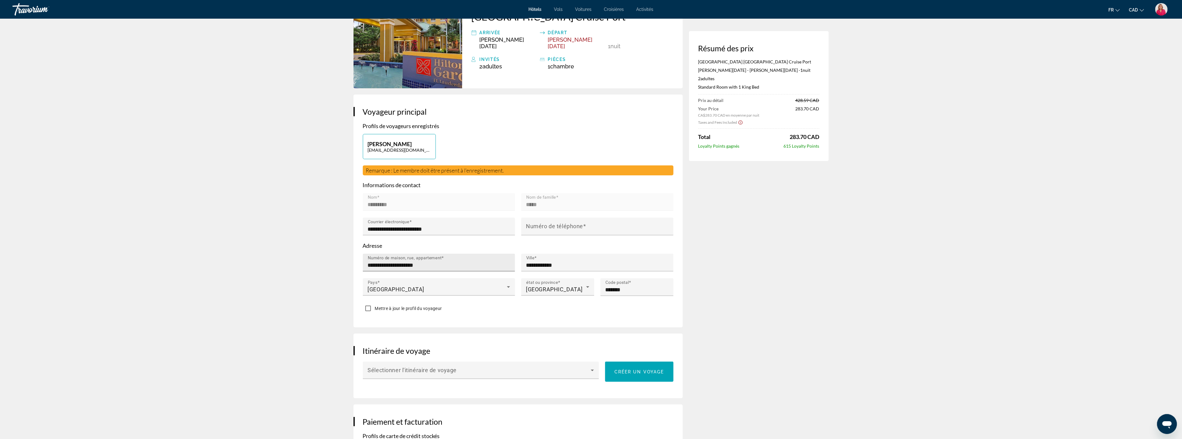
scroll to position [69, 0]
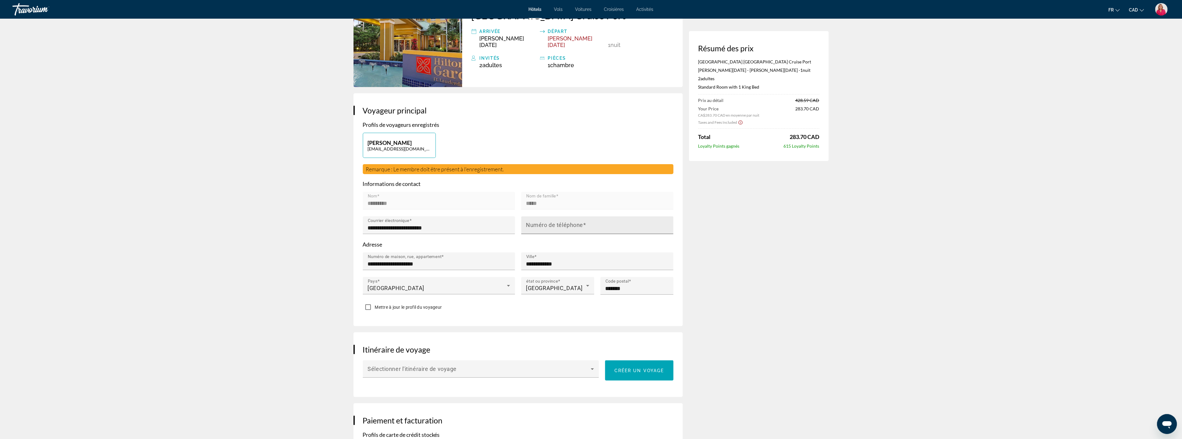
click at [542, 222] on mat-label "Numéro de téléphone" at bounding box center [554, 225] width 57 height 7
click at [542, 224] on input "Numéro de téléphone" at bounding box center [599, 227] width 146 height 7
type input "**********"
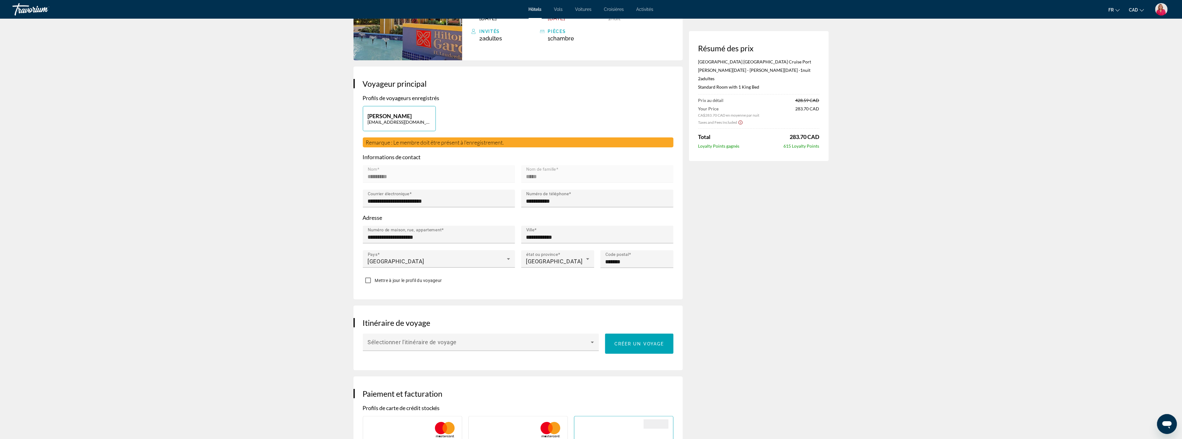
scroll to position [103, 0]
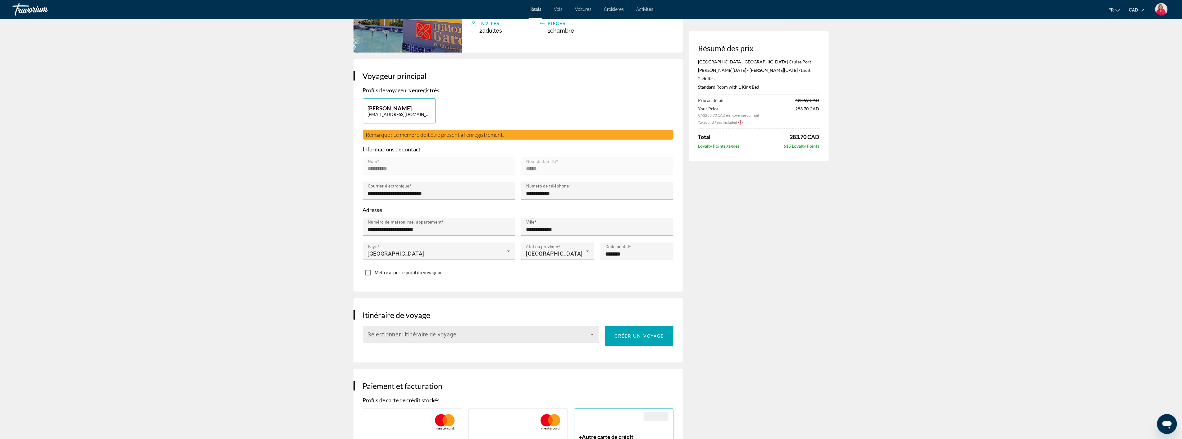
click at [387, 331] on span "Sélectionner l'itinéraire de voyage" at bounding box center [412, 334] width 89 height 7
click at [389, 329] on div at bounding box center [591, 219] width 1182 height 439
click at [389, 333] on span "Main content" at bounding box center [479, 336] width 223 height 7
click at [309, 331] on div at bounding box center [591, 219] width 1182 height 439
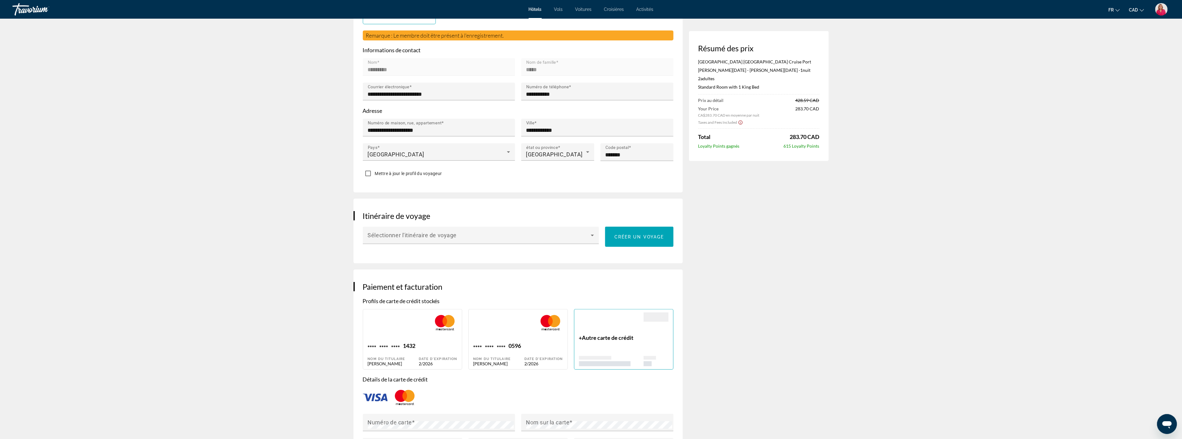
scroll to position [207, 0]
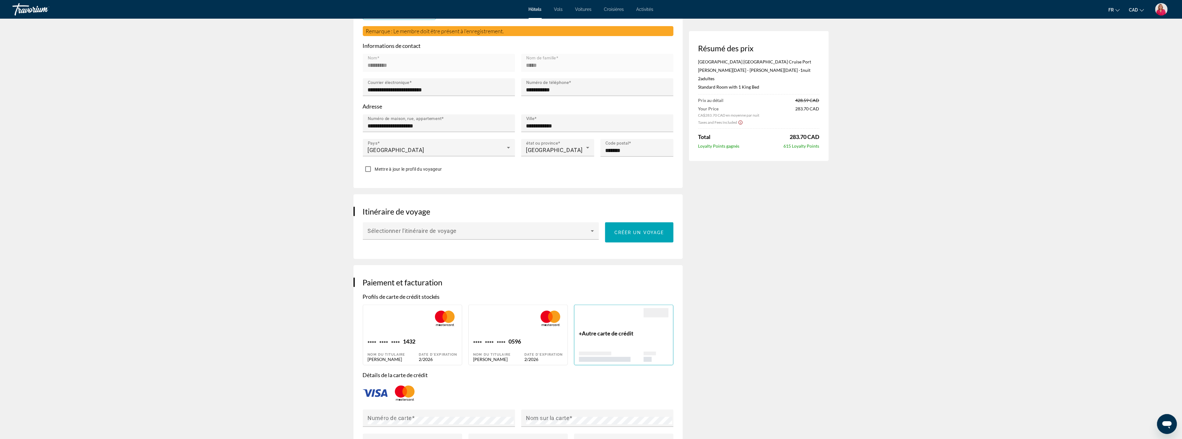
click at [506, 338] on span "****" at bounding box center [501, 342] width 9 height 8
type input "*********"
type input "*****"
type input "**********"
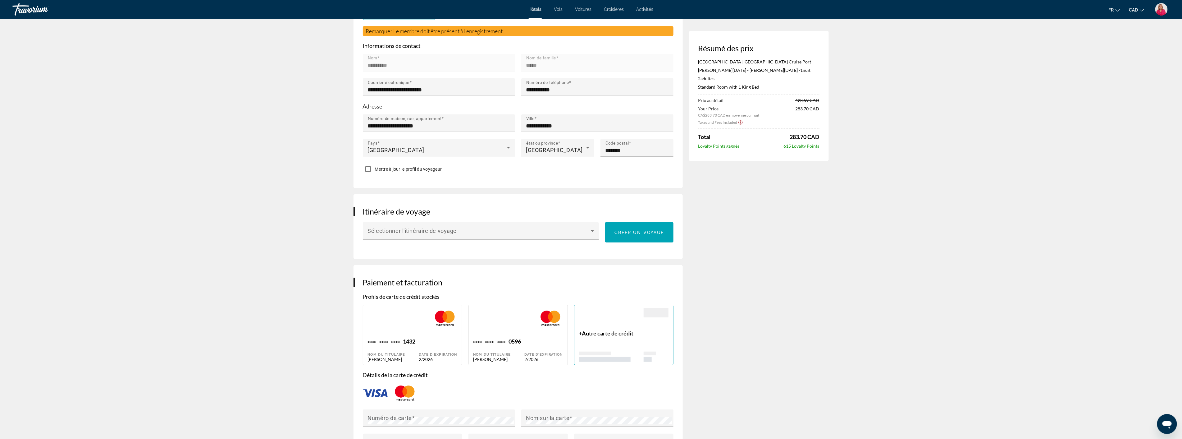
type input "*********"
type input "*******"
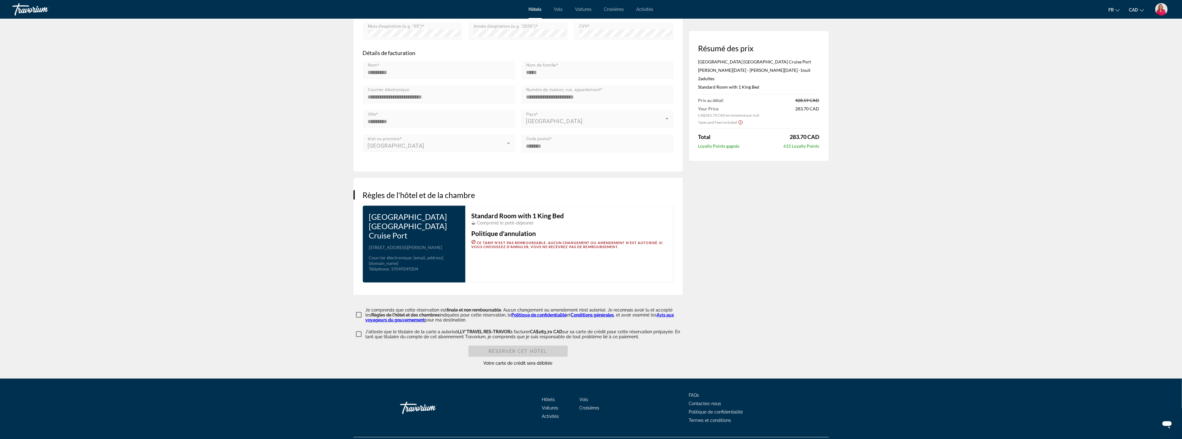
scroll to position [628, 0]
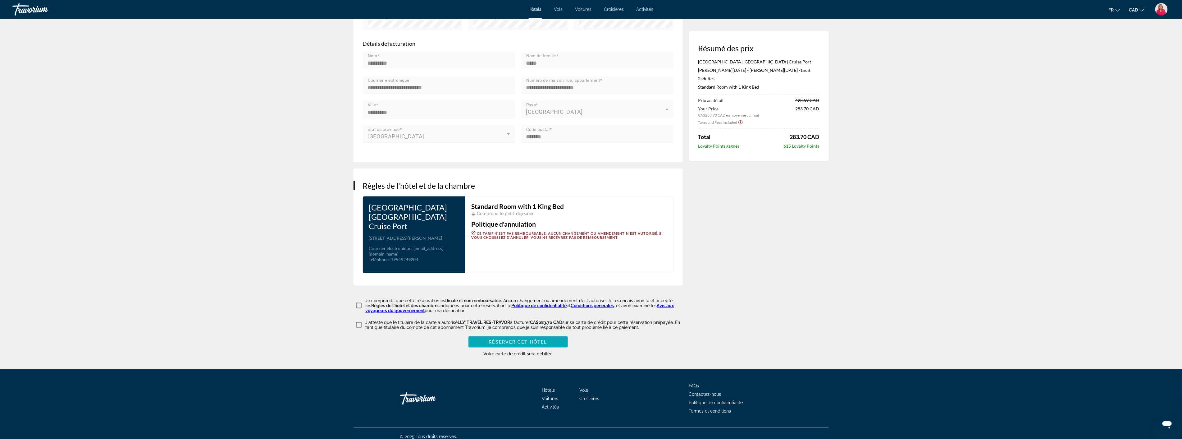
click at [510, 339] on span "Réserver cet hôtel" at bounding box center [518, 341] width 58 height 5
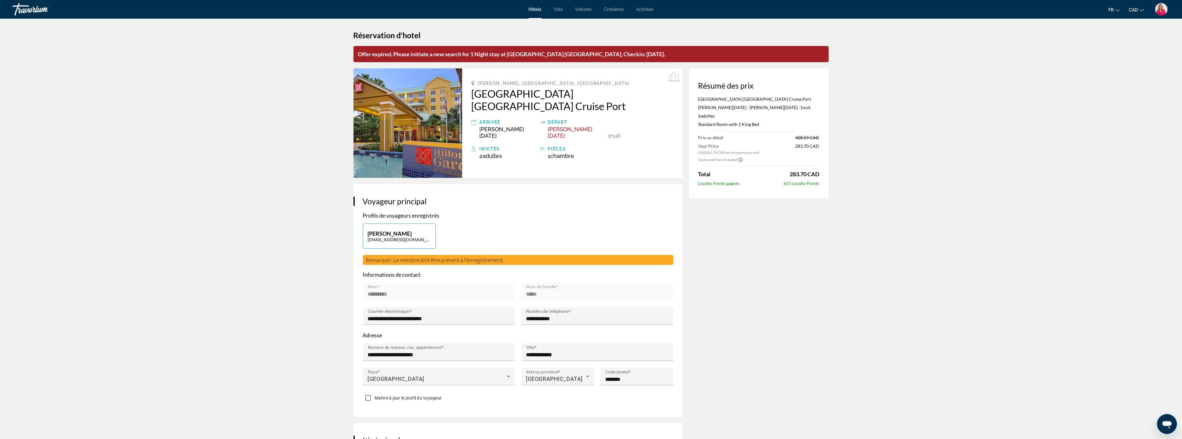
scroll to position [0, 0]
click at [521, 55] on p "Offer expired. Please initiate a new search for 1 Night stay at Hilton Garden I…" at bounding box center [591, 55] width 475 height 16
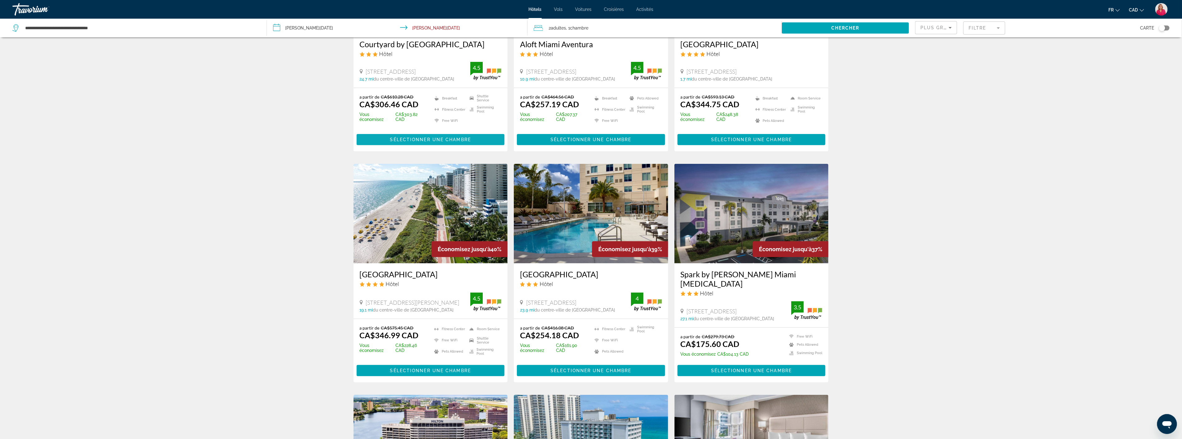
scroll to position [138, 0]
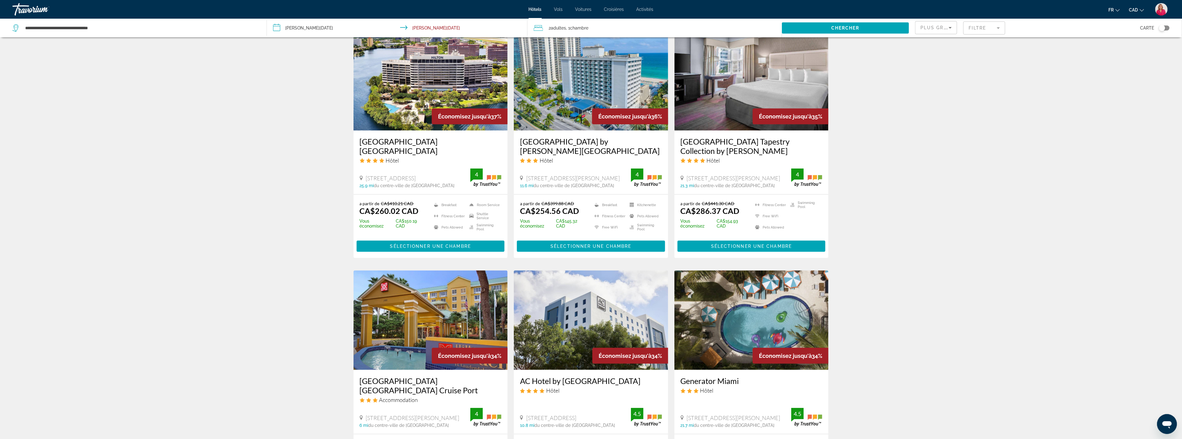
scroll to position [518, 0]
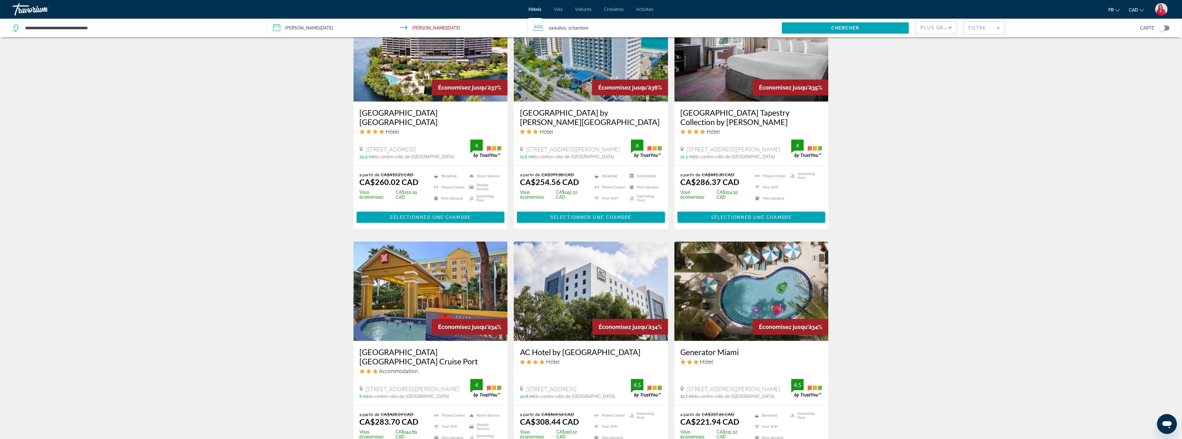
click at [455, 292] on img "Main content" at bounding box center [431, 290] width 154 height 99
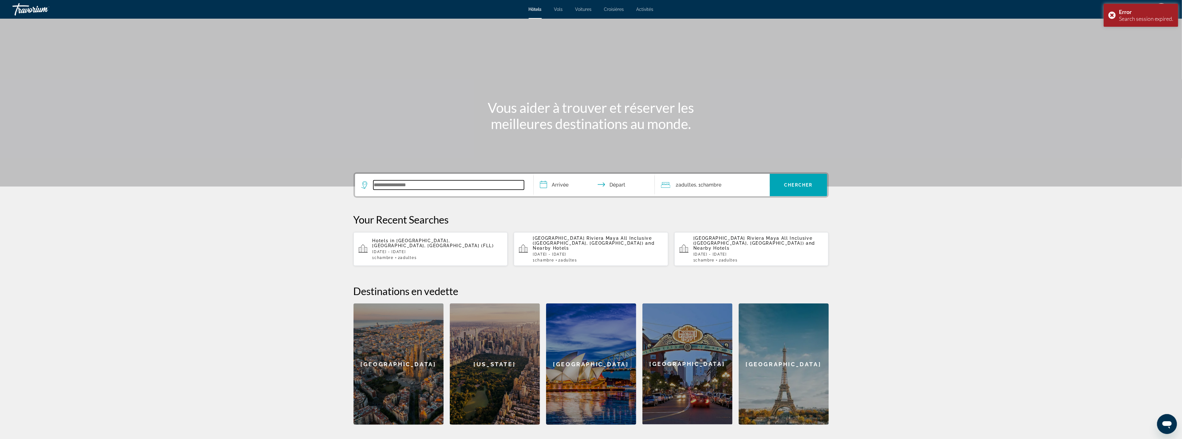
click at [421, 185] on input "Search widget" at bounding box center [448, 184] width 151 height 9
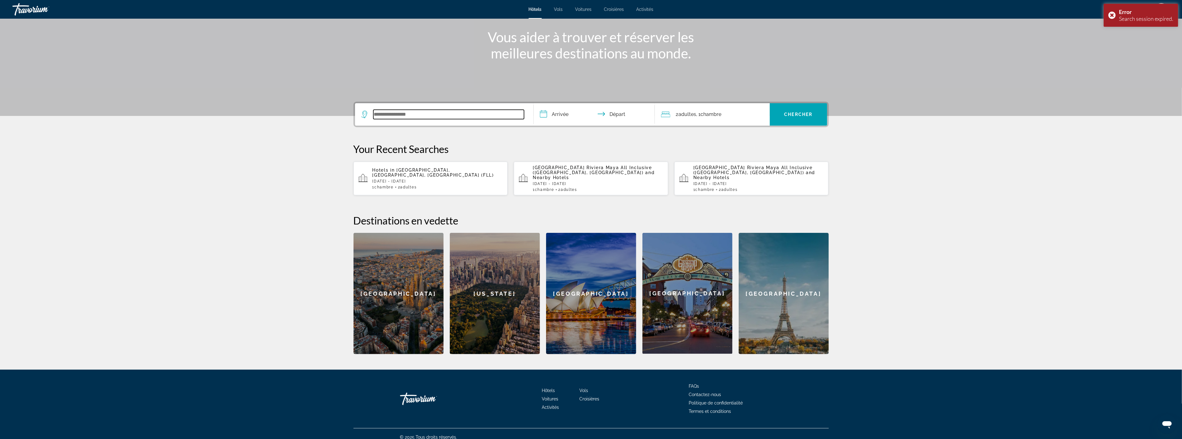
scroll to position [72, 0]
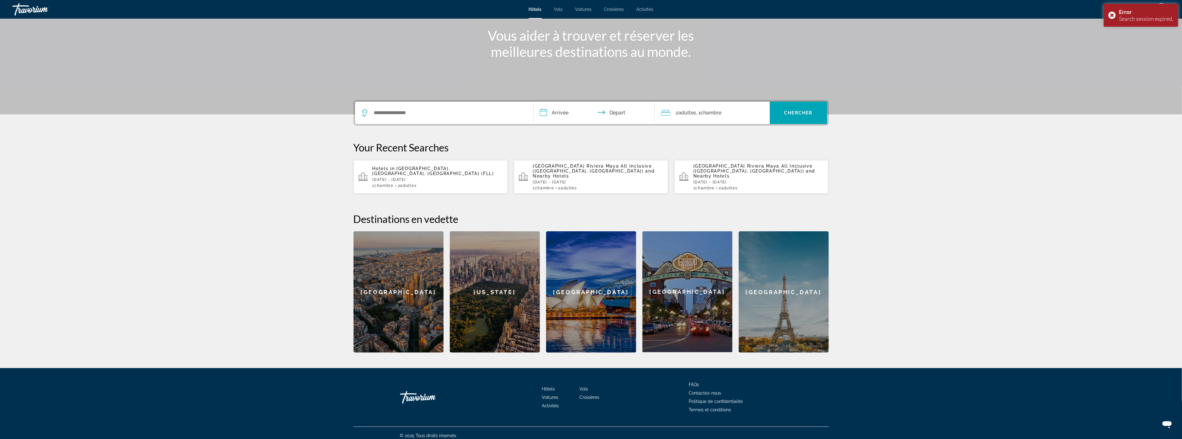
click at [293, 210] on section "**********" at bounding box center [591, 140] width 1182 height 424
click at [408, 110] on input "Search widget" at bounding box center [448, 112] width 151 height 9
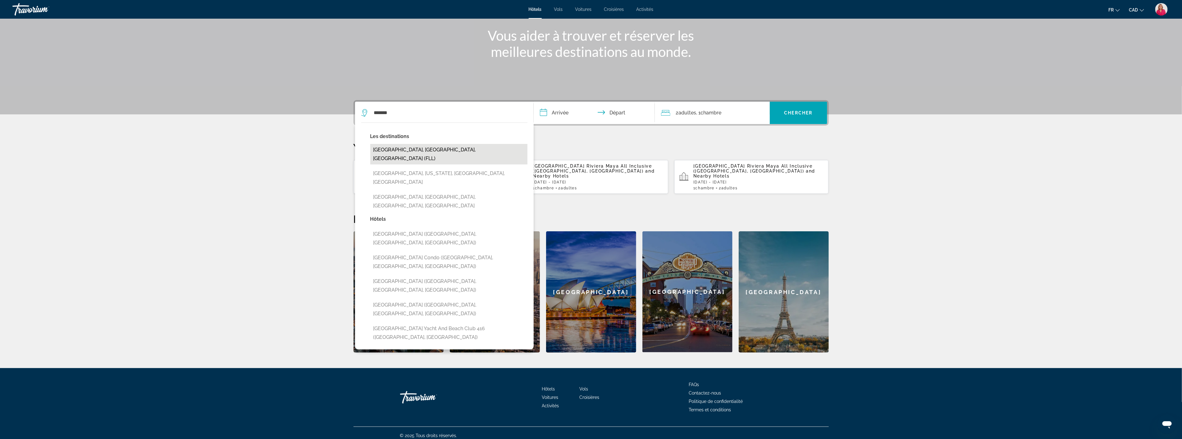
click at [409, 145] on button "[GEOGRAPHIC_DATA], [GEOGRAPHIC_DATA], [GEOGRAPHIC_DATA] (FLL)" at bounding box center [448, 154] width 157 height 21
type input "**********"
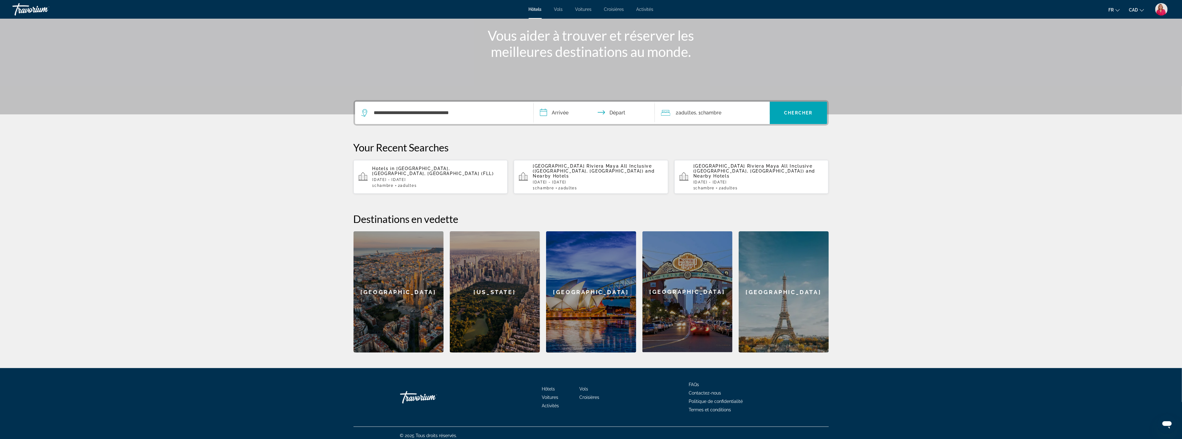
click at [574, 113] on input "**********" at bounding box center [596, 114] width 124 height 24
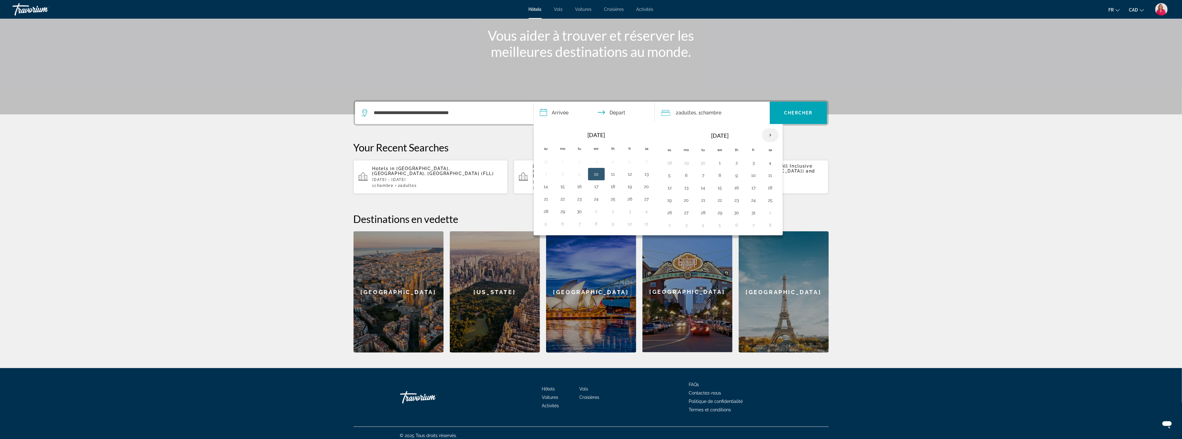
click at [770, 135] on th "Next month" at bounding box center [770, 135] width 17 height 14
click at [754, 165] on button "2" at bounding box center [754, 162] width 10 height 9
click at [772, 163] on button "3" at bounding box center [771, 162] width 10 height 9
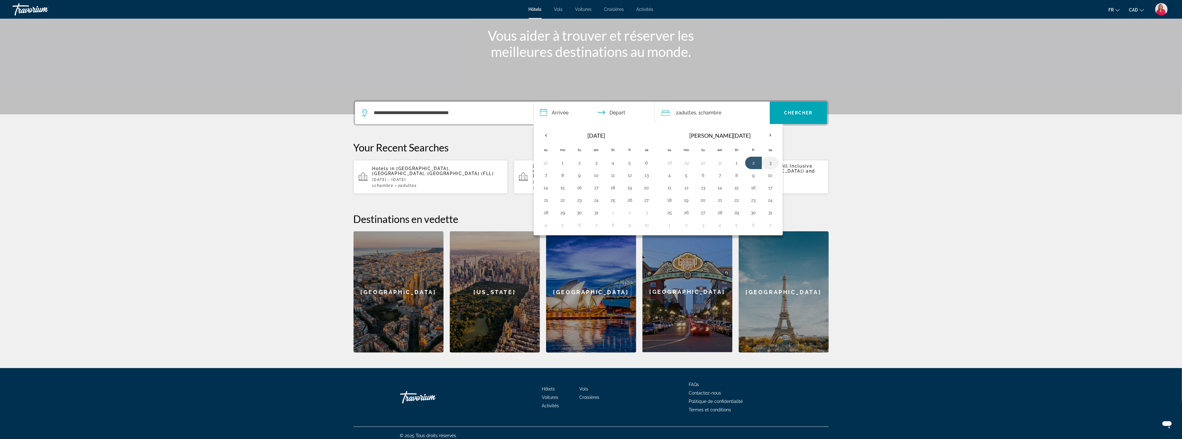
type input "**********"
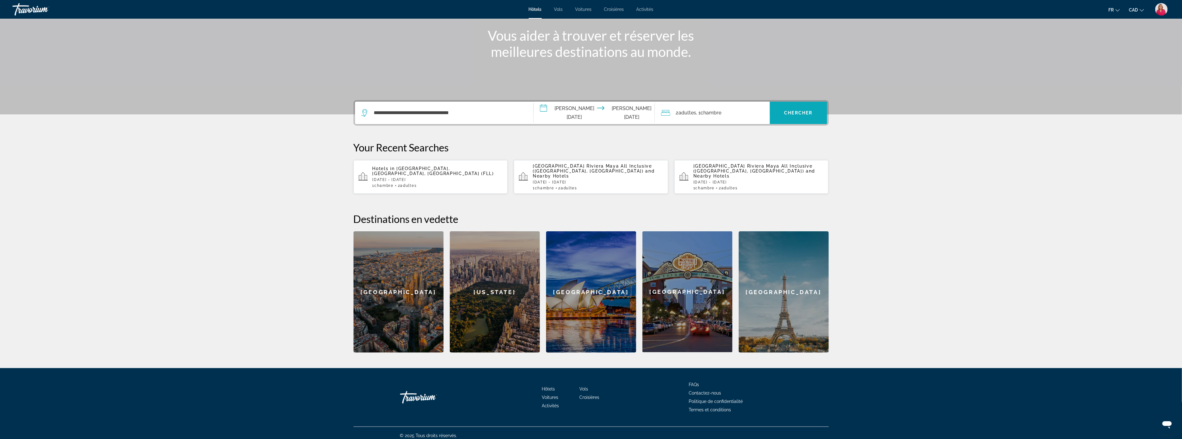
click at [788, 114] on span "Chercher" at bounding box center [799, 112] width 28 height 5
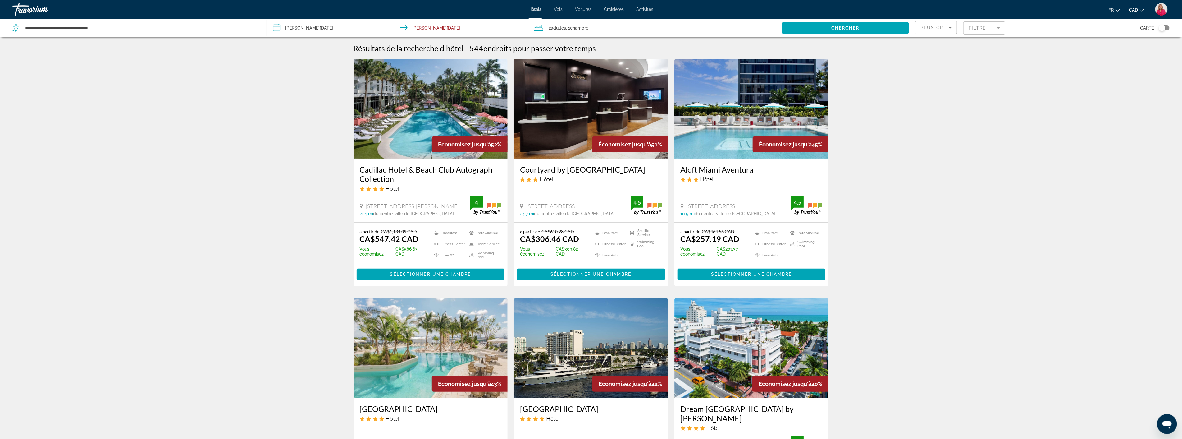
click at [991, 26] on mat-form-field "Filtre" at bounding box center [984, 27] width 42 height 13
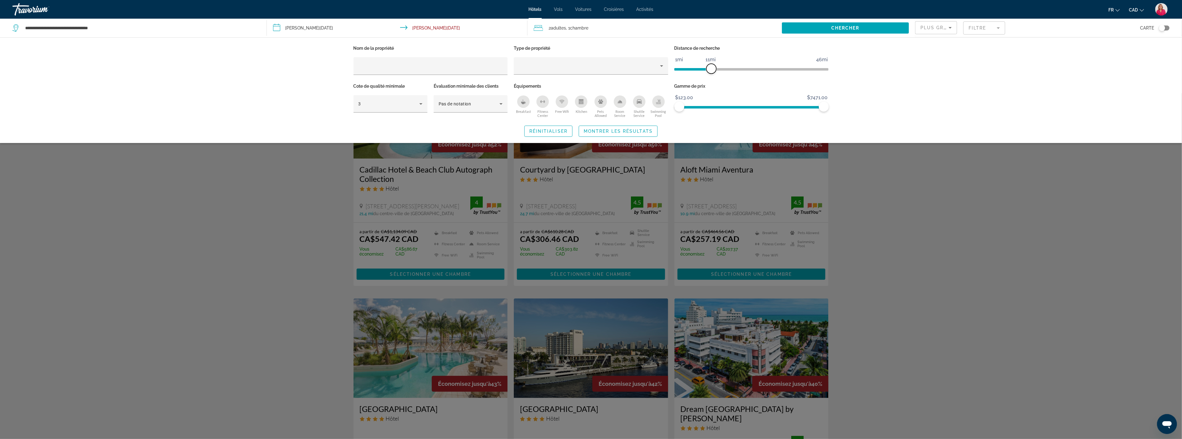
drag, startPoint x: 771, startPoint y: 68, endPoint x: 711, endPoint y: 71, distance: 60.0
click at [711, 70] on span "ngx-slider" at bounding box center [712, 69] width 10 height 10
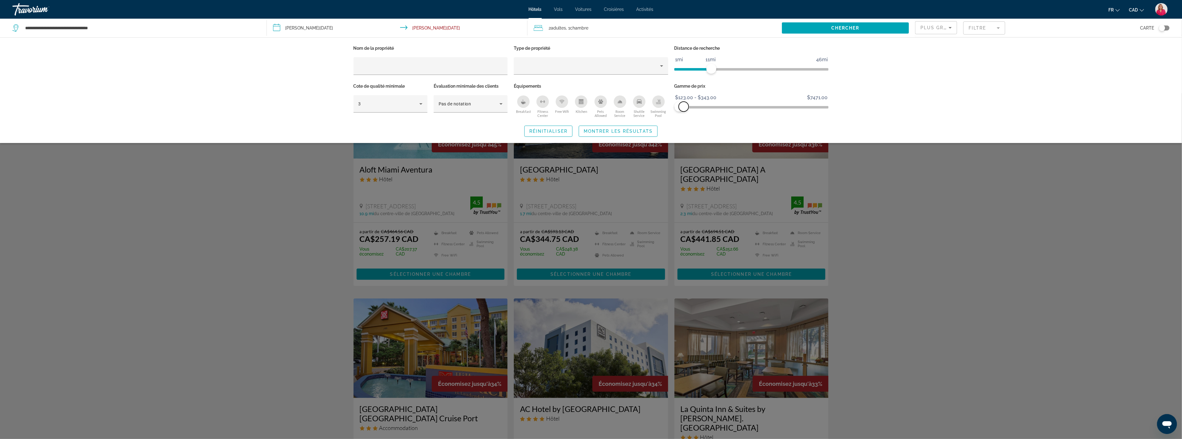
drag, startPoint x: 823, startPoint y: 105, endPoint x: 684, endPoint y: 106, distance: 139.5
click at [684, 106] on span "ngx-slider-max" at bounding box center [684, 107] width 10 height 10
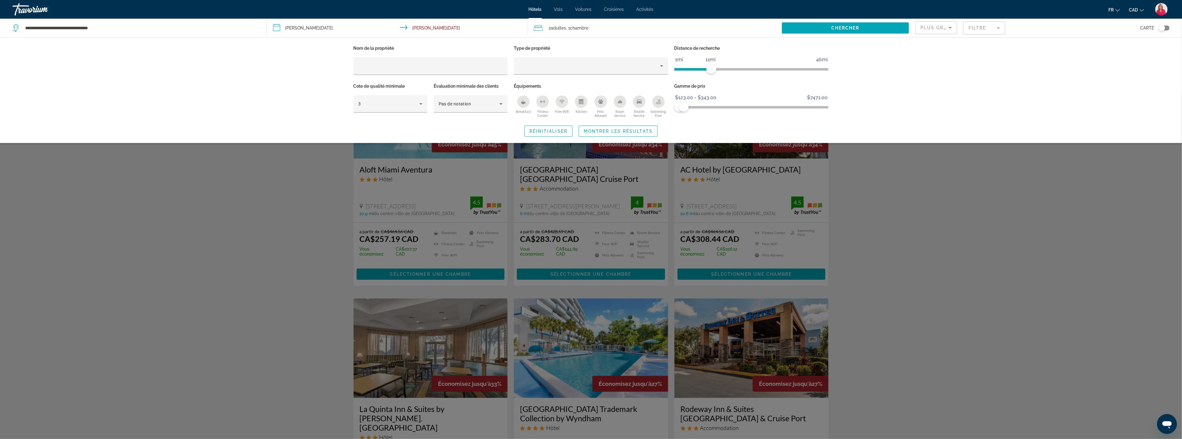
click at [868, 282] on div "Search widget" at bounding box center [591, 266] width 1182 height 346
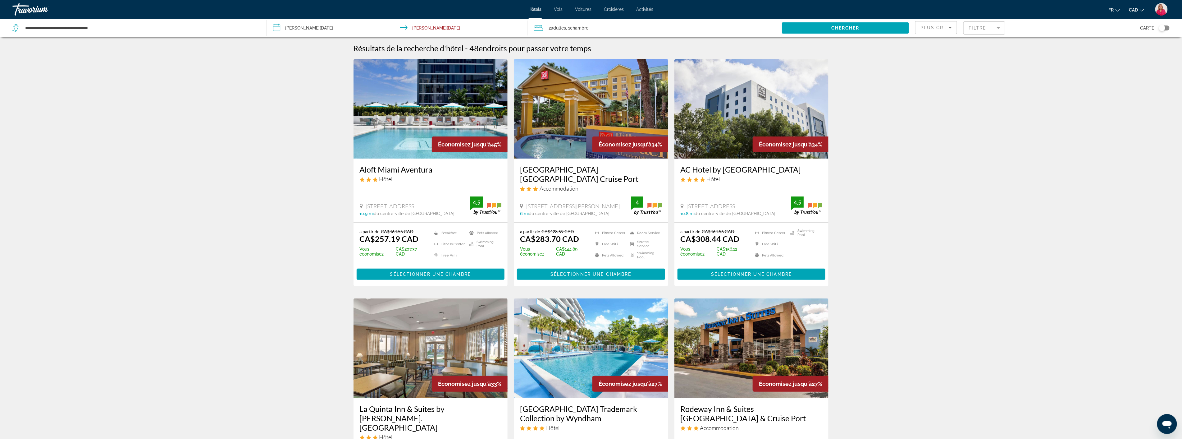
click at [605, 131] on img "Main content" at bounding box center [591, 108] width 154 height 99
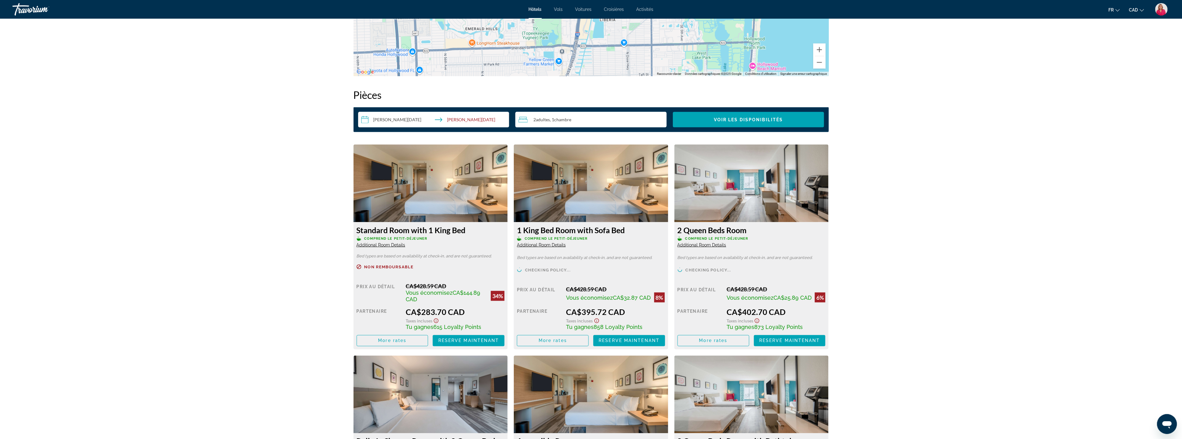
scroll to position [759, 0]
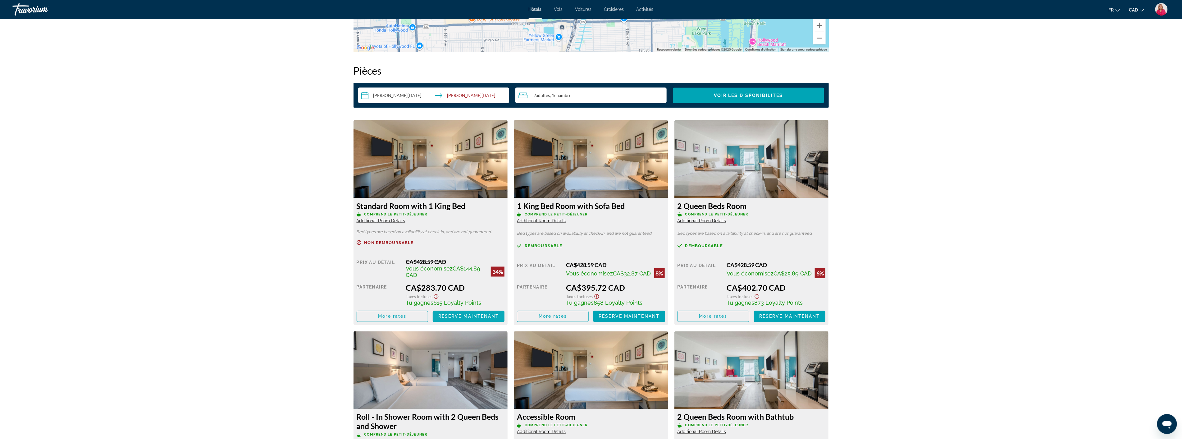
click at [466, 314] on span "Reserve maintenant" at bounding box center [468, 316] width 61 height 5
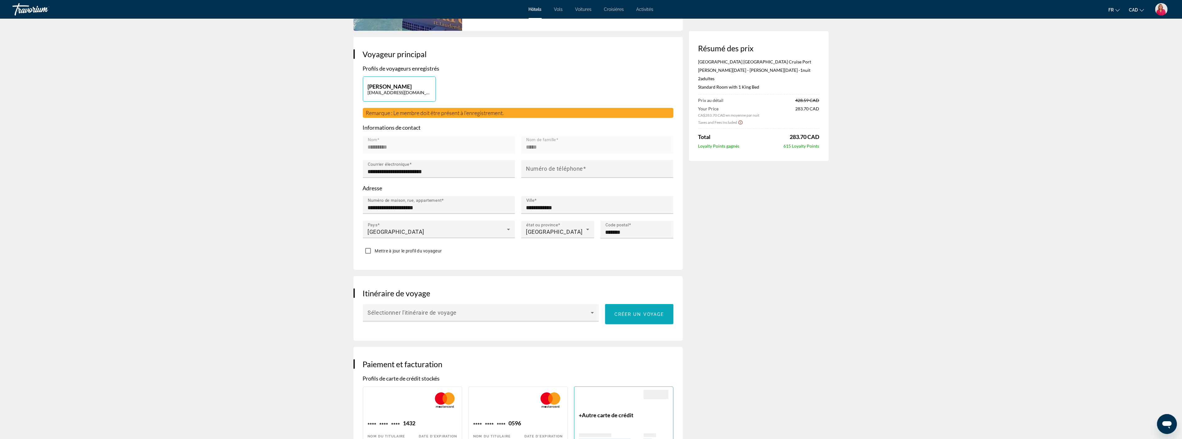
scroll to position [138, 0]
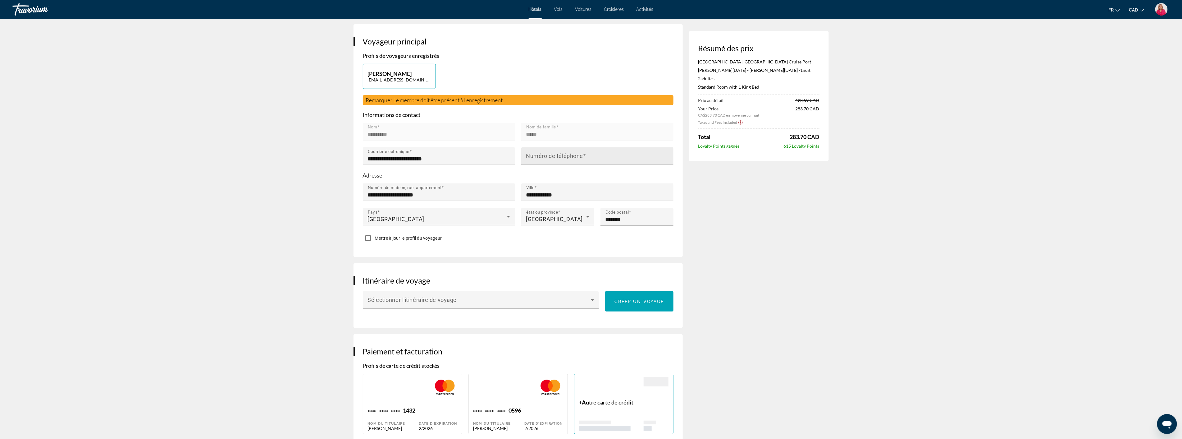
click at [582, 153] on mat-label "Numéro de téléphone" at bounding box center [554, 156] width 57 height 7
click at [582, 155] on input "Numéro de téléphone" at bounding box center [599, 158] width 146 height 7
click at [527, 155] on input "**********" at bounding box center [599, 158] width 146 height 7
type input "**********"
click at [337, 313] on app-hotel-booking "Réservation d'hotel Résumé des prix Hilton Garden Inn Fort Lauderdale Airport C…" at bounding box center [591, 376] width 1182 height 990
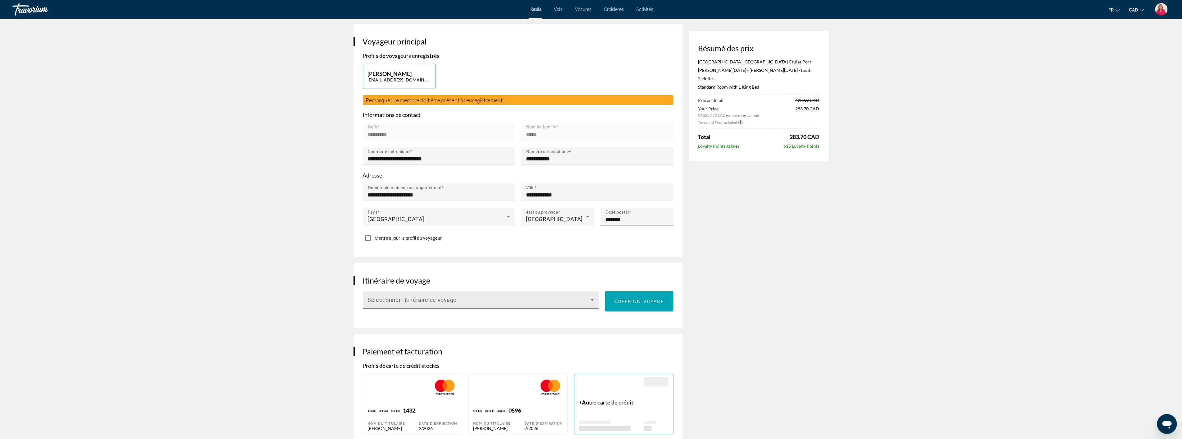
click at [592, 296] on icon "Main content" at bounding box center [592, 299] width 7 height 7
click at [302, 271] on div at bounding box center [591, 219] width 1182 height 439
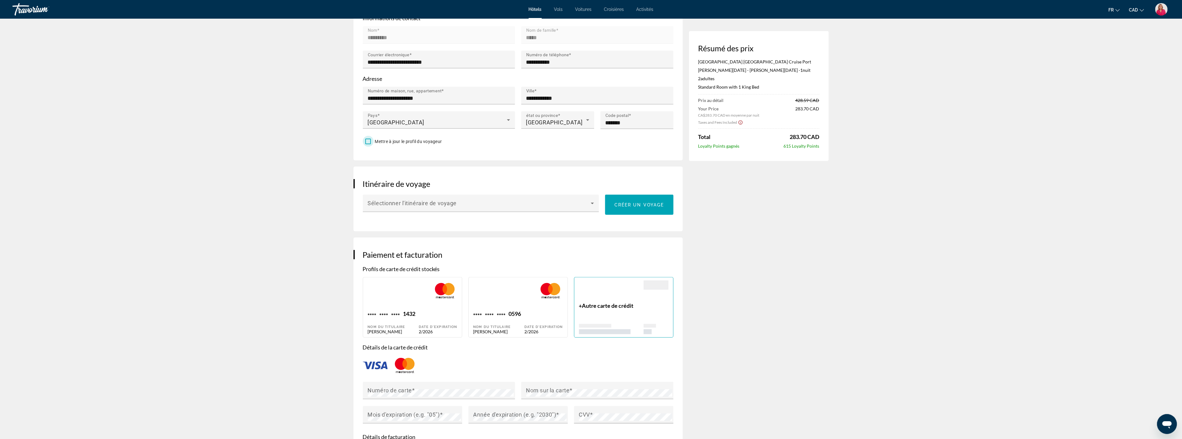
scroll to position [276, 0]
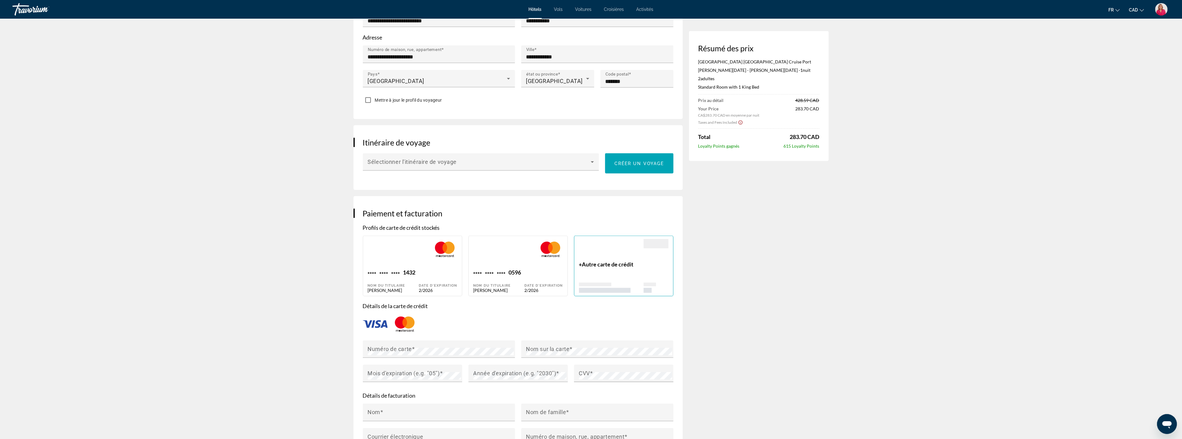
click at [529, 261] on div "Main content" at bounding box center [543, 254] width 39 height 30
type input "*********"
type input "*****"
type input "**********"
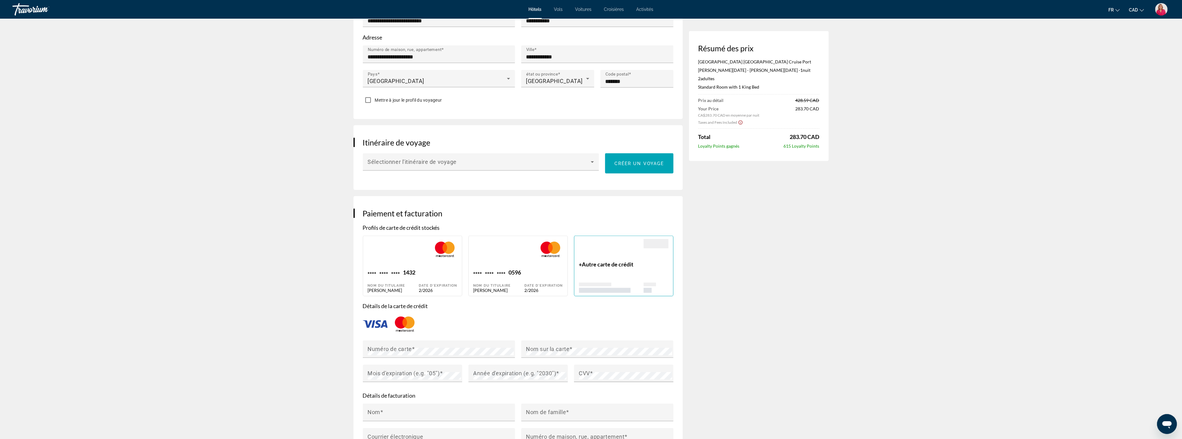
type input "*********"
type input "*******"
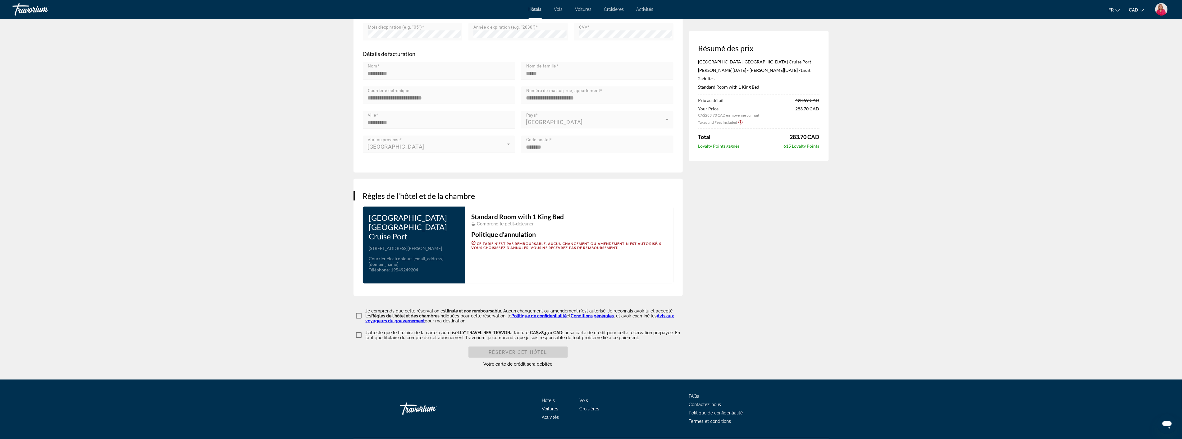
scroll to position [628, 0]
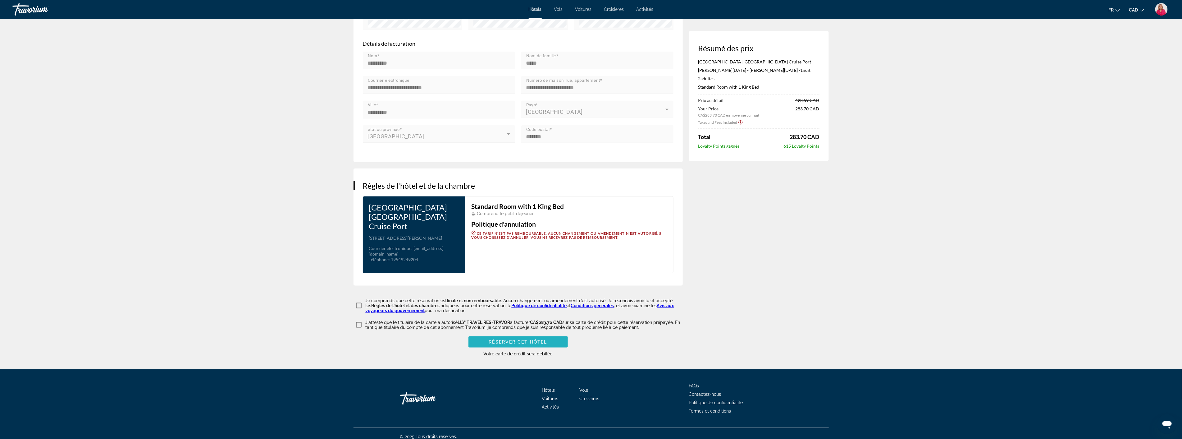
click at [513, 339] on span "Réserver cet hôtel" at bounding box center [518, 341] width 58 height 5
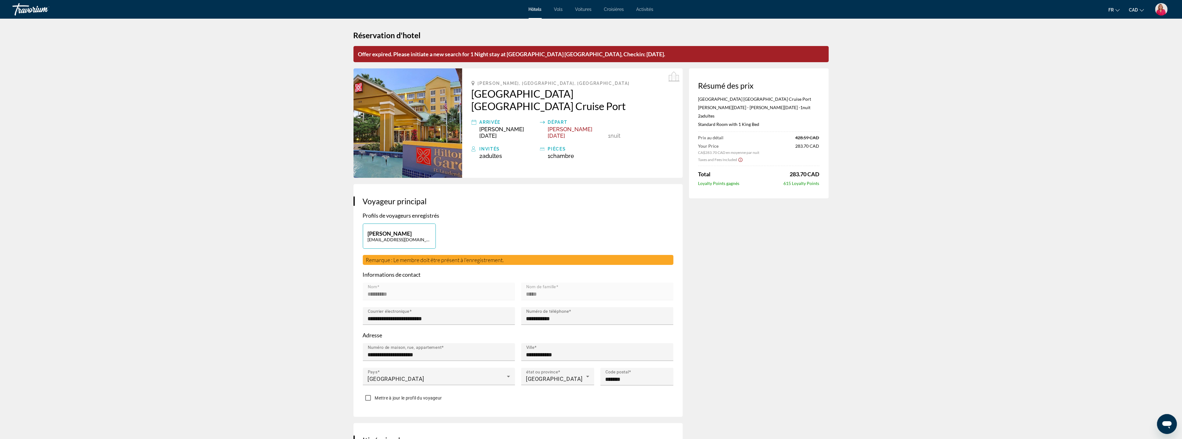
scroll to position [0, 0]
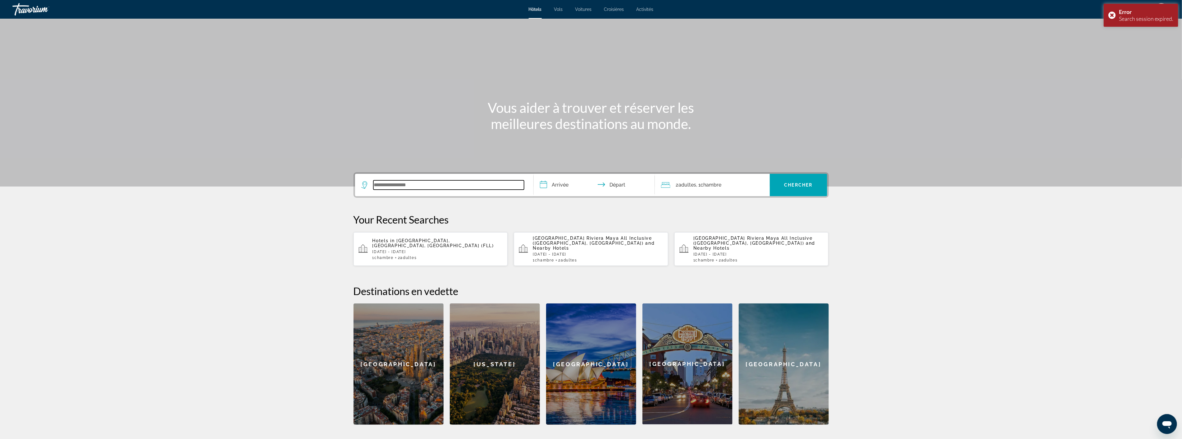
click at [410, 183] on input "Search widget" at bounding box center [448, 184] width 151 height 9
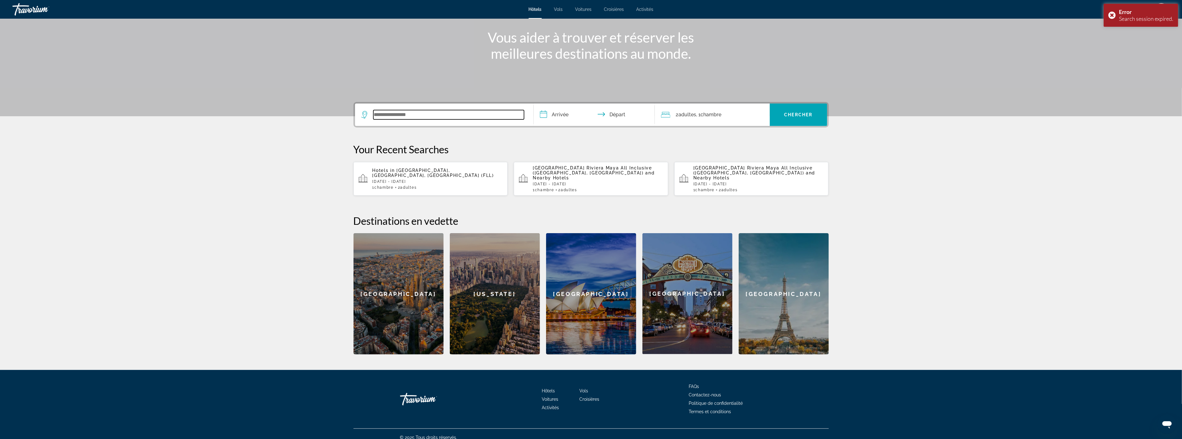
scroll to position [72, 0]
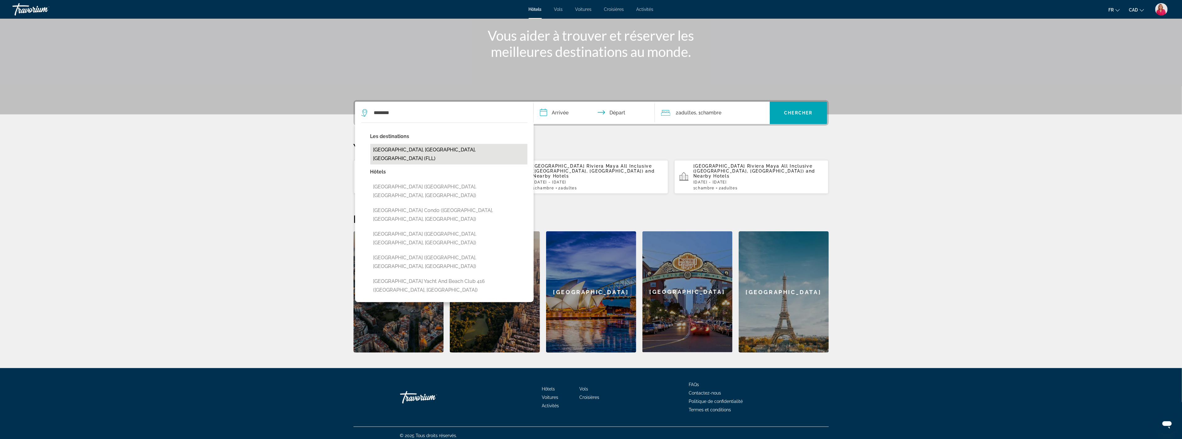
click at [428, 145] on button "[GEOGRAPHIC_DATA], [GEOGRAPHIC_DATA], [GEOGRAPHIC_DATA] (FLL)" at bounding box center [448, 154] width 157 height 21
type input "**********"
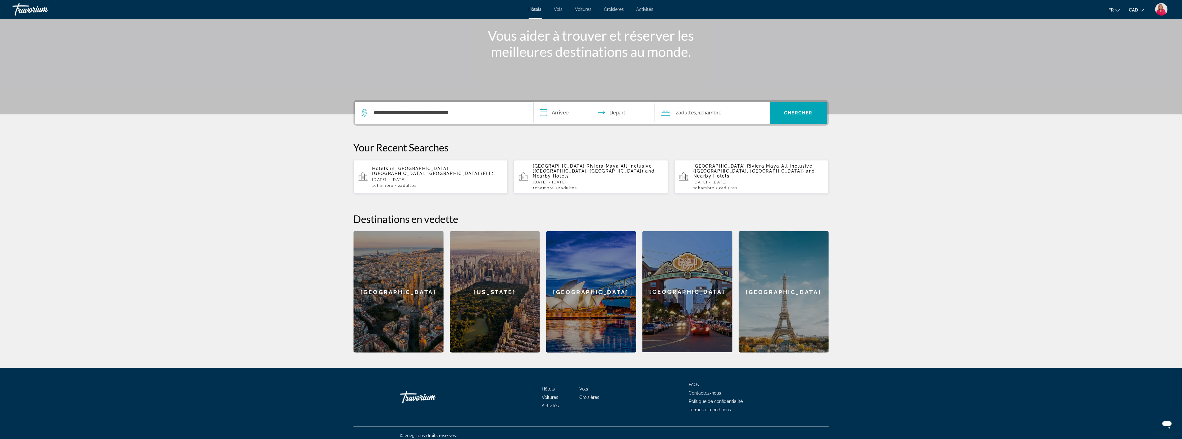
click at [583, 112] on input "**********" at bounding box center [596, 114] width 124 height 24
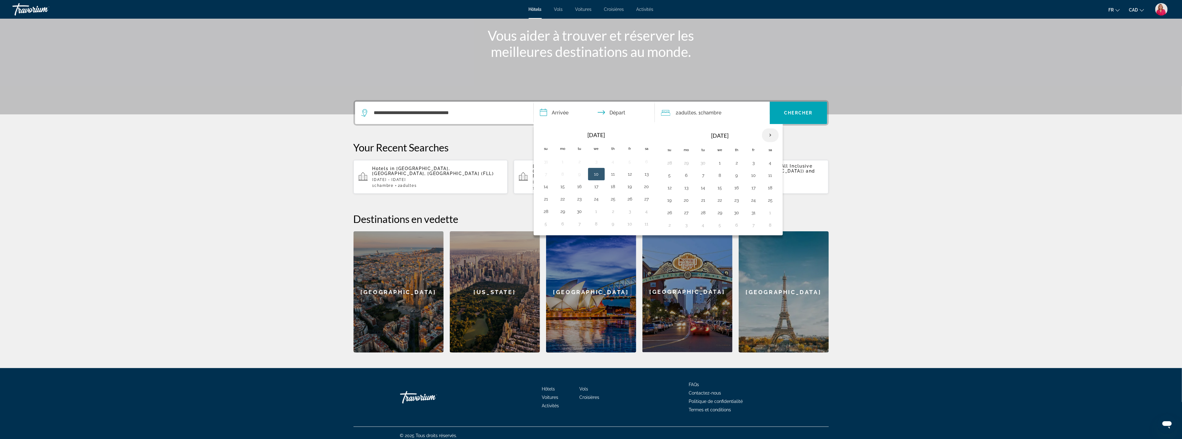
click at [771, 132] on th "Next month" at bounding box center [770, 135] width 17 height 14
click at [756, 162] on button "2" at bounding box center [754, 162] width 10 height 9
click at [774, 163] on button "3" at bounding box center [771, 162] width 10 height 9
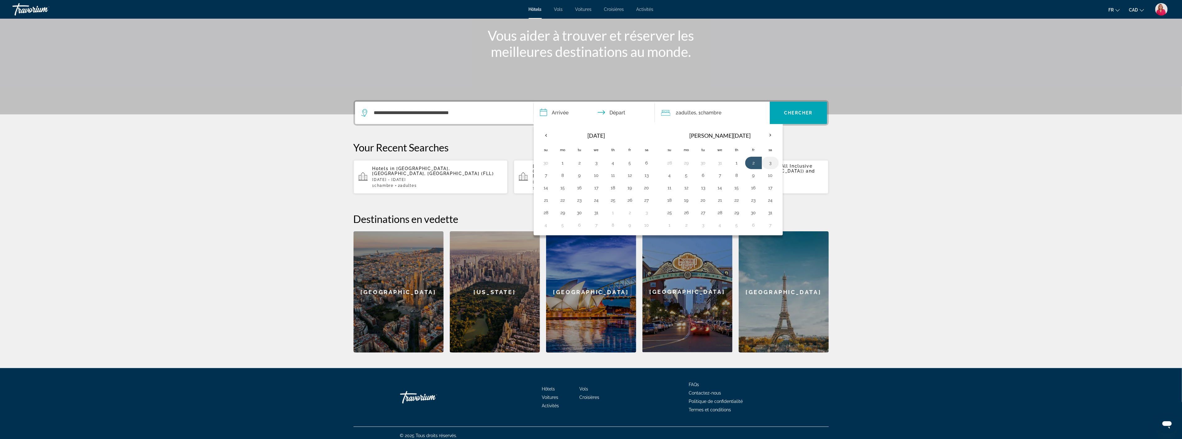
type input "**********"
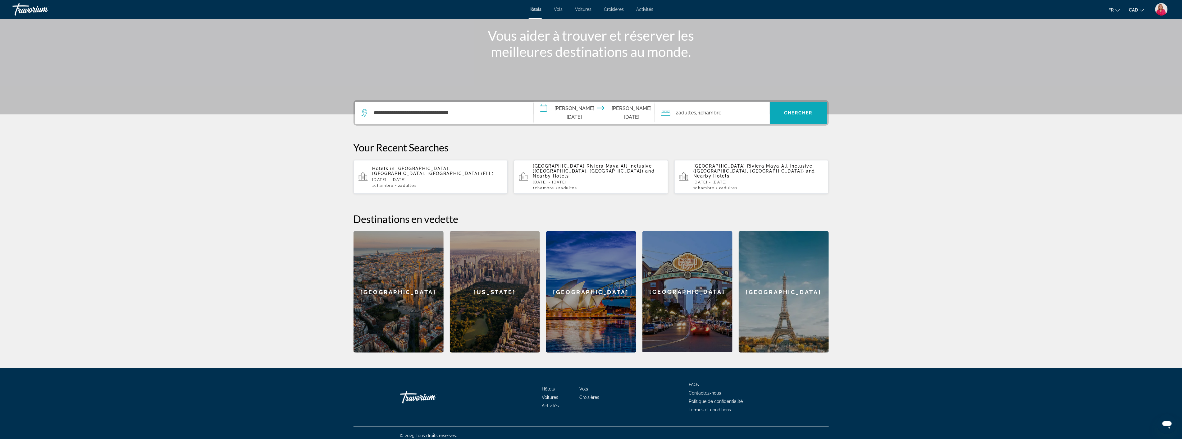
click at [794, 114] on span "Chercher" at bounding box center [799, 112] width 28 height 5
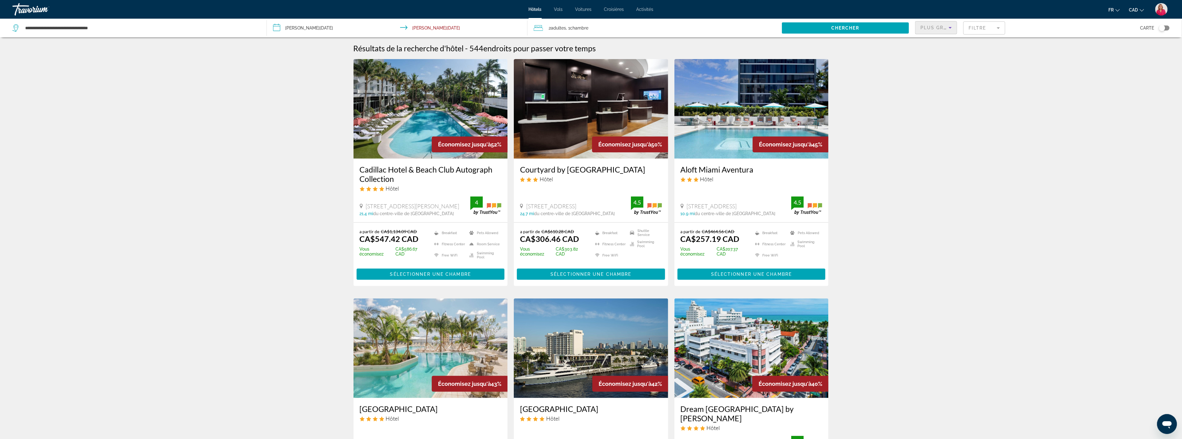
click at [942, 28] on span "Plus grandes économies" at bounding box center [958, 27] width 74 height 5
click at [936, 79] on span "Prix le plus bas" at bounding box center [935, 81] width 29 height 5
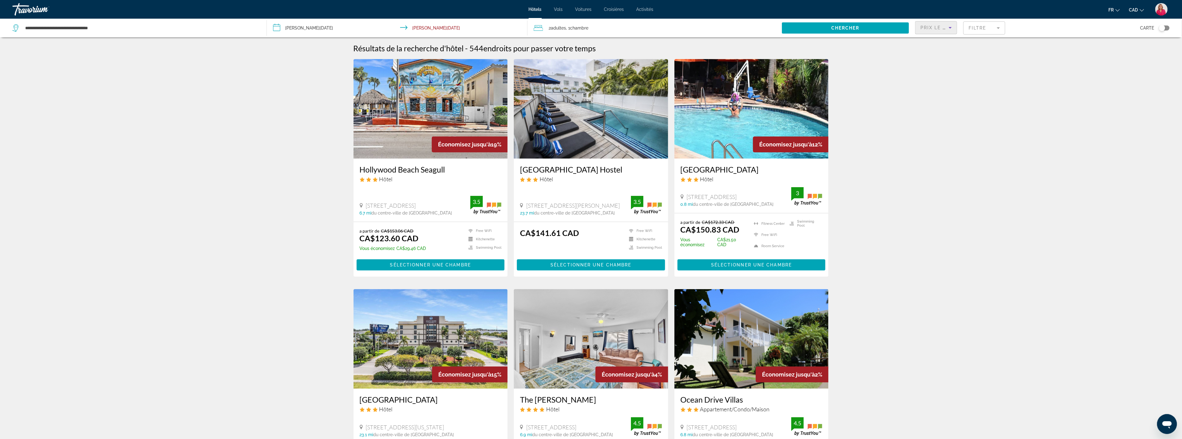
click at [988, 26] on mat-form-field "Filtre" at bounding box center [984, 27] width 42 height 13
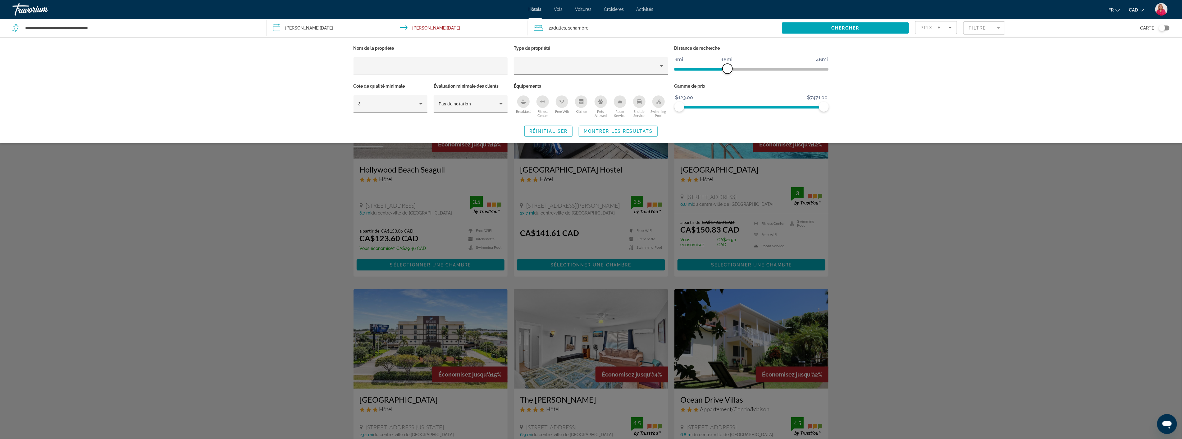
drag, startPoint x: 771, startPoint y: 66, endPoint x: 729, endPoint y: 70, distance: 42.1
click at [729, 70] on span "ngx-slider" at bounding box center [728, 69] width 10 height 10
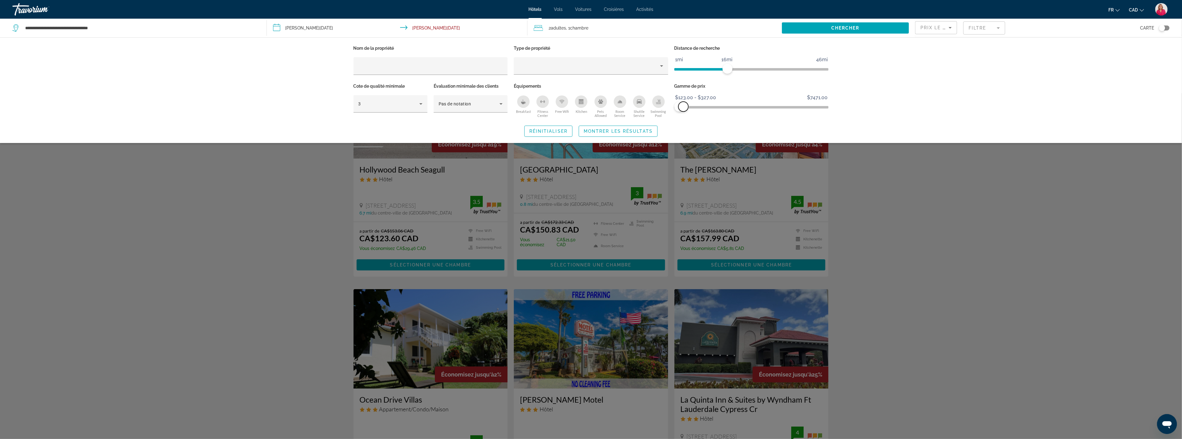
drag, startPoint x: 822, startPoint y: 106, endPoint x: 684, endPoint y: 113, distance: 139.0
click at [684, 113] on div "Gamme de prix $123.00 $7471.00 $123.00 $327.00 $123.00 - $327.00" at bounding box center [751, 101] width 161 height 38
click at [920, 117] on div "Nom de la propriété Type de propriété Distance de recherche 1mi 46mi 16mi Cote …" at bounding box center [591, 90] width 1182 height 106
click at [930, 215] on div "Search widget" at bounding box center [591, 266] width 1182 height 346
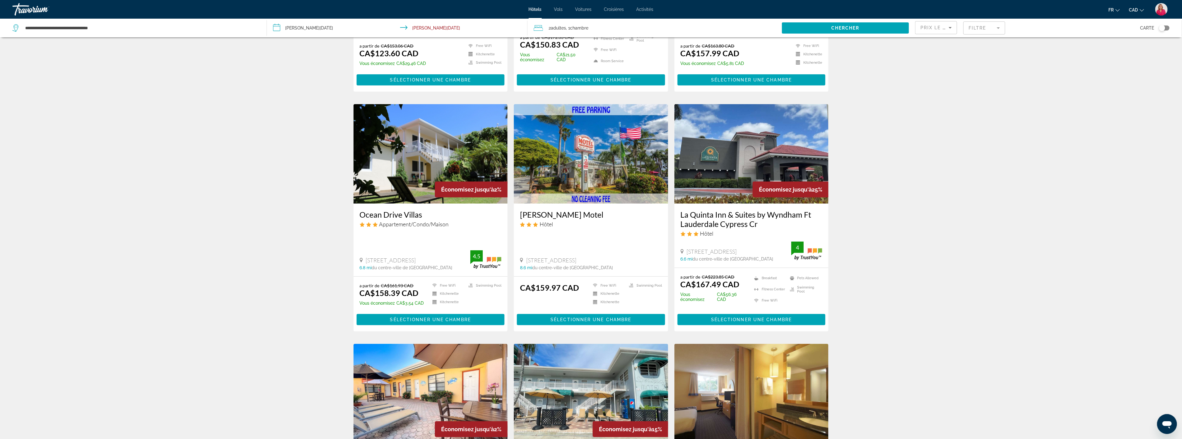
scroll to position [172, 0]
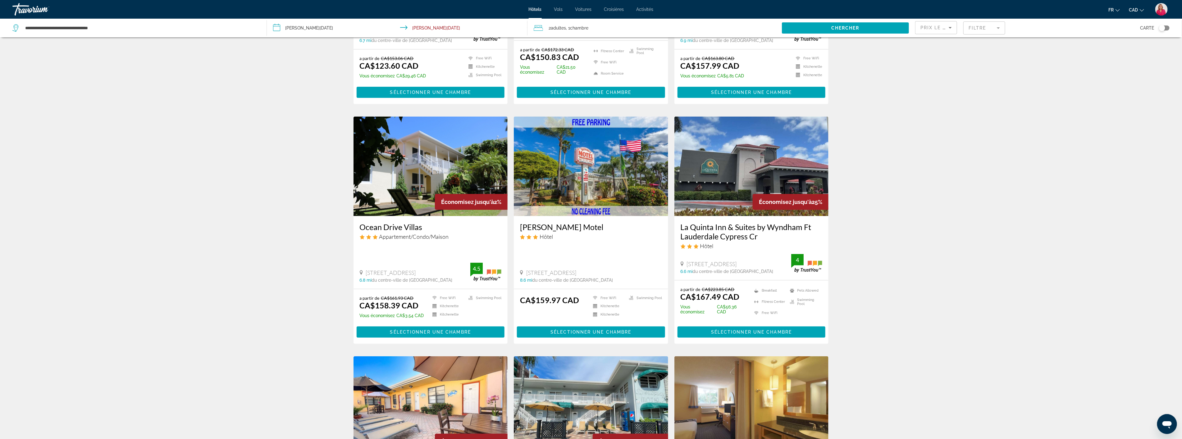
click at [749, 184] on img "Main content" at bounding box center [752, 166] width 154 height 99
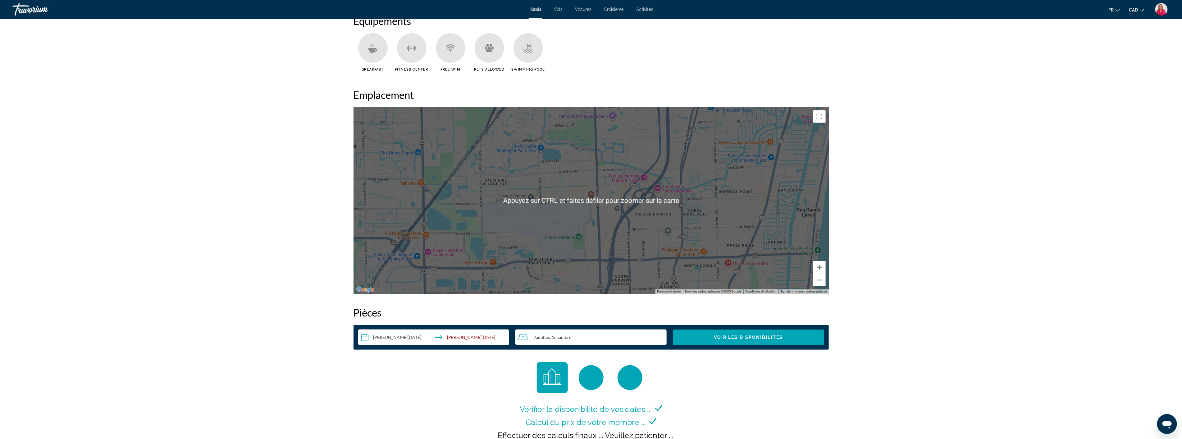
scroll to position [345, 0]
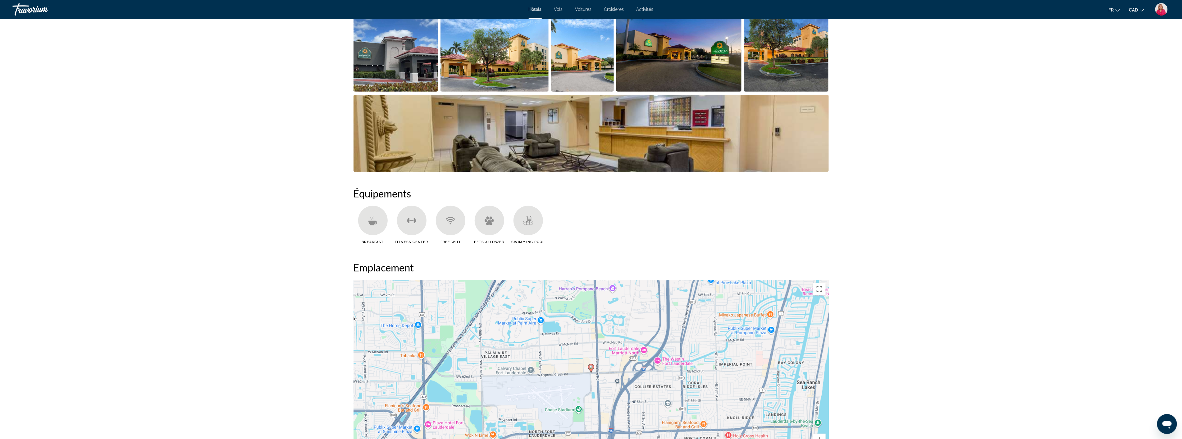
click at [488, 61] on img "Open full-screen image slider" at bounding box center [495, 53] width 108 height 77
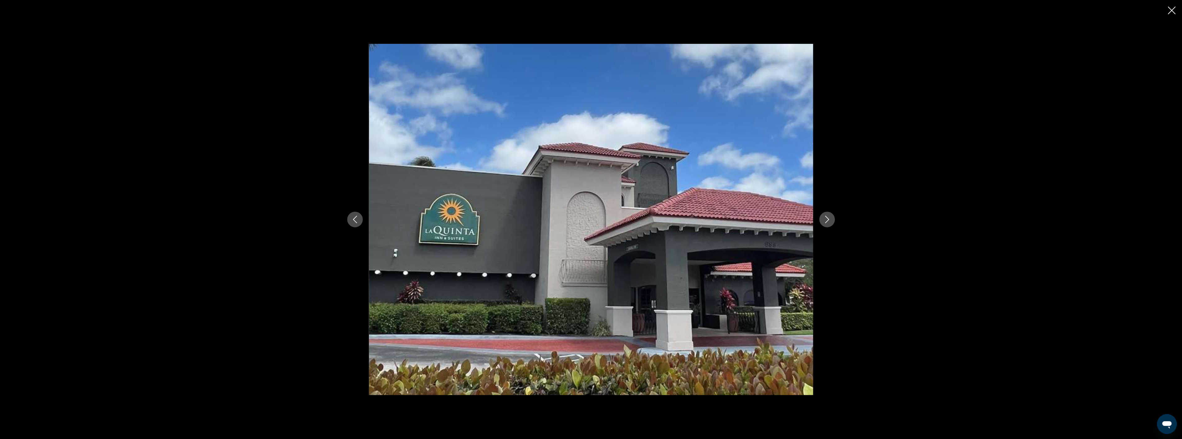
click at [830, 219] on icon "Next image" at bounding box center [827, 219] width 7 height 7
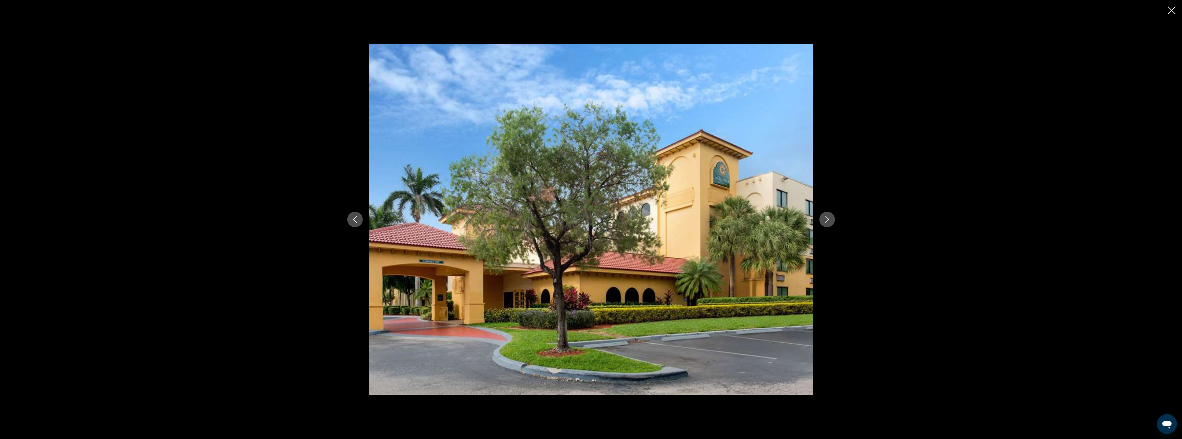
click at [830, 219] on icon "Next image" at bounding box center [827, 219] width 7 height 7
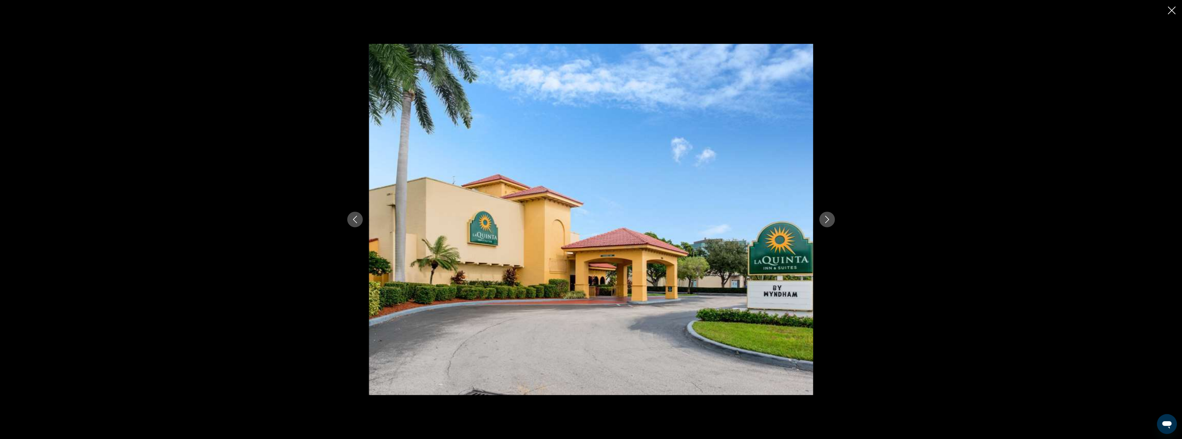
click at [830, 219] on icon "Next image" at bounding box center [827, 219] width 7 height 7
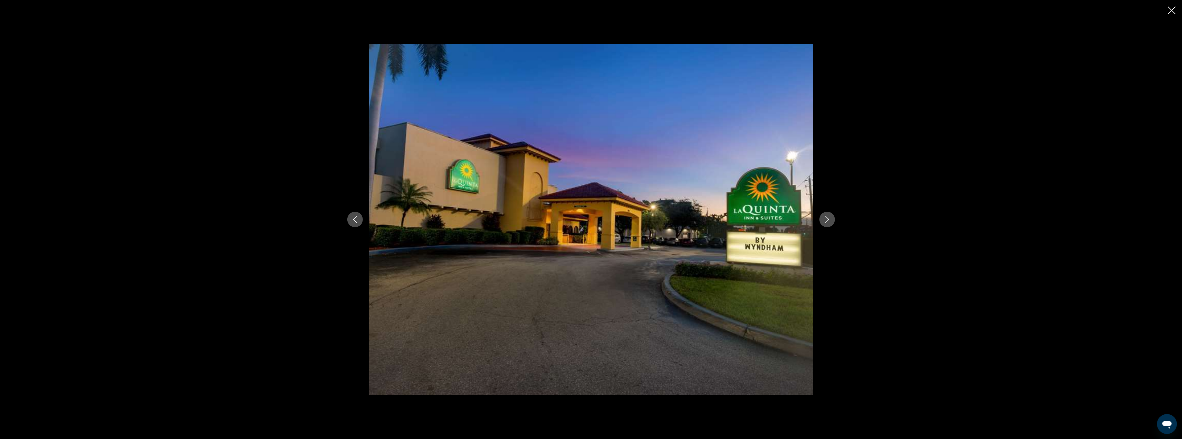
click at [830, 219] on icon "Next image" at bounding box center [827, 219] width 7 height 7
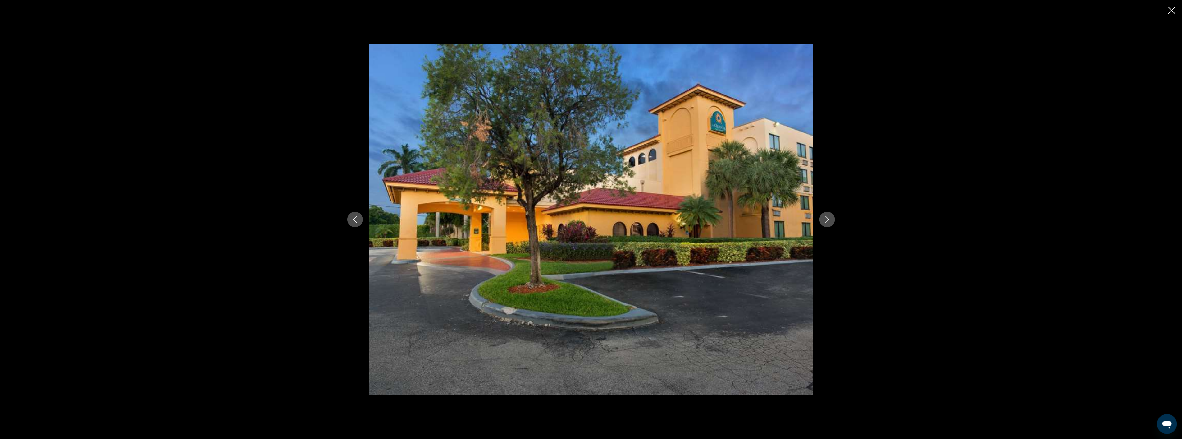
click at [830, 219] on icon "Next image" at bounding box center [827, 219] width 7 height 7
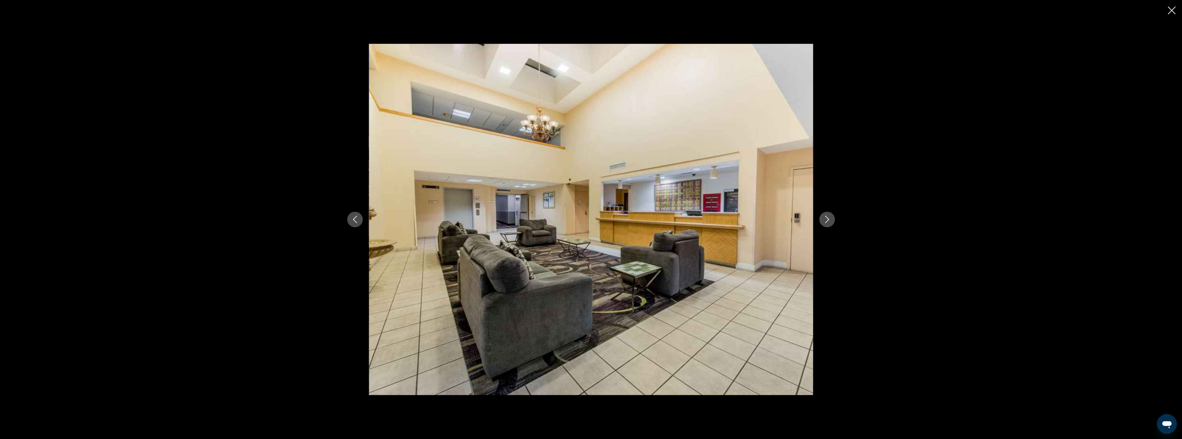
click at [830, 219] on icon "Next image" at bounding box center [827, 219] width 7 height 7
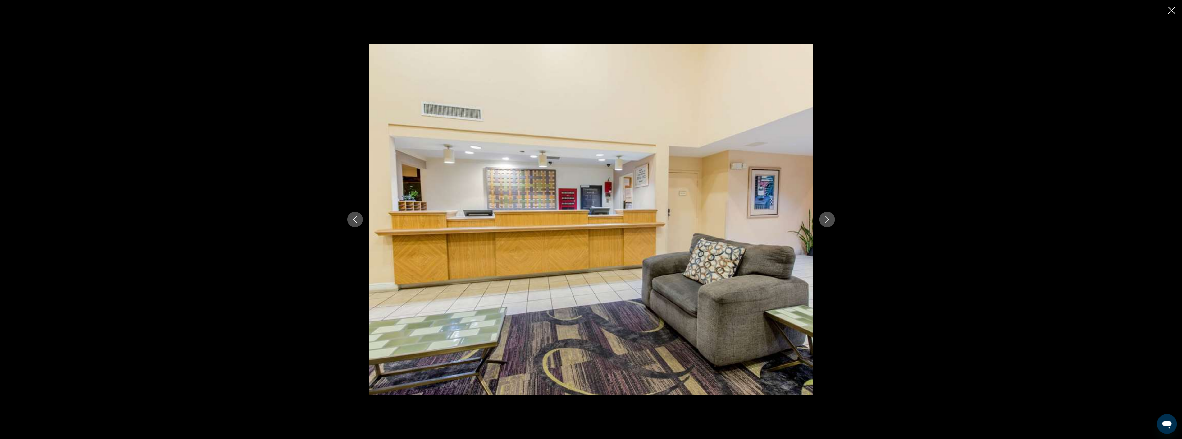
click at [830, 219] on icon "Next image" at bounding box center [827, 219] width 7 height 7
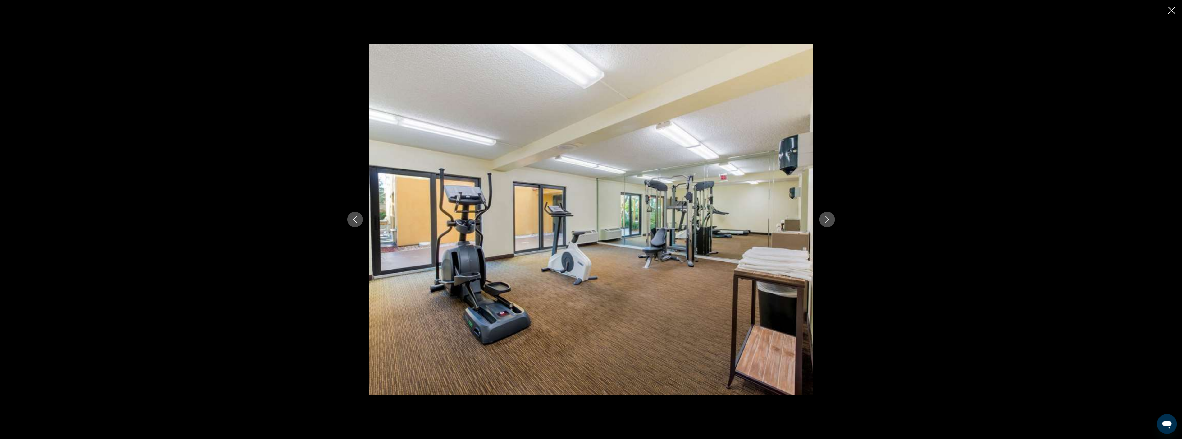
click at [830, 219] on icon "Next image" at bounding box center [827, 219] width 7 height 7
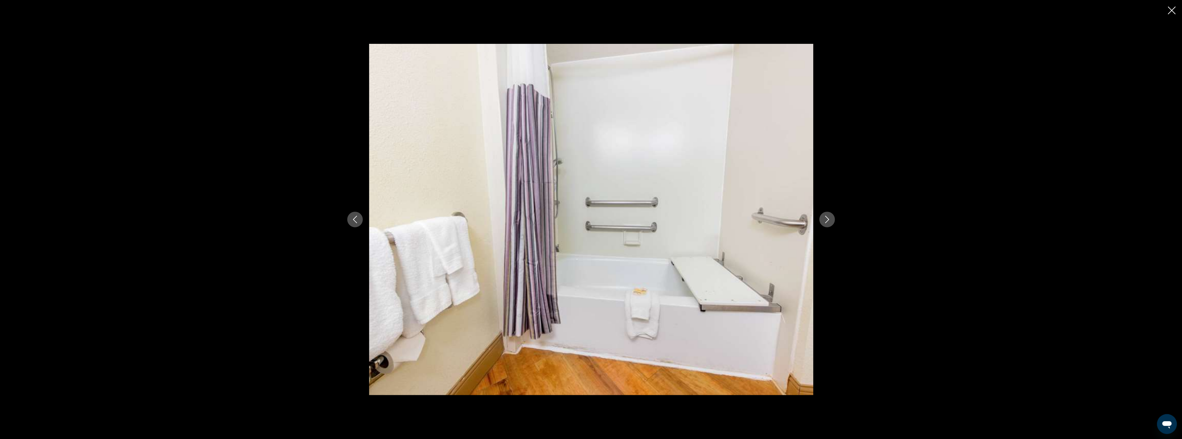
click at [830, 219] on icon "Next image" at bounding box center [827, 219] width 7 height 7
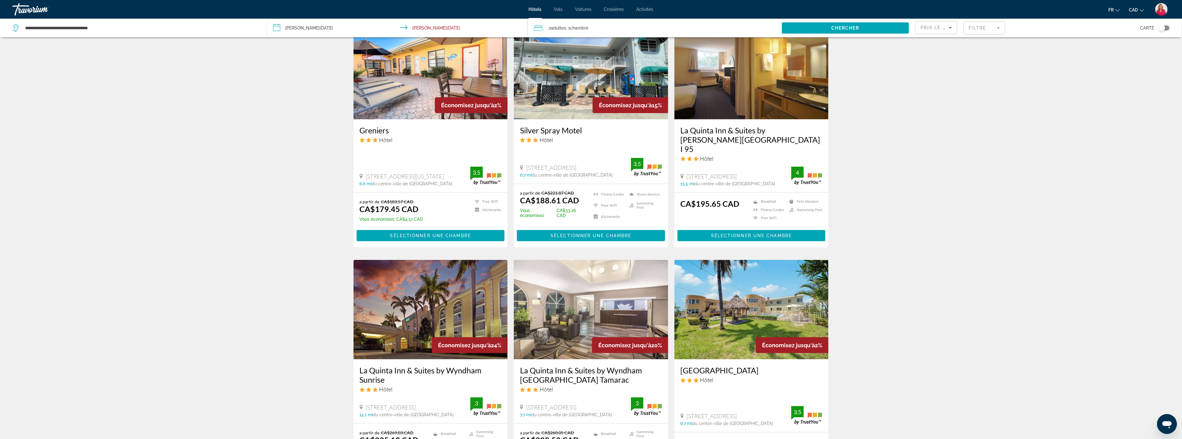
scroll to position [518, 0]
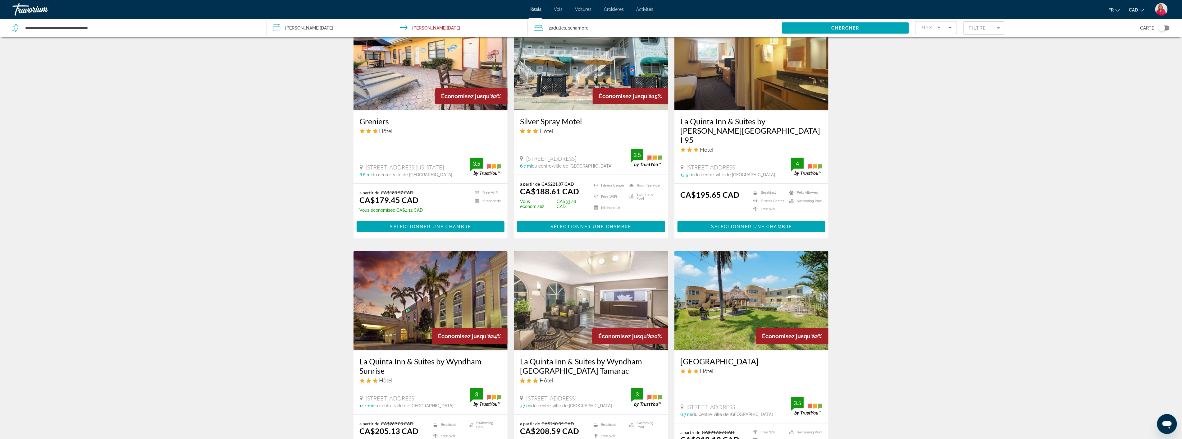
click at [586, 287] on img "Main content" at bounding box center [591, 300] width 154 height 99
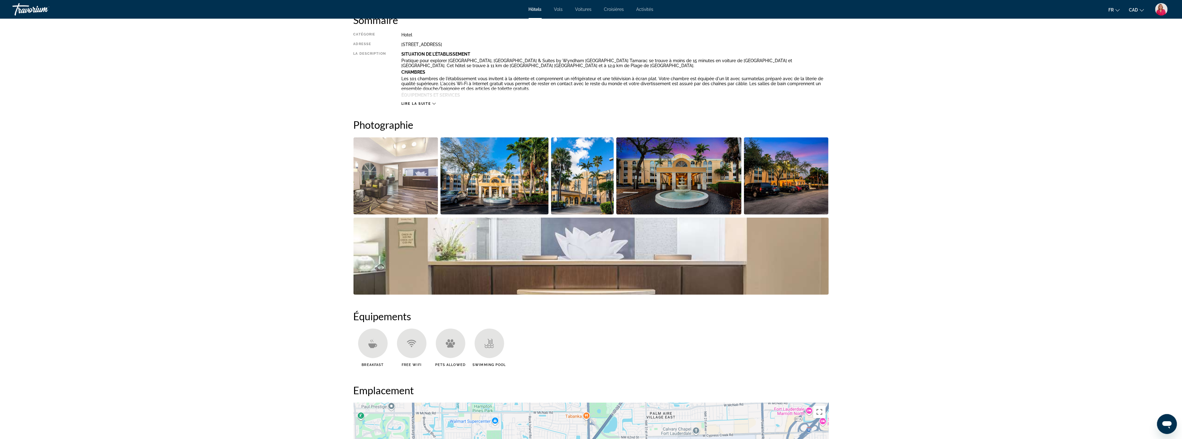
scroll to position [207, 0]
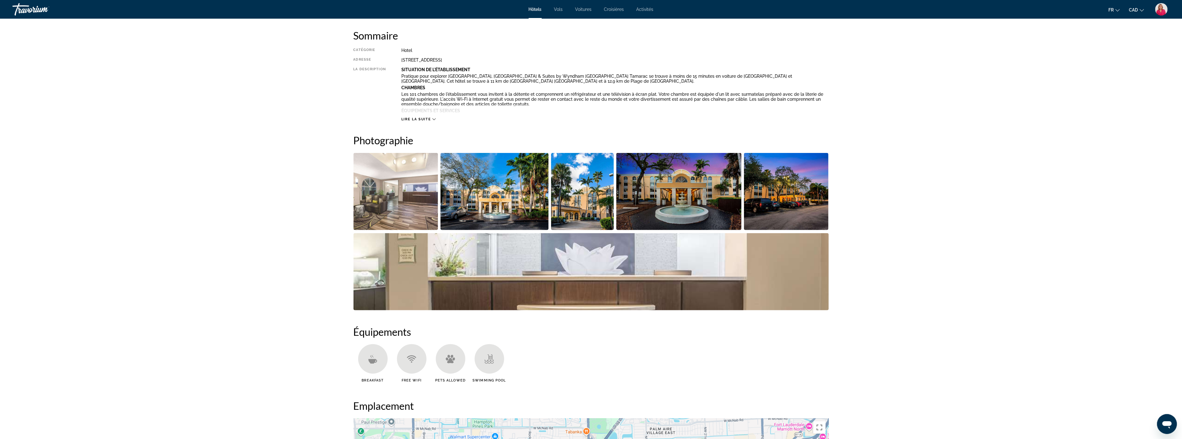
click at [499, 198] on img "Open full-screen image slider" at bounding box center [495, 191] width 108 height 77
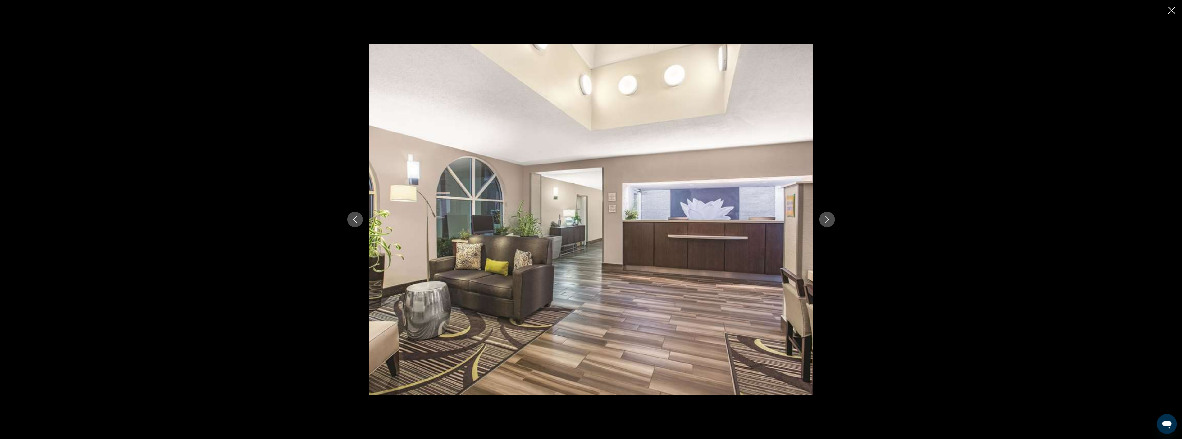
click at [822, 221] on button "Next image" at bounding box center [828, 220] width 16 height 16
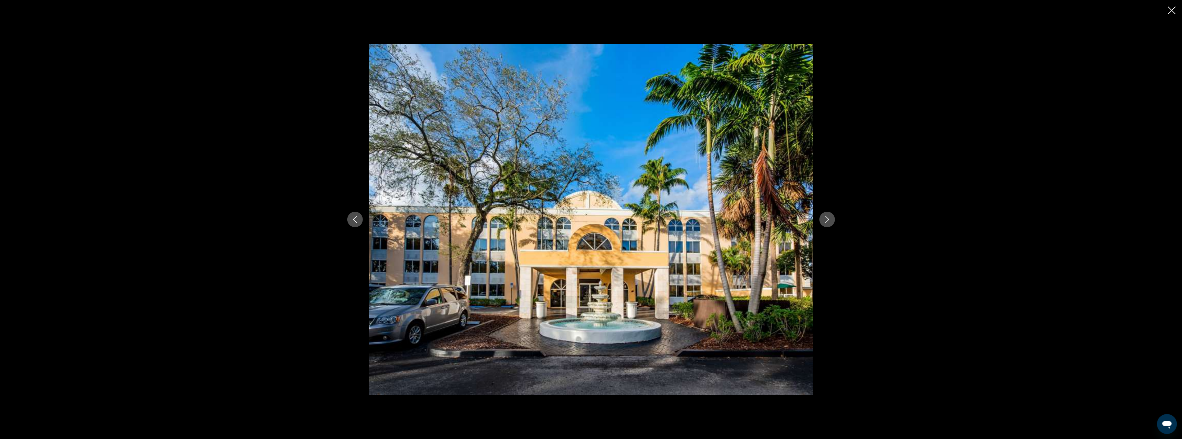
click at [822, 221] on button "Next image" at bounding box center [828, 220] width 16 height 16
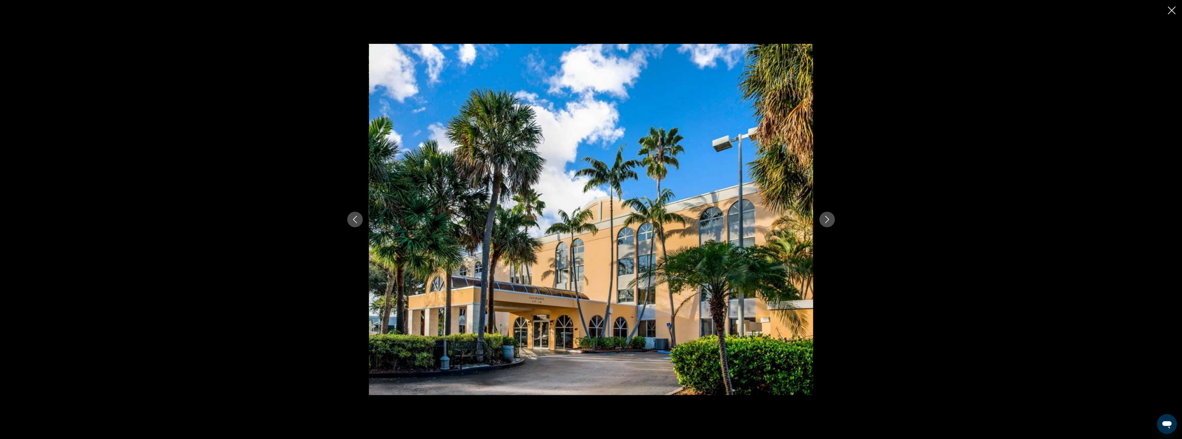
click at [822, 221] on button "Next image" at bounding box center [828, 220] width 16 height 16
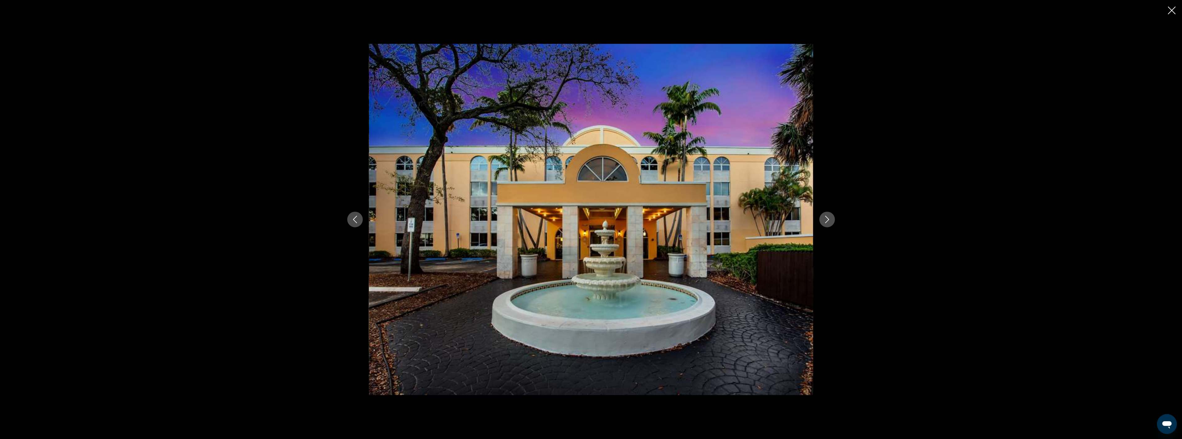
click at [822, 221] on button "Next image" at bounding box center [828, 220] width 16 height 16
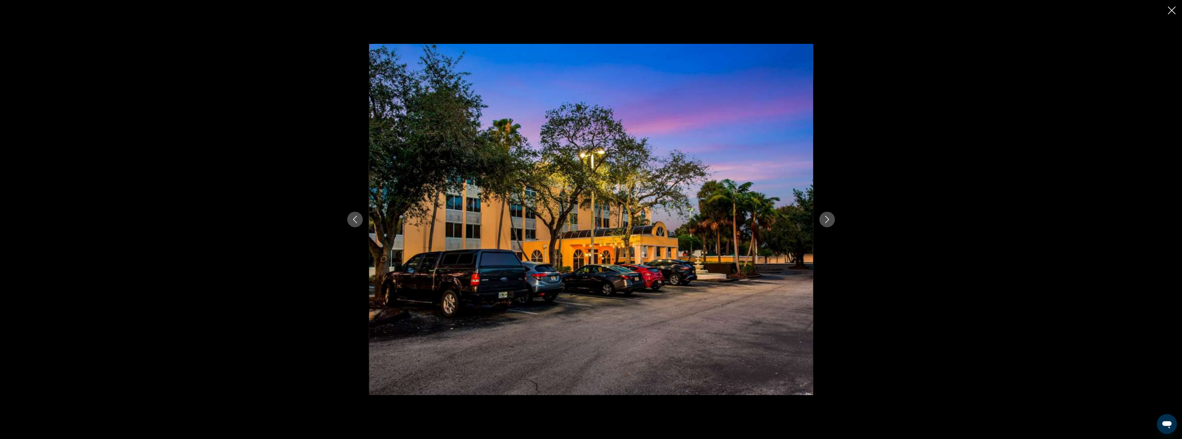
click at [822, 221] on button "Next image" at bounding box center [828, 220] width 16 height 16
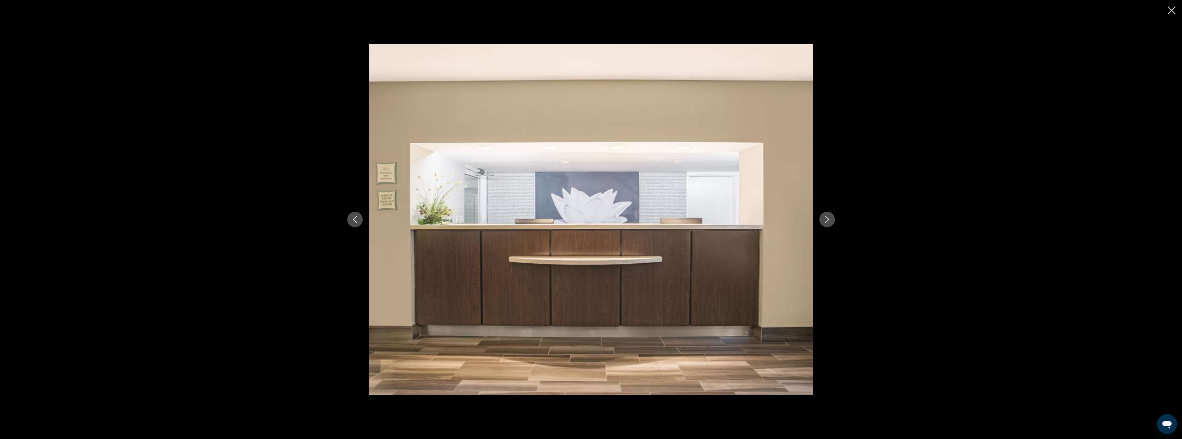
click at [822, 221] on button "Next image" at bounding box center [828, 220] width 16 height 16
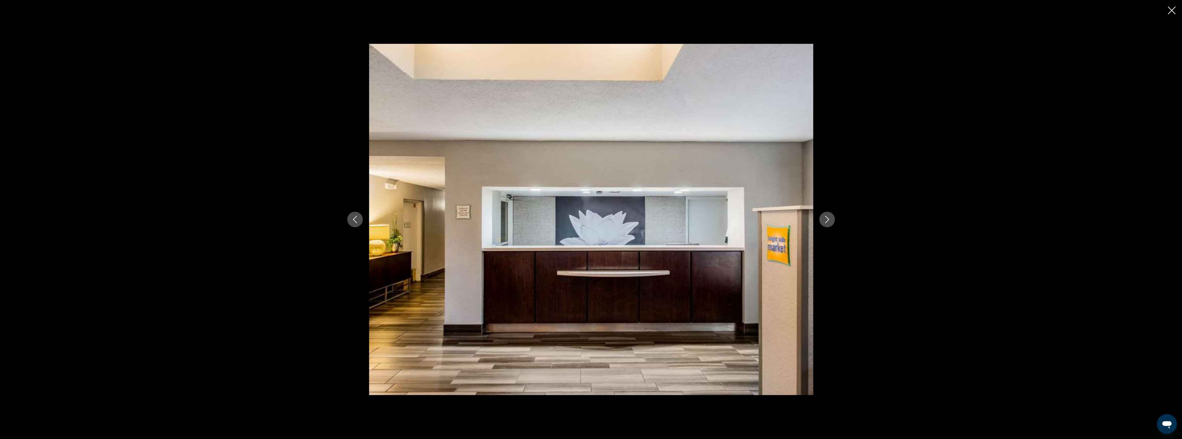
click at [822, 221] on button "Next image" at bounding box center [828, 220] width 16 height 16
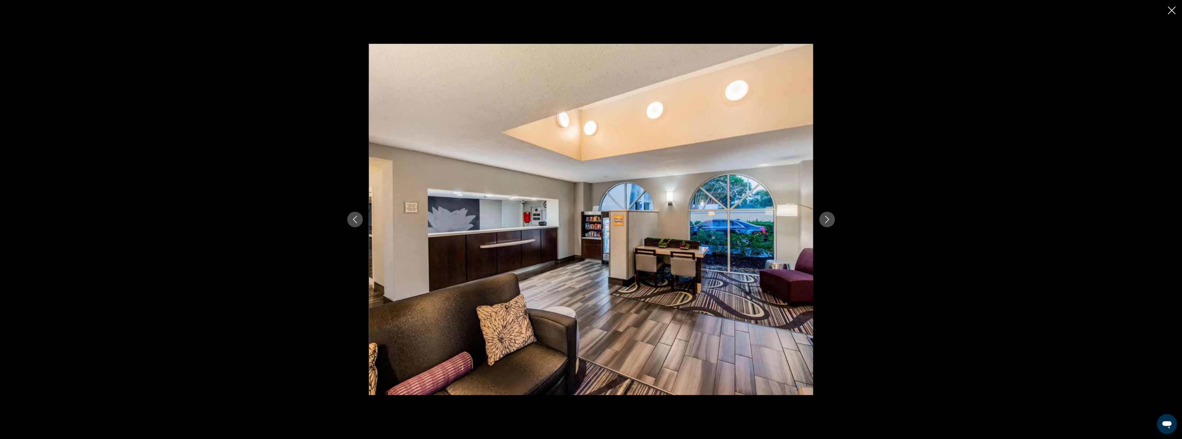
click at [822, 221] on button "Next image" at bounding box center [828, 220] width 16 height 16
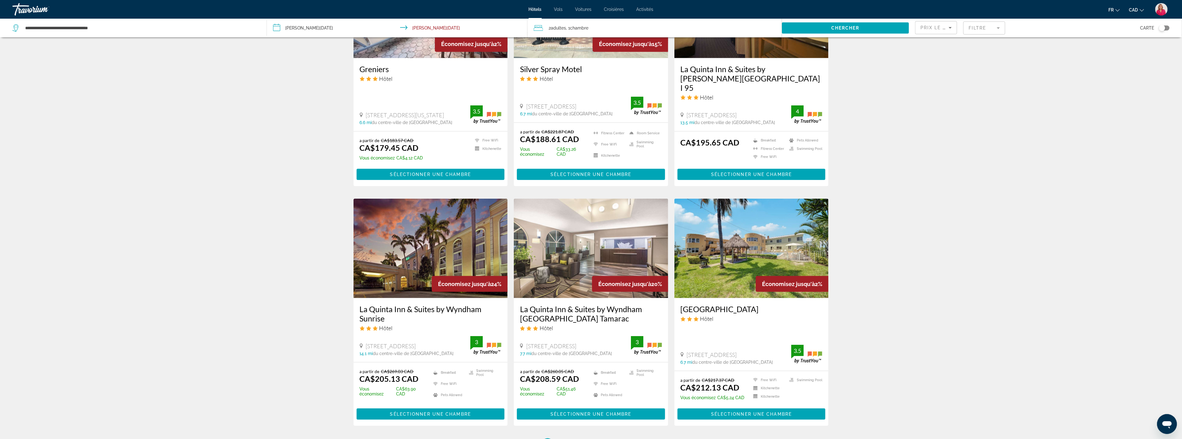
scroll to position [587, 0]
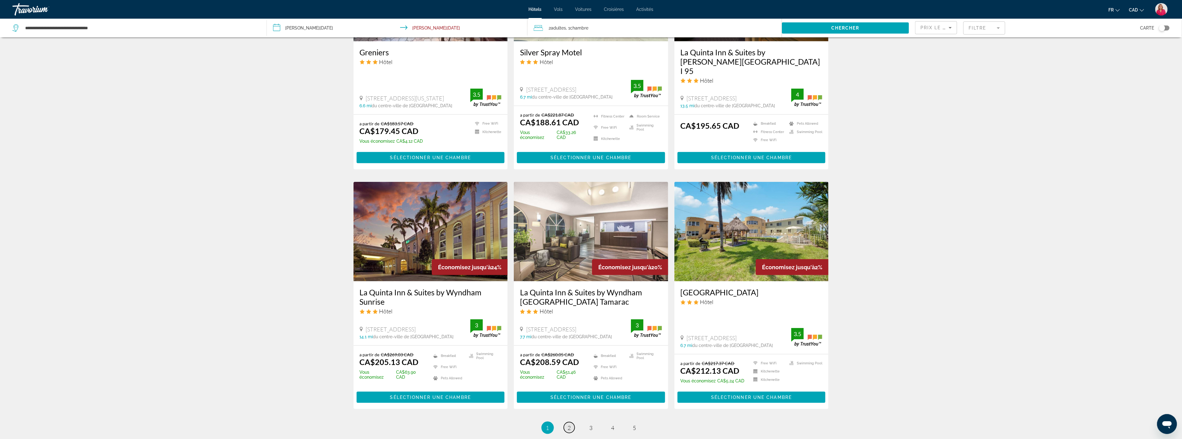
click at [567, 422] on link "page 2" at bounding box center [569, 427] width 11 height 11
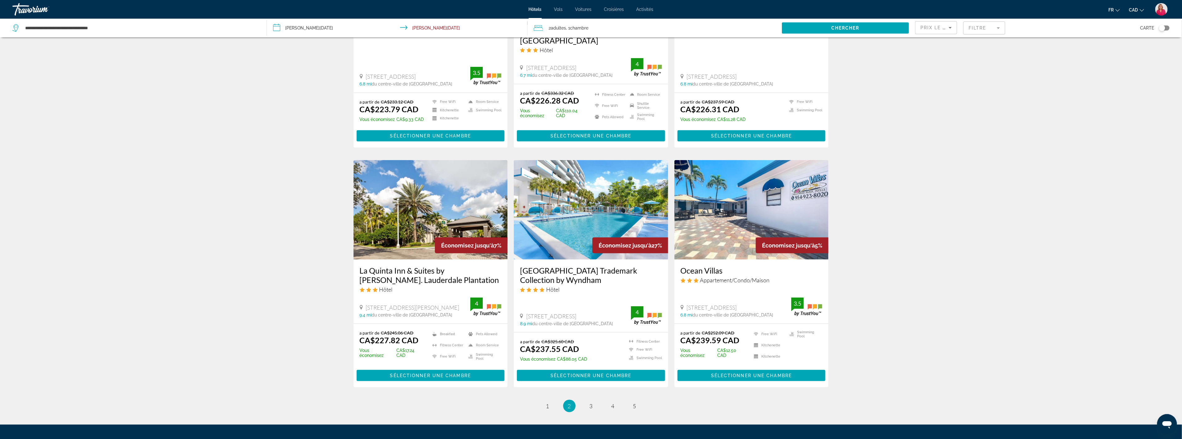
scroll to position [656, 0]
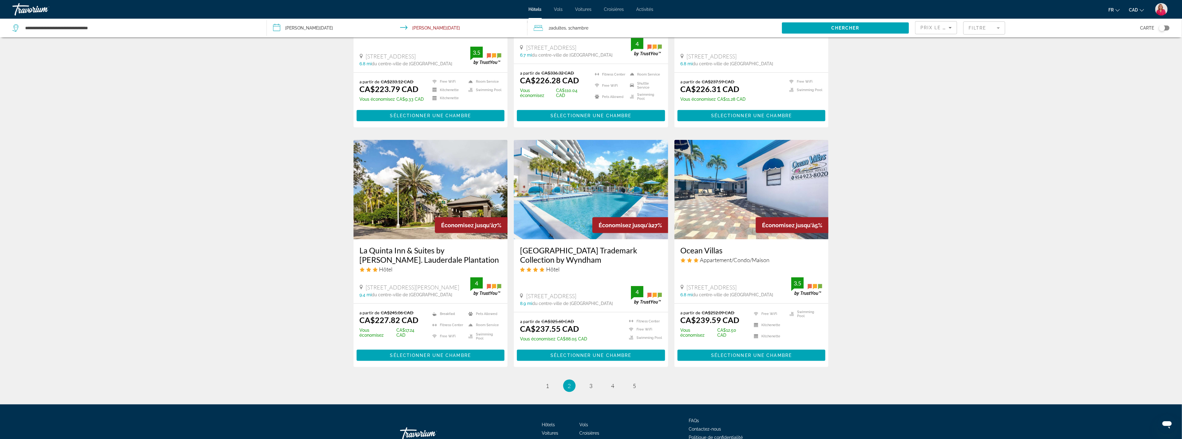
click at [577, 191] on img "Main content" at bounding box center [591, 189] width 154 height 99
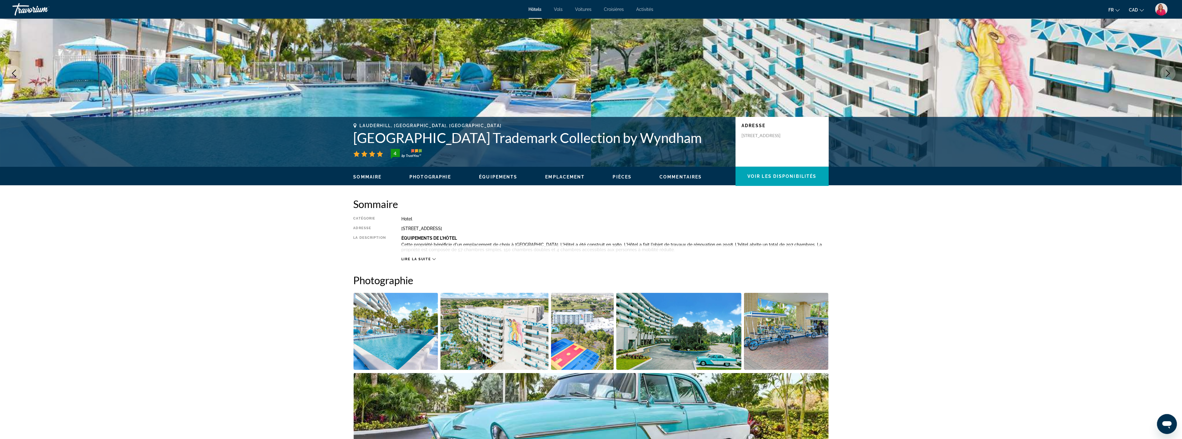
scroll to position [207, 0]
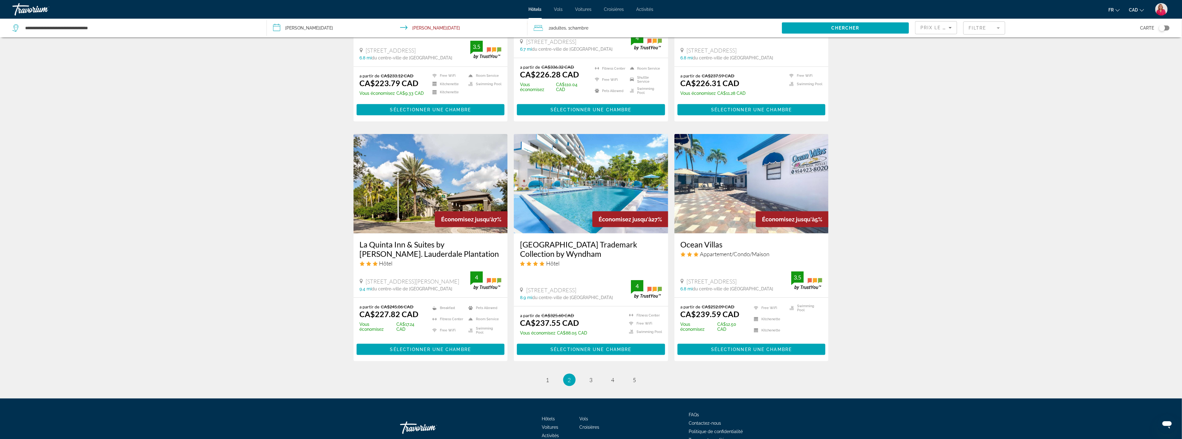
scroll to position [670, 0]
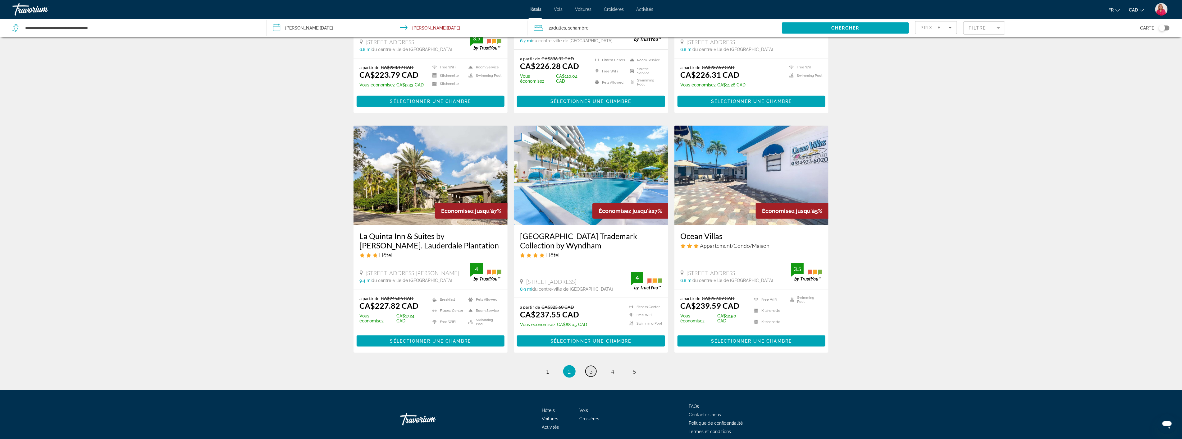
click at [590, 368] on span "3" at bounding box center [591, 371] width 3 height 7
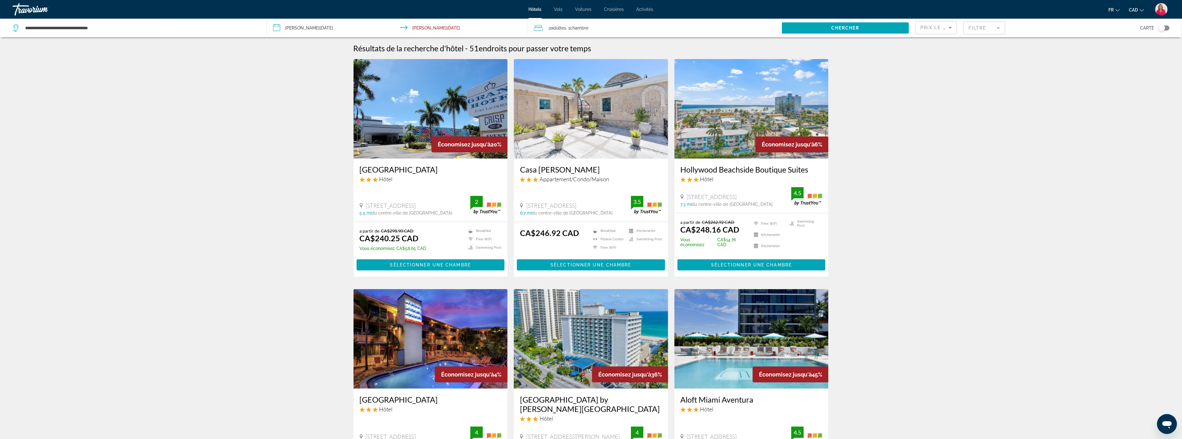
click at [757, 130] on img "Main content" at bounding box center [752, 108] width 154 height 99
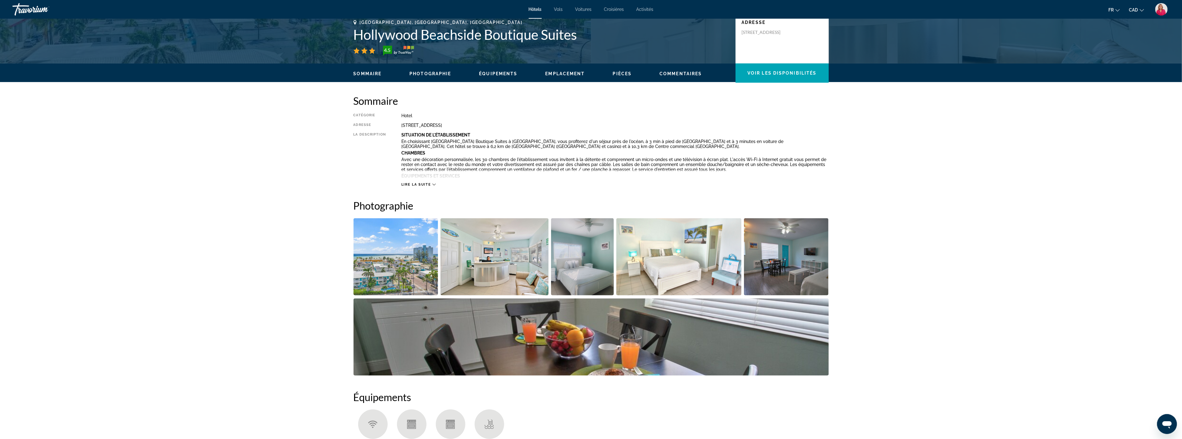
scroll to position [172, 0]
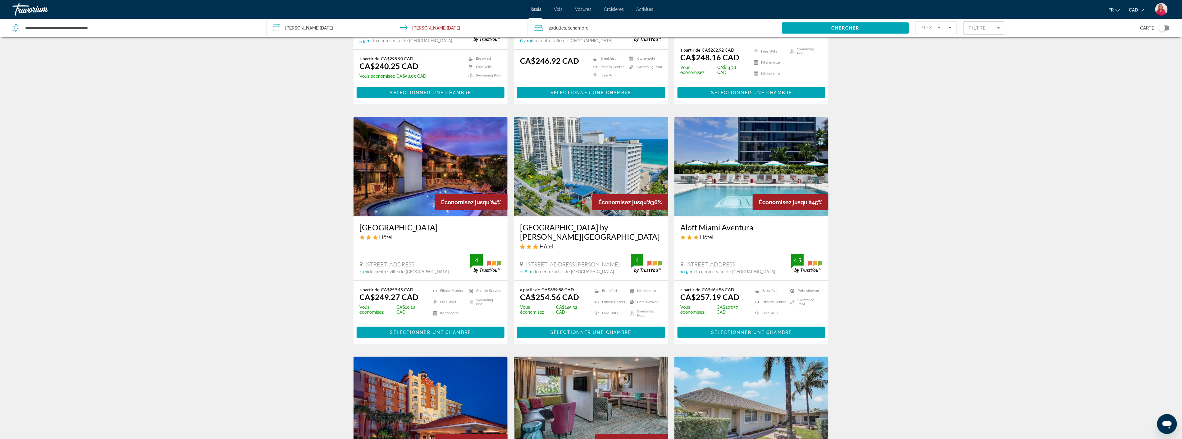
scroll to position [172, 0]
click at [452, 177] on img "Main content" at bounding box center [431, 166] width 154 height 99
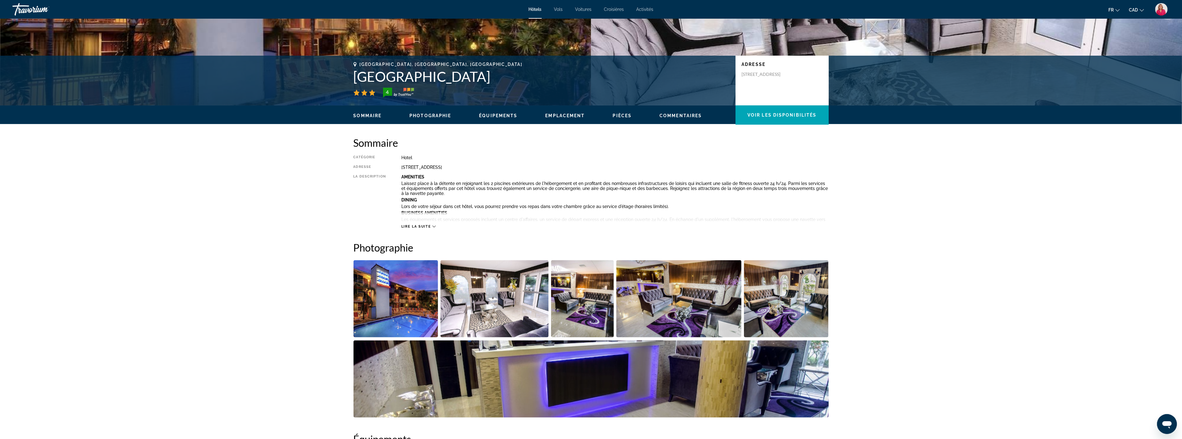
scroll to position [138, 0]
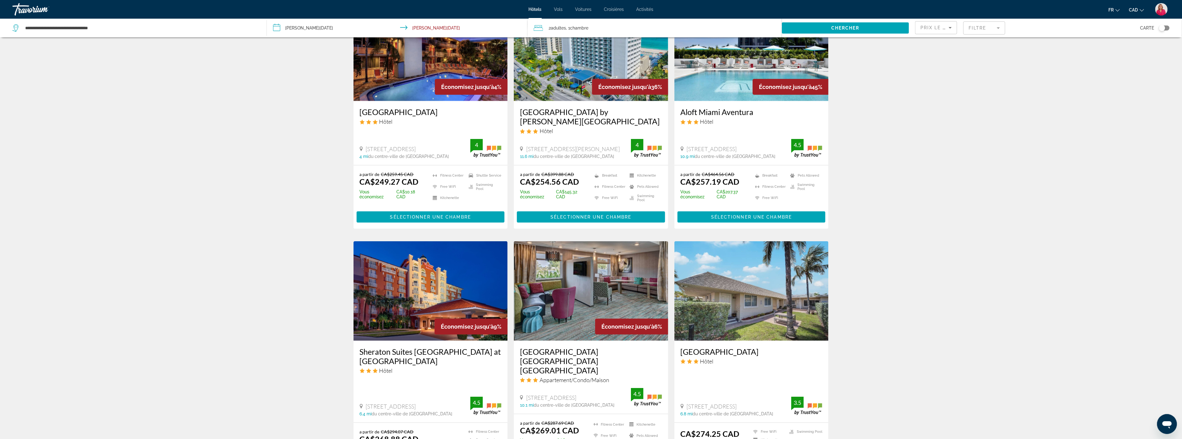
scroll to position [311, 0]
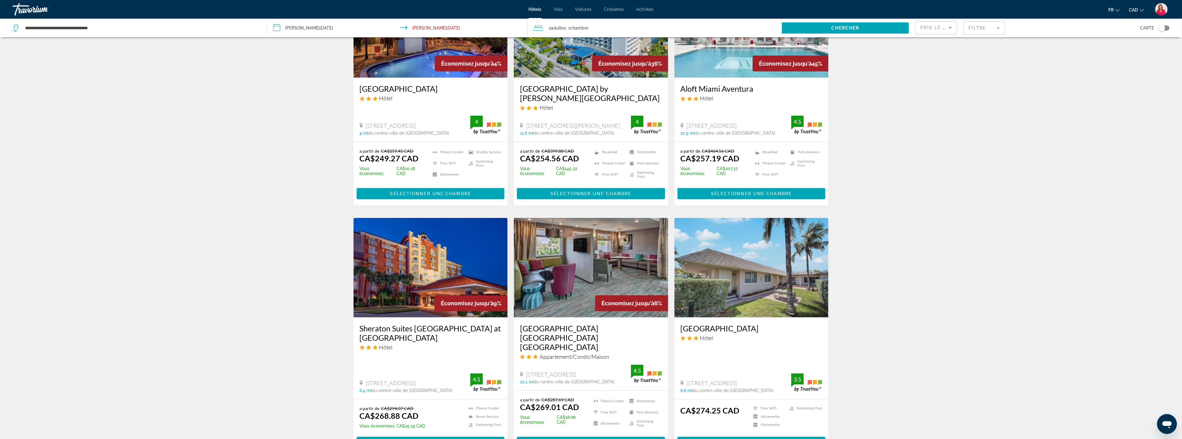
click at [447, 273] on img "Main content" at bounding box center [431, 267] width 154 height 99
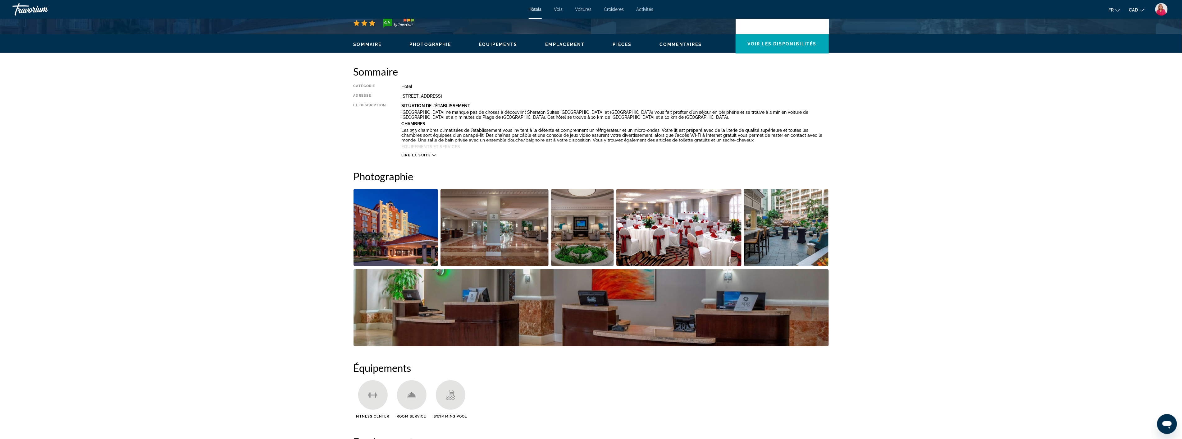
scroll to position [172, 0]
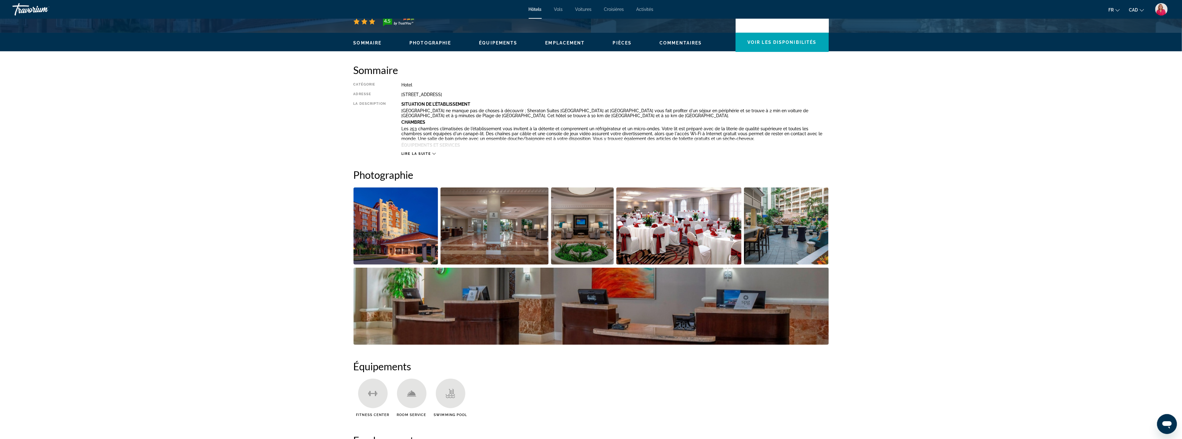
click at [490, 231] on img "Open full-screen image slider" at bounding box center [495, 225] width 108 height 77
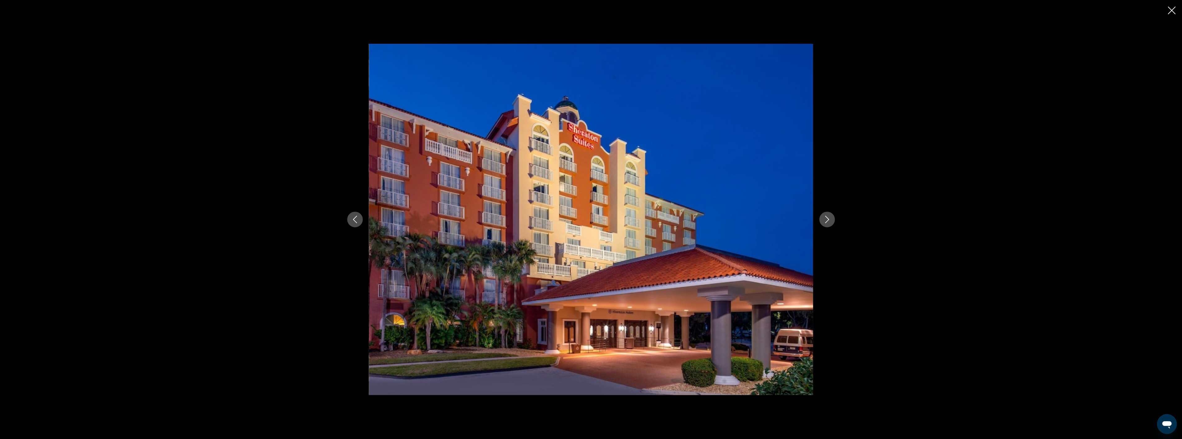
click at [827, 223] on icon "Next image" at bounding box center [827, 219] width 7 height 7
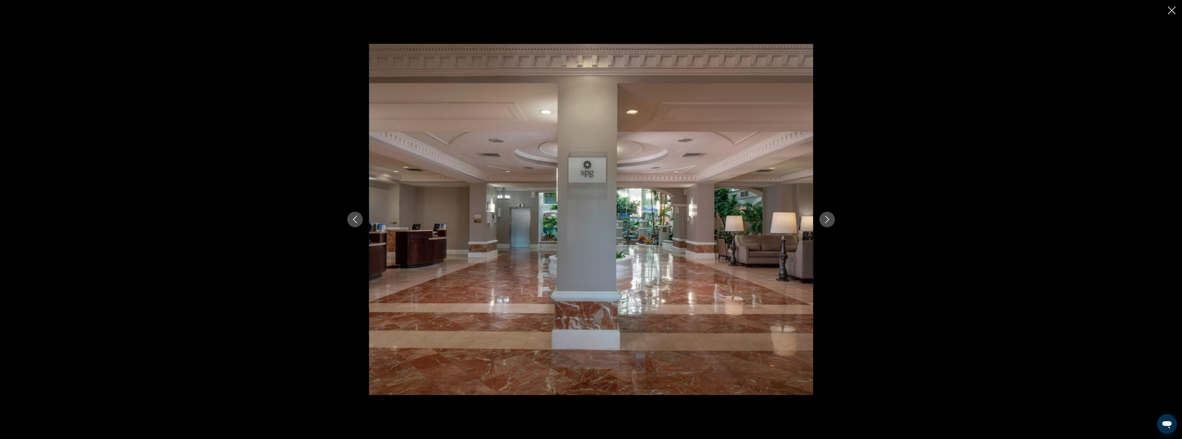
click at [827, 223] on icon "Next image" at bounding box center [827, 219] width 7 height 7
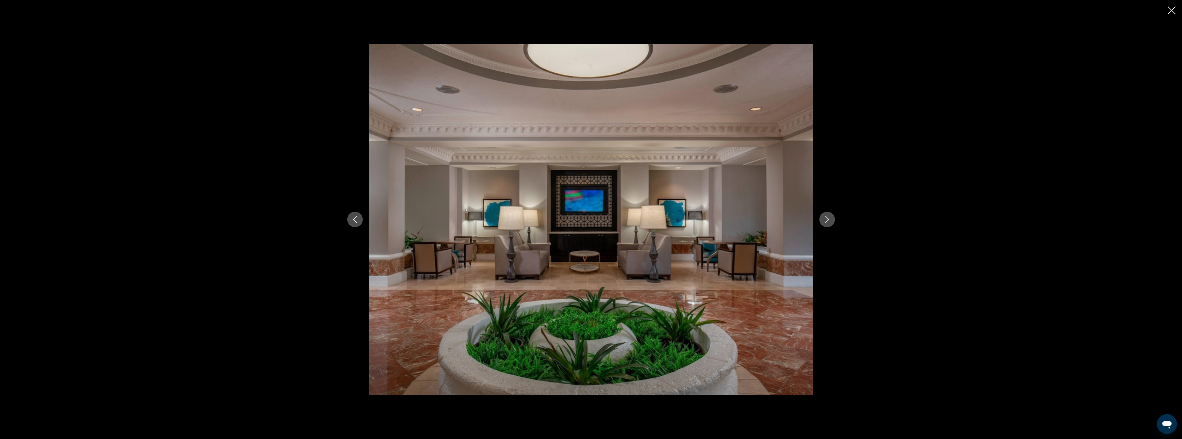
click at [827, 223] on icon "Next image" at bounding box center [827, 219] width 7 height 7
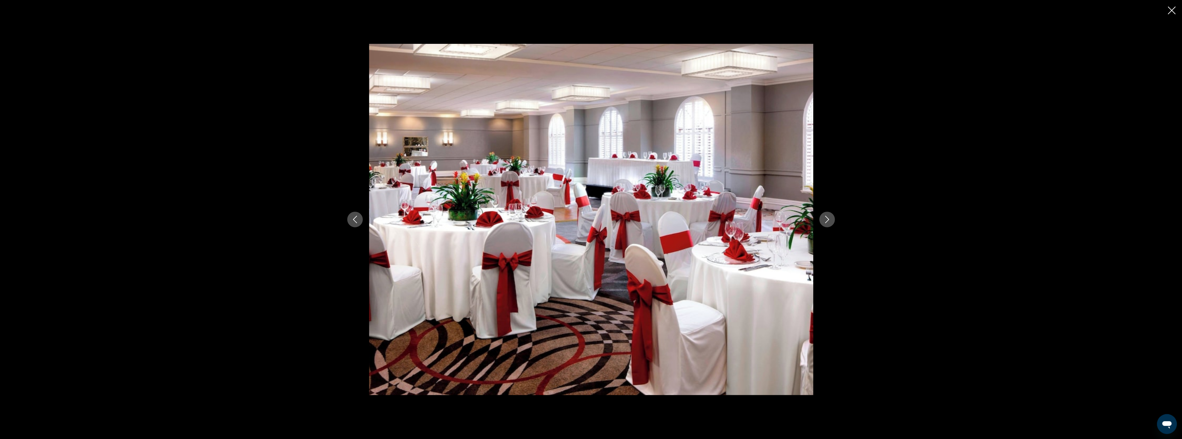
click at [827, 223] on icon "Next image" at bounding box center [827, 219] width 7 height 7
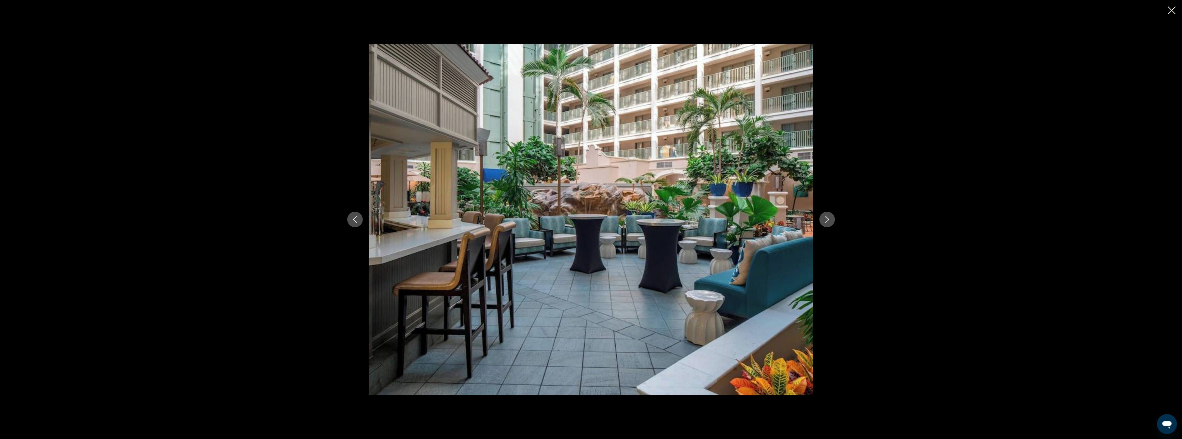
click at [827, 223] on icon "Next image" at bounding box center [827, 219] width 7 height 7
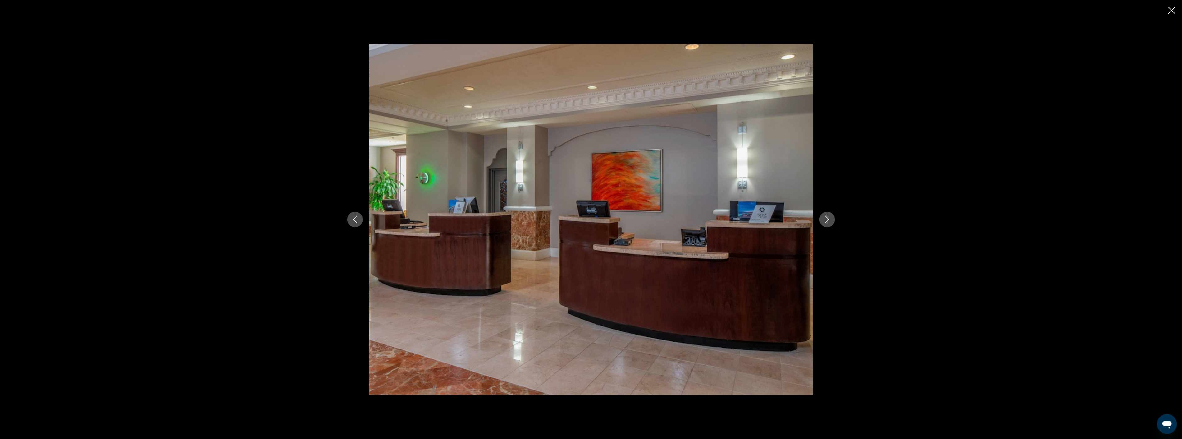
click at [827, 223] on icon "Next image" at bounding box center [827, 219] width 7 height 7
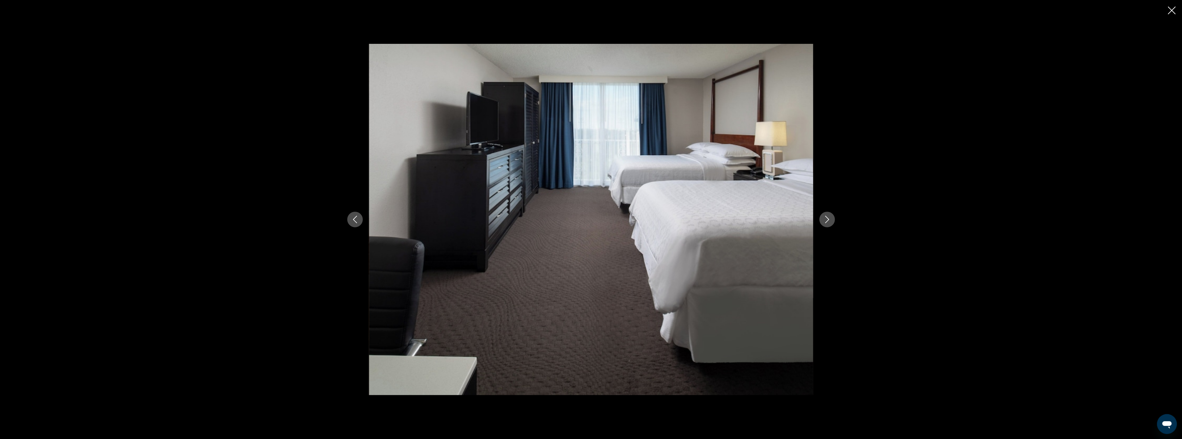
click at [827, 223] on icon "Next image" at bounding box center [827, 219] width 7 height 7
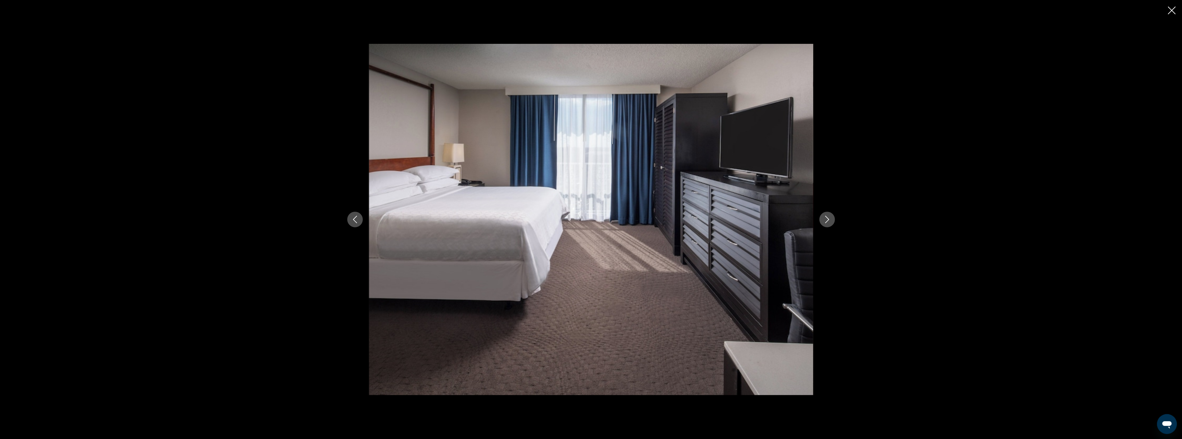
click at [827, 223] on icon "Next image" at bounding box center [827, 219] width 7 height 7
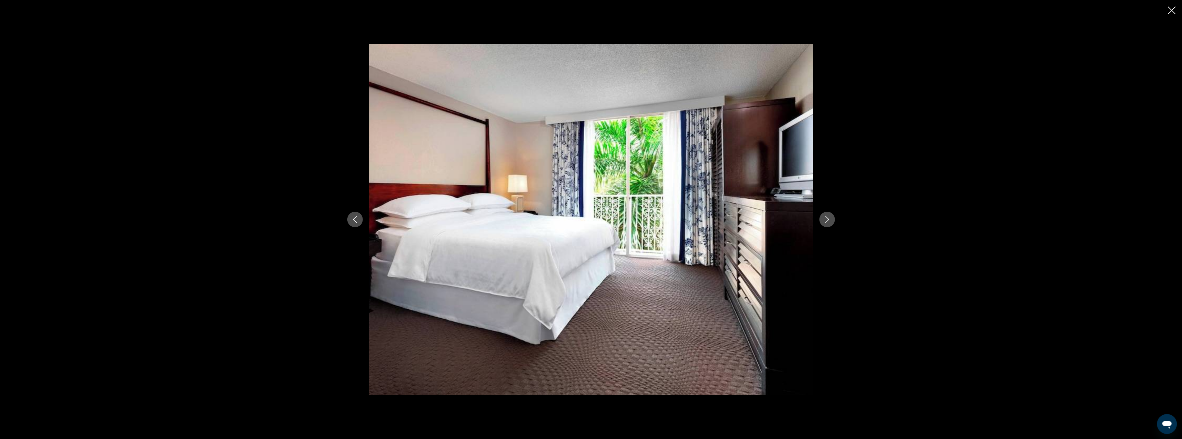
click at [827, 223] on icon "Next image" at bounding box center [827, 219] width 7 height 7
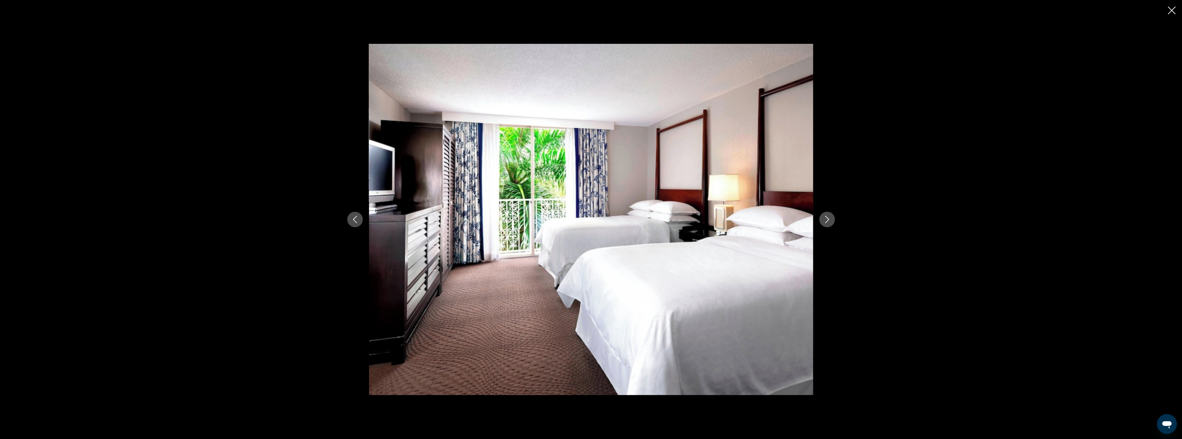
click at [1171, 10] on icon "Close slideshow" at bounding box center [1172, 11] width 8 height 8
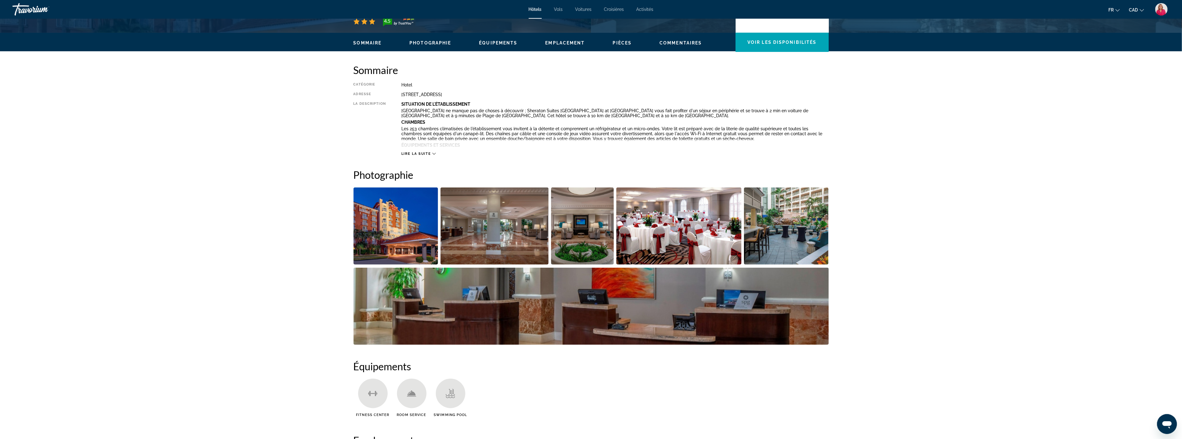
click at [423, 153] on span "Lire la suite" at bounding box center [416, 154] width 30 height 4
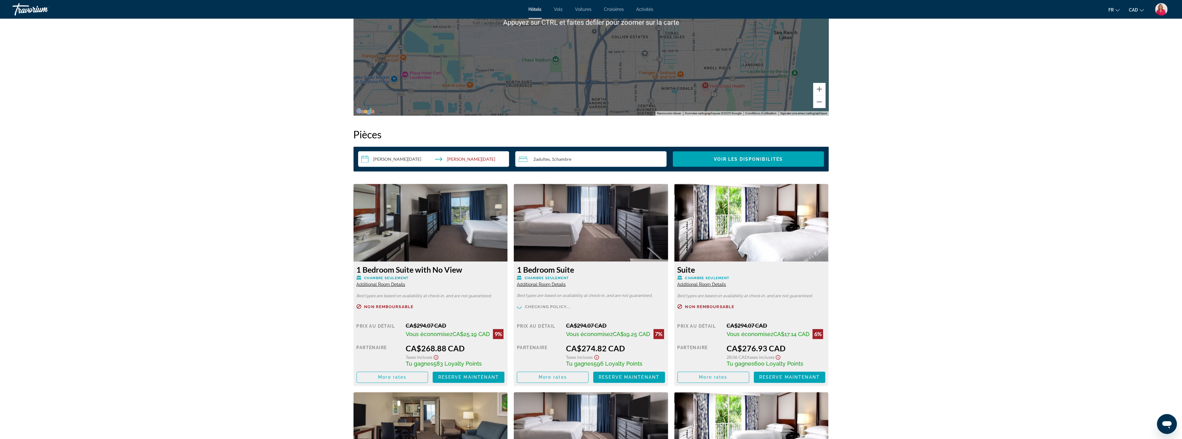
scroll to position [759, 0]
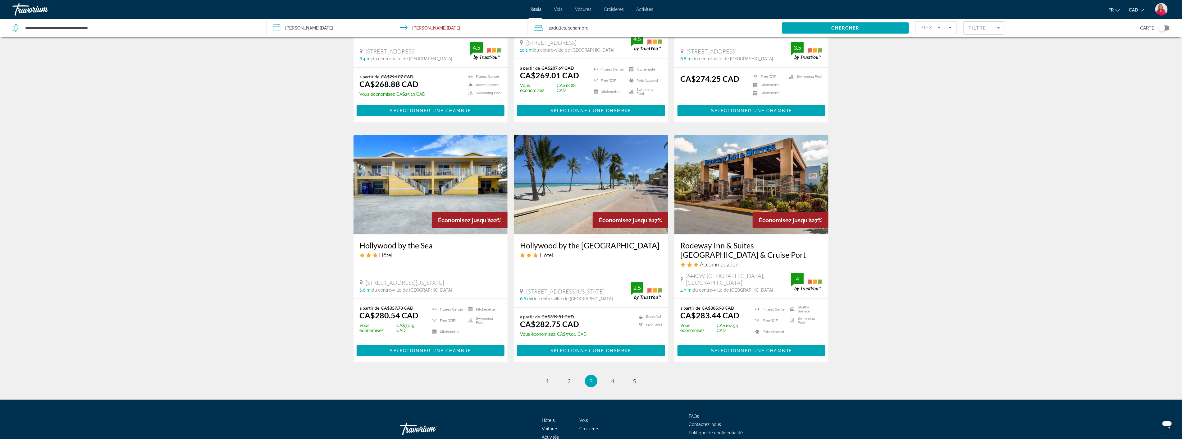
scroll to position [656, 0]
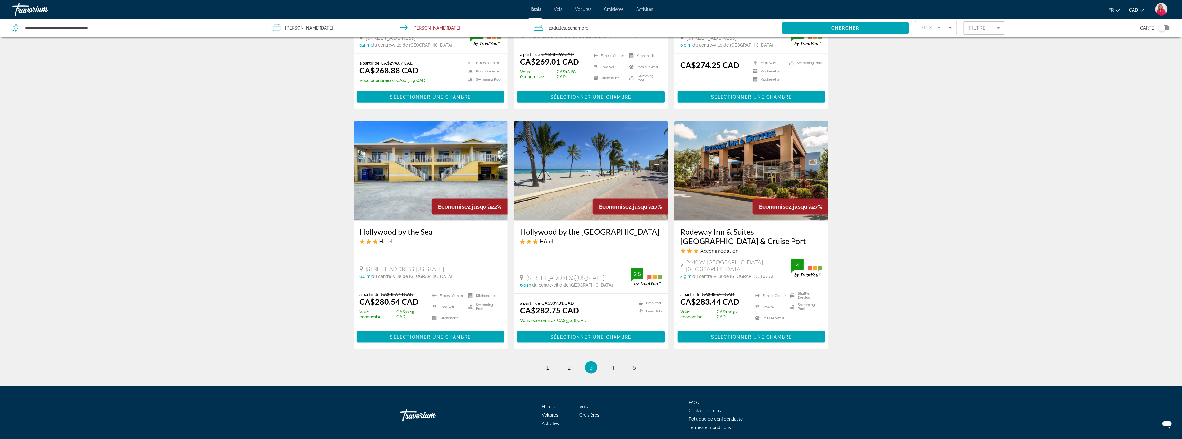
click at [562, 166] on img "Main content" at bounding box center [591, 170] width 154 height 99
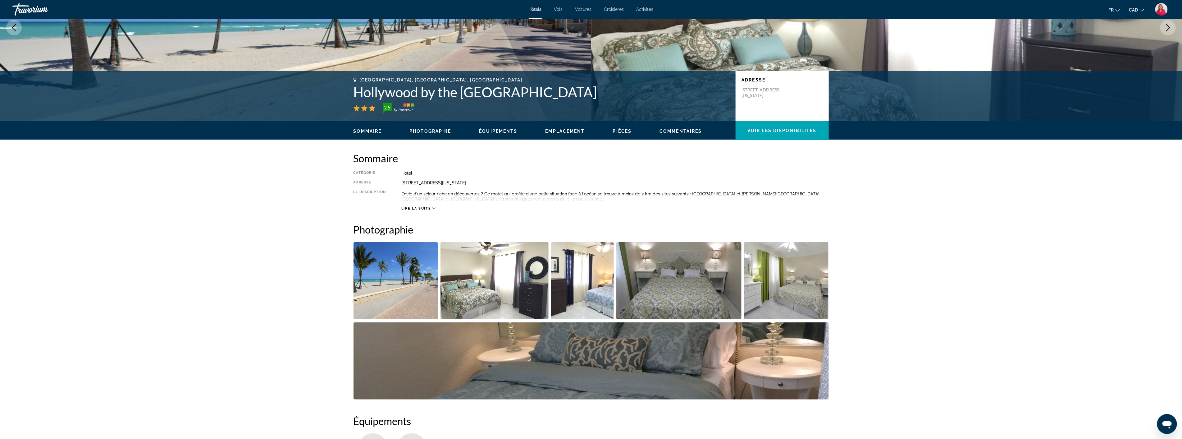
scroll to position [103, 0]
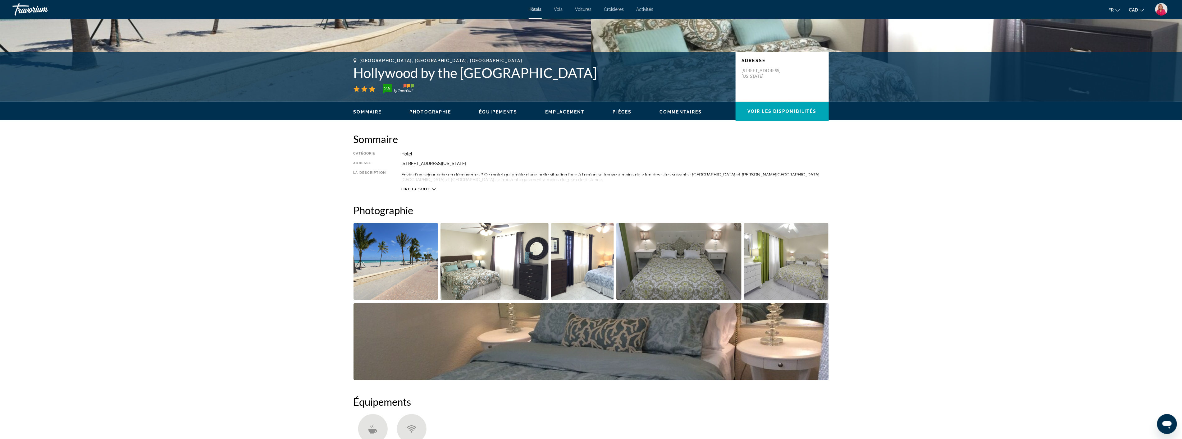
click at [478, 257] on img "Open full-screen image slider" at bounding box center [495, 261] width 108 height 77
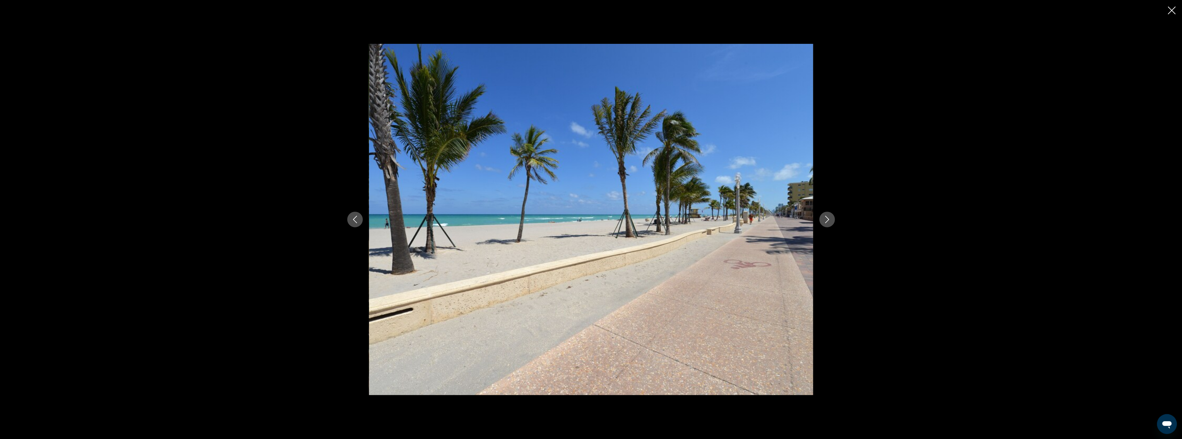
click at [821, 217] on button "Next image" at bounding box center [828, 220] width 16 height 16
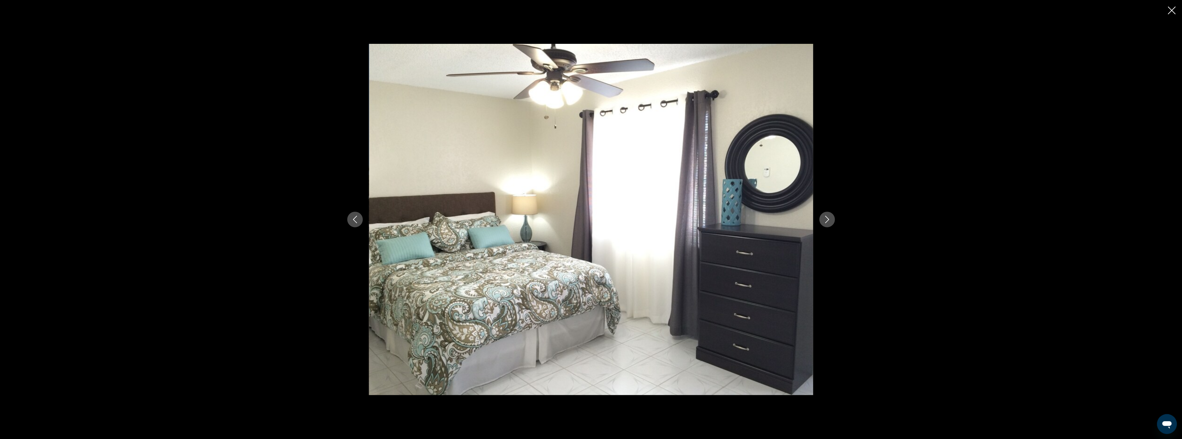
click at [1173, 11] on icon "Close slideshow" at bounding box center [1172, 11] width 8 height 8
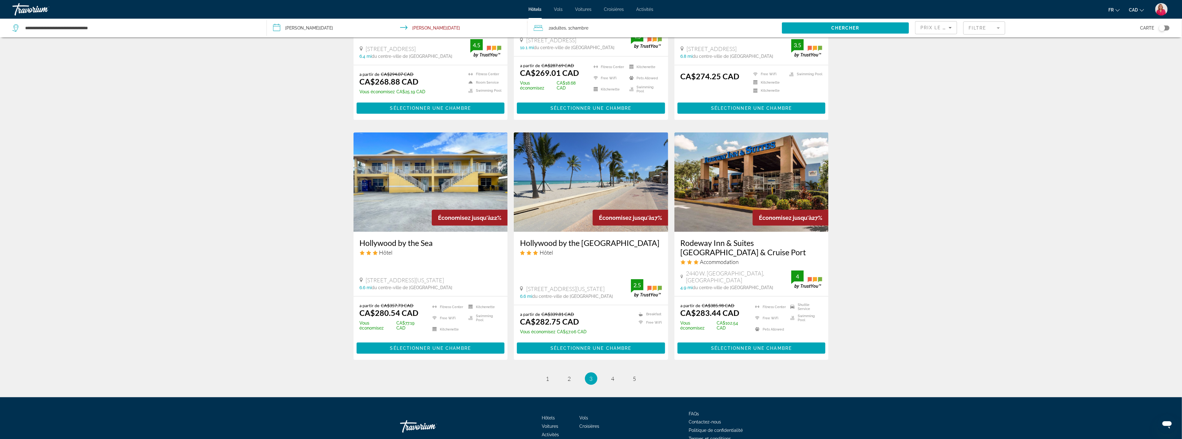
scroll to position [661, 0]
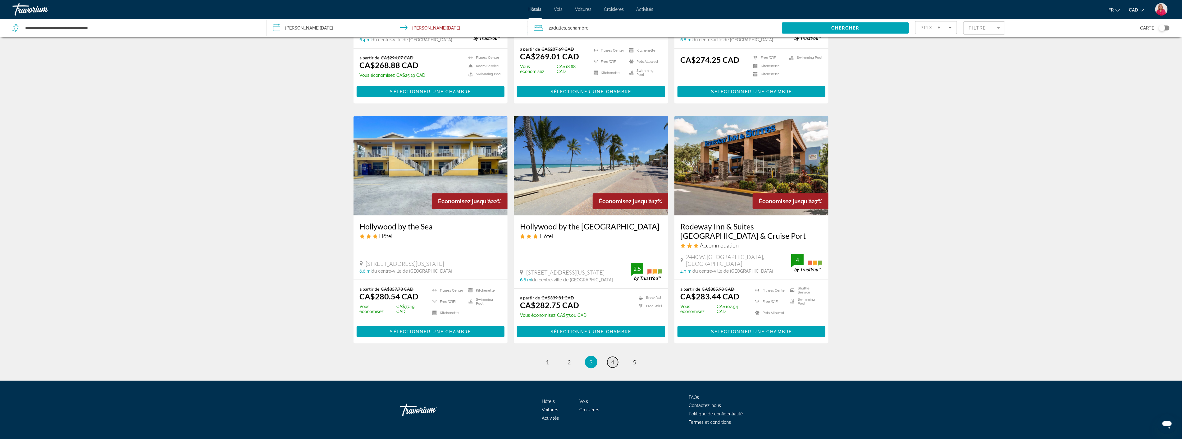
click at [612, 359] on span "4" at bounding box center [612, 362] width 3 height 7
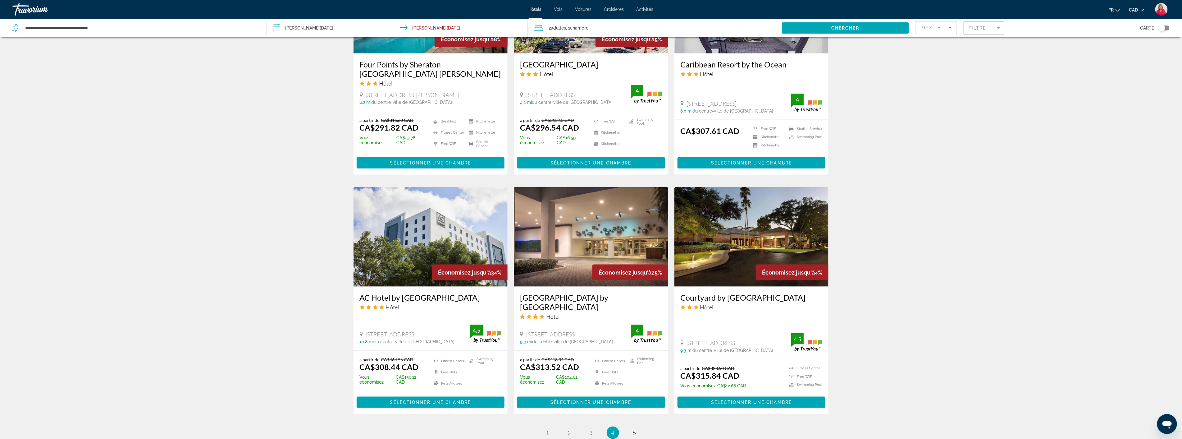
scroll to position [587, 0]
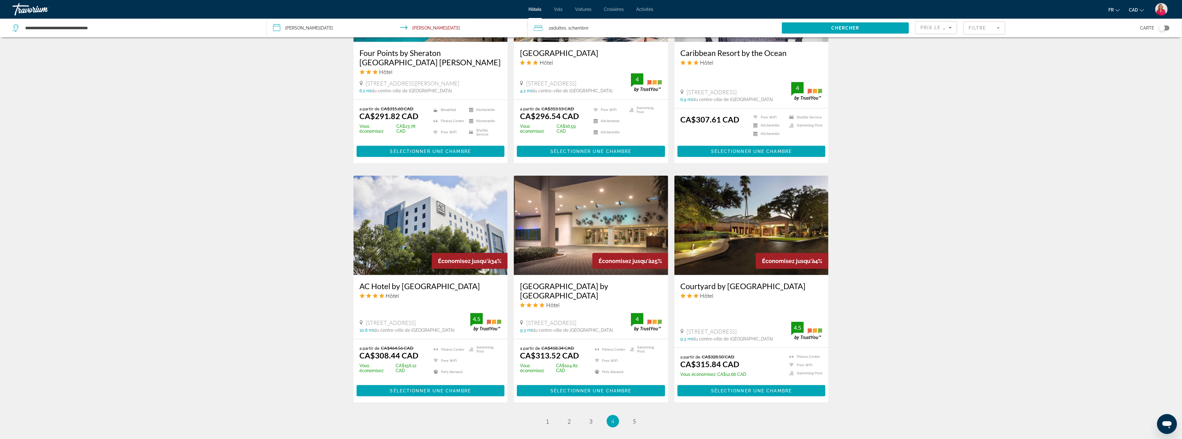
click at [583, 246] on img "Main content" at bounding box center [591, 225] width 154 height 99
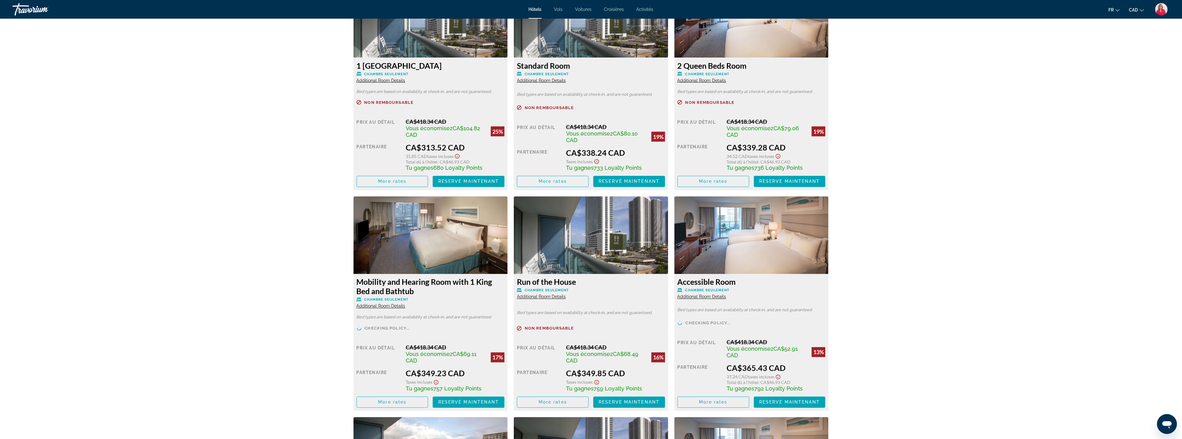
scroll to position [922, 0]
